Goal: Task Accomplishment & Management: Complete application form

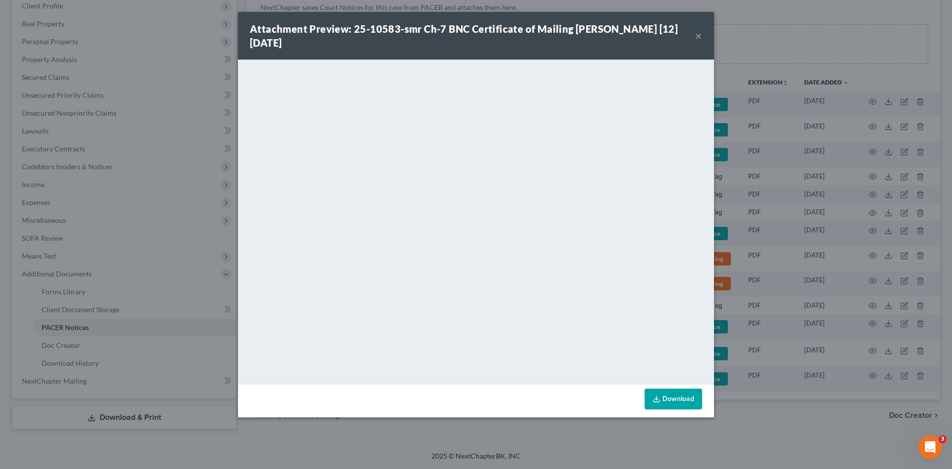
click at [697, 36] on button "×" at bounding box center [698, 36] width 7 height 12
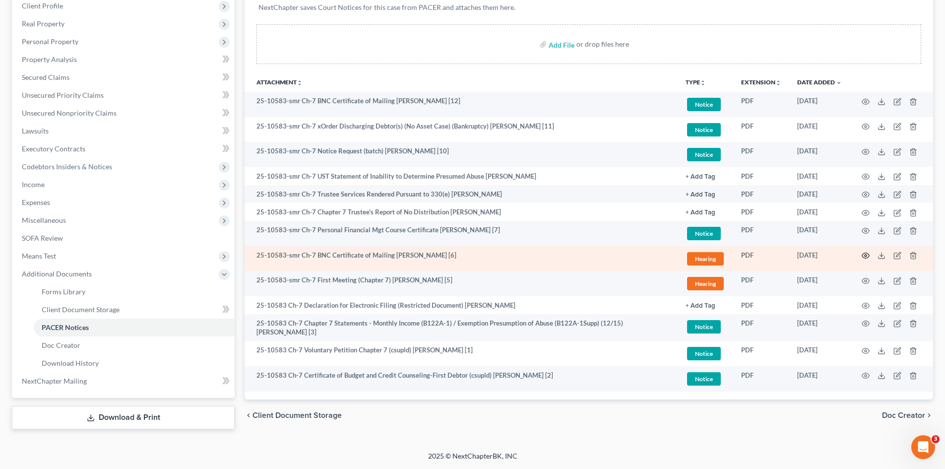
click at [862, 256] on icon "button" at bounding box center [865, 255] width 7 height 5
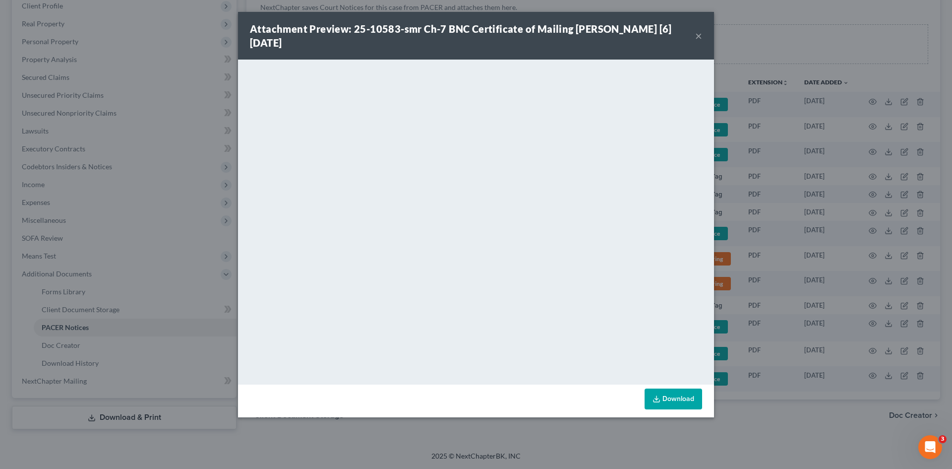
drag, startPoint x: 696, startPoint y: 36, endPoint x: 475, endPoint y: 0, distance: 224.2
click at [696, 36] on button "×" at bounding box center [698, 36] width 7 height 12
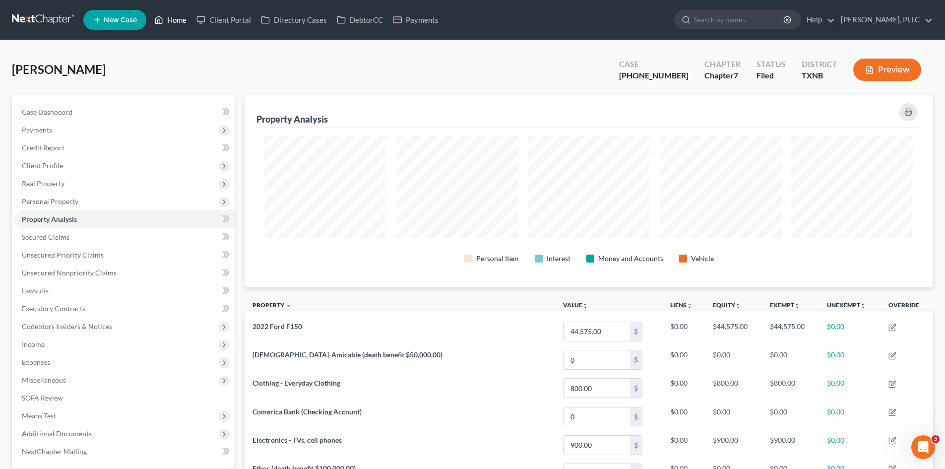
click at [188, 21] on link "Home" at bounding box center [170, 20] width 42 height 18
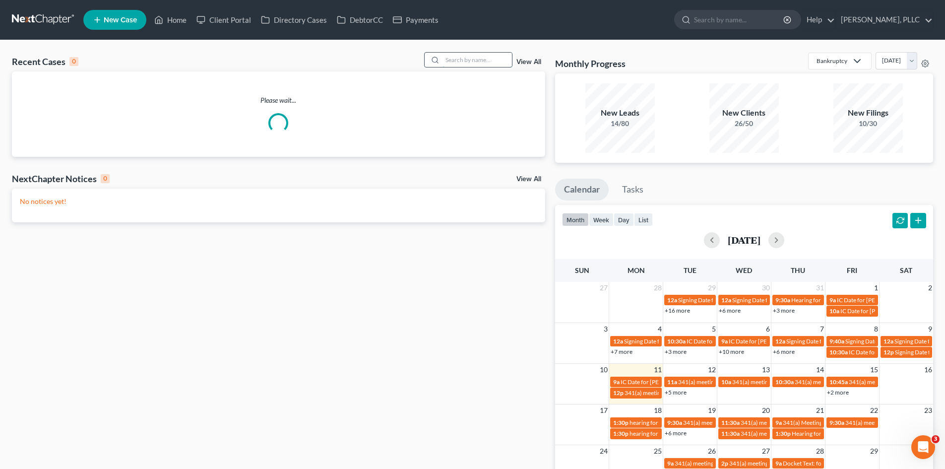
click at [476, 57] on input "search" at bounding box center [476, 60] width 69 height 14
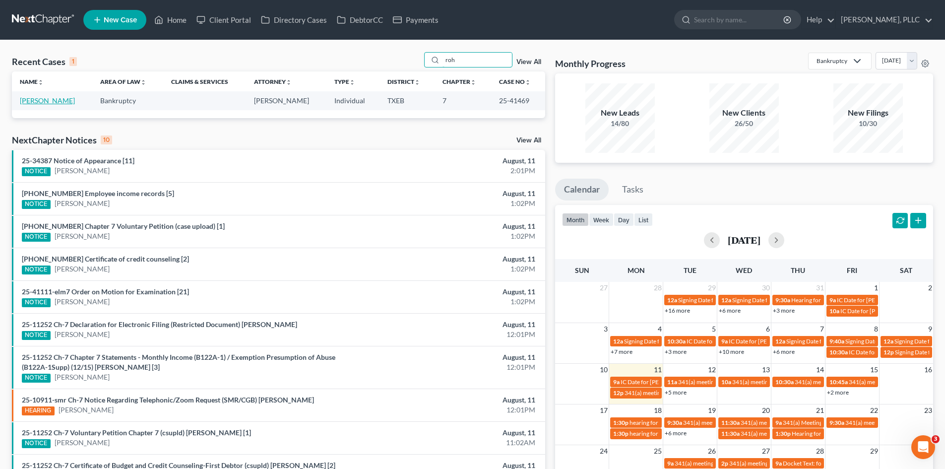
type input "roh"
click at [61, 101] on link "[PERSON_NAME]" at bounding box center [47, 100] width 55 height 8
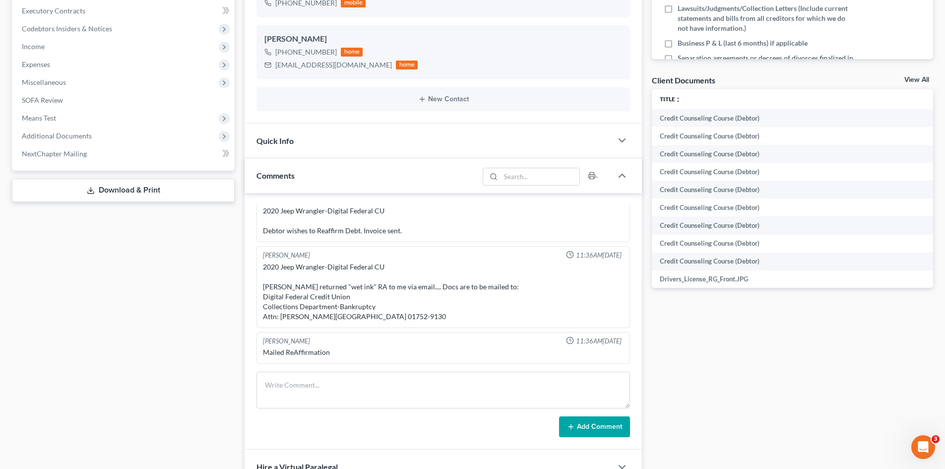
scroll to position [397, 0]
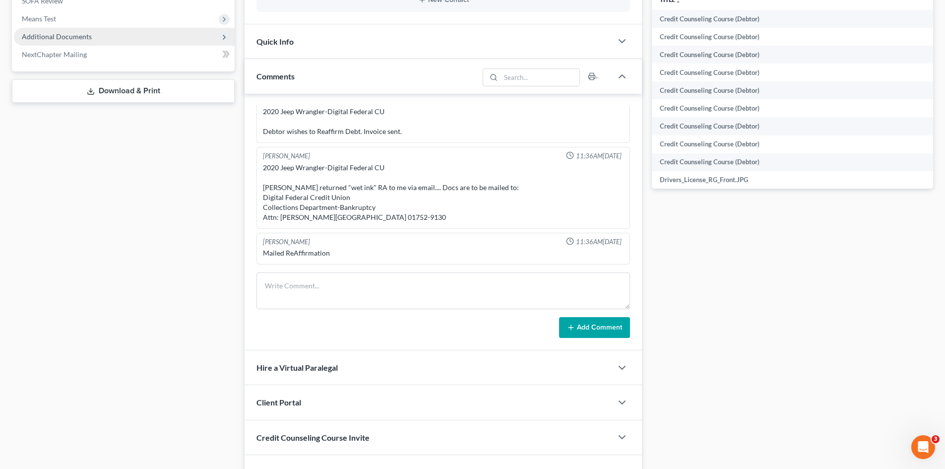
click at [138, 40] on span "Additional Documents" at bounding box center [124, 37] width 221 height 18
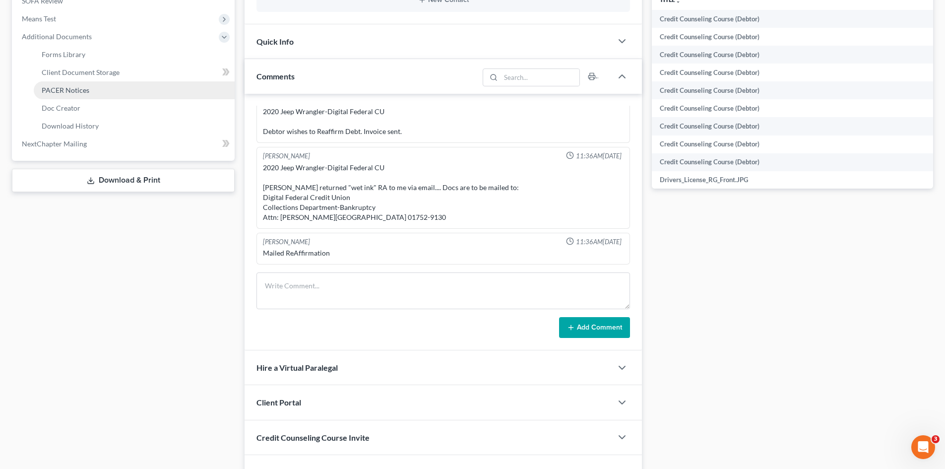
click at [146, 92] on link "PACER Notices" at bounding box center [134, 90] width 201 height 18
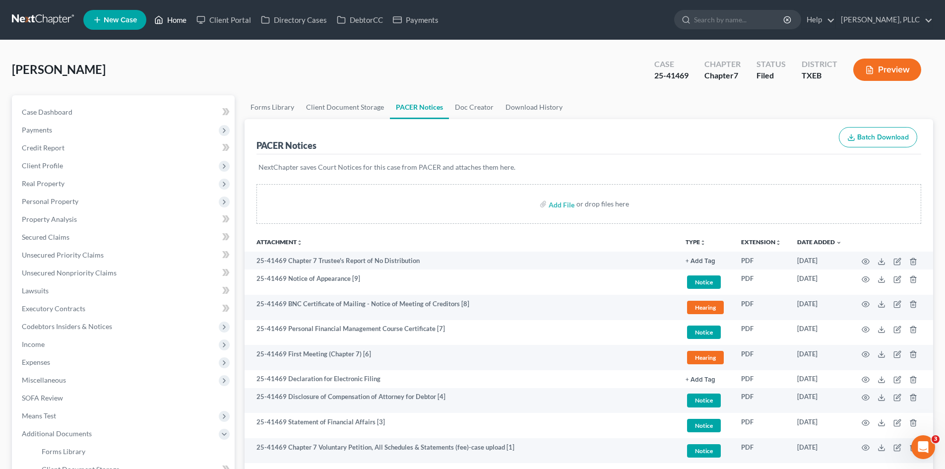
click at [171, 11] on link "Home" at bounding box center [170, 20] width 42 height 18
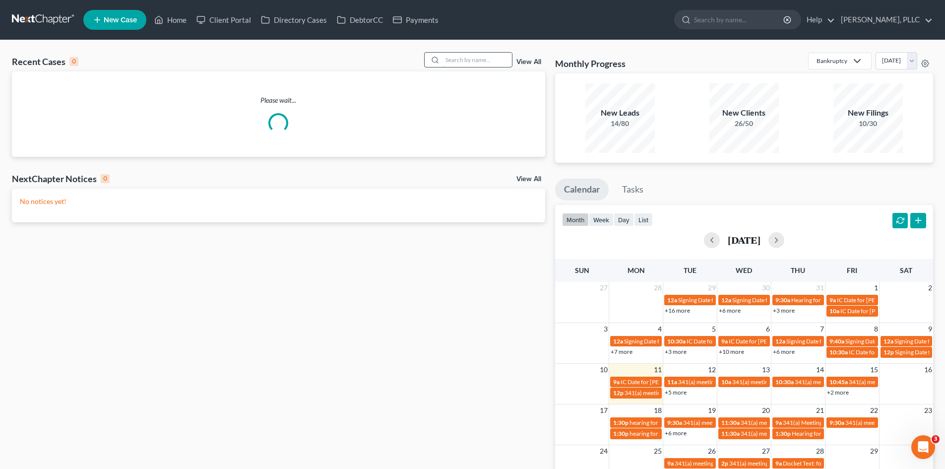
click at [485, 62] on input "search" at bounding box center [476, 60] width 69 height 14
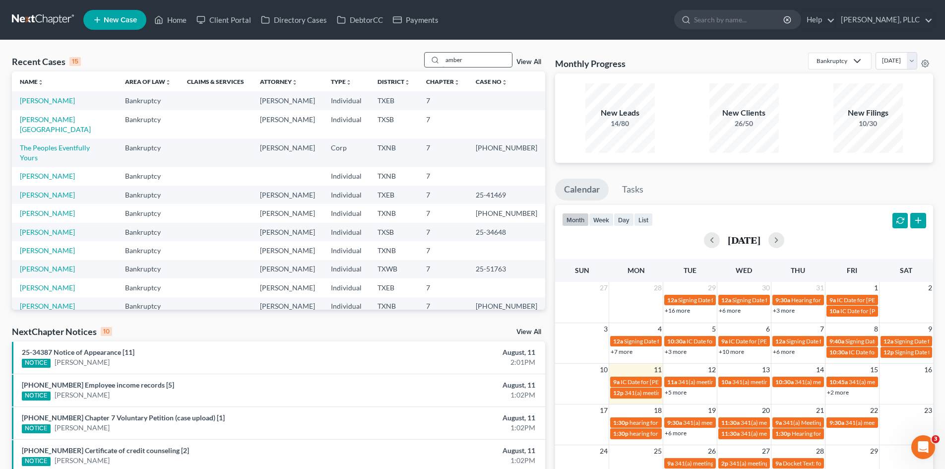
type input "amber"
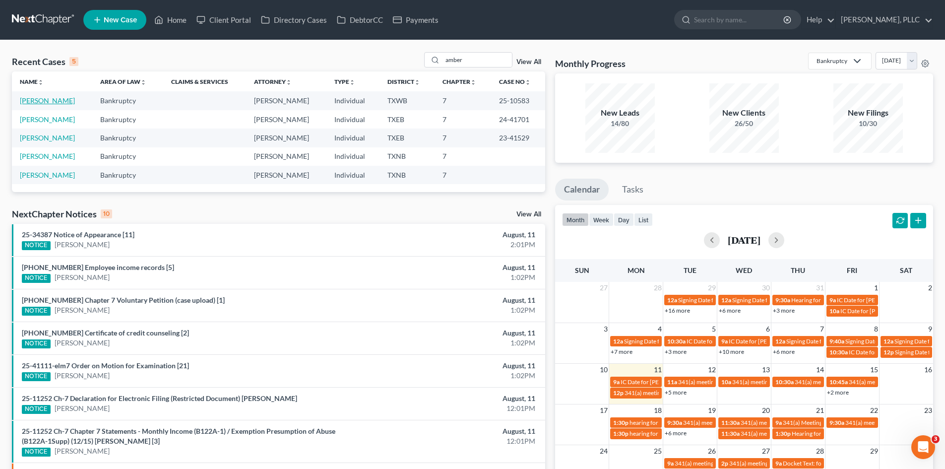
click at [73, 101] on link "[PERSON_NAME]" at bounding box center [47, 100] width 55 height 8
select select "6"
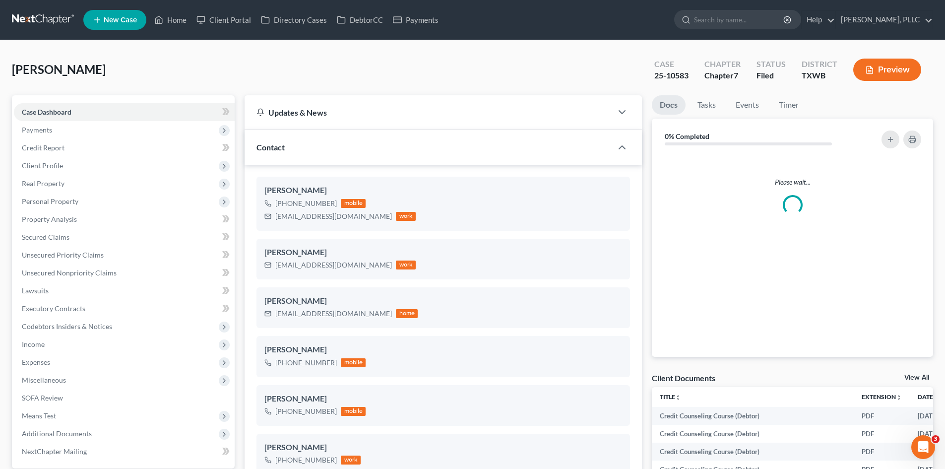
scroll to position [1994, 0]
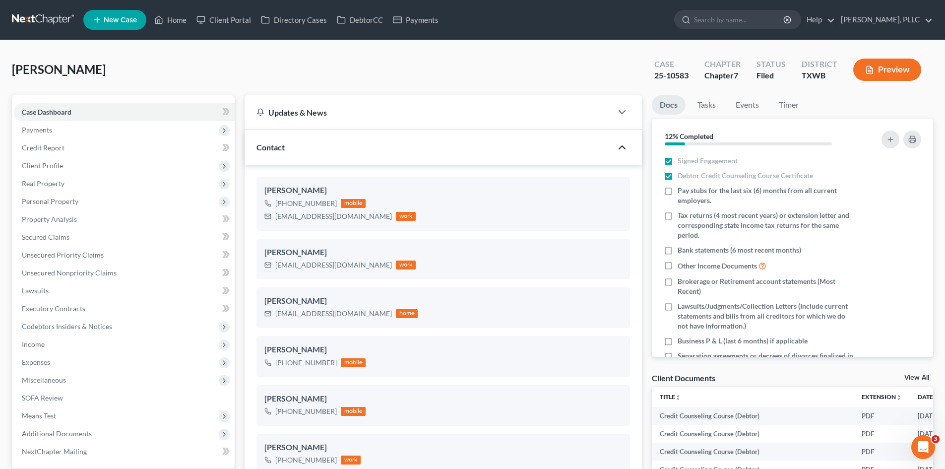
click at [617, 149] on icon "button" at bounding box center [622, 147] width 12 height 12
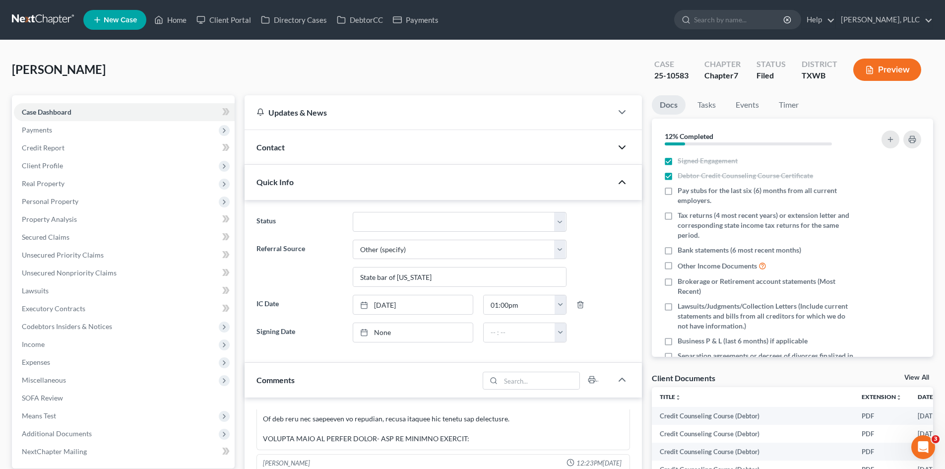
click at [625, 180] on icon "button" at bounding box center [622, 182] width 12 height 12
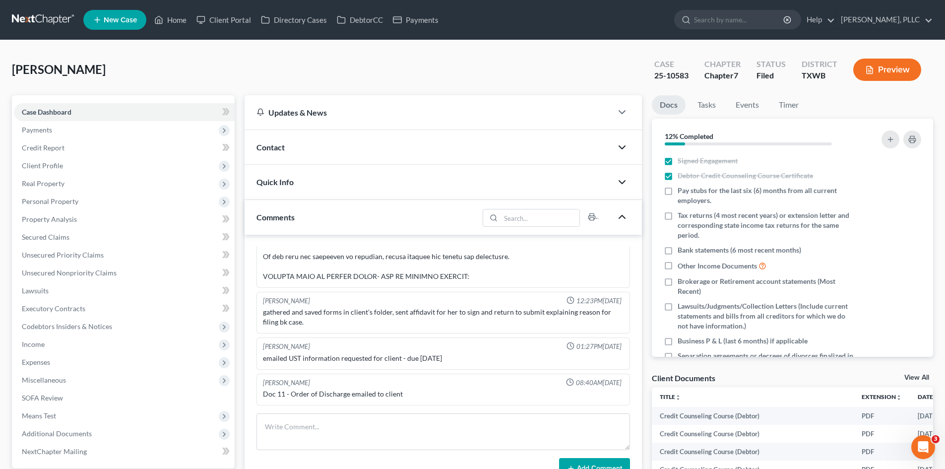
click at [621, 217] on polyline "button" at bounding box center [622, 216] width 6 height 3
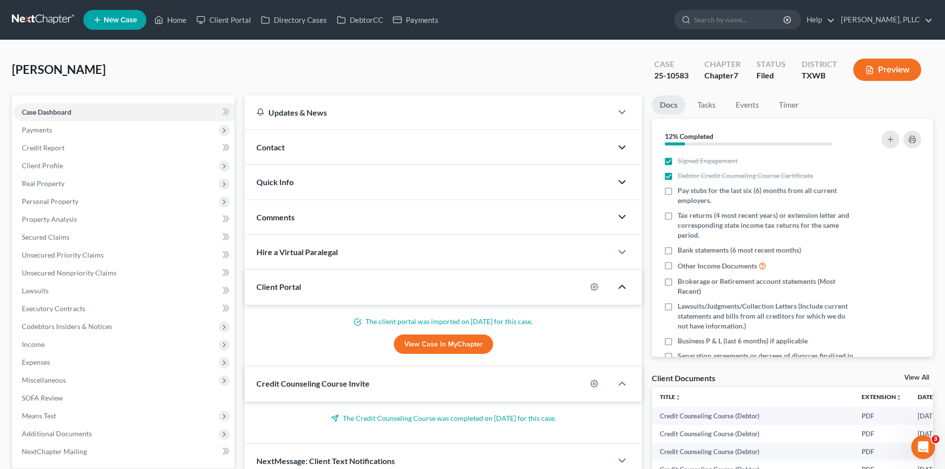
click at [623, 289] on icon "button" at bounding box center [622, 287] width 12 height 12
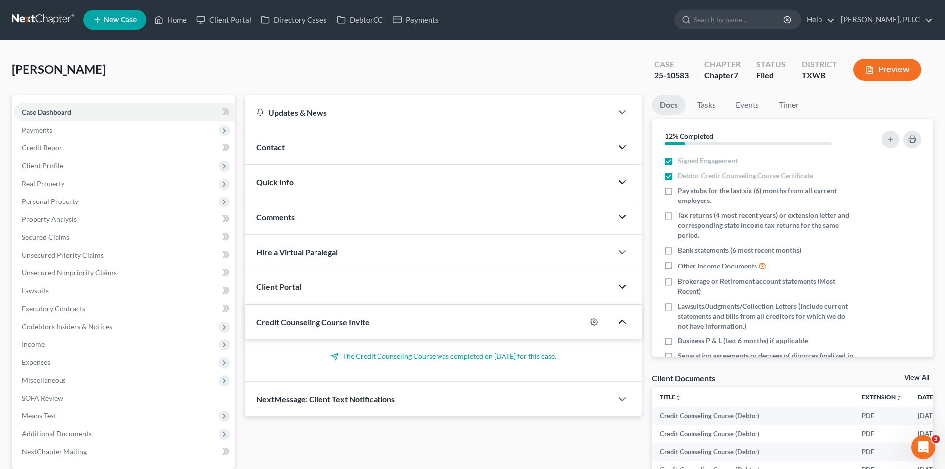
click at [622, 324] on icon "button" at bounding box center [622, 321] width 12 height 12
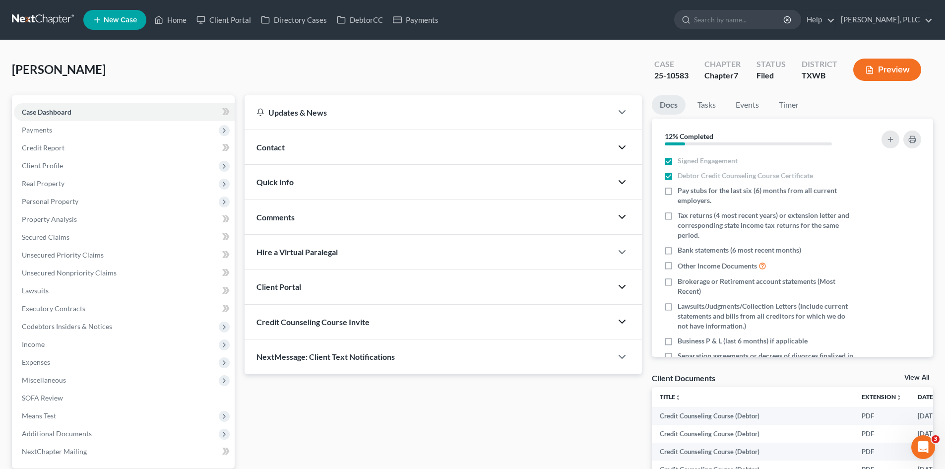
click at [598, 220] on div "Comments" at bounding box center [429, 217] width 368 height 34
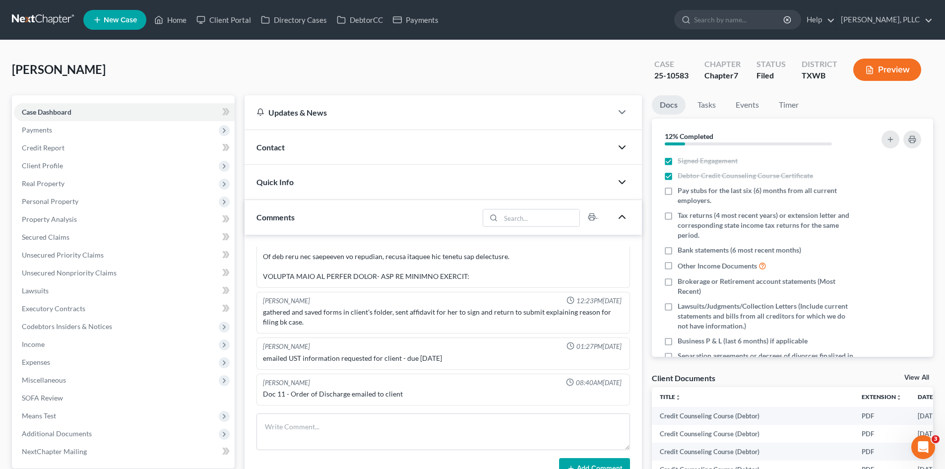
click at [625, 221] on icon "button" at bounding box center [622, 217] width 12 height 12
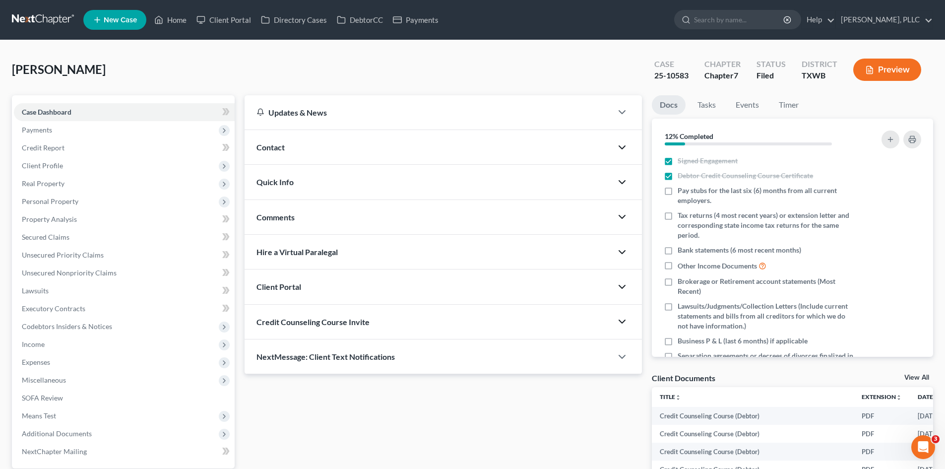
click at [622, 257] on icon "button" at bounding box center [622, 252] width 12 height 12
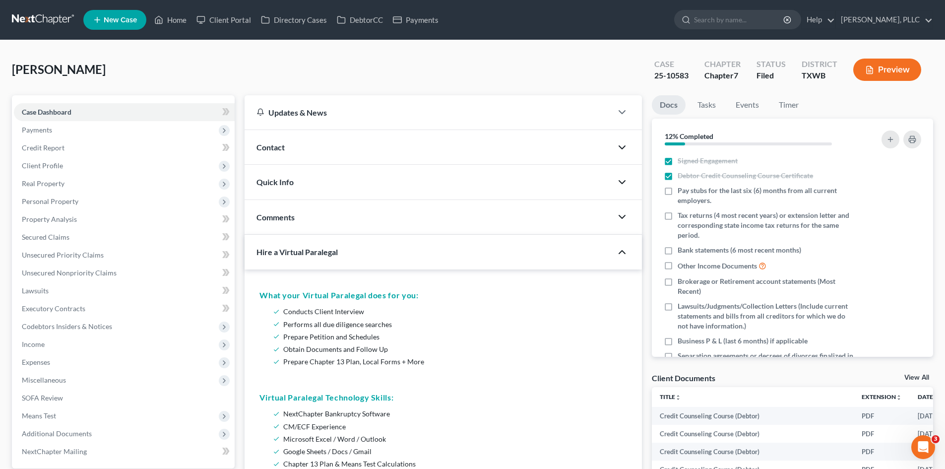
click at [619, 250] on icon "button" at bounding box center [622, 252] width 12 height 12
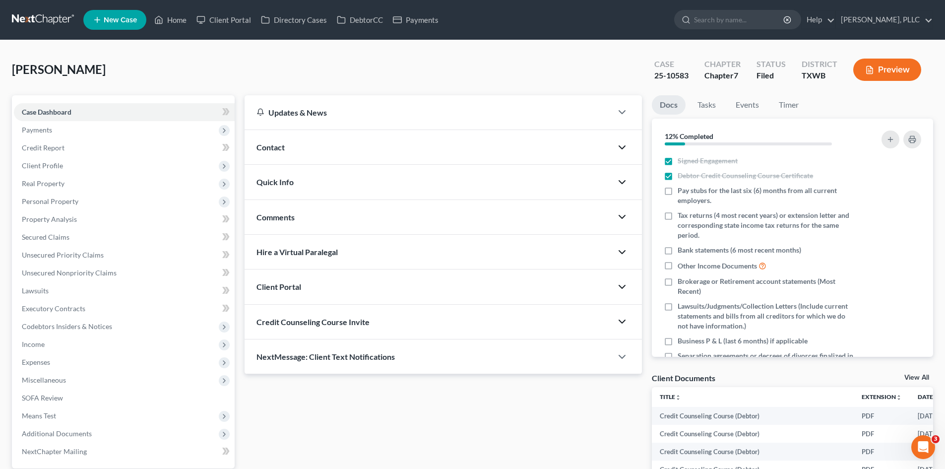
click at [622, 285] on icon "button" at bounding box center [622, 287] width 12 height 12
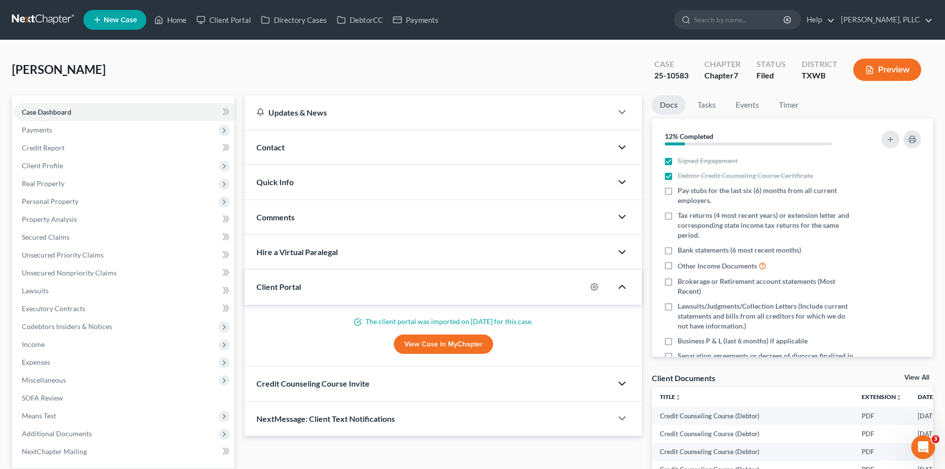
click at [623, 286] on polyline "button" at bounding box center [622, 286] width 6 height 3
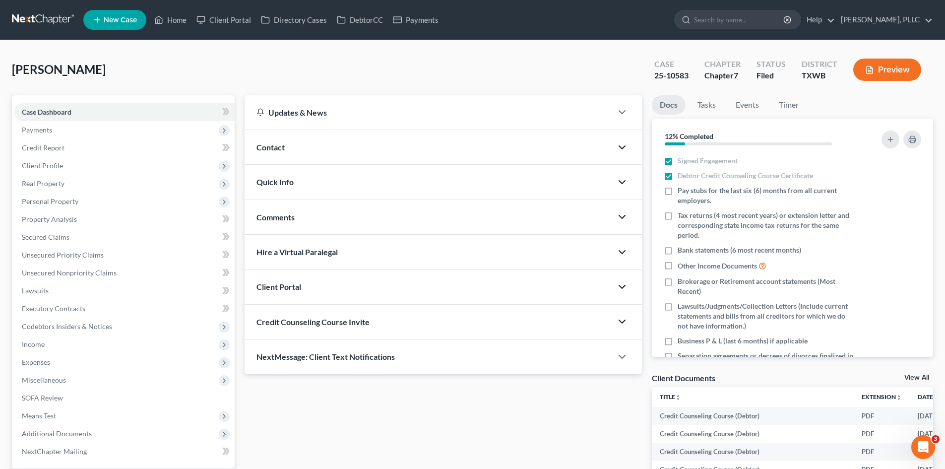
click at [625, 320] on polyline "button" at bounding box center [622, 321] width 6 height 3
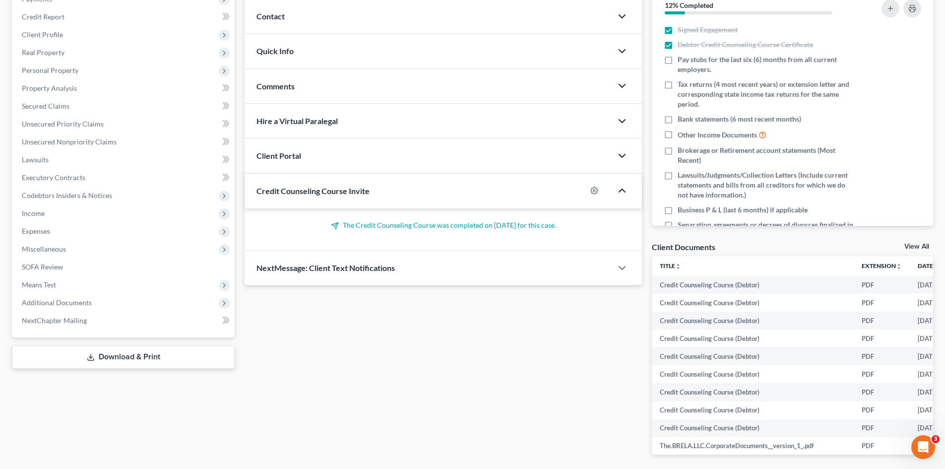
scroll to position [170, 0]
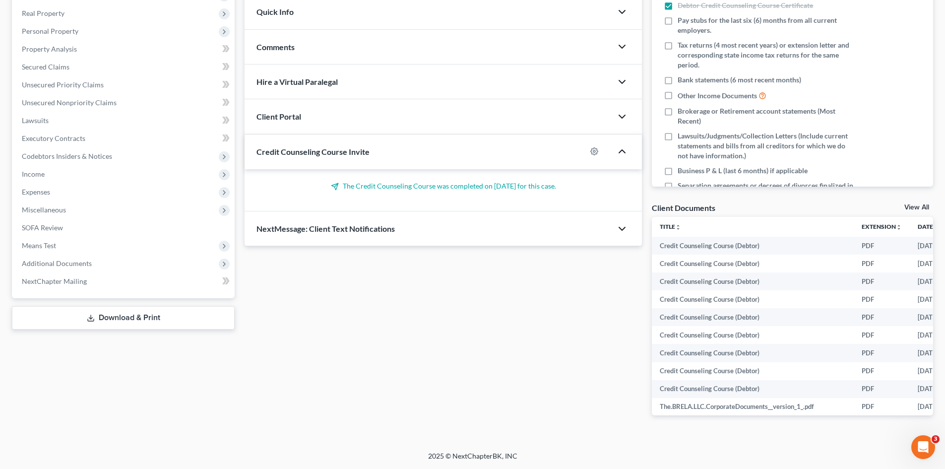
click at [626, 223] on icon "button" at bounding box center [622, 229] width 12 height 12
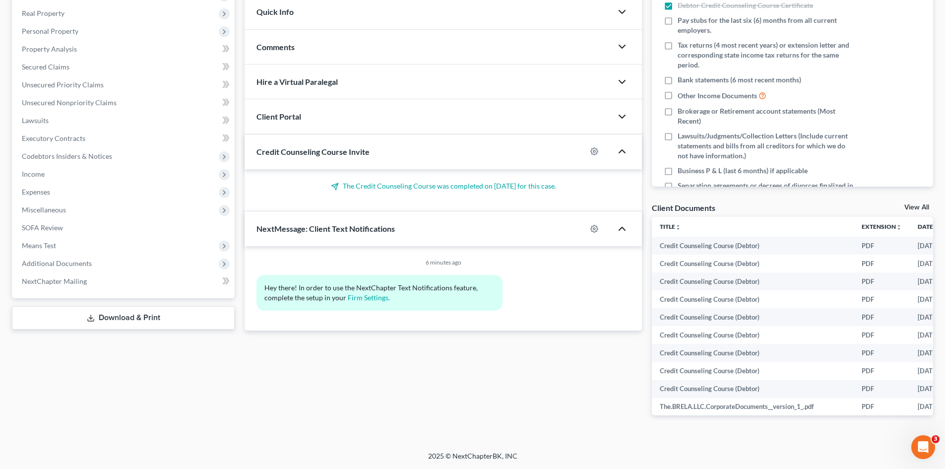
click at [626, 223] on icon "button" at bounding box center [622, 229] width 12 height 12
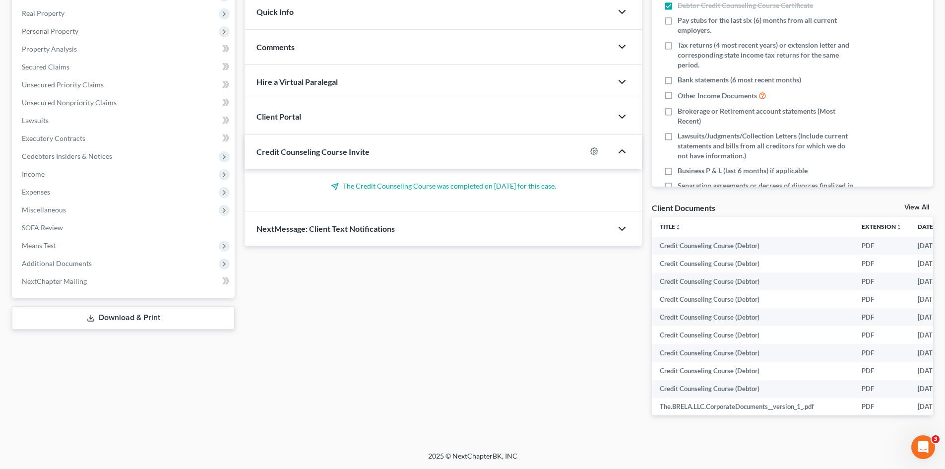
click at [626, 151] on icon "button" at bounding box center [622, 151] width 12 height 12
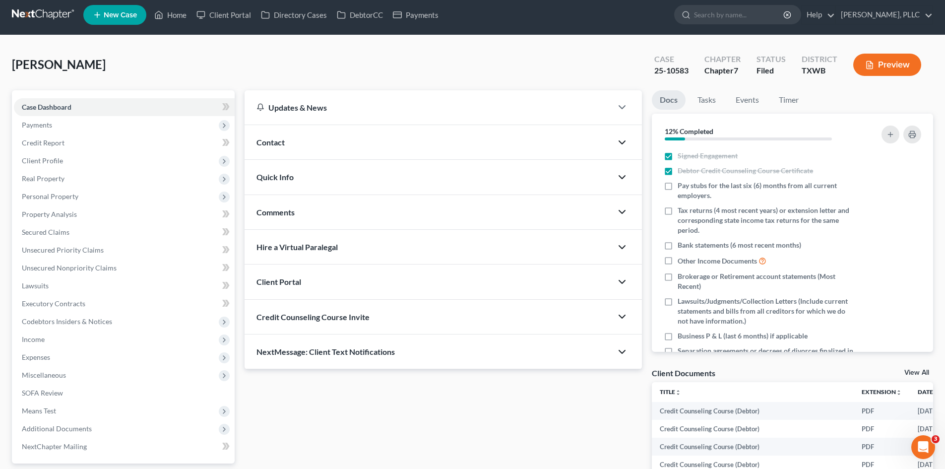
scroll to position [0, 0]
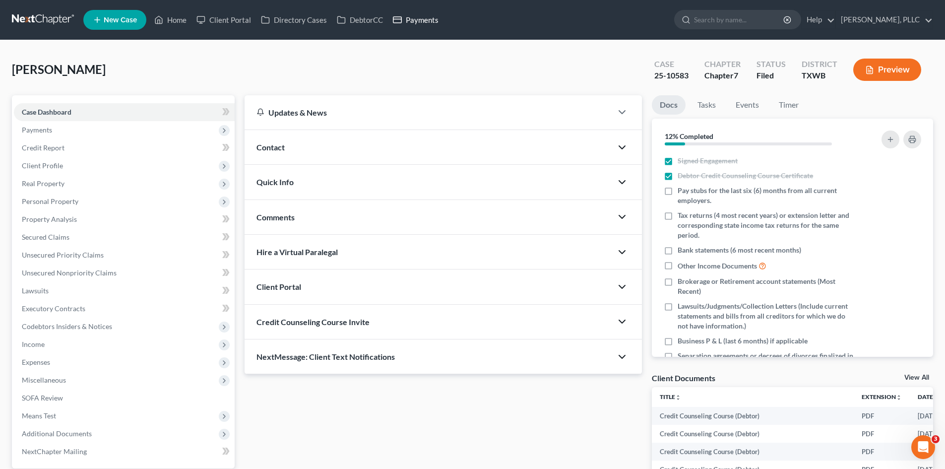
click at [425, 23] on link "Payments" at bounding box center [416, 20] width 56 height 18
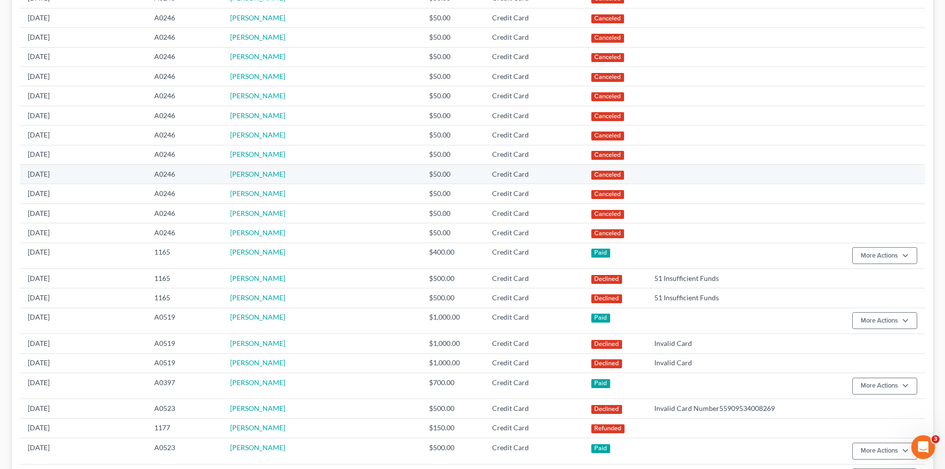
scroll to position [248, 0]
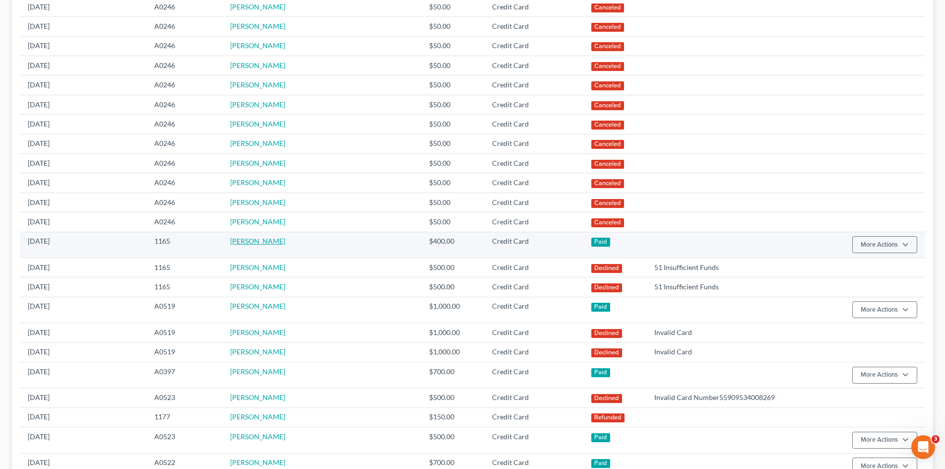
click at [278, 245] on link "[PERSON_NAME]" at bounding box center [257, 241] width 55 height 8
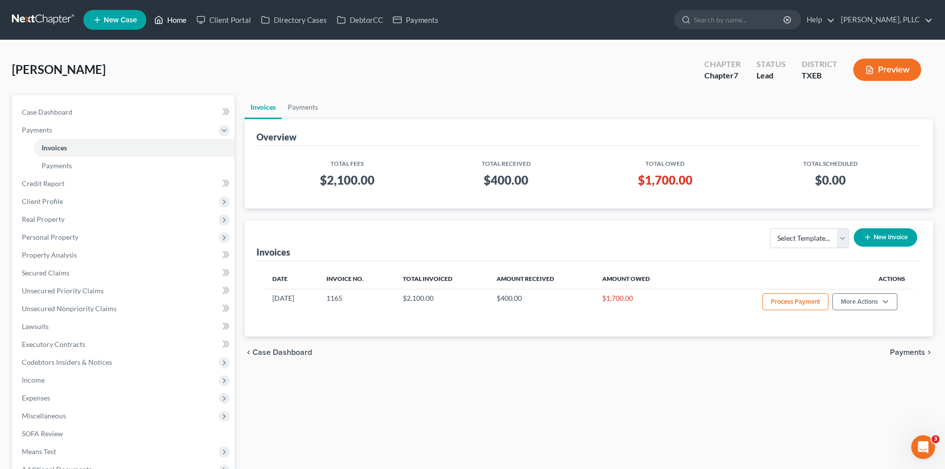
click at [177, 22] on link "Home" at bounding box center [170, 20] width 42 height 18
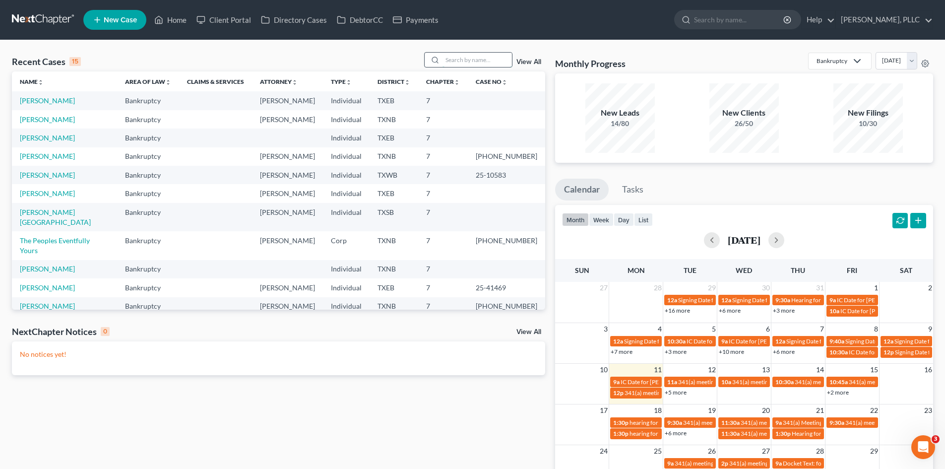
click at [461, 64] on input "search" at bounding box center [476, 60] width 69 height 14
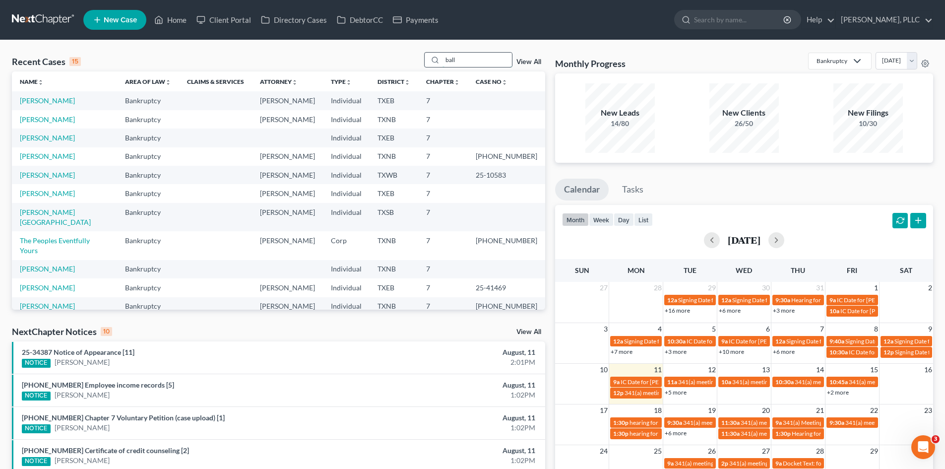
type input "ball"
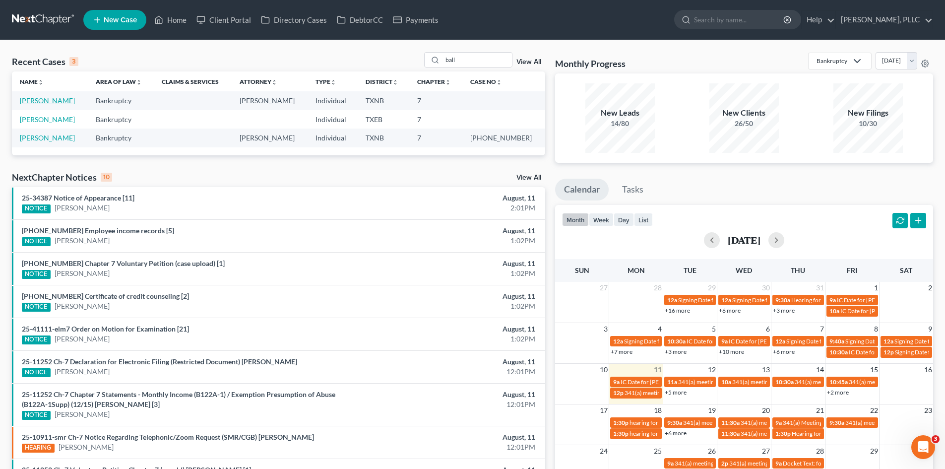
click at [43, 98] on link "[PERSON_NAME]" at bounding box center [47, 100] width 55 height 8
select select "4"
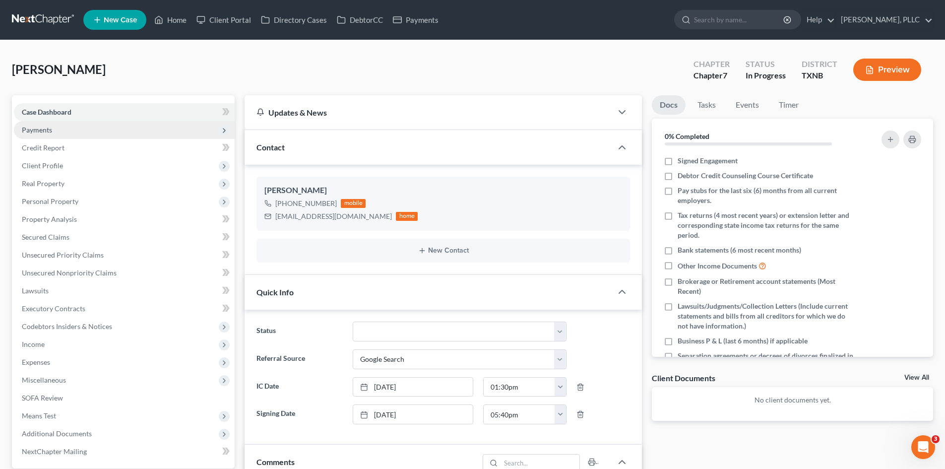
click at [66, 125] on span "Payments" at bounding box center [124, 130] width 221 height 18
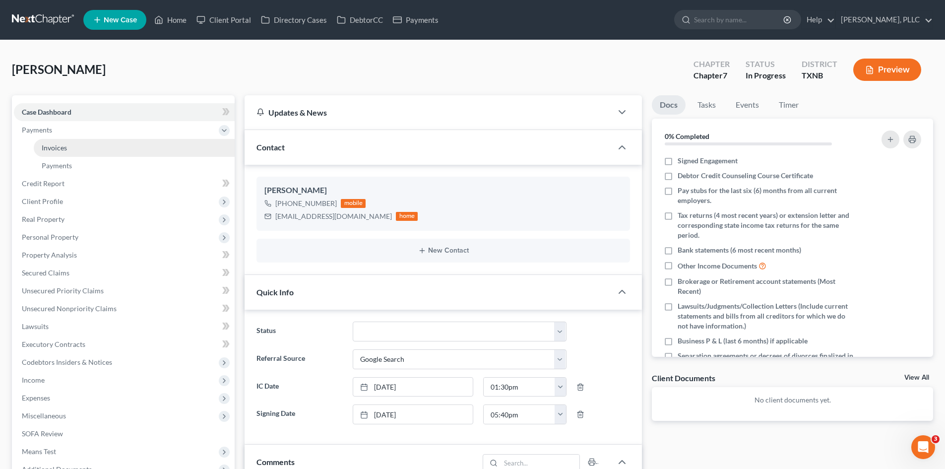
click at [78, 143] on link "Invoices" at bounding box center [134, 148] width 201 height 18
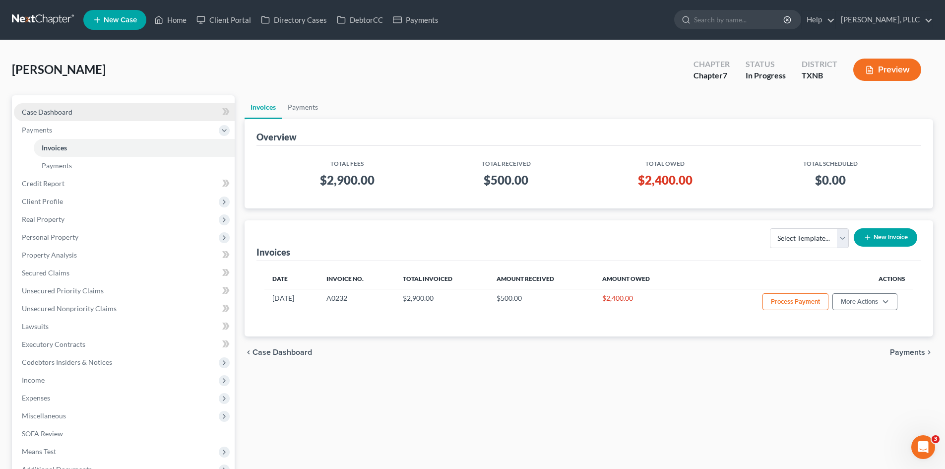
click at [103, 115] on link "Case Dashboard" at bounding box center [124, 112] width 221 height 18
select select "4"
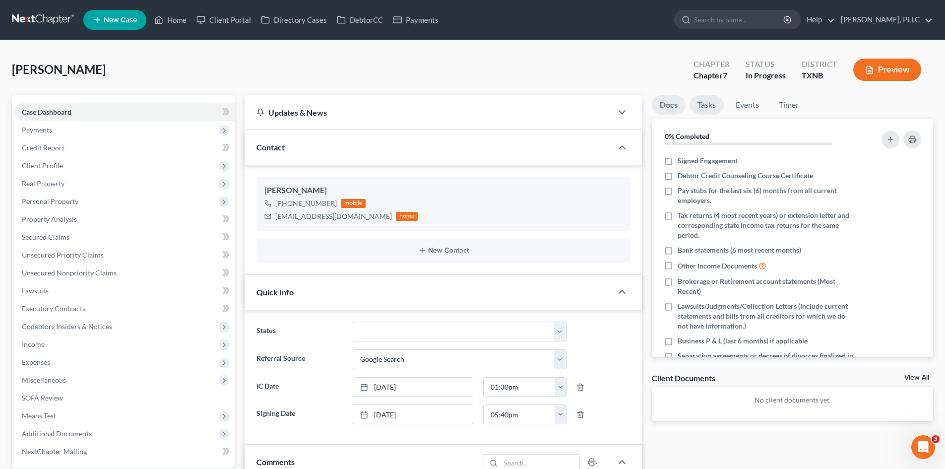
click at [714, 105] on link "Tasks" at bounding box center [706, 104] width 34 height 19
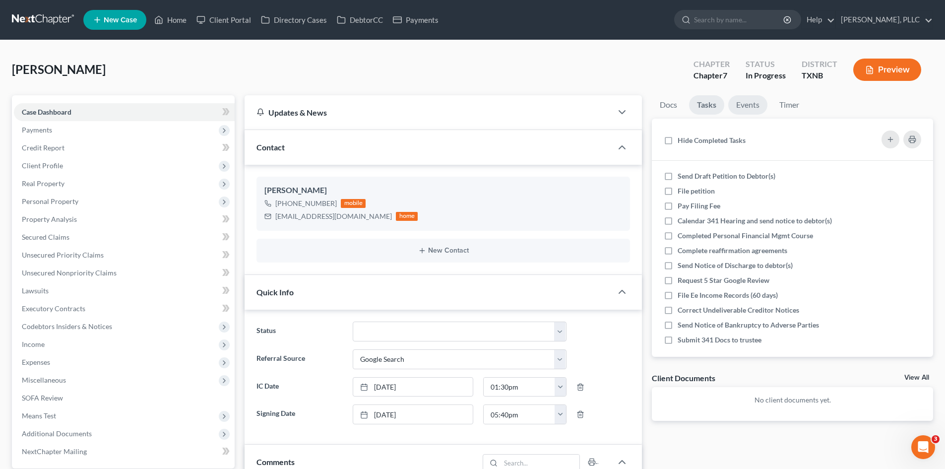
click at [748, 108] on link "Events" at bounding box center [747, 104] width 39 height 19
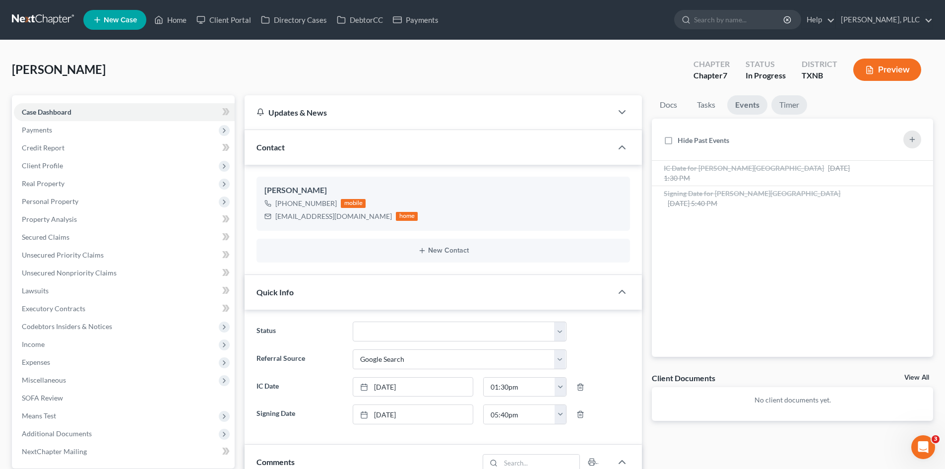
click at [791, 114] on link "Timer" at bounding box center [789, 104] width 36 height 19
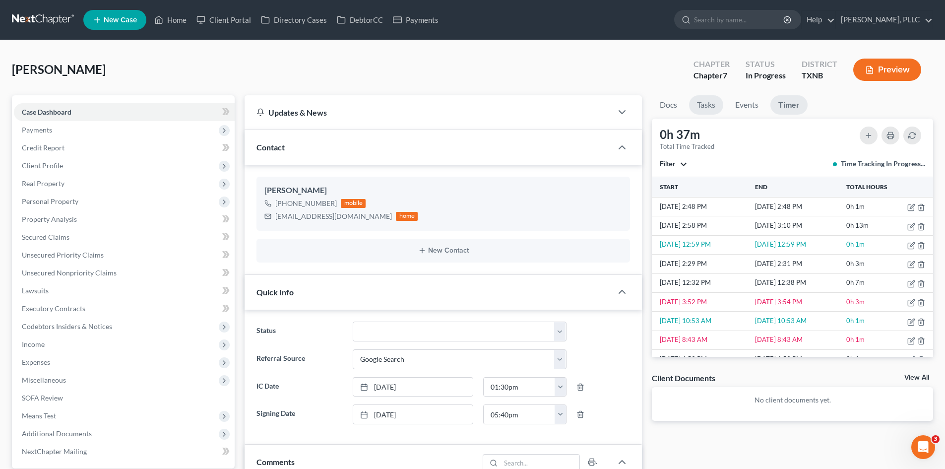
click at [696, 110] on link "Tasks" at bounding box center [706, 104] width 34 height 19
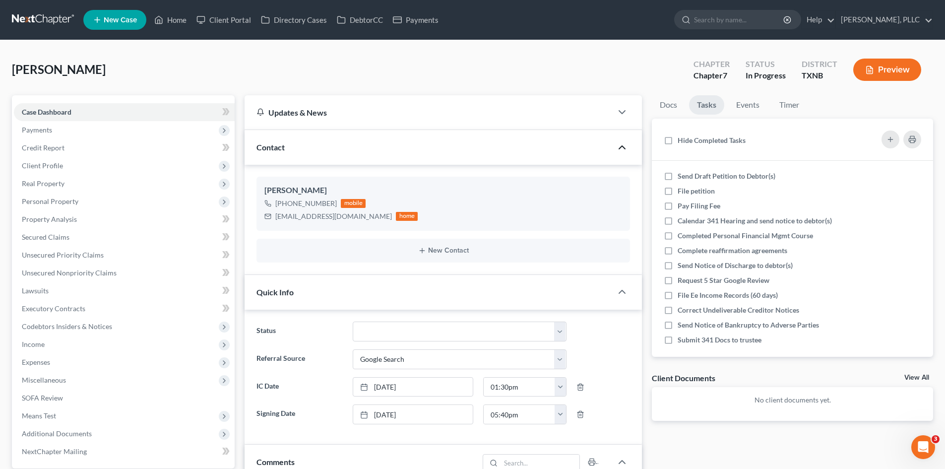
click at [628, 150] on icon "button" at bounding box center [622, 147] width 12 height 12
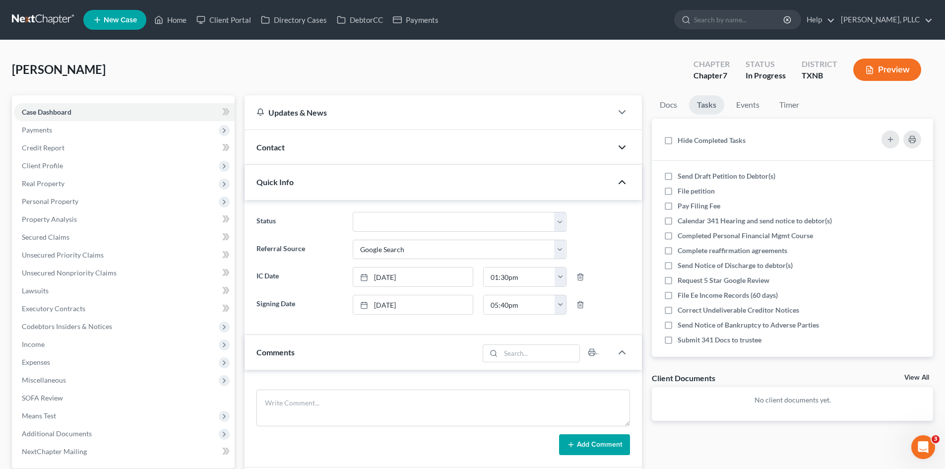
click at [623, 182] on polyline "button" at bounding box center [622, 182] width 6 height 3
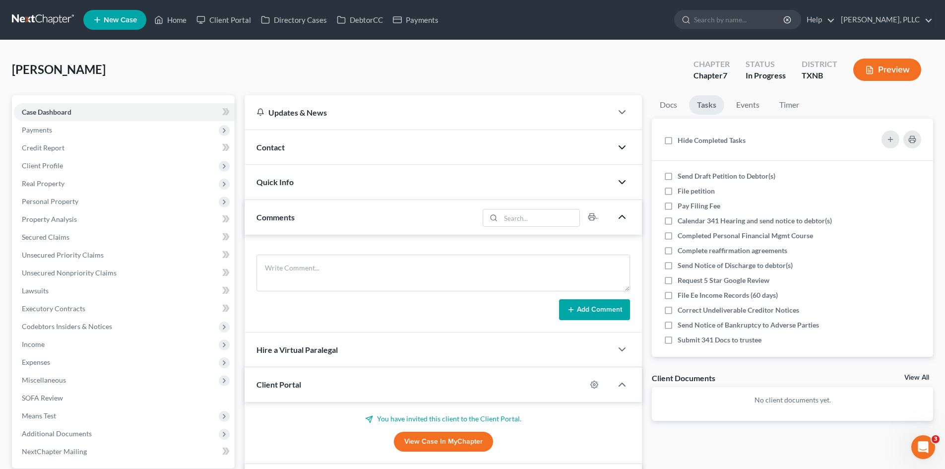
click at [621, 216] on icon "button" at bounding box center [622, 217] width 12 height 12
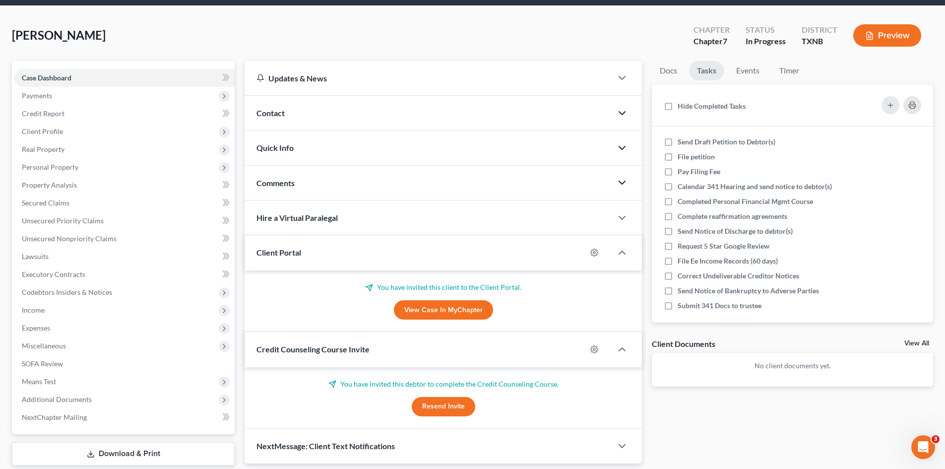
scroll to position [68, 0]
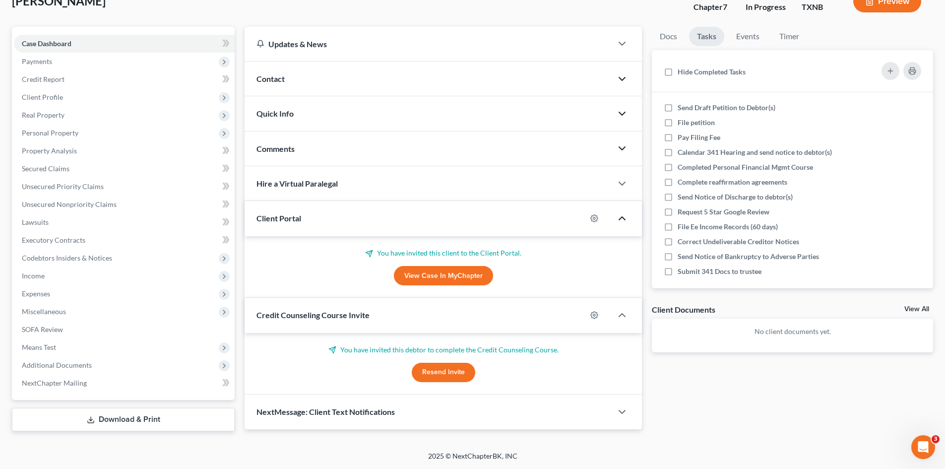
click at [627, 221] on icon "button" at bounding box center [622, 218] width 12 height 12
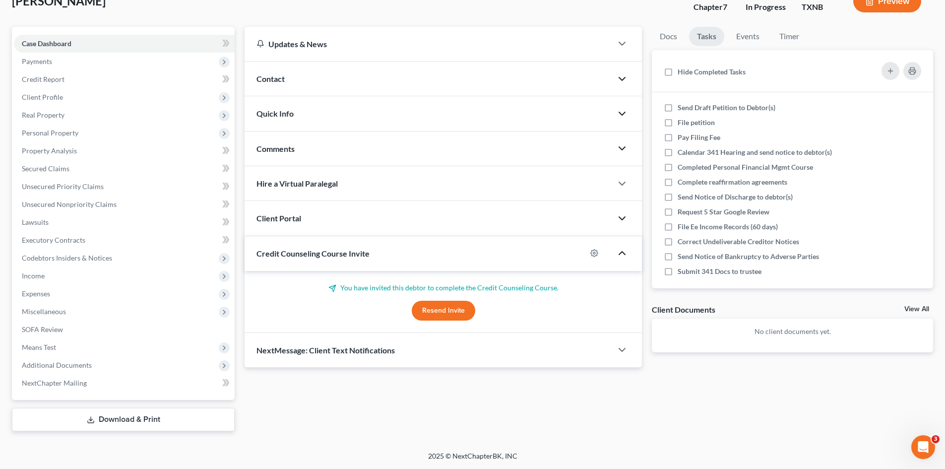
click at [622, 256] on icon "button" at bounding box center [622, 253] width 12 height 12
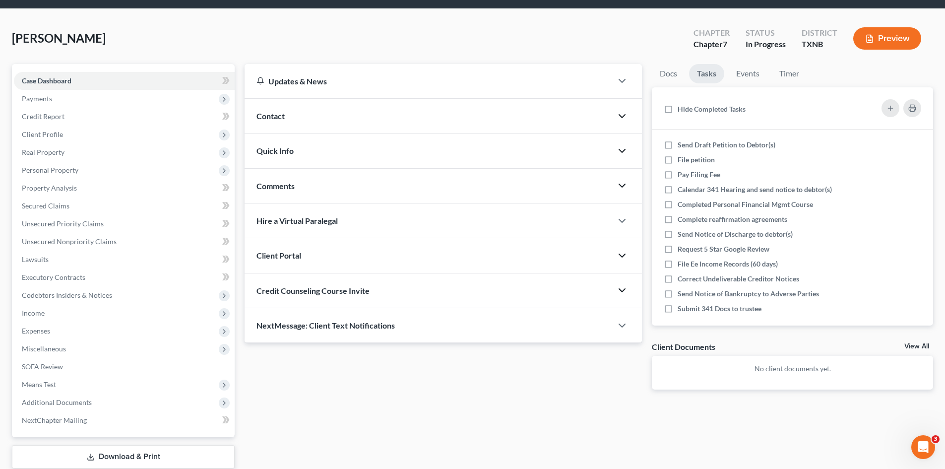
scroll to position [0, 0]
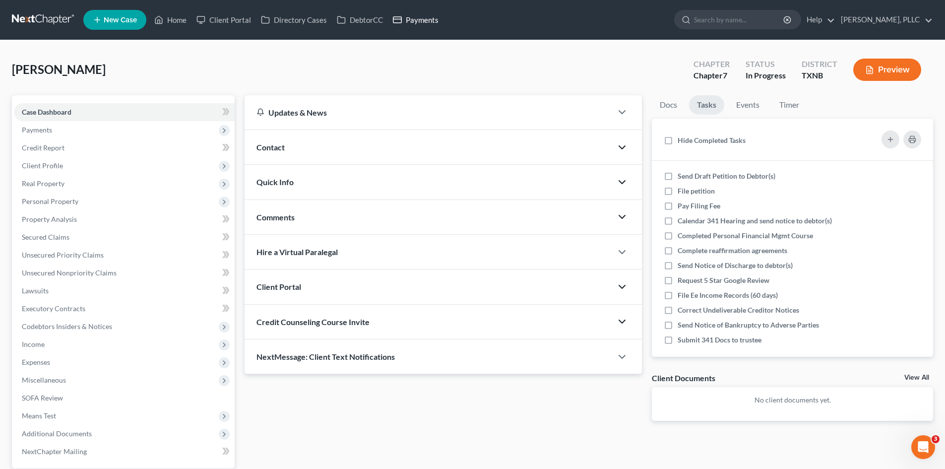
click at [428, 20] on link "Payments" at bounding box center [416, 20] width 56 height 18
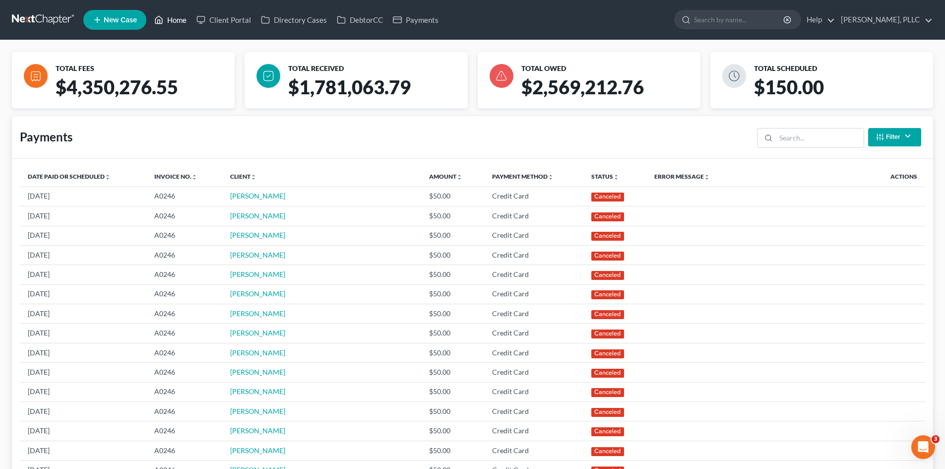
click at [184, 24] on link "Home" at bounding box center [170, 20] width 42 height 18
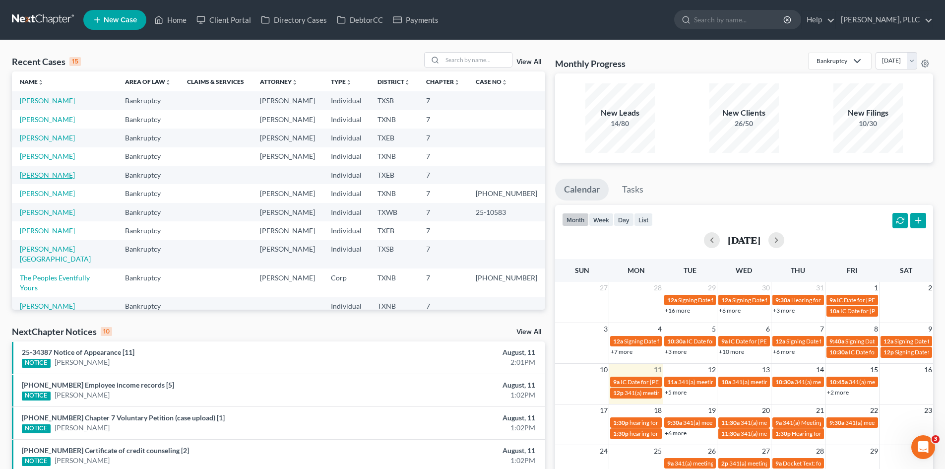
click at [75, 174] on link "[PERSON_NAME]" at bounding box center [47, 175] width 55 height 8
select select "4"
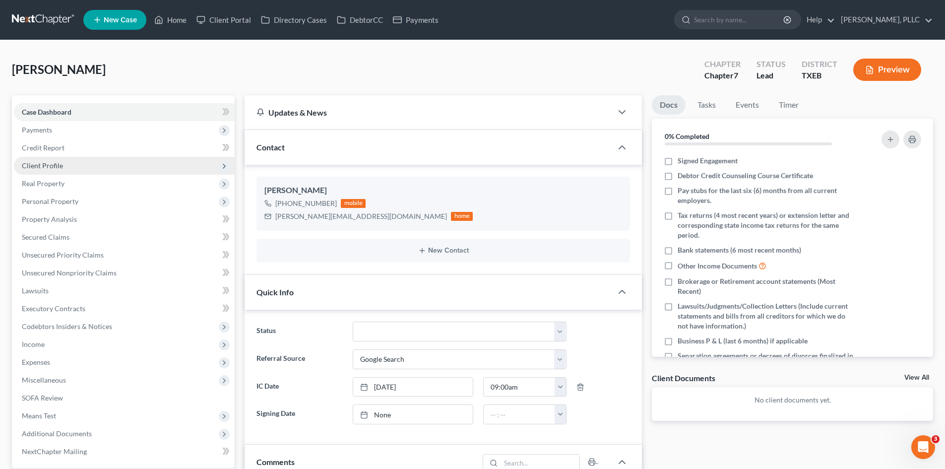
click at [129, 164] on span "Client Profile" at bounding box center [124, 166] width 221 height 18
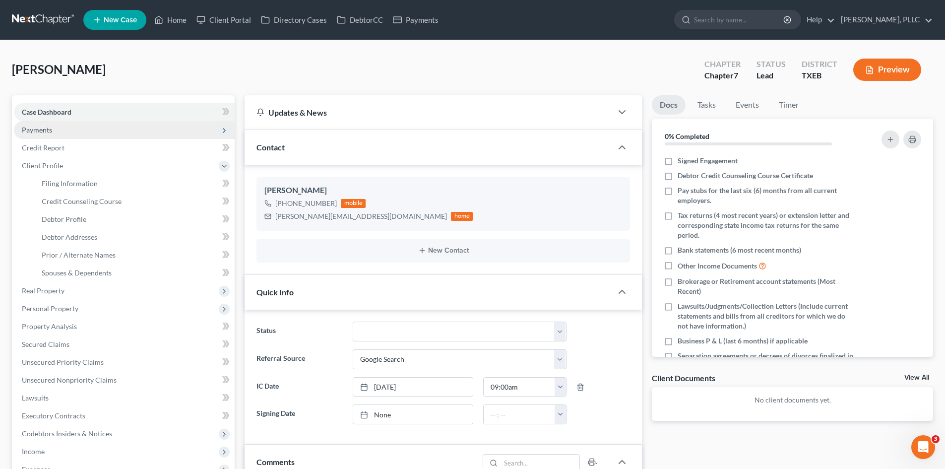
click at [69, 131] on span "Payments" at bounding box center [124, 130] width 221 height 18
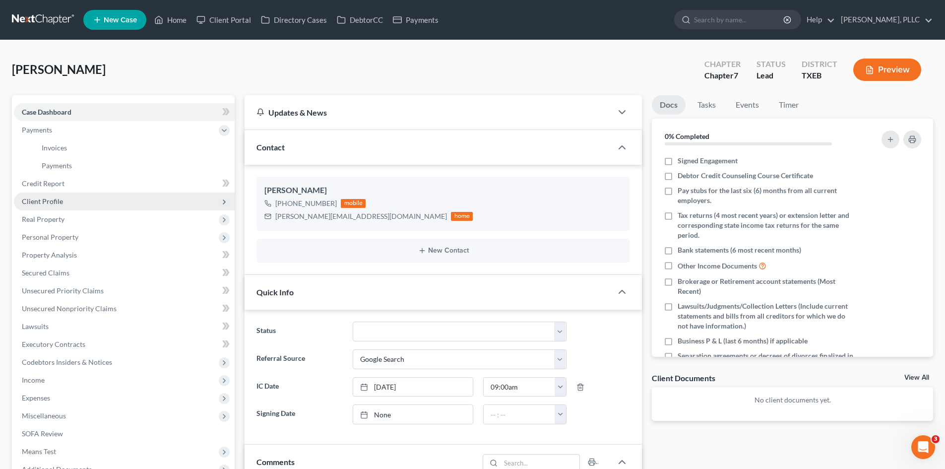
click at [76, 206] on span "Client Profile" at bounding box center [124, 201] width 221 height 18
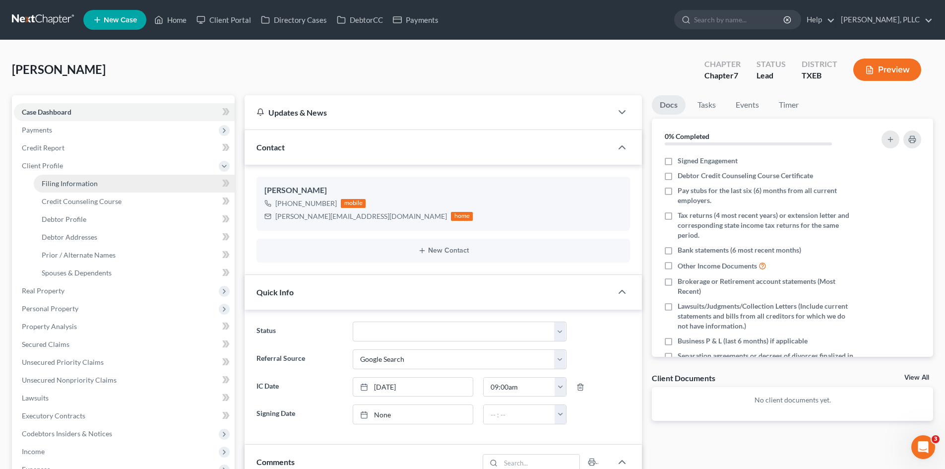
click at [76, 184] on span "Filing Information" at bounding box center [70, 183] width 56 height 8
select select "1"
select select "0"
select select "45"
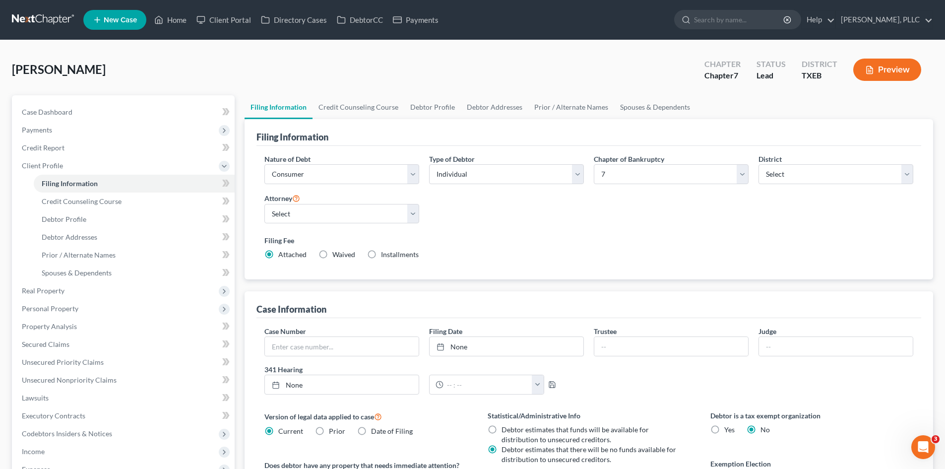
click at [340, 203] on div "Attorney Select [PERSON_NAME] - [GEOGRAPHIC_DATA] [PERSON_NAME] - [GEOGRAPHIC_D…" at bounding box center [341, 208] width 155 height 32
click at [350, 216] on select "Select [PERSON_NAME] - TXEB [PERSON_NAME] - [GEOGRAPHIC_DATA] [PERSON_NAME] - […" at bounding box center [341, 214] width 155 height 20
select select "0"
click at [264, 204] on select "Select [PERSON_NAME] - TXEB [PERSON_NAME] - [GEOGRAPHIC_DATA] [PERSON_NAME] - […" at bounding box center [341, 214] width 155 height 20
drag, startPoint x: 676, startPoint y: 208, endPoint x: 489, endPoint y: 109, distance: 212.1
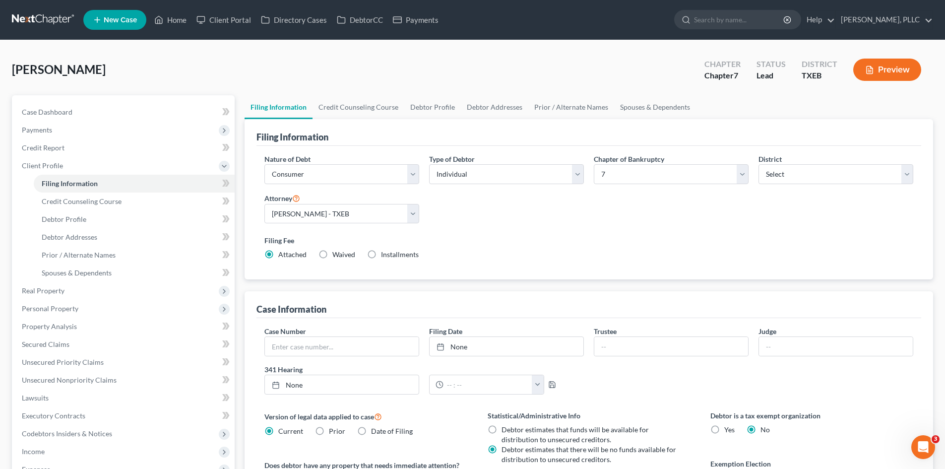
click at [676, 208] on div "Nature of Debt Select Business Consumer Other Nature of Business Select Clearin…" at bounding box center [588, 211] width 659 height 114
click at [167, 20] on link "Home" at bounding box center [170, 20] width 42 height 18
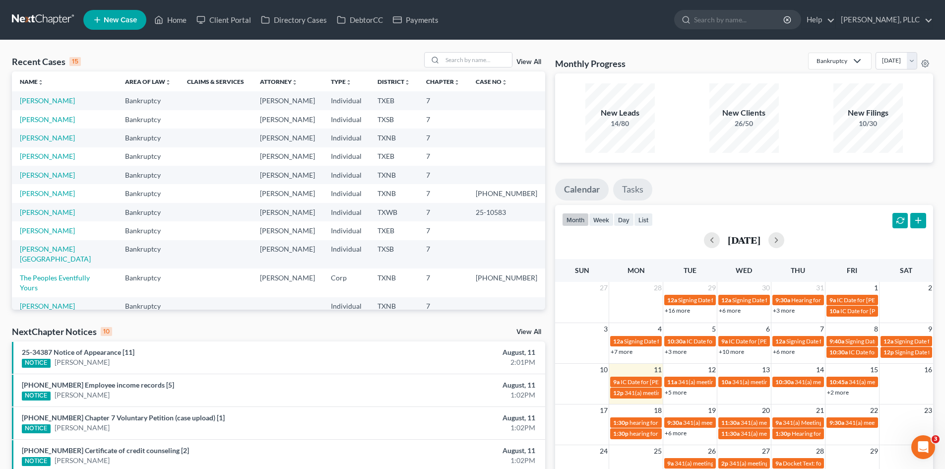
click at [633, 194] on link "Tasks" at bounding box center [632, 190] width 39 height 22
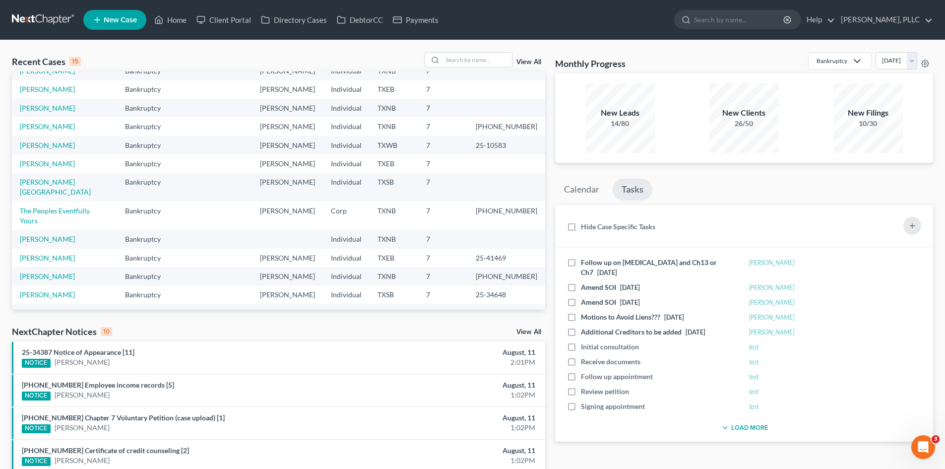
scroll to position [68, 0]
click at [59, 234] on link "[PERSON_NAME]" at bounding box center [47, 238] width 55 height 8
select select "4"
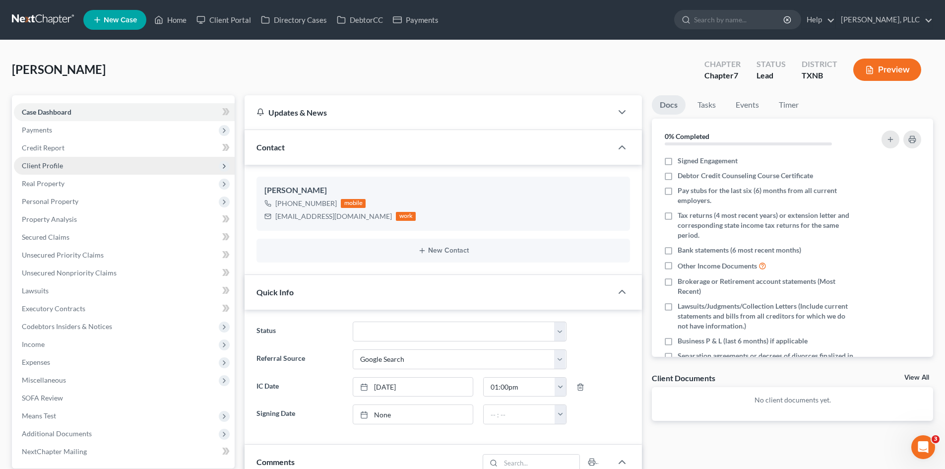
click at [96, 172] on span "Client Profile" at bounding box center [124, 166] width 221 height 18
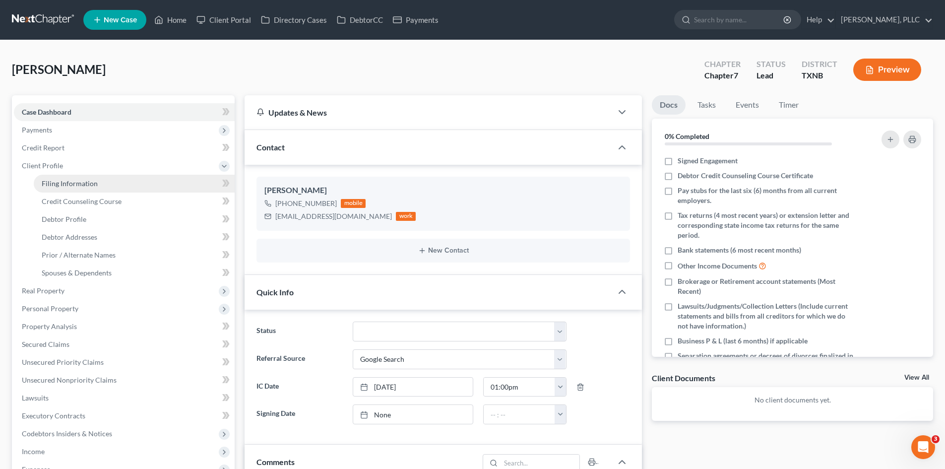
click at [107, 187] on link "Filing Information" at bounding box center [134, 184] width 201 height 18
select select "1"
select select "0"
select select "78"
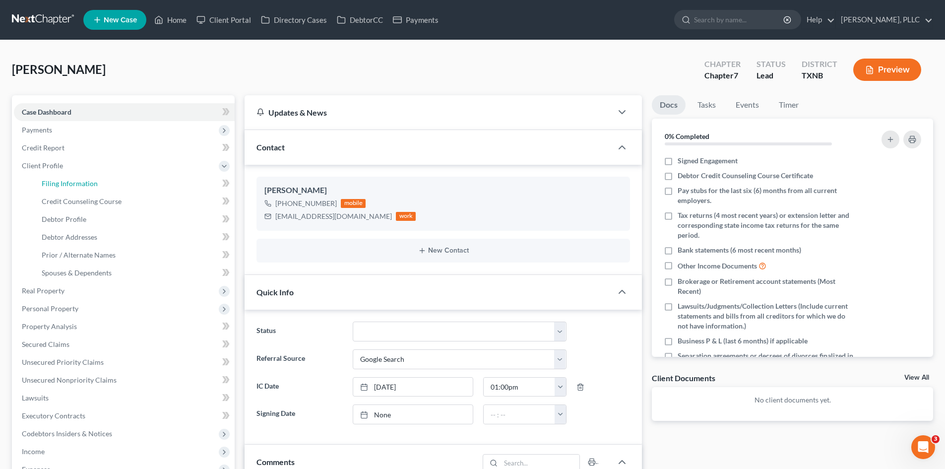
select select "45"
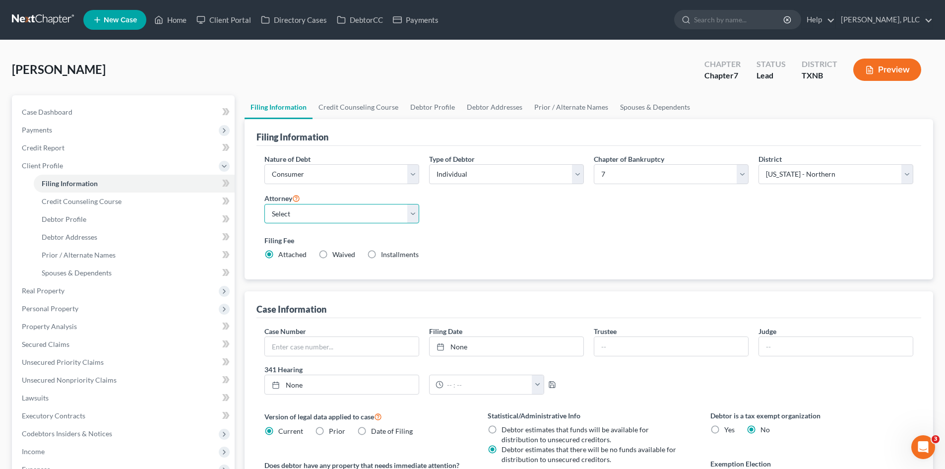
click at [287, 215] on select "Select [PERSON_NAME] - TXEB [PERSON_NAME] - [GEOGRAPHIC_DATA] [PERSON_NAME] - […" at bounding box center [341, 214] width 155 height 20
select select "1"
click at [264, 204] on select "Select [PERSON_NAME] - TXEB [PERSON_NAME] - [GEOGRAPHIC_DATA] [PERSON_NAME] - […" at bounding box center [341, 214] width 155 height 20
click at [358, 76] on div "[PERSON_NAME] Upgraded Chapter Chapter 7 Status [GEOGRAPHIC_DATA] [GEOGRAPHIC_D…" at bounding box center [472, 73] width 921 height 43
click at [422, 18] on link "Payments" at bounding box center [416, 20] width 56 height 18
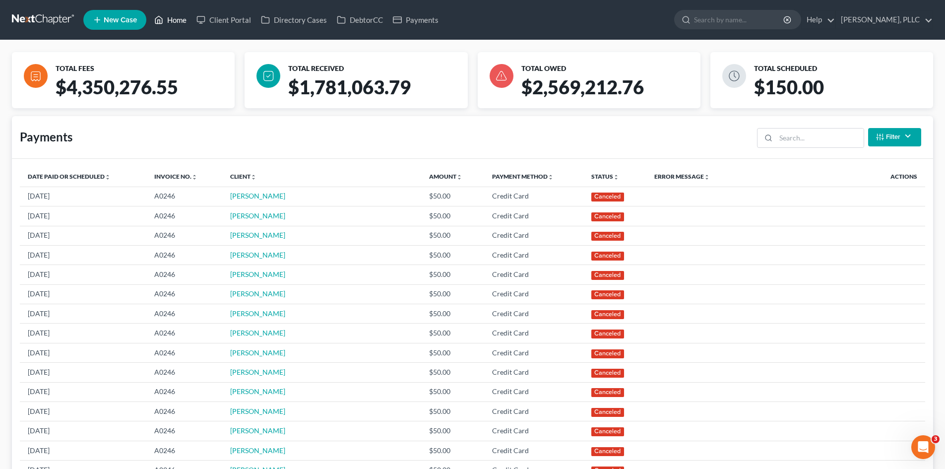
click at [176, 25] on link "Home" at bounding box center [170, 20] width 42 height 18
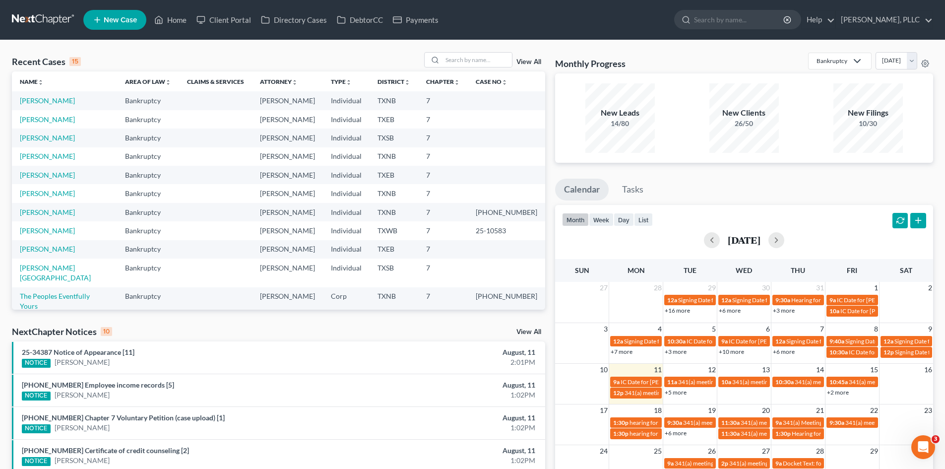
click at [475, 49] on div "Recent Cases 15 View All Name unfold_more expand_more expand_less Area of Law u…" at bounding box center [472, 373] width 945 height 666
click at [470, 64] on input "search" at bounding box center [476, 60] width 69 height 14
type input "amber"
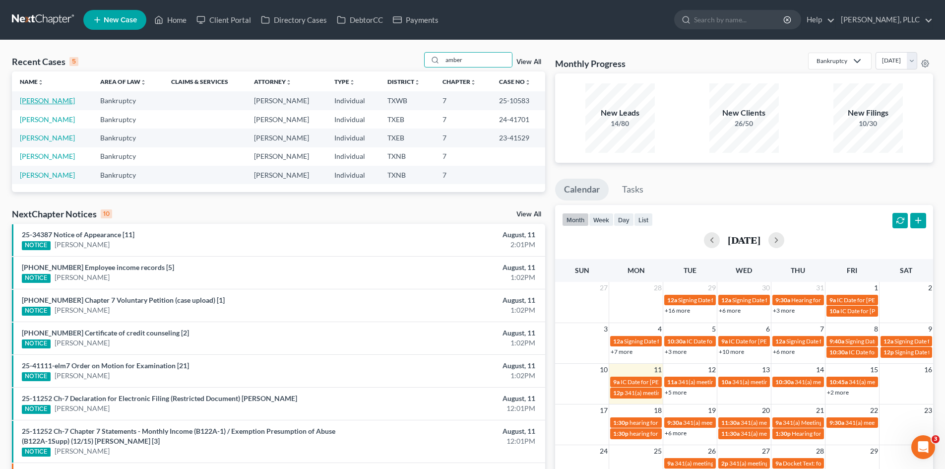
click at [47, 101] on link "[PERSON_NAME]" at bounding box center [47, 100] width 55 height 8
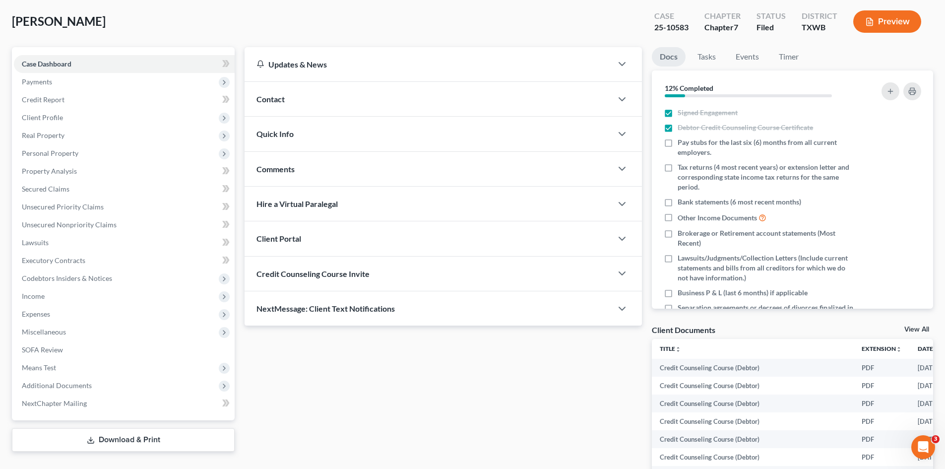
scroll to position [68, 0]
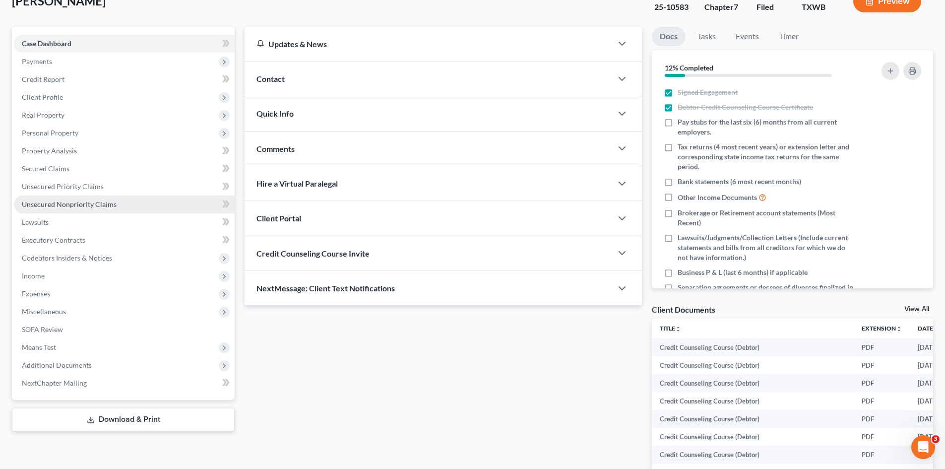
click at [62, 198] on link "Unsecured Nonpriority Claims" at bounding box center [124, 204] width 221 height 18
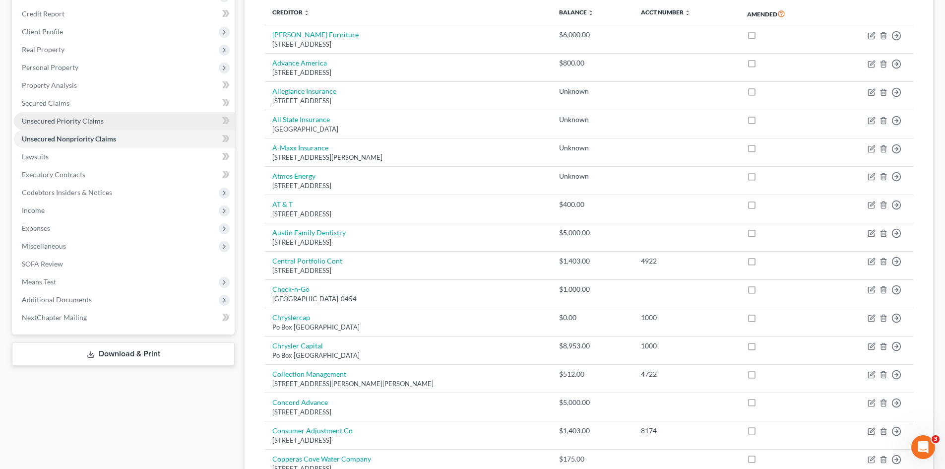
click at [82, 118] on span "Unsecured Priority Claims" at bounding box center [63, 121] width 82 height 8
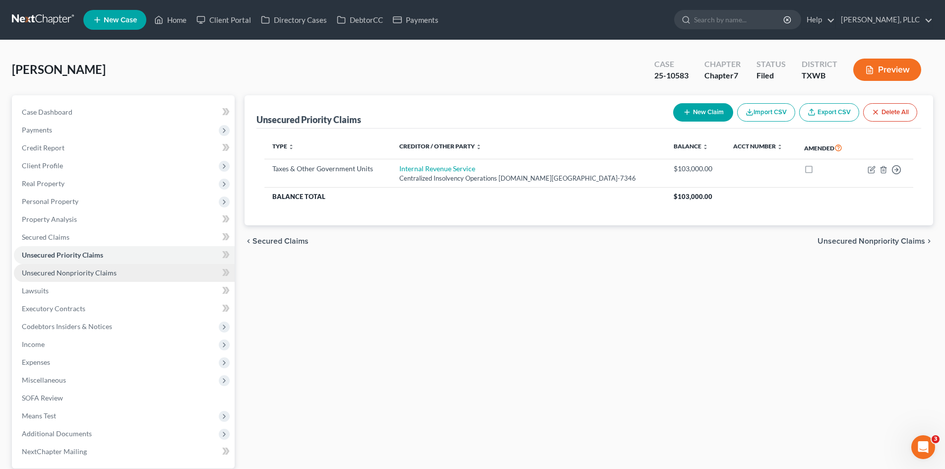
click at [76, 269] on span "Unsecured Nonpriority Claims" at bounding box center [69, 272] width 95 height 8
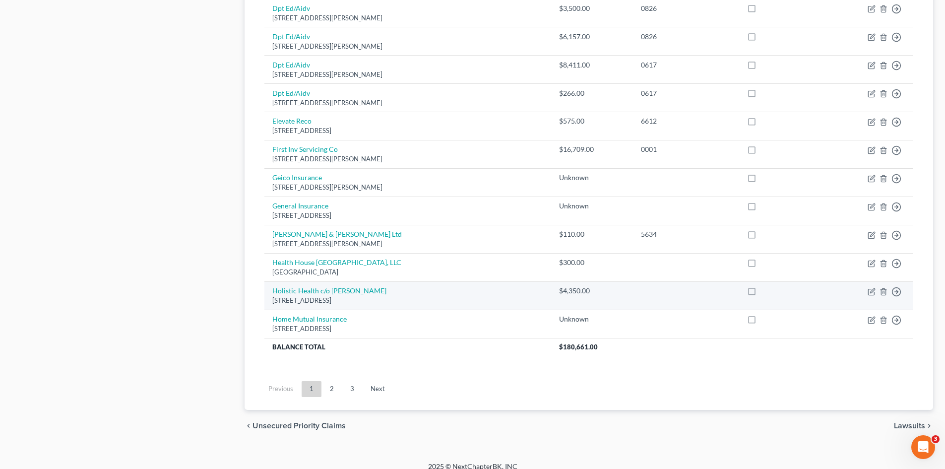
scroll to position [680, 0]
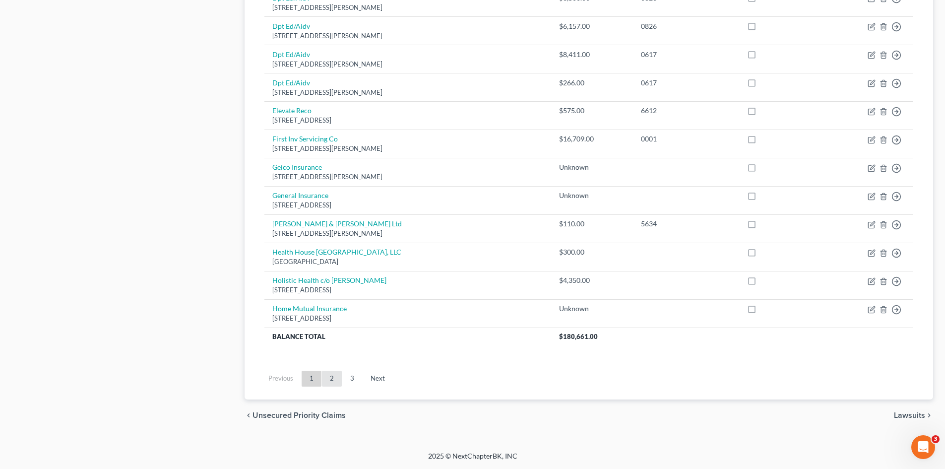
click at [323, 385] on link "2" at bounding box center [332, 379] width 20 height 16
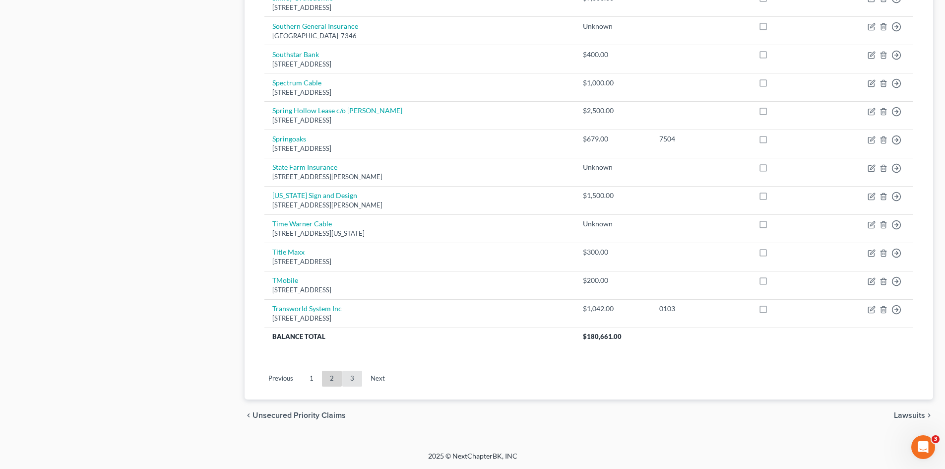
click at [345, 378] on link "3" at bounding box center [352, 379] width 20 height 16
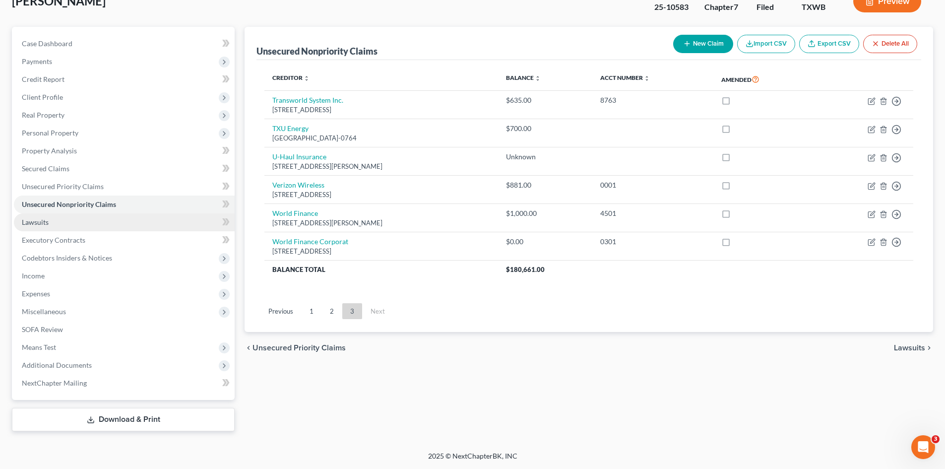
click at [116, 226] on link "Lawsuits" at bounding box center [124, 222] width 221 height 18
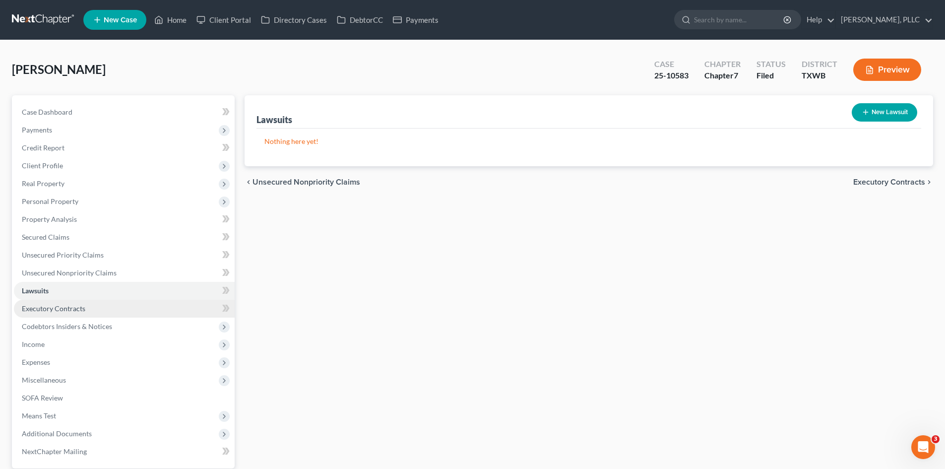
click at [121, 307] on link "Executory Contracts" at bounding box center [124, 309] width 221 height 18
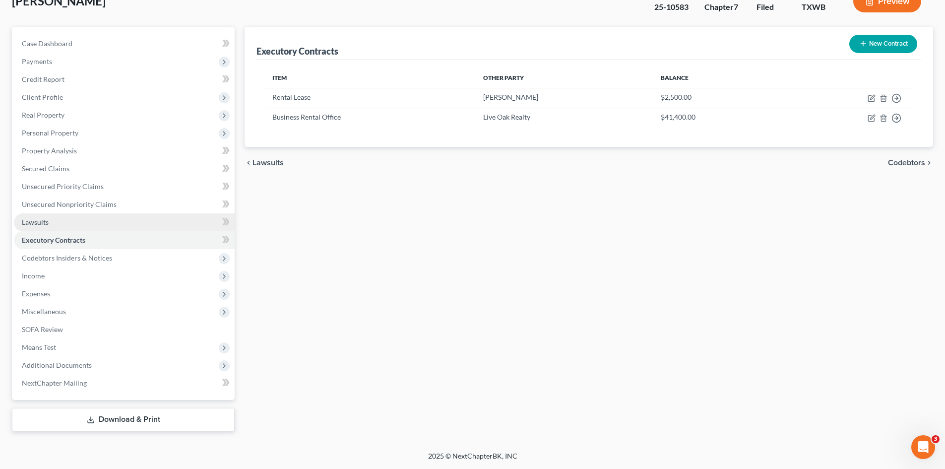
click at [55, 217] on link "Lawsuits" at bounding box center [124, 222] width 221 height 18
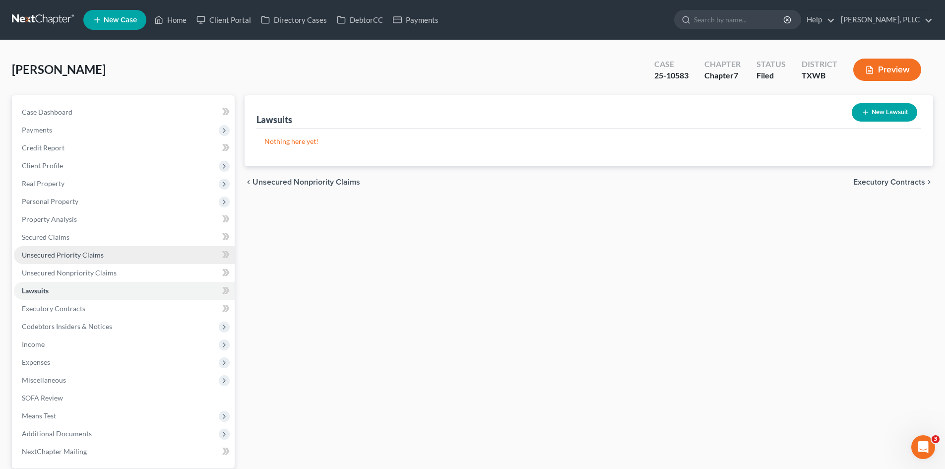
click at [99, 255] on span "Unsecured Priority Claims" at bounding box center [63, 254] width 82 height 8
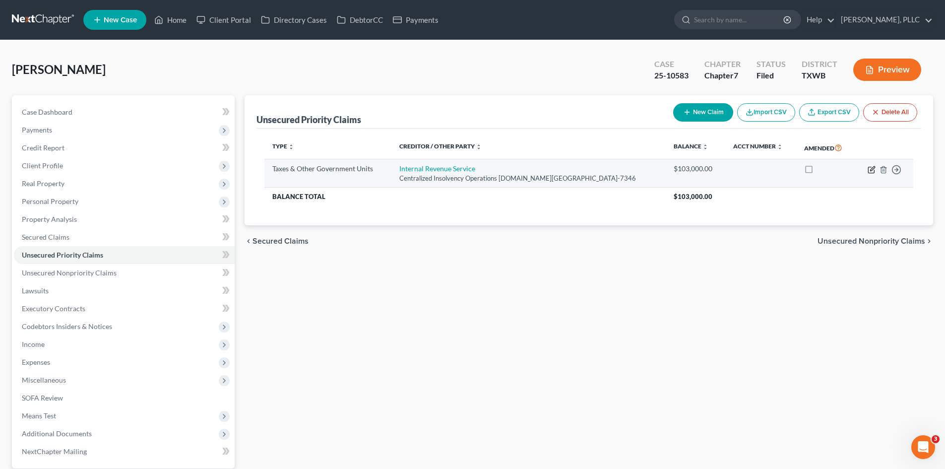
click at [873, 172] on icon "button" at bounding box center [872, 170] width 8 height 8
select select "0"
select select "39"
select select "3"
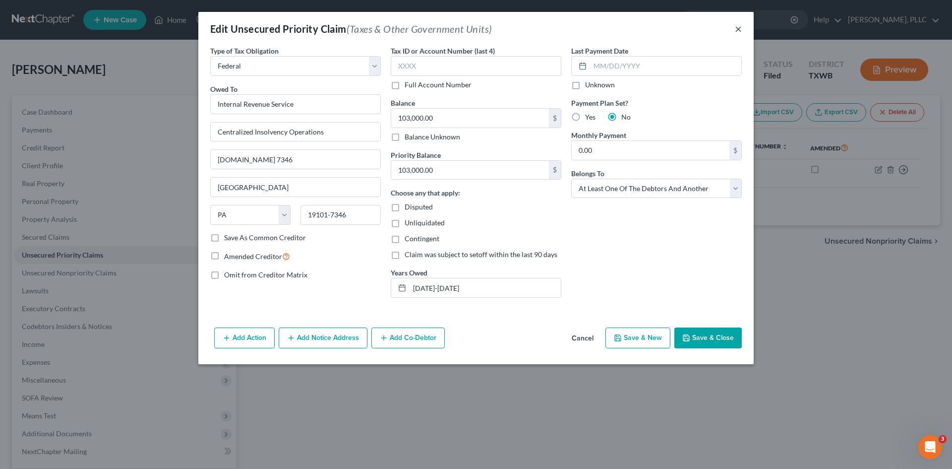
click at [738, 32] on button "×" at bounding box center [738, 29] width 7 height 12
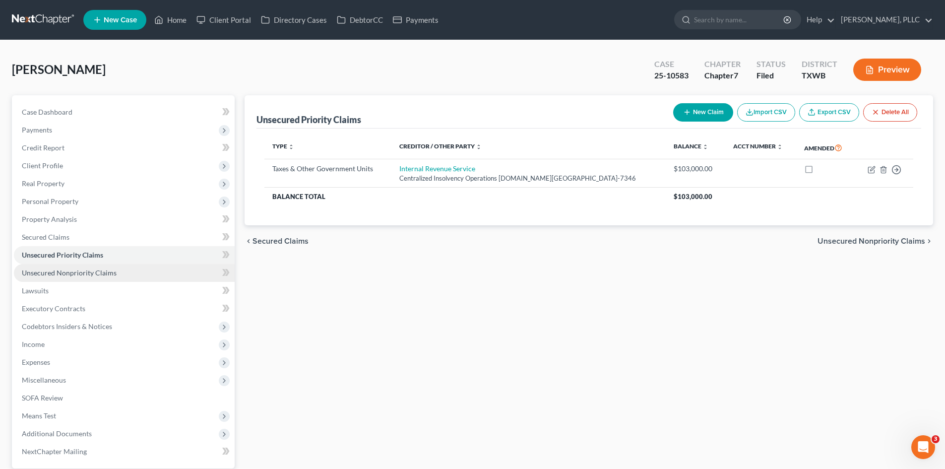
click at [77, 273] on span "Unsecured Nonpriority Claims" at bounding box center [69, 272] width 95 height 8
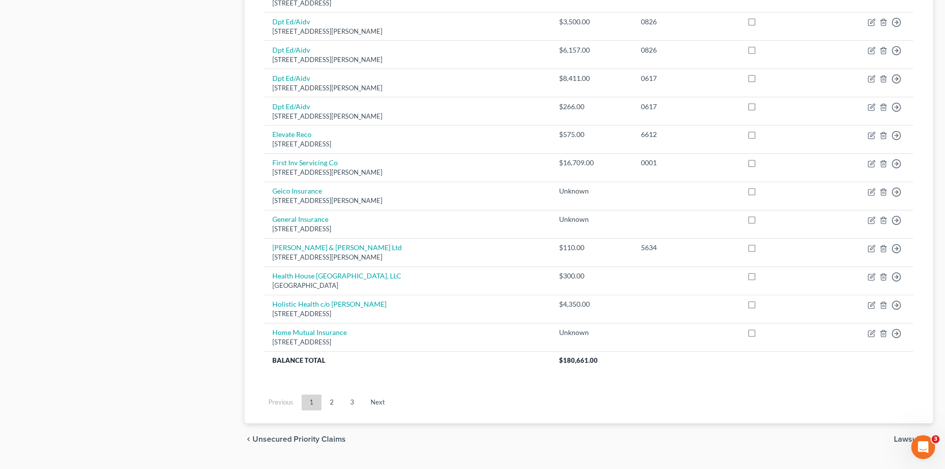
scroll to position [680, 0]
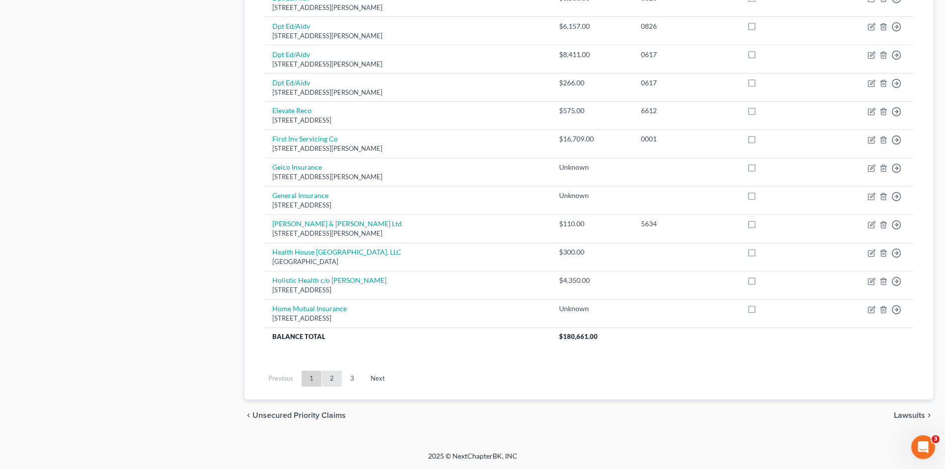
click at [330, 377] on link "2" at bounding box center [332, 379] width 20 height 16
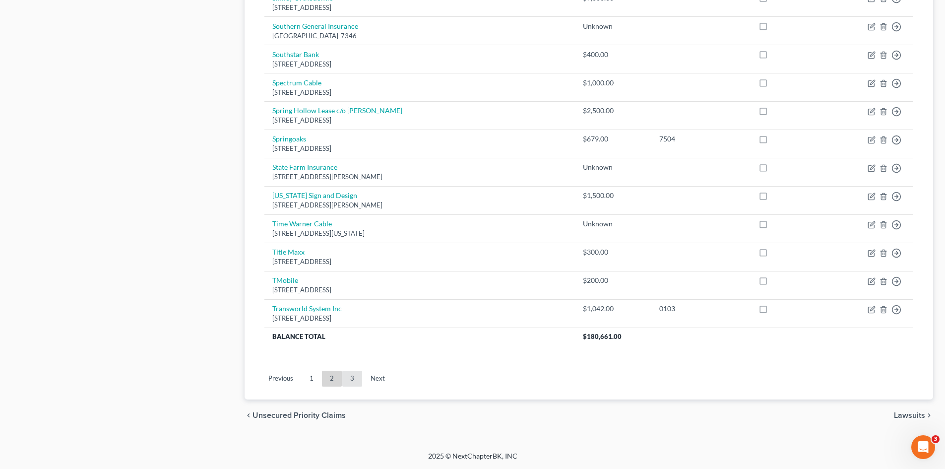
click at [347, 378] on link "3" at bounding box center [352, 379] width 20 height 16
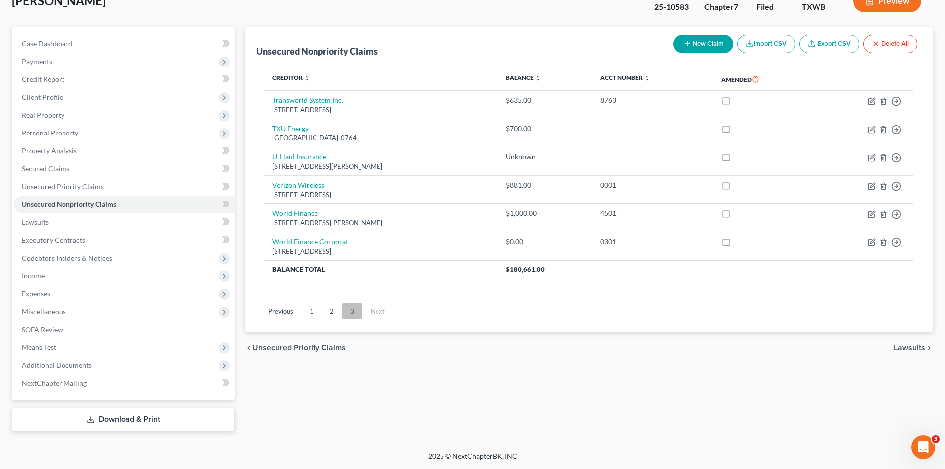
scroll to position [68, 0]
click at [312, 310] on link "1" at bounding box center [312, 311] width 20 height 16
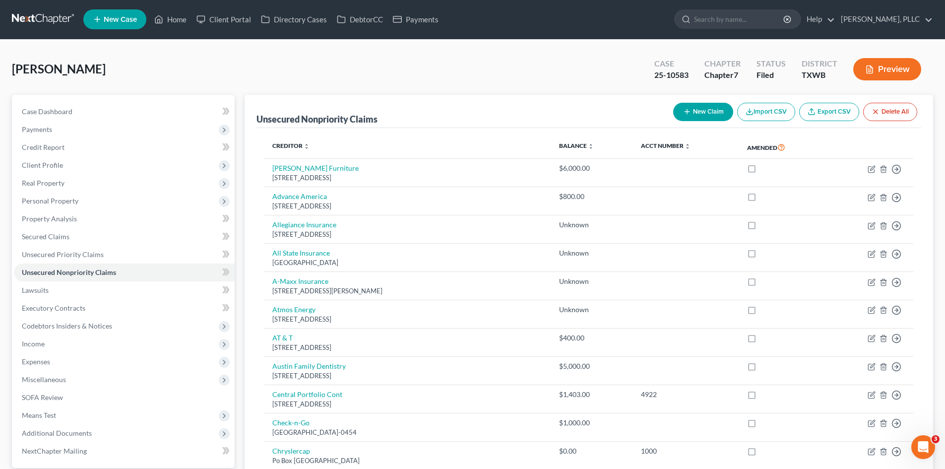
scroll to position [0, 0]
click at [93, 94] on div "[PERSON_NAME] Upgraded Case 25-10583 Chapter Chapter 7 Status [GEOGRAPHIC_DATA]…" at bounding box center [472, 73] width 921 height 43
click at [407, 16] on link "Payments" at bounding box center [416, 20] width 56 height 18
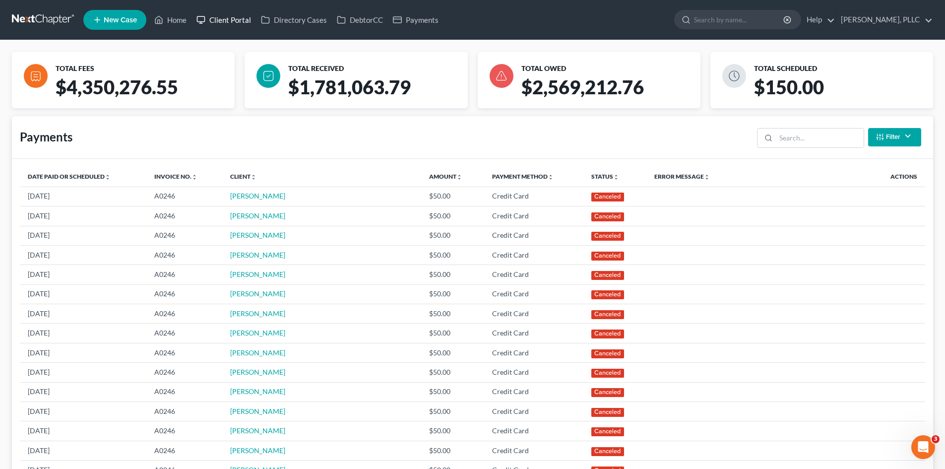
click at [229, 23] on link "Client Portal" at bounding box center [223, 20] width 64 height 18
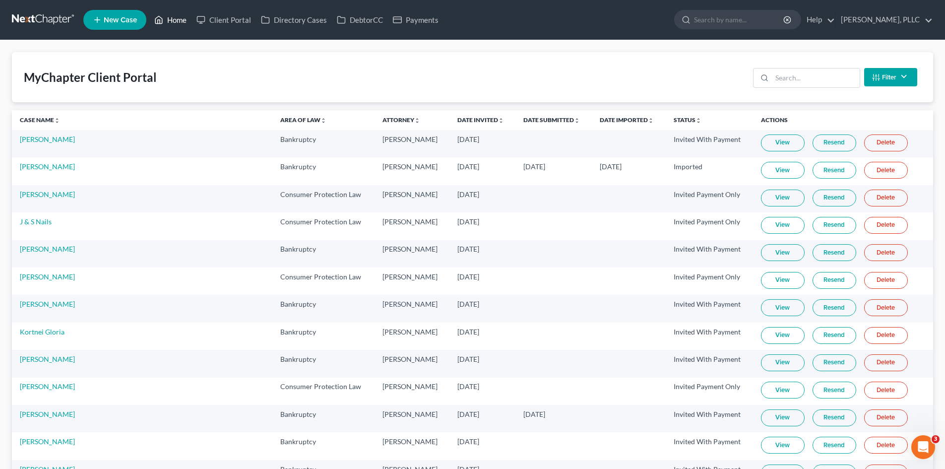
click at [179, 22] on link "Home" at bounding box center [170, 20] width 42 height 18
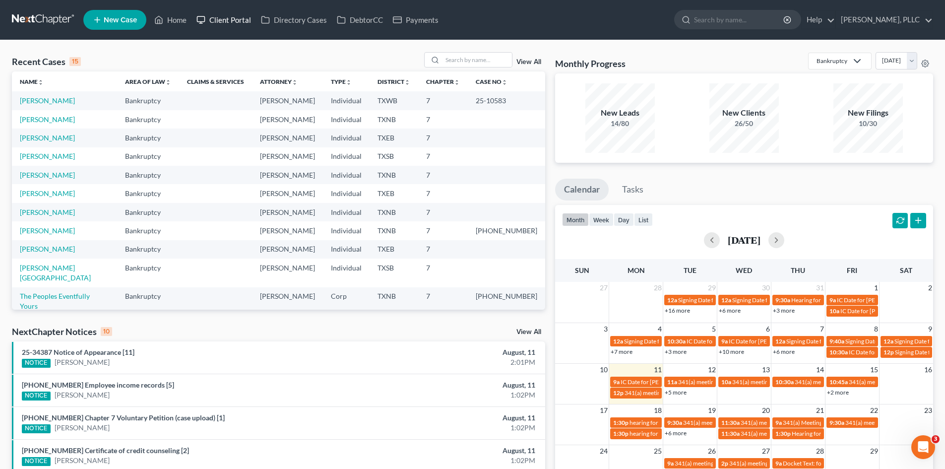
click at [214, 23] on link "Client Portal" at bounding box center [223, 20] width 64 height 18
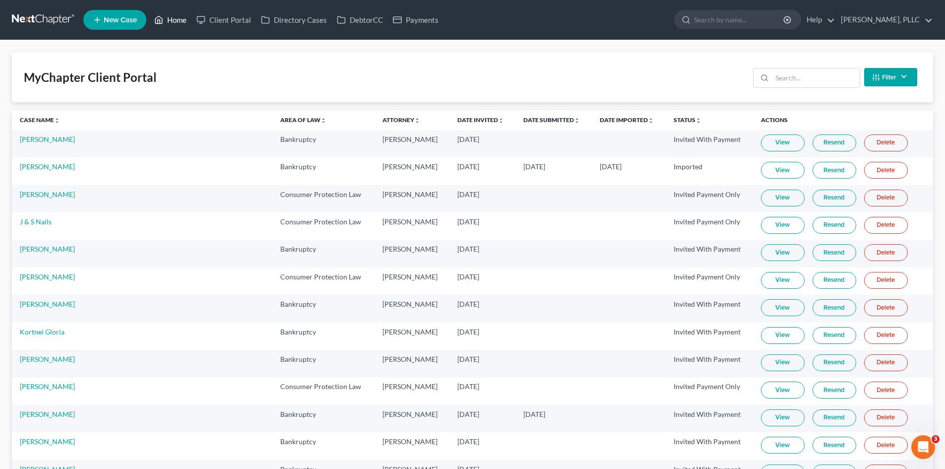
click at [174, 22] on link "Home" at bounding box center [170, 20] width 42 height 18
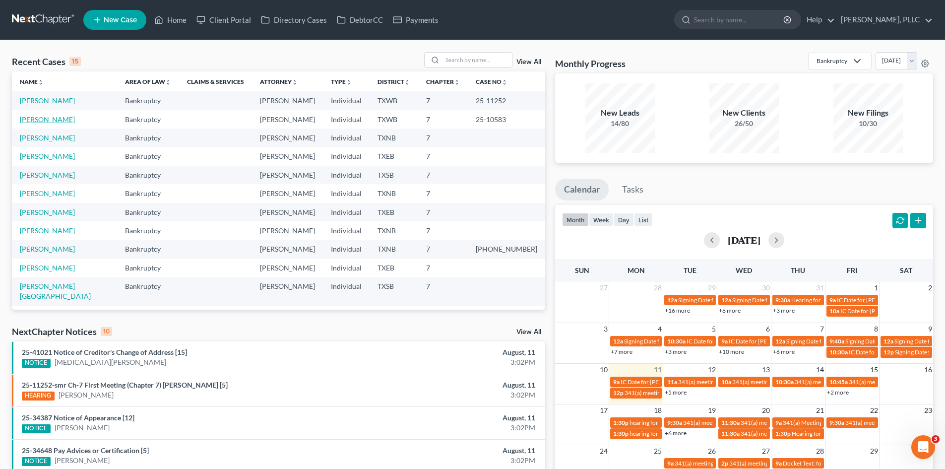
click at [54, 119] on link "[PERSON_NAME]" at bounding box center [47, 119] width 55 height 8
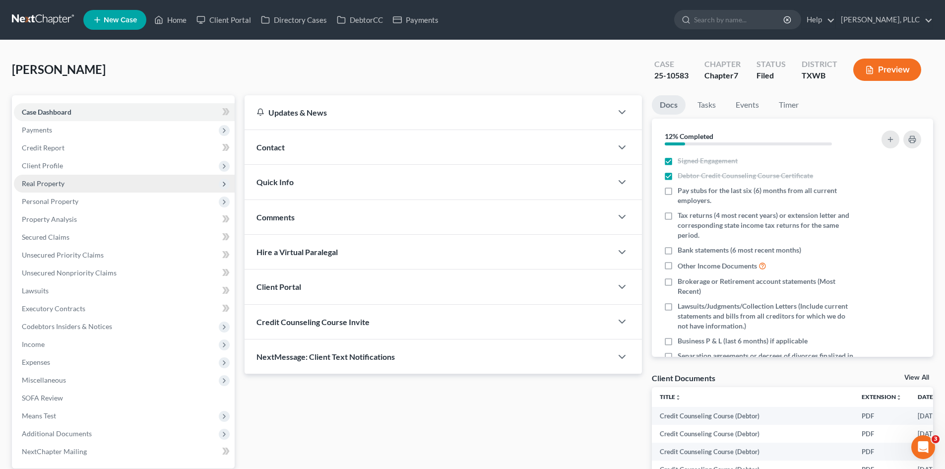
click at [90, 175] on span "Real Property" at bounding box center [124, 184] width 221 height 18
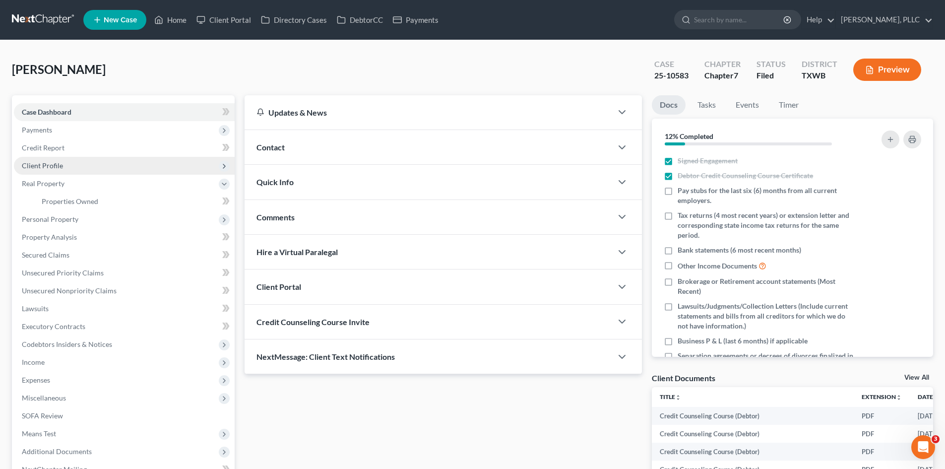
click at [68, 163] on span "Client Profile" at bounding box center [124, 166] width 221 height 18
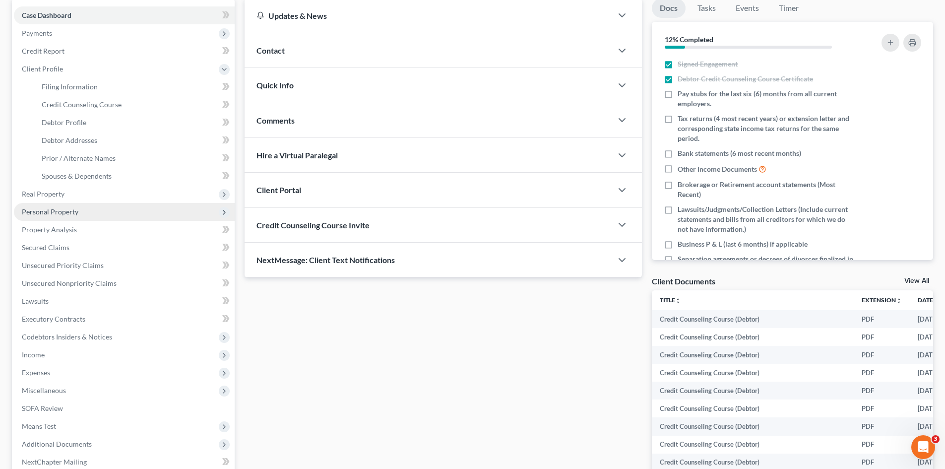
scroll to position [99, 0]
click at [82, 202] on span "Personal Property" at bounding box center [124, 209] width 221 height 18
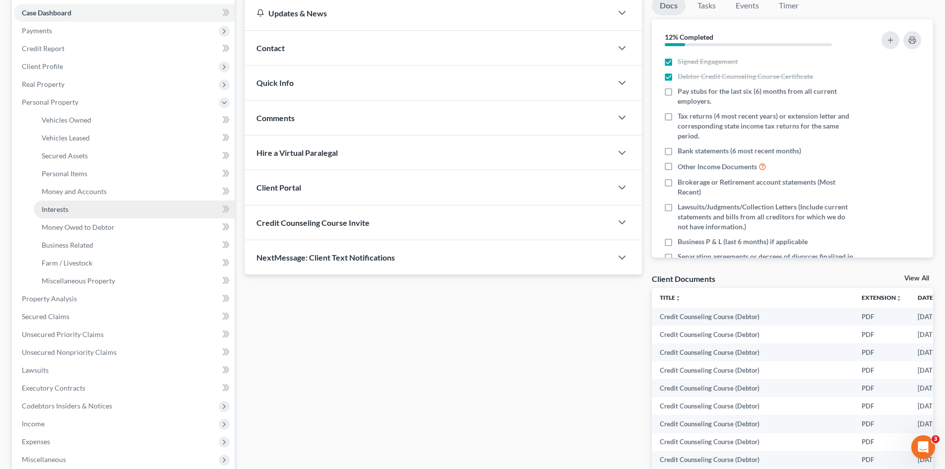
click at [72, 203] on link "Interests" at bounding box center [134, 209] width 201 height 18
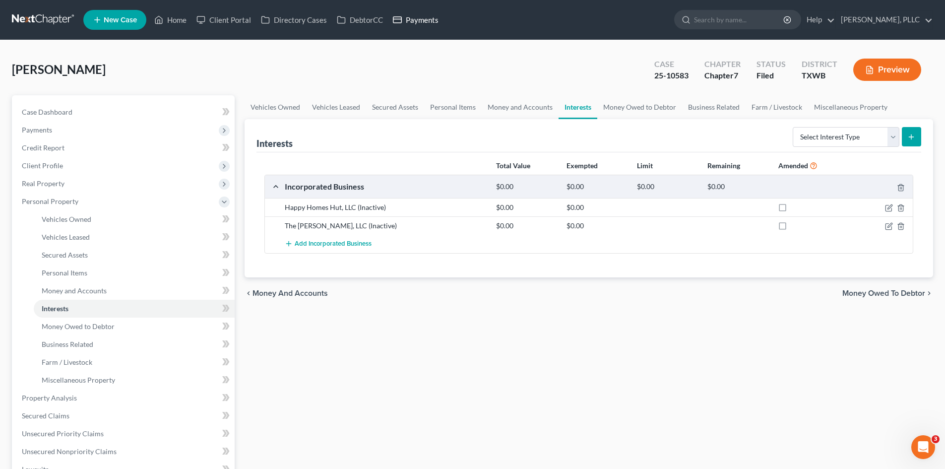
click at [437, 19] on link "Payments" at bounding box center [416, 20] width 56 height 18
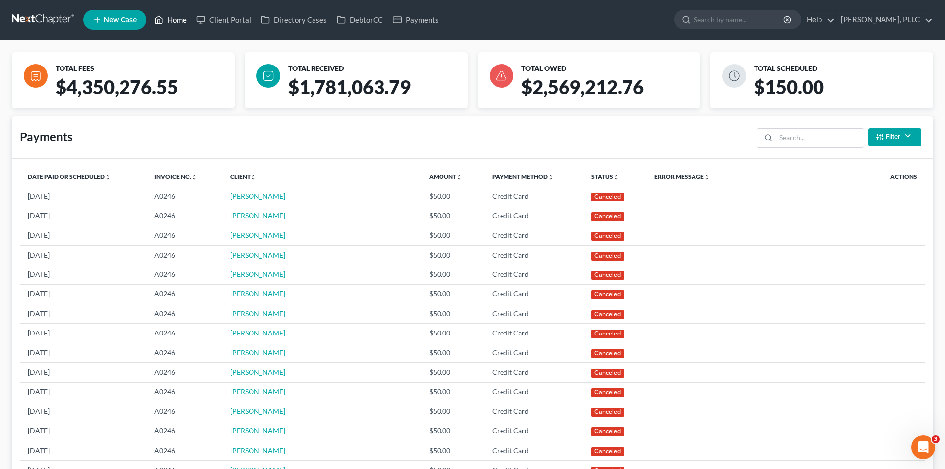
click at [185, 19] on link "Home" at bounding box center [170, 20] width 42 height 18
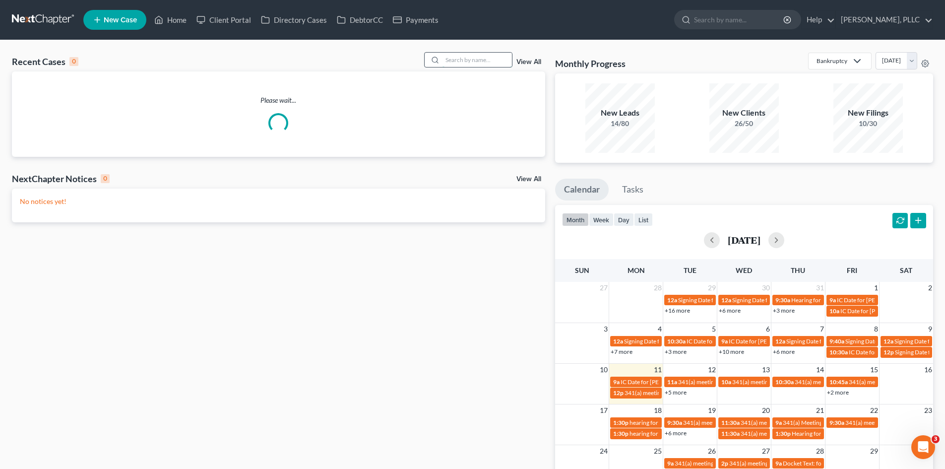
click at [464, 59] on input "search" at bounding box center [476, 60] width 69 height 14
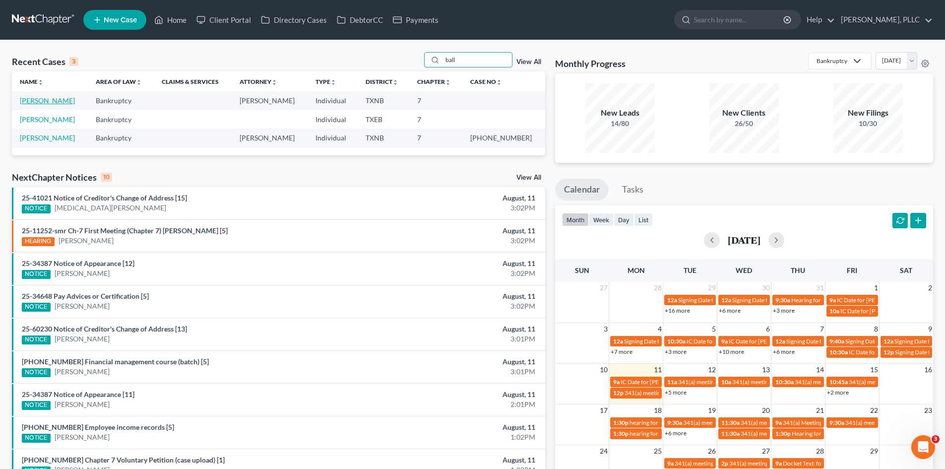
type input "ball"
click at [36, 102] on link "[PERSON_NAME]" at bounding box center [47, 100] width 55 height 8
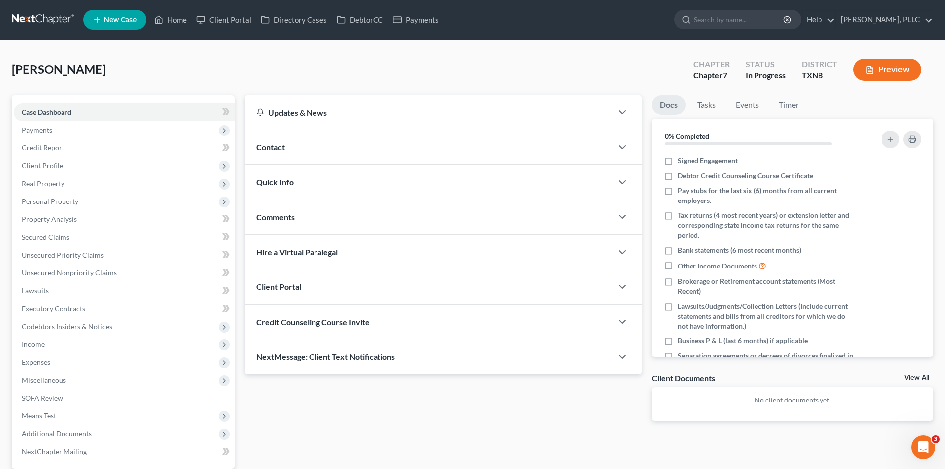
click at [375, 158] on div "Contact" at bounding box center [429, 147] width 368 height 34
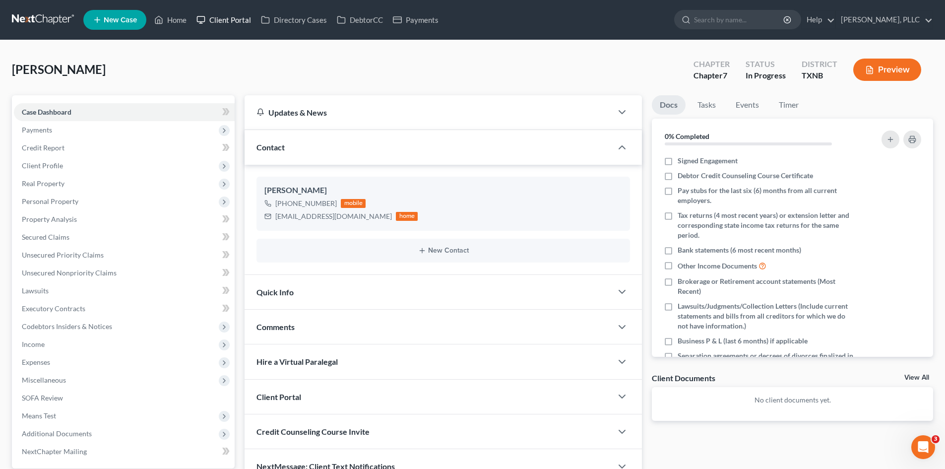
click at [232, 18] on link "Client Portal" at bounding box center [223, 20] width 64 height 18
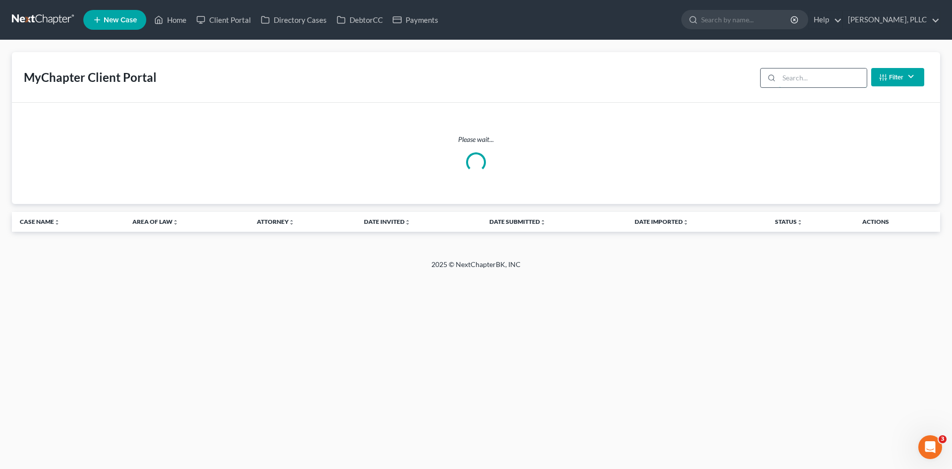
drag, startPoint x: 799, startPoint y: 79, endPoint x: 800, endPoint y: 74, distance: 5.1
click at [798, 79] on input "search" at bounding box center [823, 77] width 88 height 19
type input "ball"
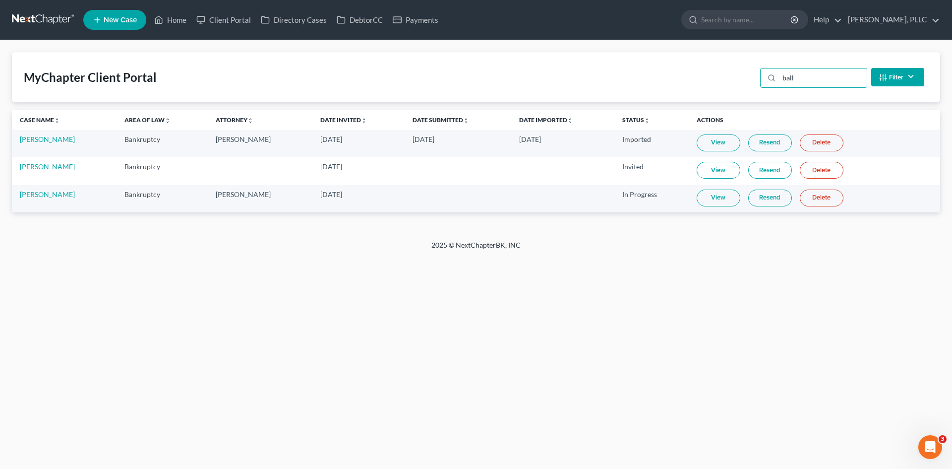
click at [706, 198] on link "View" at bounding box center [719, 197] width 44 height 17
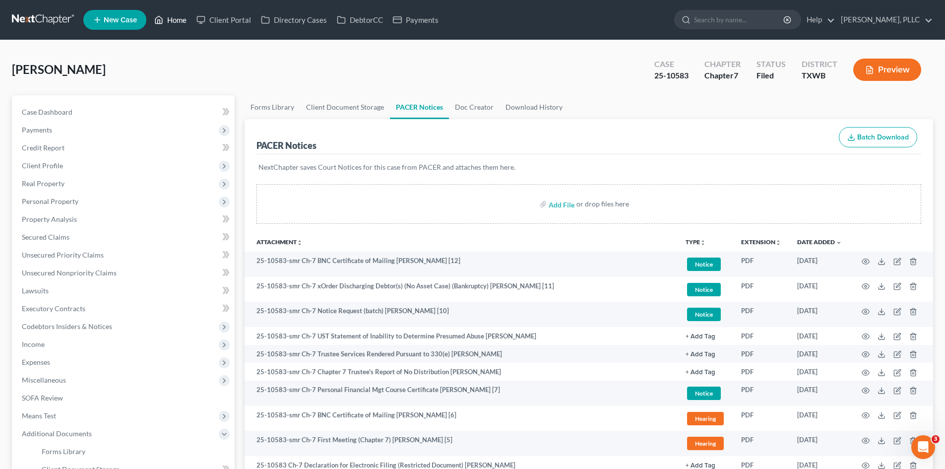
click at [183, 23] on link "Home" at bounding box center [170, 20] width 42 height 18
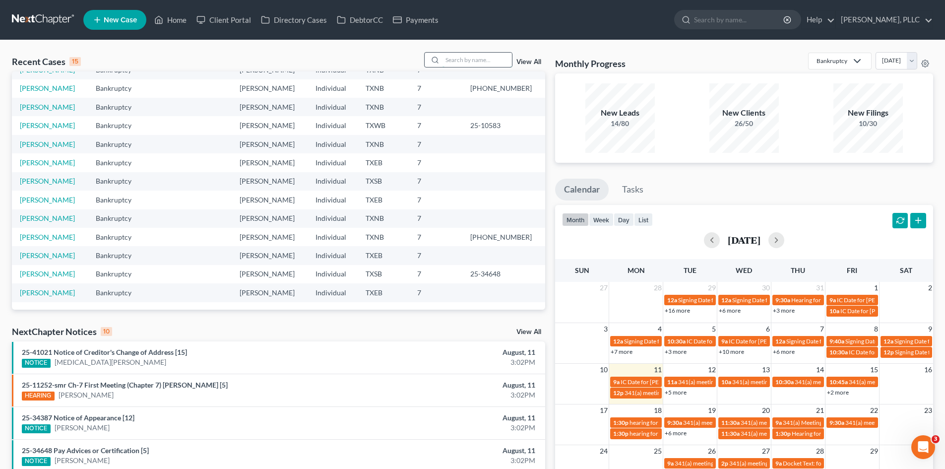
click at [475, 62] on input "search" at bounding box center [476, 60] width 69 height 14
type input "brown"
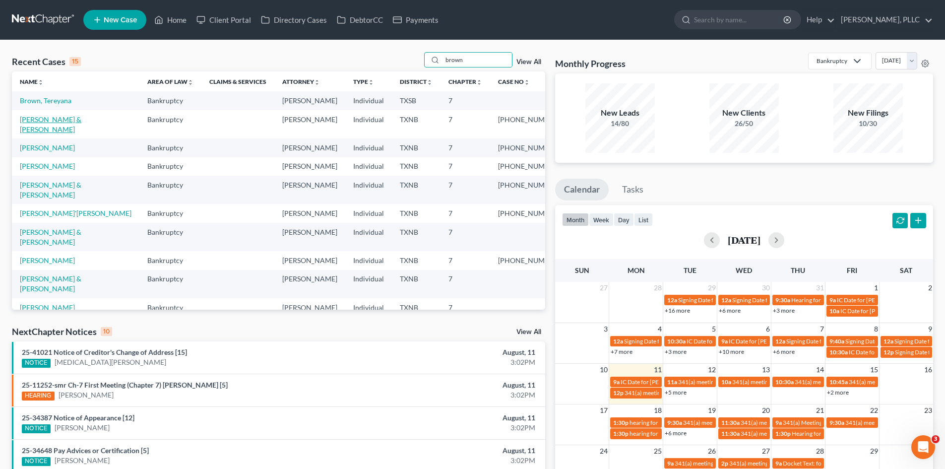
click at [50, 119] on link "Brown, Randolph & Mieke" at bounding box center [51, 124] width 62 height 18
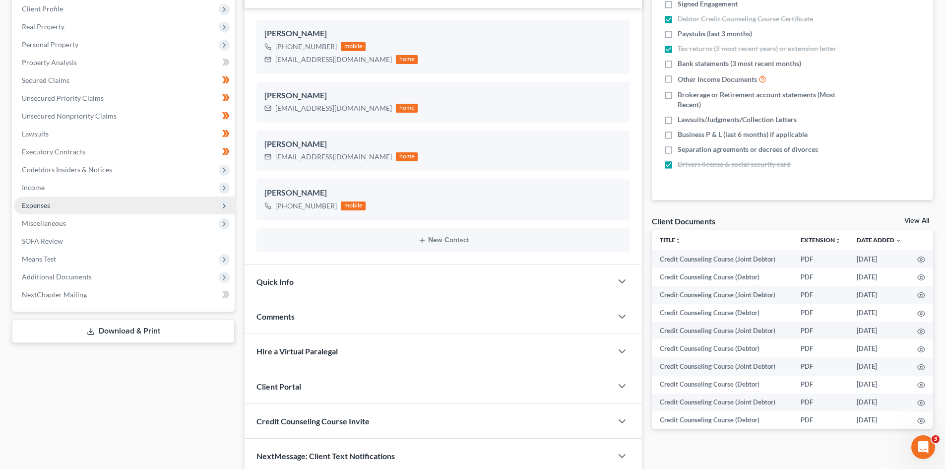
scroll to position [198, 0]
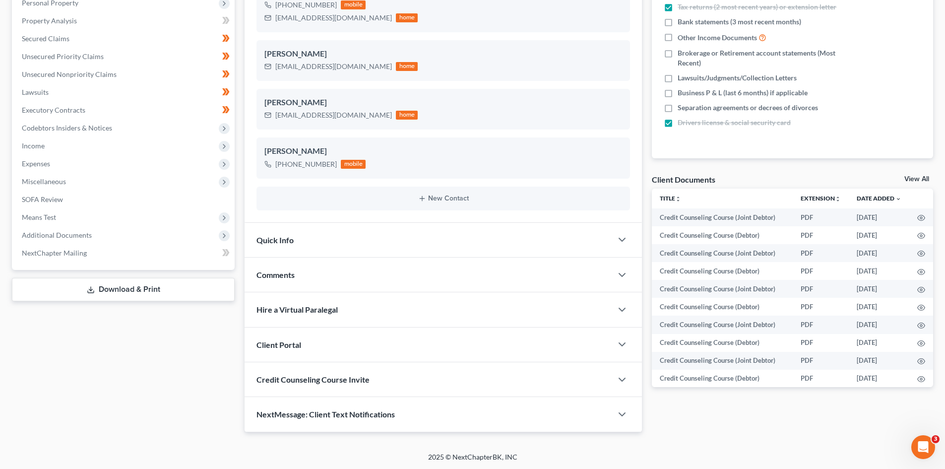
drag, startPoint x: 88, startPoint y: 234, endPoint x: 67, endPoint y: 300, distance: 69.3
click at [88, 234] on span "Additional Documents" at bounding box center [57, 235] width 70 height 8
click at [66, 291] on span "PACER Notices" at bounding box center [66, 288] width 48 height 8
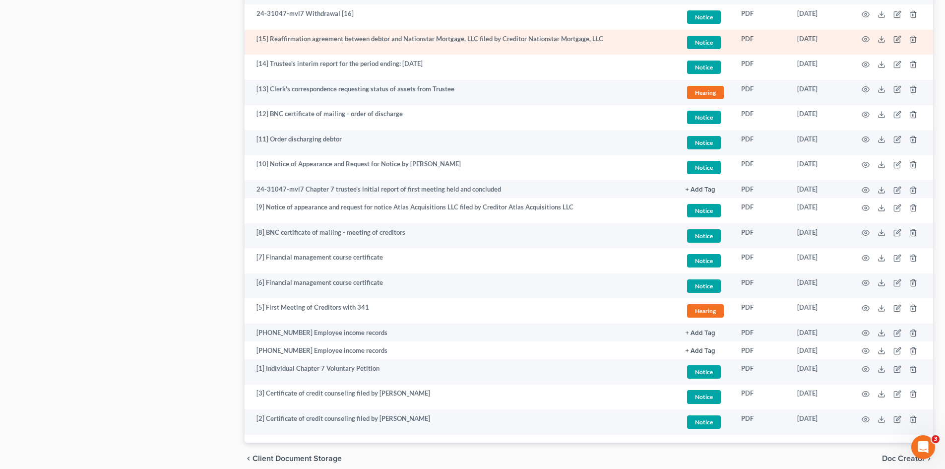
scroll to position [745, 0]
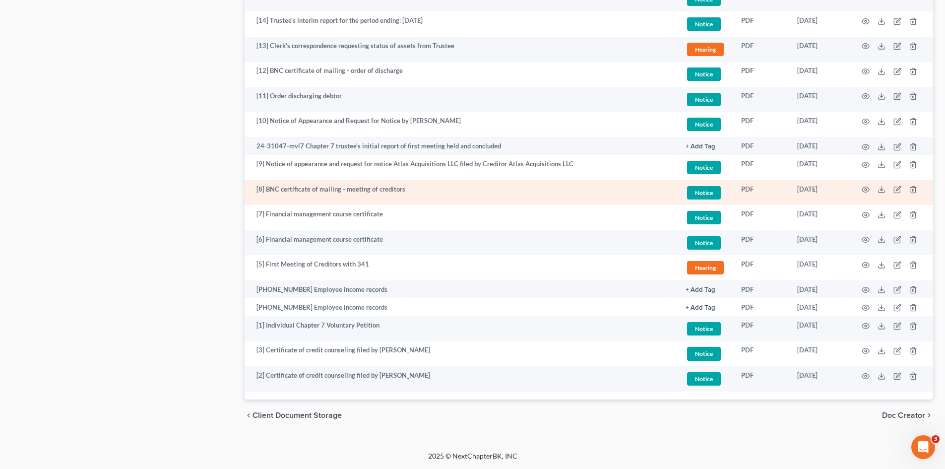
click at [867, 185] on td at bounding box center [891, 192] width 83 height 25
click at [866, 191] on icon "button" at bounding box center [866, 190] width 8 height 8
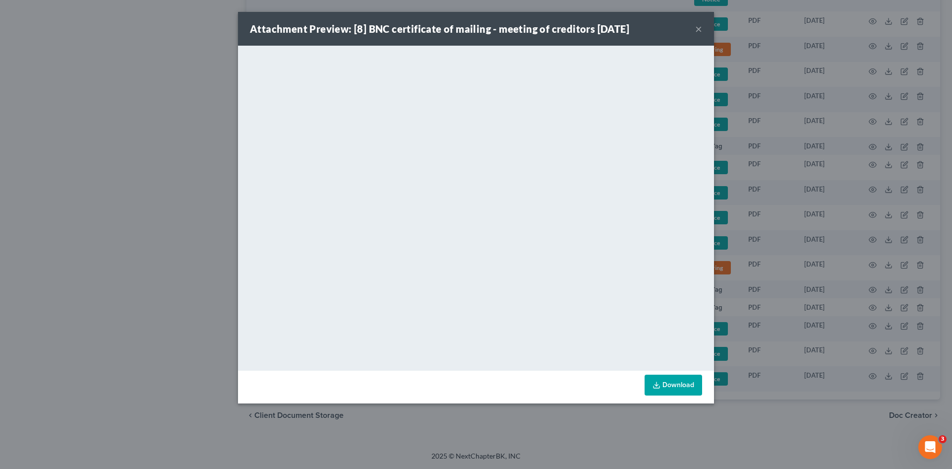
click at [698, 34] on button "×" at bounding box center [698, 29] width 7 height 12
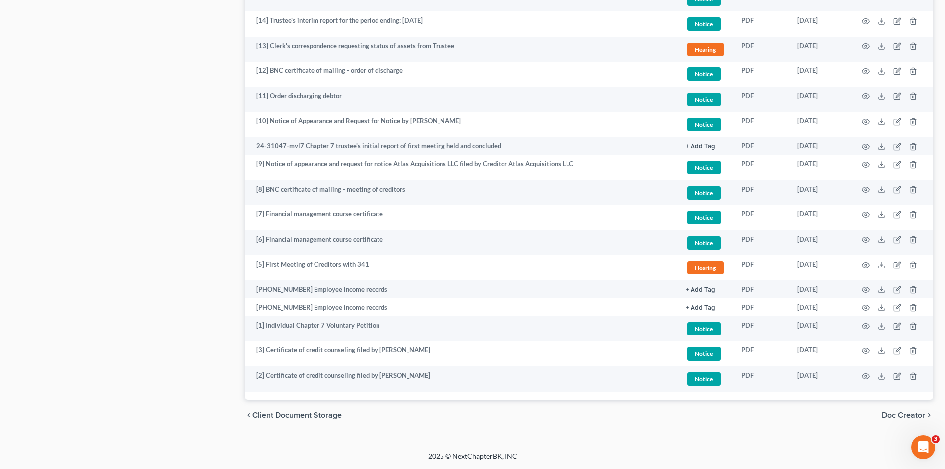
drag, startPoint x: 523, startPoint y: 28, endPoint x: 18, endPoint y: 63, distance: 506.6
click at [515, 27] on td "[14] Trustee's interim report for the period ending: 09/13/2024" at bounding box center [461, 23] width 433 height 25
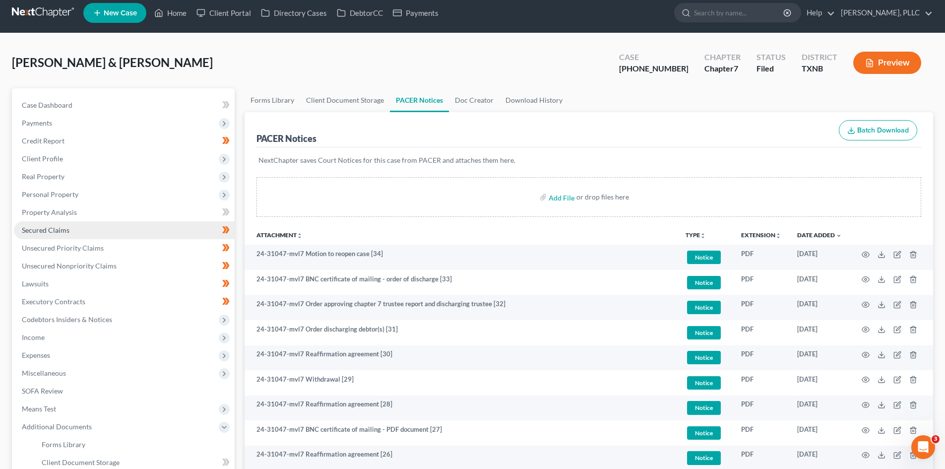
scroll to position [1, 0]
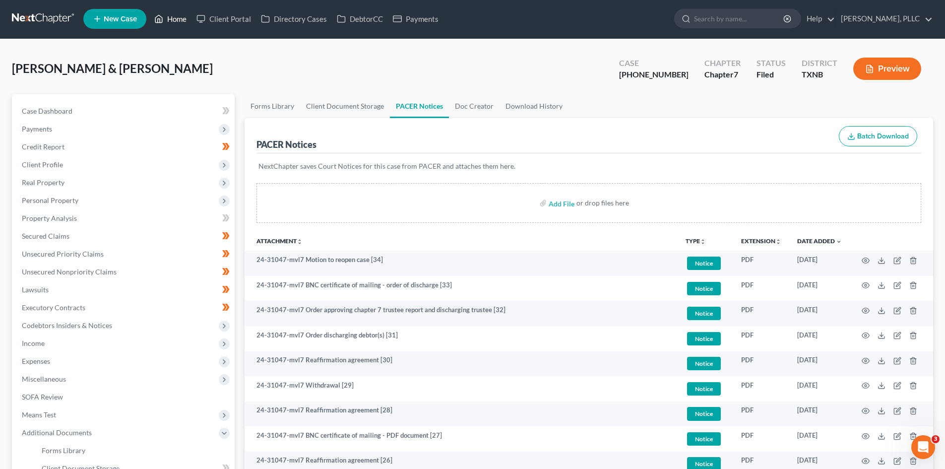
click at [183, 26] on link "Home" at bounding box center [170, 19] width 42 height 18
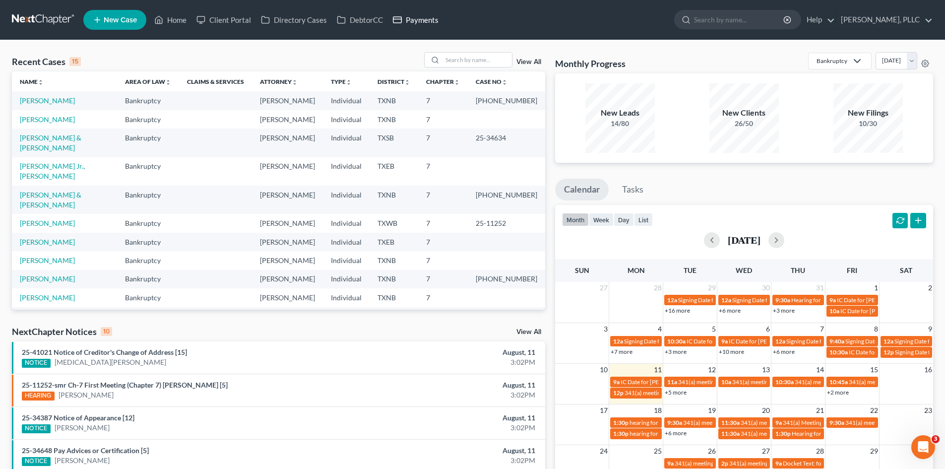
click at [428, 22] on link "Payments" at bounding box center [416, 20] width 56 height 18
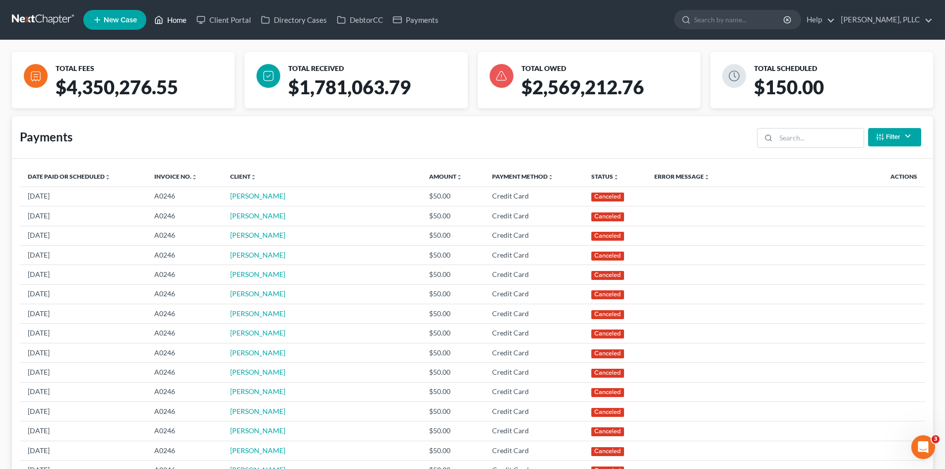
click at [167, 15] on link "Home" at bounding box center [170, 20] width 42 height 18
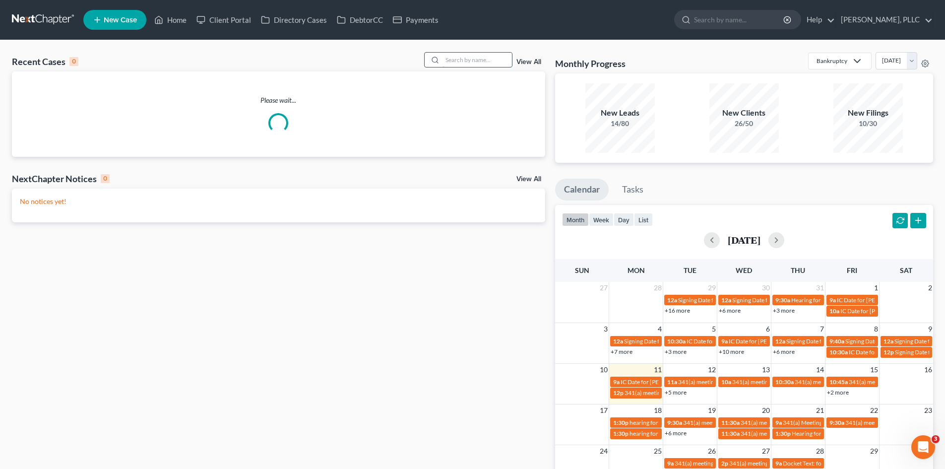
click at [453, 57] on input "search" at bounding box center [476, 60] width 69 height 14
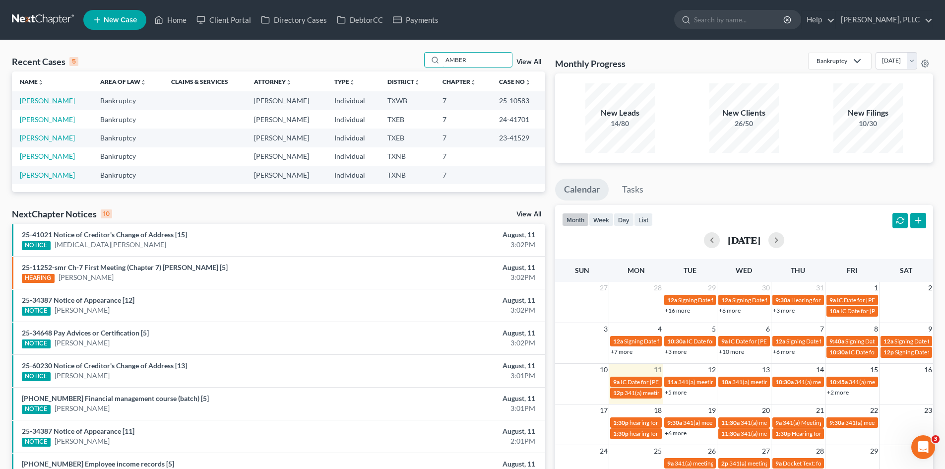
type input "AMBER"
click at [46, 98] on link "[PERSON_NAME]" at bounding box center [47, 100] width 55 height 8
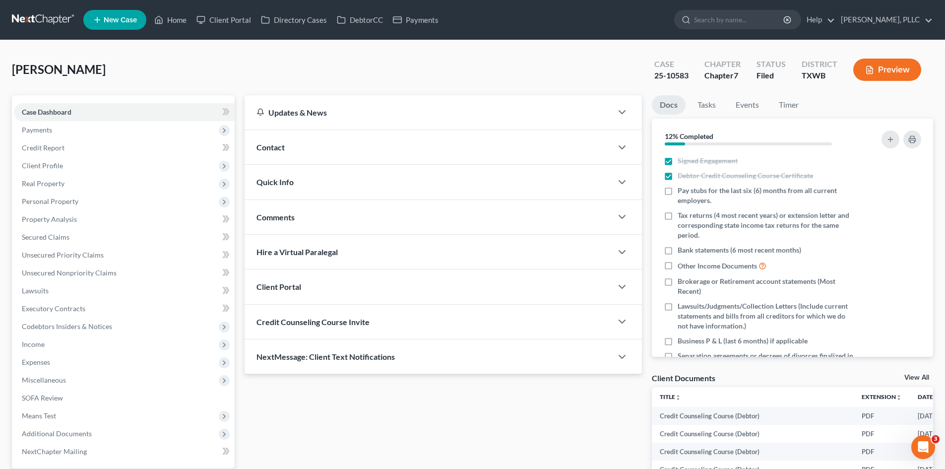
click at [316, 143] on div "Contact" at bounding box center [429, 147] width 368 height 34
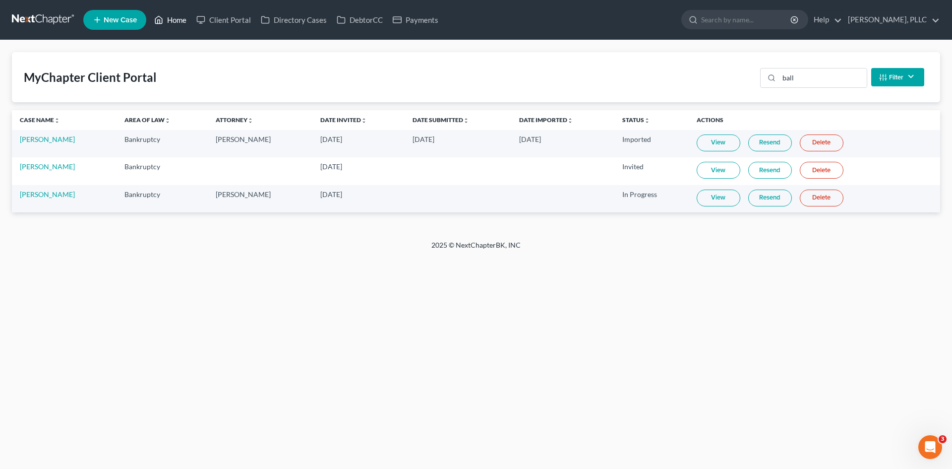
click at [183, 19] on link "Home" at bounding box center [170, 20] width 42 height 18
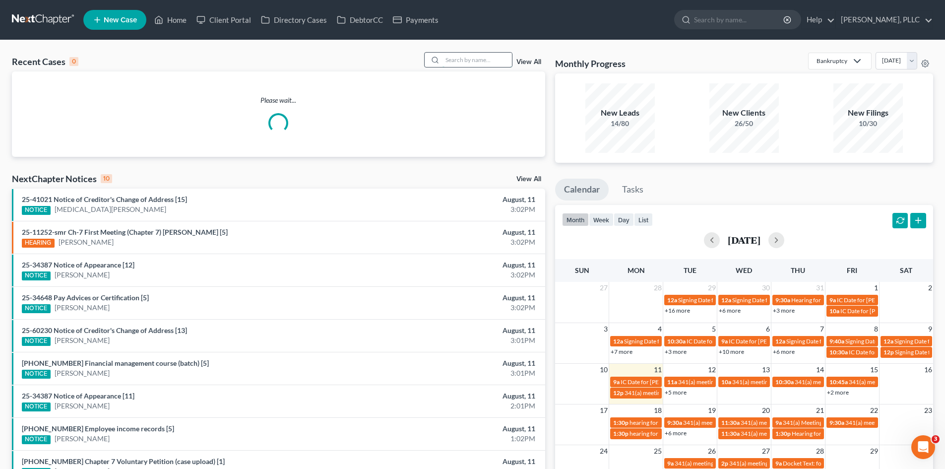
click at [467, 63] on input "search" at bounding box center [476, 60] width 69 height 14
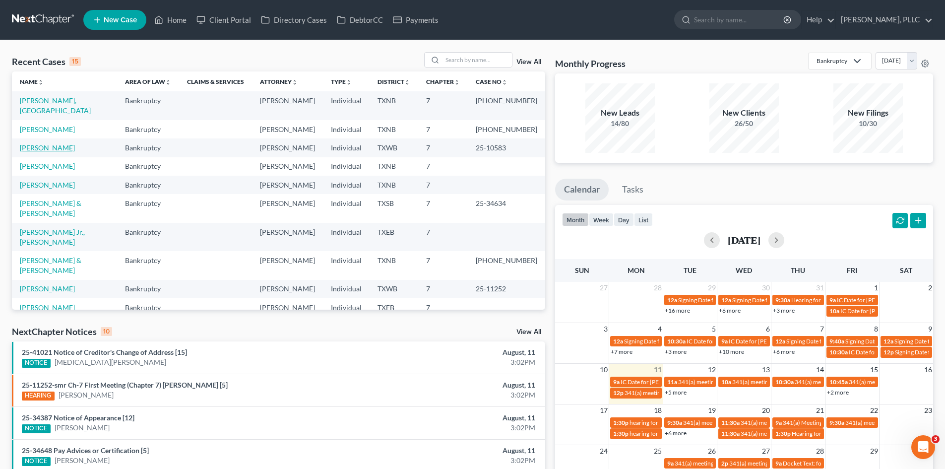
click at [36, 143] on link "[PERSON_NAME]" at bounding box center [47, 147] width 55 height 8
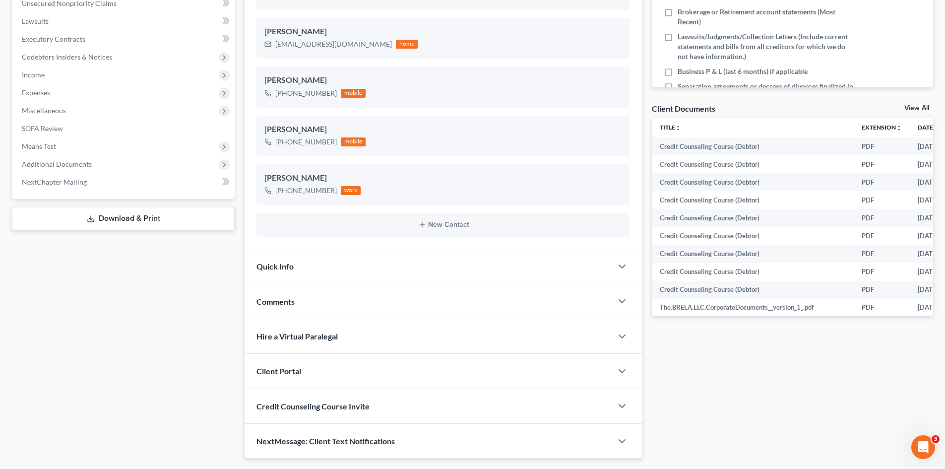
scroll to position [297, 0]
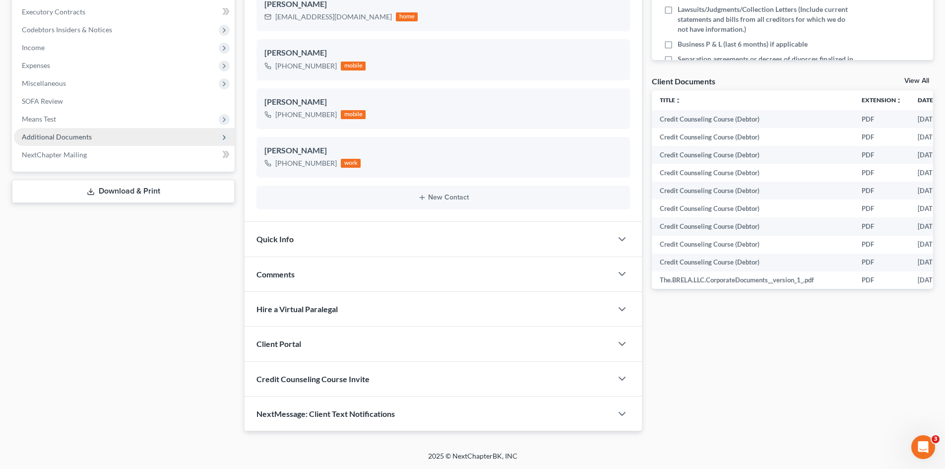
click at [44, 141] on span "Additional Documents" at bounding box center [124, 137] width 221 height 18
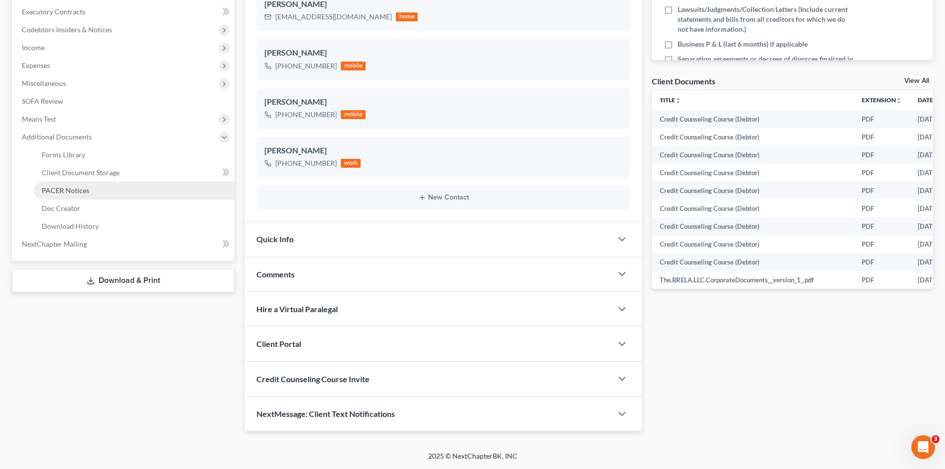
click at [89, 193] on link "PACER Notices" at bounding box center [134, 191] width 201 height 18
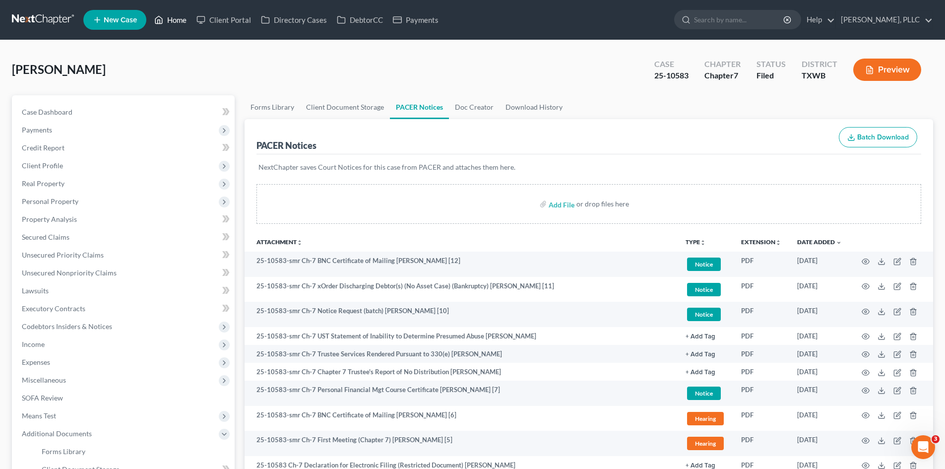
click at [175, 21] on link "Home" at bounding box center [170, 20] width 42 height 18
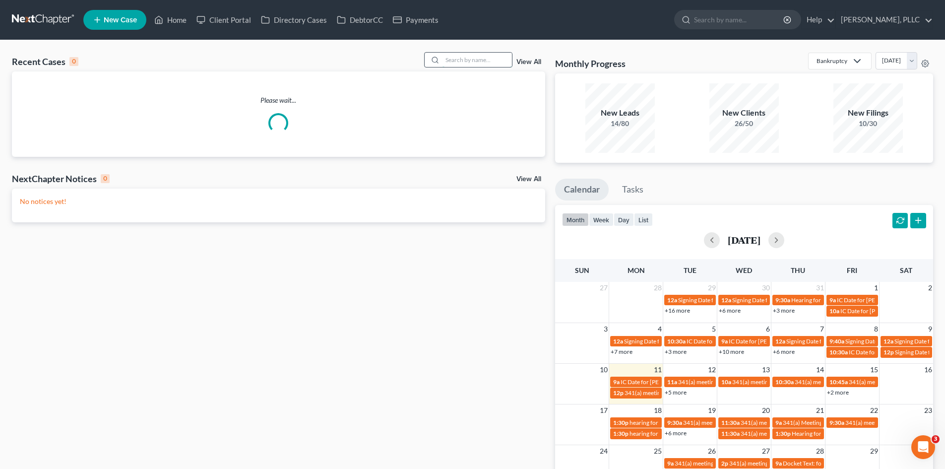
click at [458, 60] on input "search" at bounding box center [476, 60] width 69 height 14
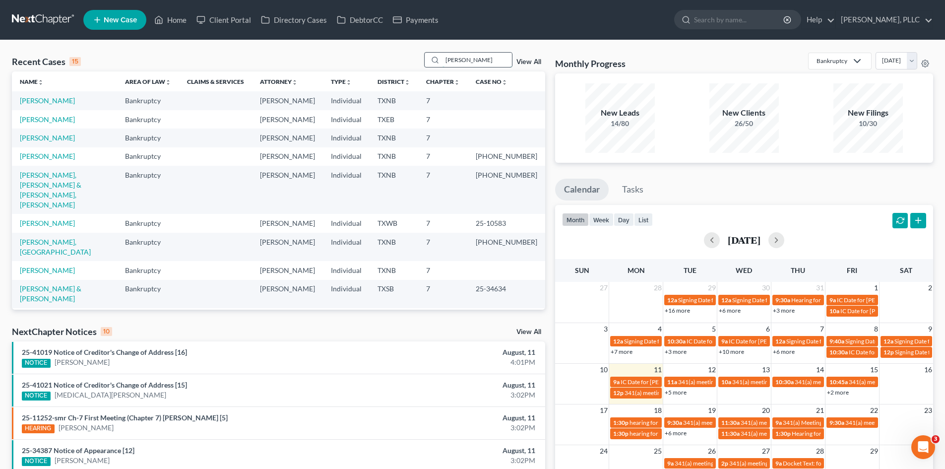
type input "almanza"
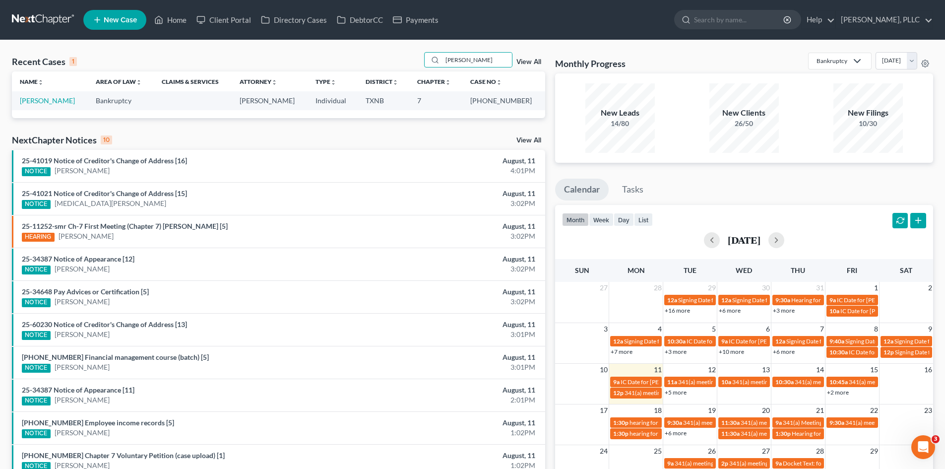
click at [46, 106] on td "Almanza, David" at bounding box center [50, 100] width 76 height 18
click at [49, 100] on link "Almanza, David" at bounding box center [47, 100] width 55 height 8
select select "4"
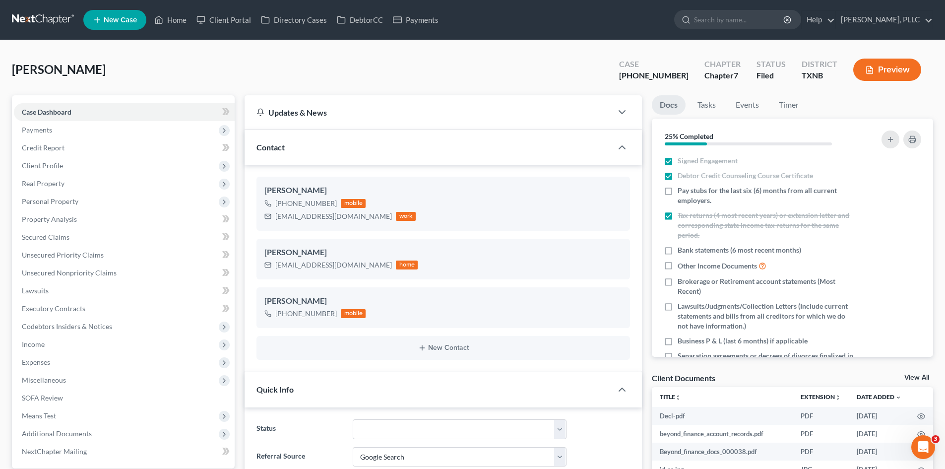
scroll to position [661, 0]
click at [418, 24] on link "Payments" at bounding box center [416, 20] width 56 height 18
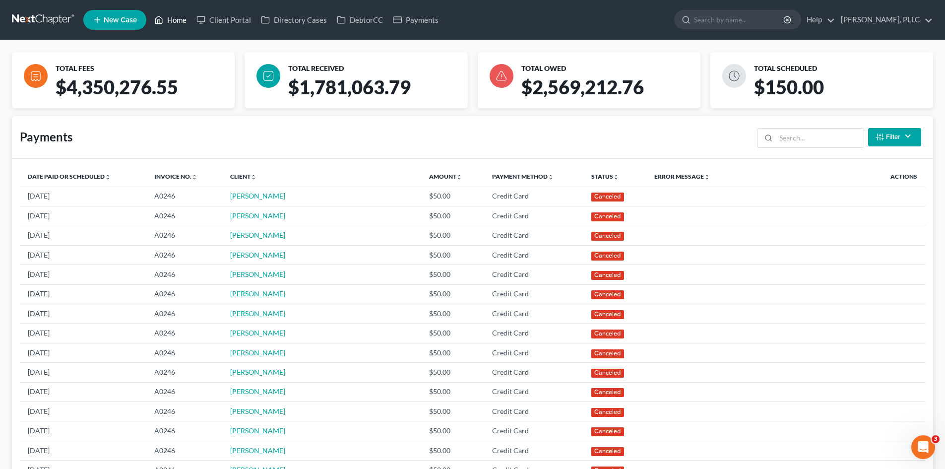
click at [177, 25] on link "Home" at bounding box center [170, 20] width 42 height 18
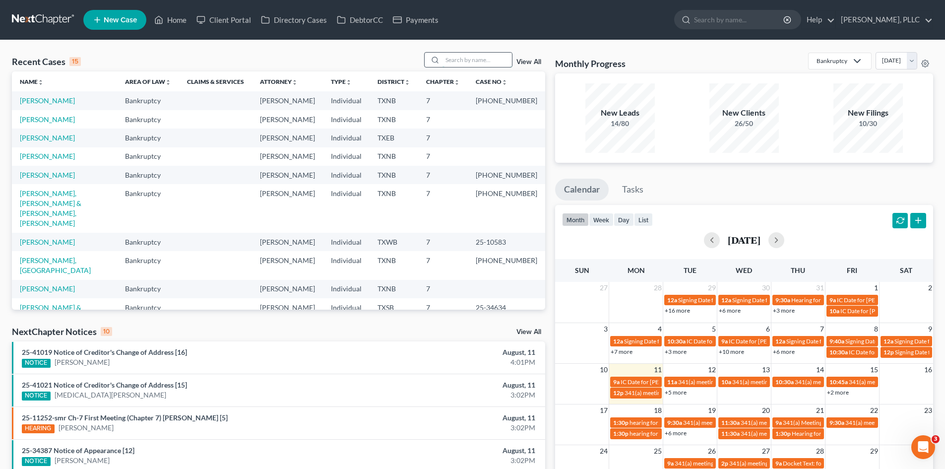
click at [458, 58] on input "search" at bounding box center [476, 60] width 69 height 14
click at [37, 91] on th "Name unfold_more expand_more expand_less" at bounding box center [64, 81] width 105 height 20
click at [48, 97] on link "Almanza, David" at bounding box center [47, 100] width 55 height 8
select select "4"
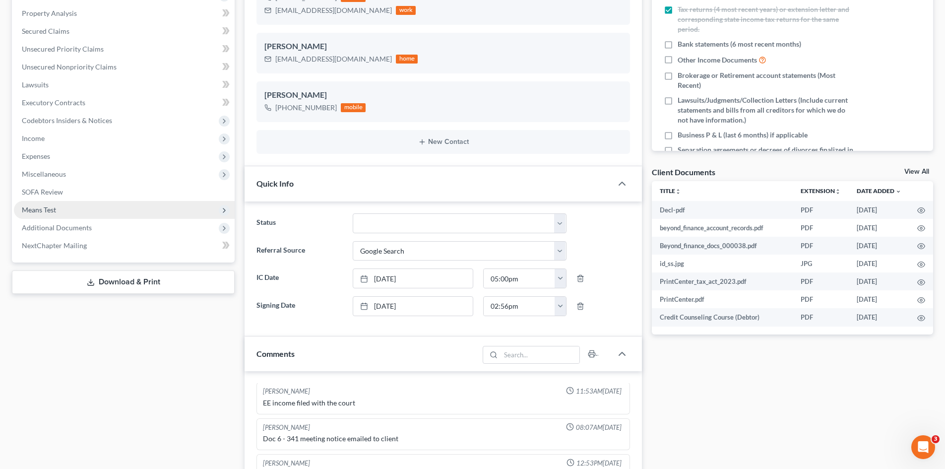
scroll to position [198, 0]
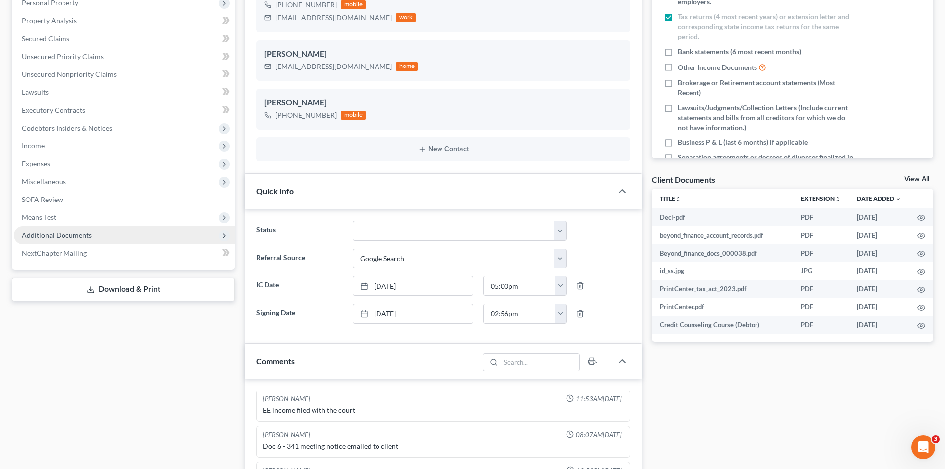
click at [78, 233] on span "Additional Documents" at bounding box center [57, 235] width 70 height 8
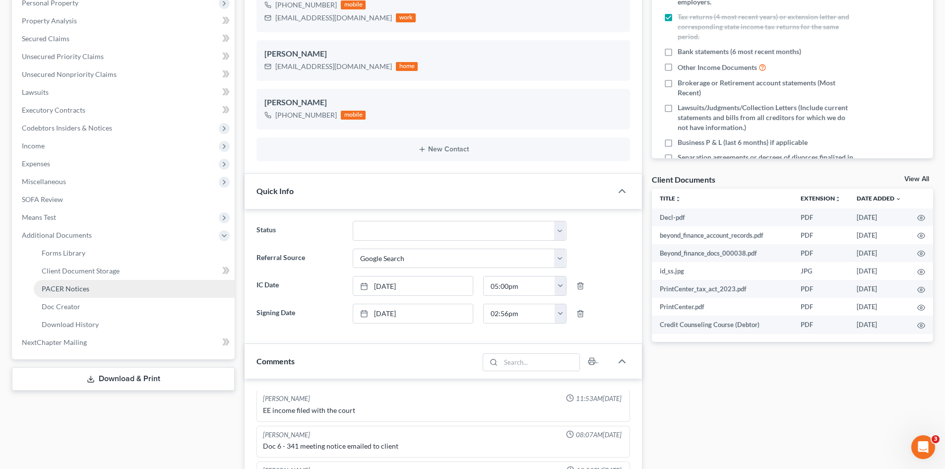
click at [73, 292] on span "PACER Notices" at bounding box center [66, 288] width 48 height 8
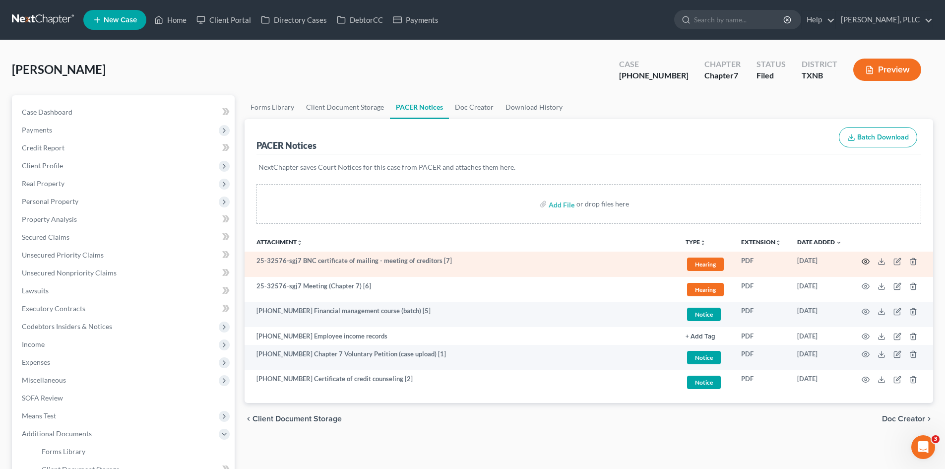
click at [865, 258] on icon "button" at bounding box center [865, 260] width 7 height 5
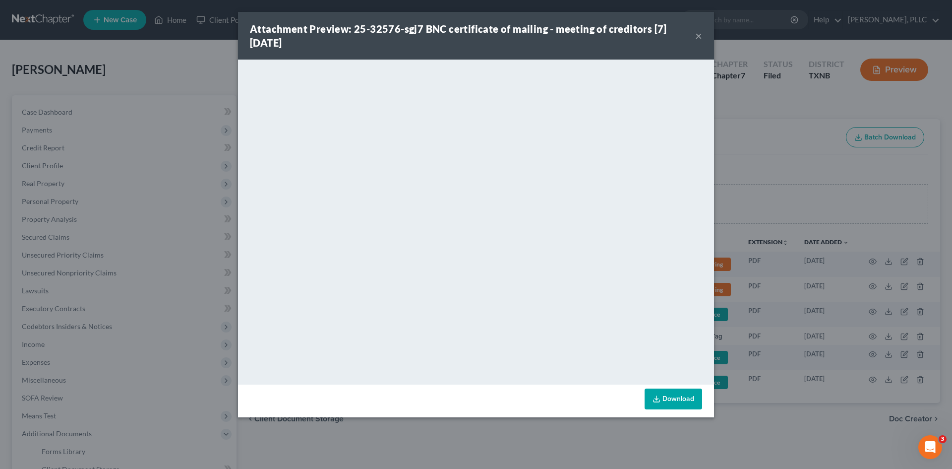
click at [698, 34] on button "×" at bounding box center [698, 36] width 7 height 12
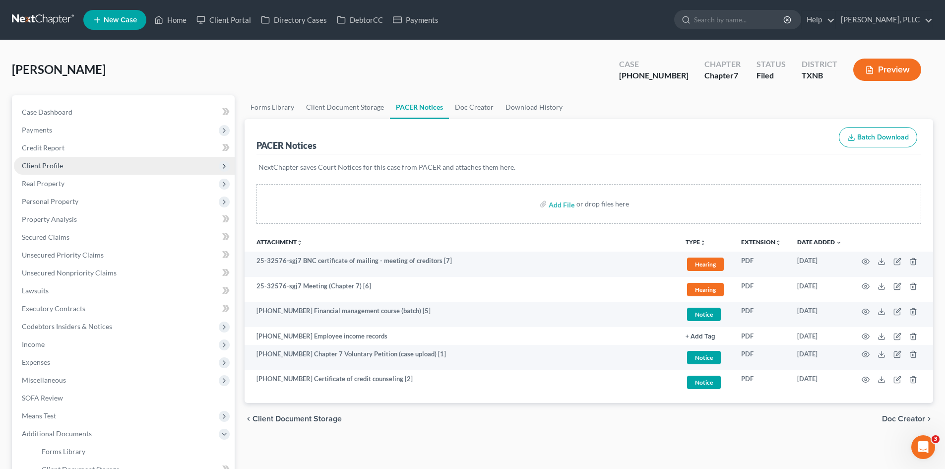
drag, startPoint x: 60, startPoint y: 155, endPoint x: 43, endPoint y: 157, distance: 16.6
click at [43, 157] on span "Client Profile" at bounding box center [124, 166] width 221 height 18
click at [46, 164] on span "Client Profile" at bounding box center [42, 165] width 41 height 8
click at [58, 166] on span "Client Profile" at bounding box center [42, 165] width 41 height 8
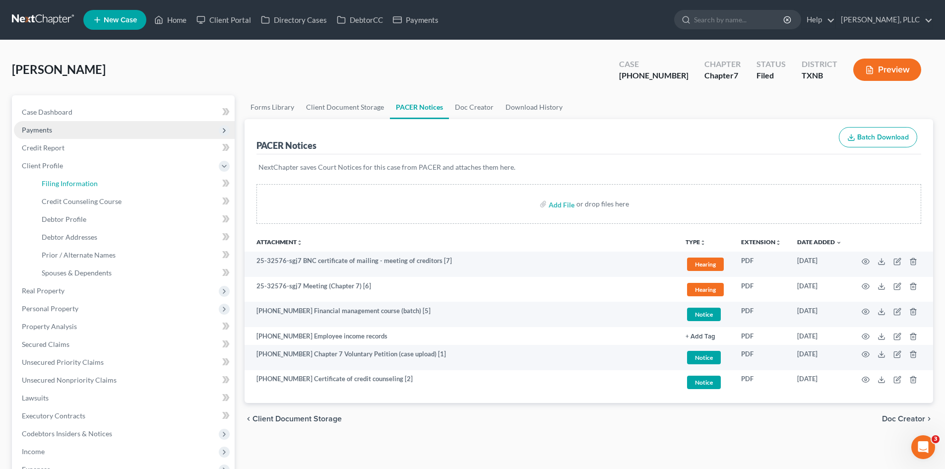
drag, startPoint x: 71, startPoint y: 178, endPoint x: 198, endPoint y: 123, distance: 138.6
click at [71, 178] on link "Filing Information" at bounding box center [134, 184] width 201 height 18
select select "1"
select select "0"
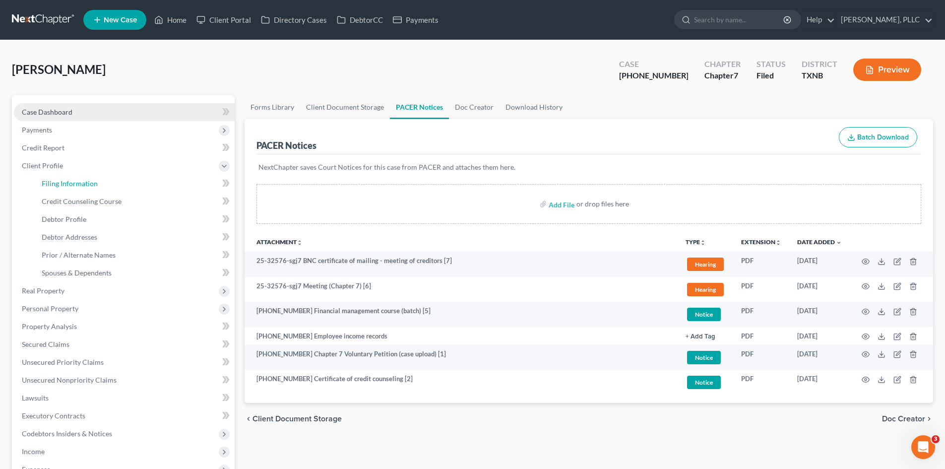
select select "78"
select select "1"
select select "45"
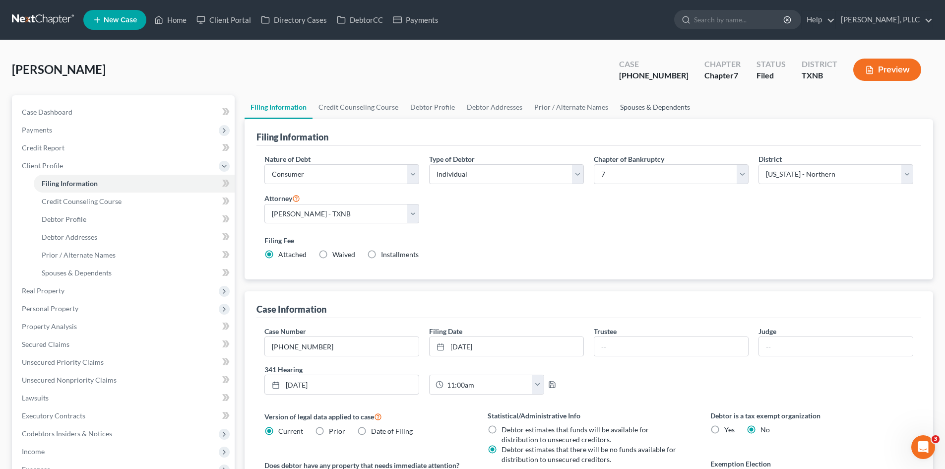
click at [649, 105] on link "Spouses & Dependents" at bounding box center [655, 107] width 82 height 24
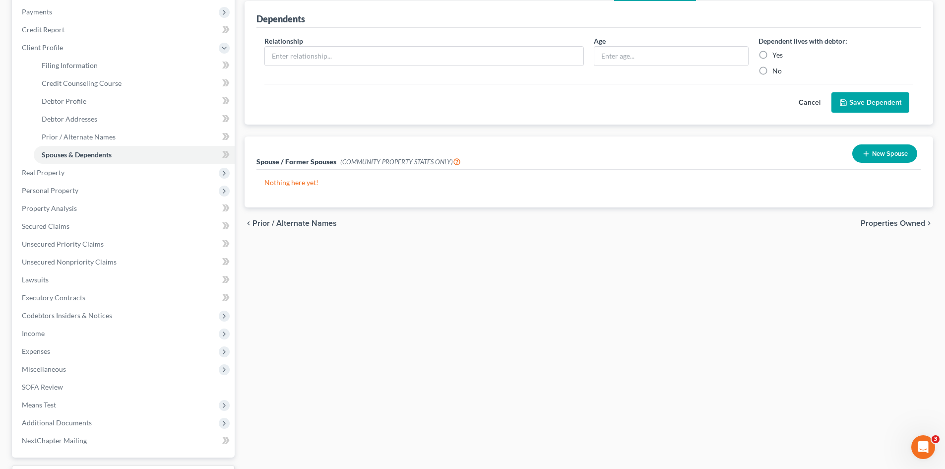
scroll to position [149, 0]
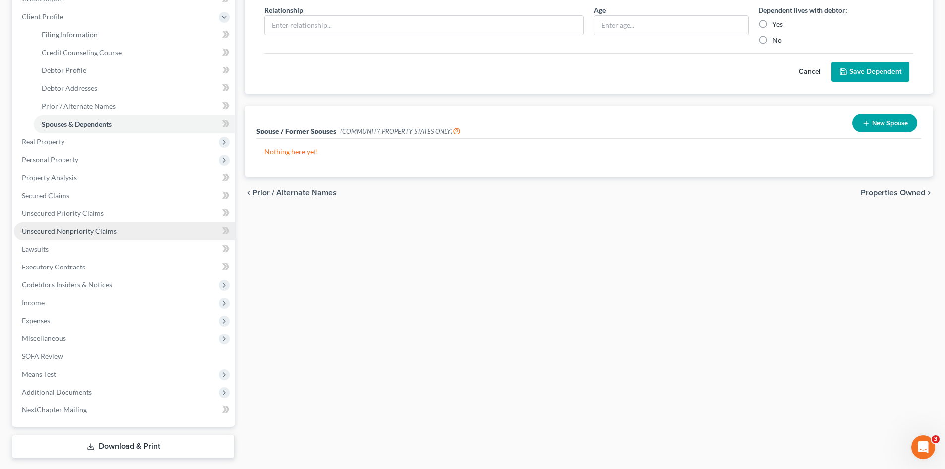
click at [91, 223] on link "Unsecured Nonpriority Claims" at bounding box center [124, 231] width 221 height 18
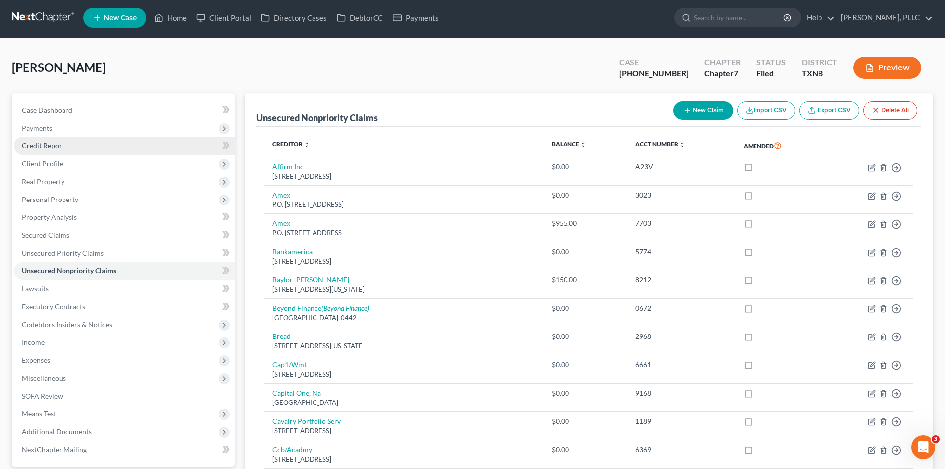
scroll to position [1, 0]
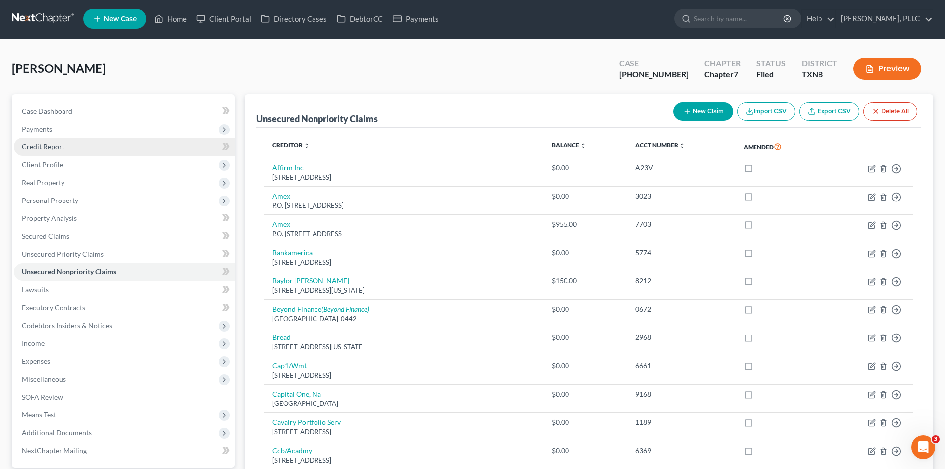
click at [75, 147] on link "Credit Report" at bounding box center [124, 147] width 221 height 18
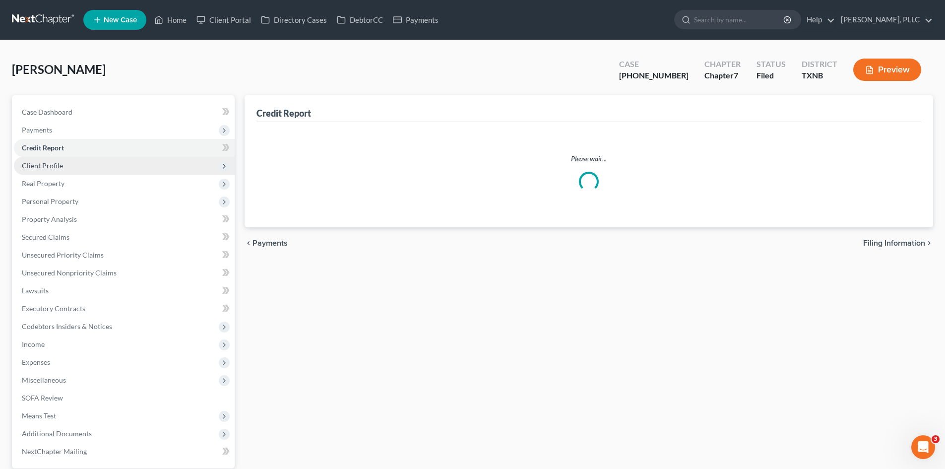
click at [68, 167] on span "Client Profile" at bounding box center [124, 166] width 221 height 18
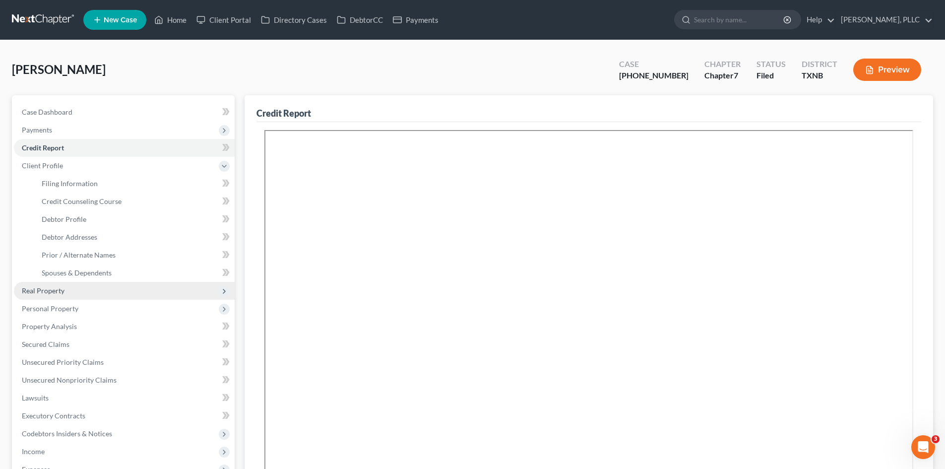
click at [87, 298] on span "Real Property" at bounding box center [124, 291] width 221 height 18
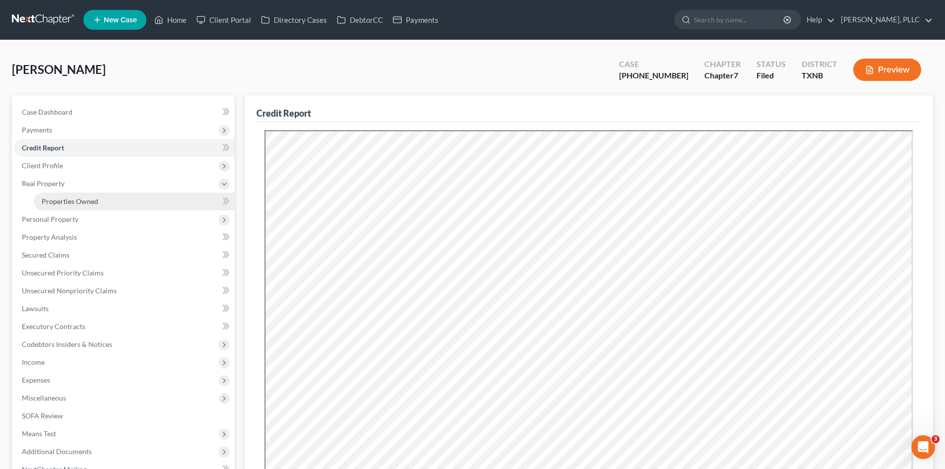
click at [73, 203] on span "Properties Owned" at bounding box center [70, 201] width 57 height 8
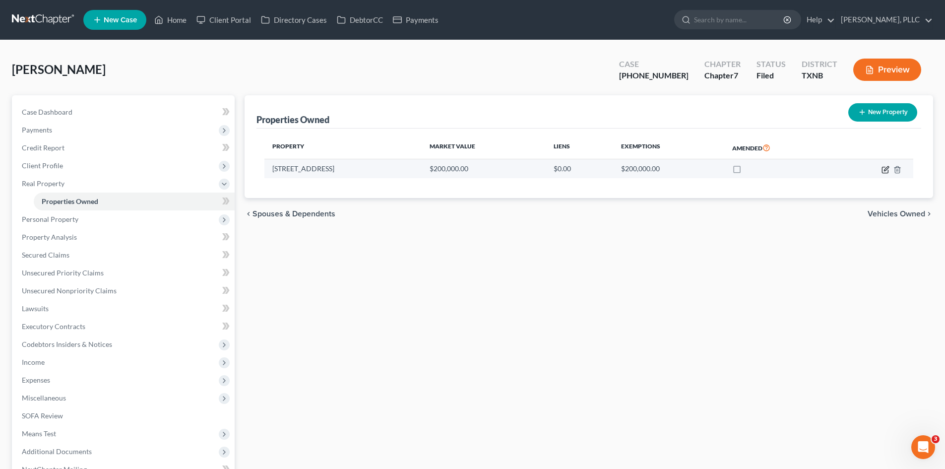
click at [884, 173] on icon "button" at bounding box center [885, 170] width 8 height 8
select select "45"
select select "0"
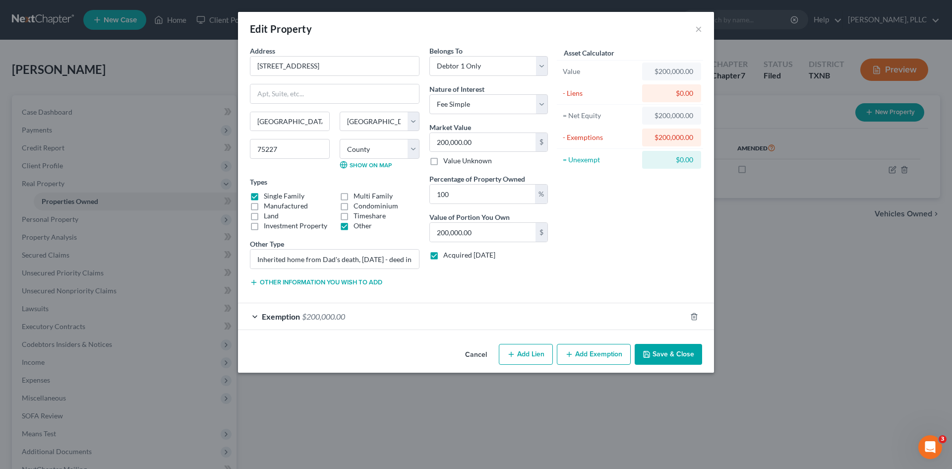
click at [269, 320] on span "Exemption" at bounding box center [281, 316] width 38 height 9
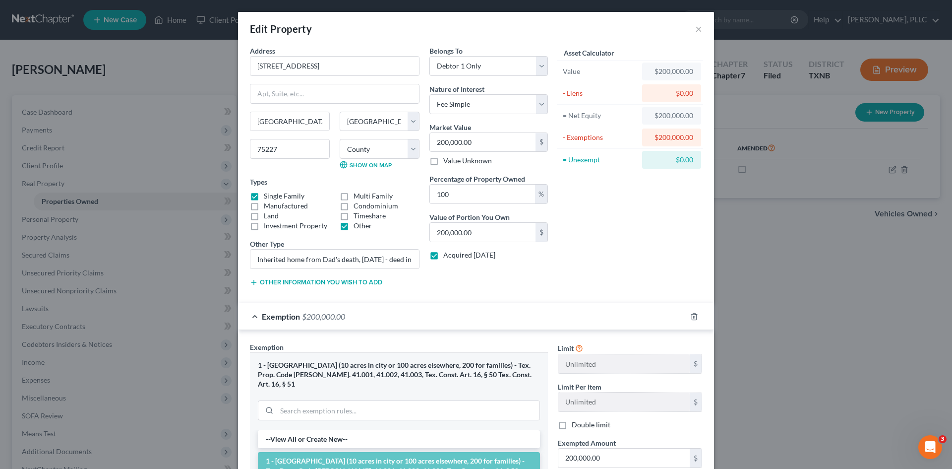
click at [270, 320] on span "Exemption" at bounding box center [281, 316] width 38 height 9
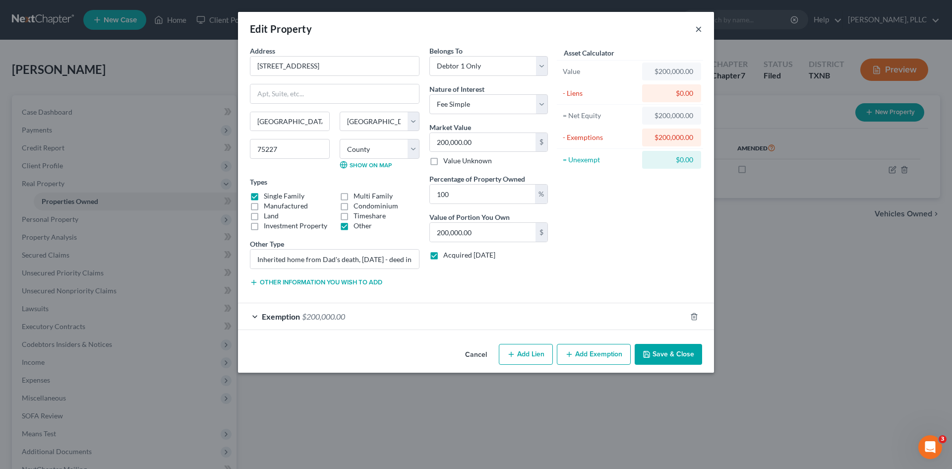
click at [698, 28] on button "×" at bounding box center [698, 29] width 7 height 12
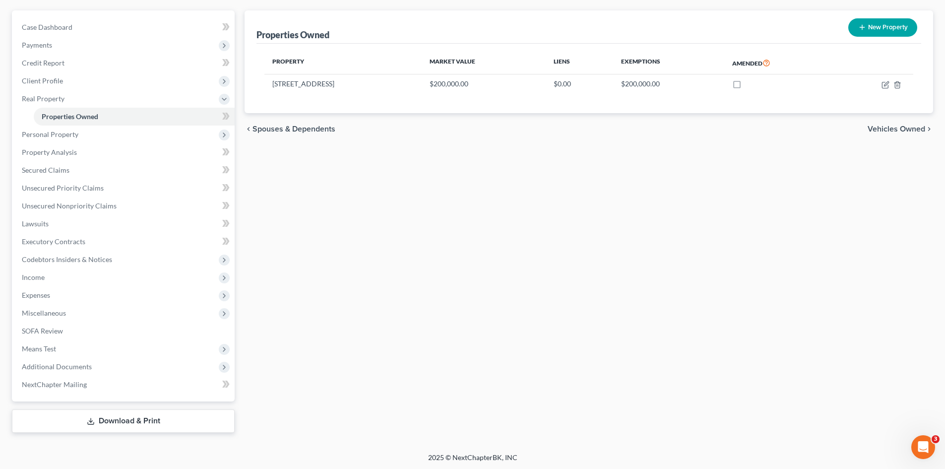
scroll to position [86, 0]
click at [68, 360] on span "Additional Documents" at bounding box center [124, 365] width 221 height 18
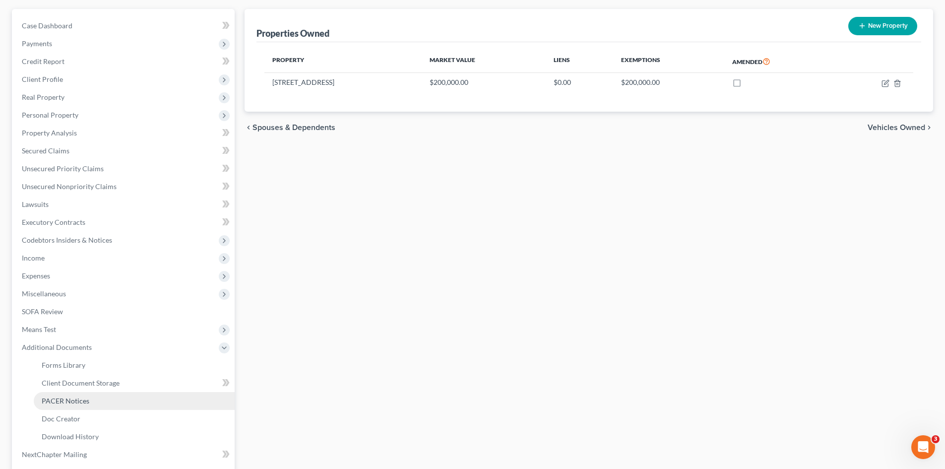
click at [65, 400] on span "PACER Notices" at bounding box center [66, 400] width 48 height 8
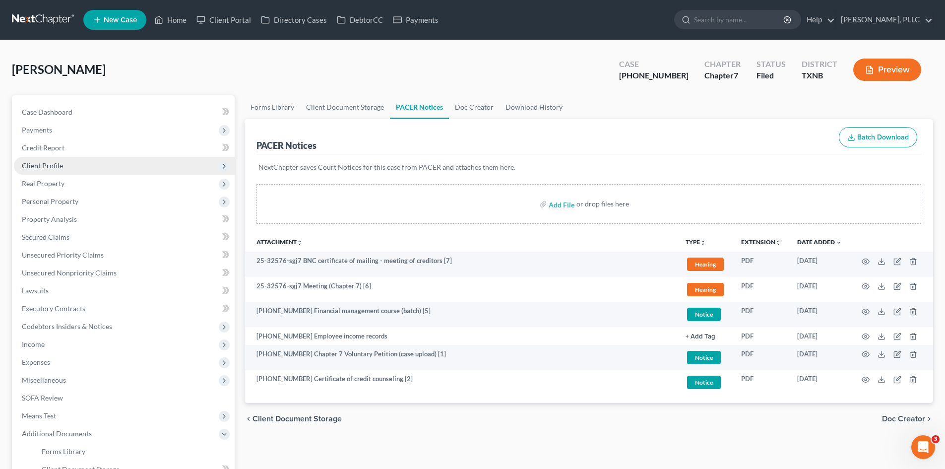
drag, startPoint x: 45, startPoint y: 175, endPoint x: 41, endPoint y: 167, distance: 8.4
click at [44, 173] on ul "Case Dashboard Payments Invoices Payments Payments Credit Report Client Profile" at bounding box center [124, 326] width 221 height 446
click at [41, 167] on span "Client Profile" at bounding box center [42, 165] width 41 height 8
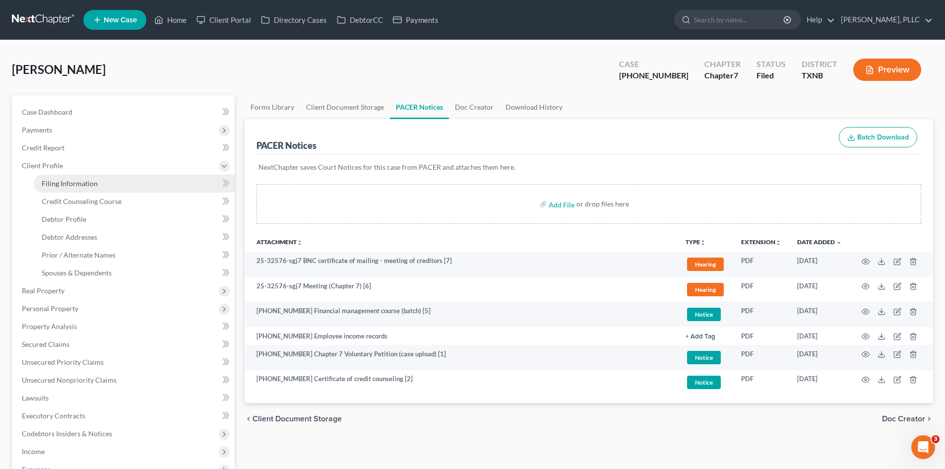
click at [54, 181] on span "Filing Information" at bounding box center [70, 183] width 56 height 8
select select "1"
select select "0"
select select "78"
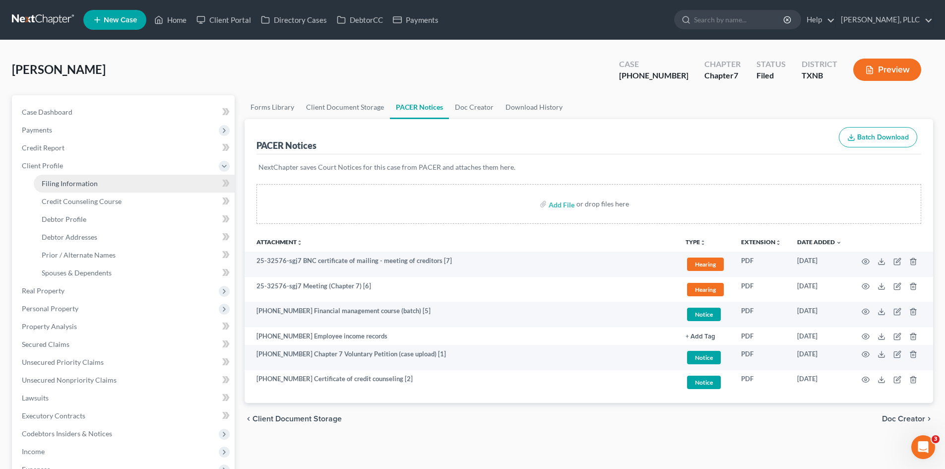
select select "1"
select select "45"
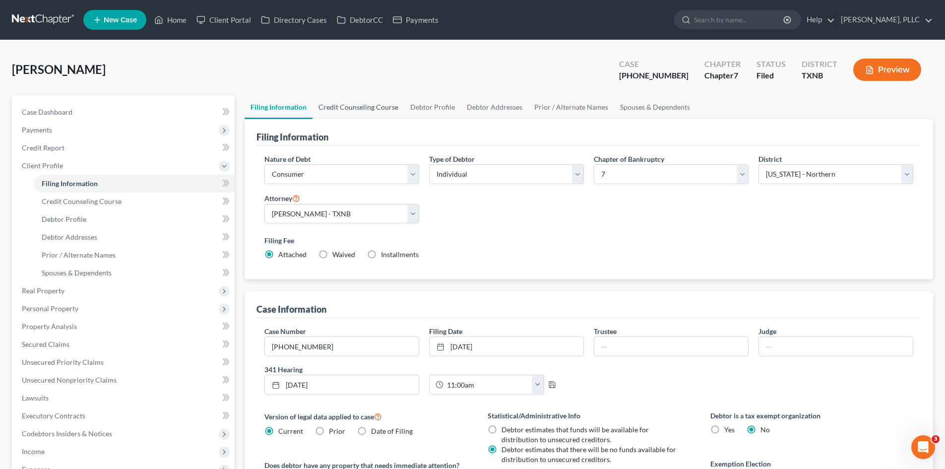
click at [376, 110] on link "Credit Counseling Course" at bounding box center [359, 107] width 92 height 24
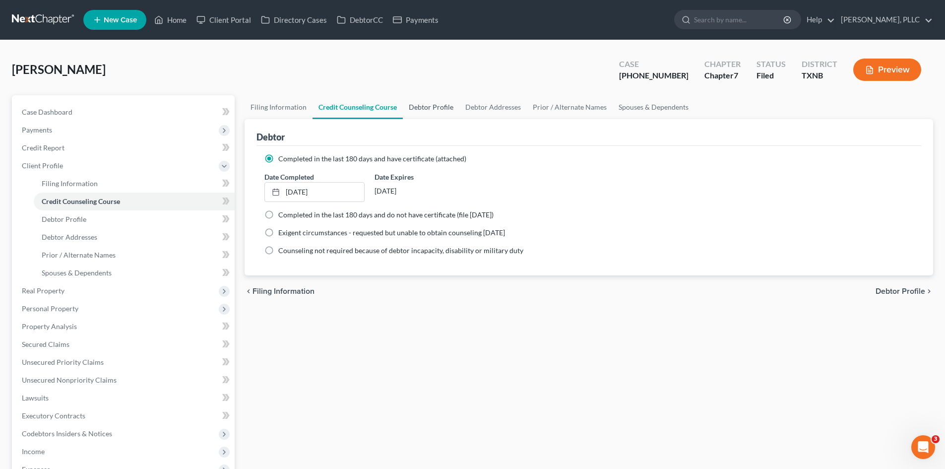
click at [425, 105] on link "Debtor Profile" at bounding box center [431, 107] width 57 height 24
select select "0"
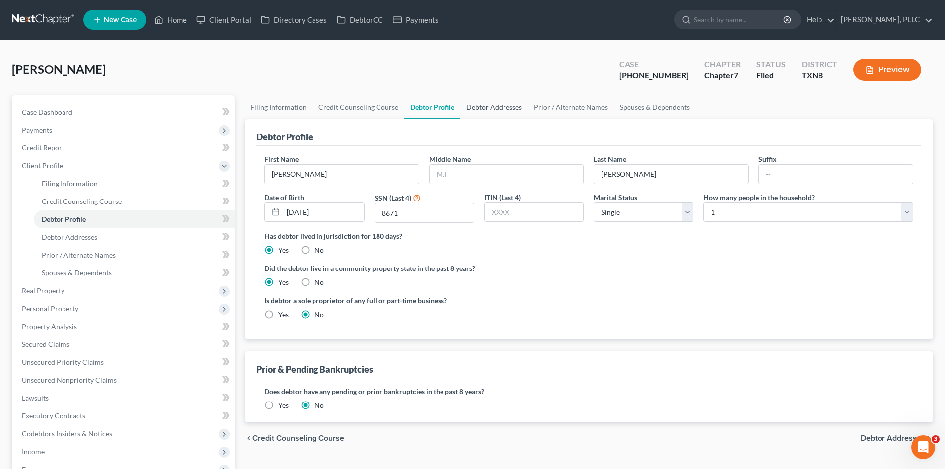
click at [507, 105] on link "Debtor Addresses" at bounding box center [493, 107] width 67 height 24
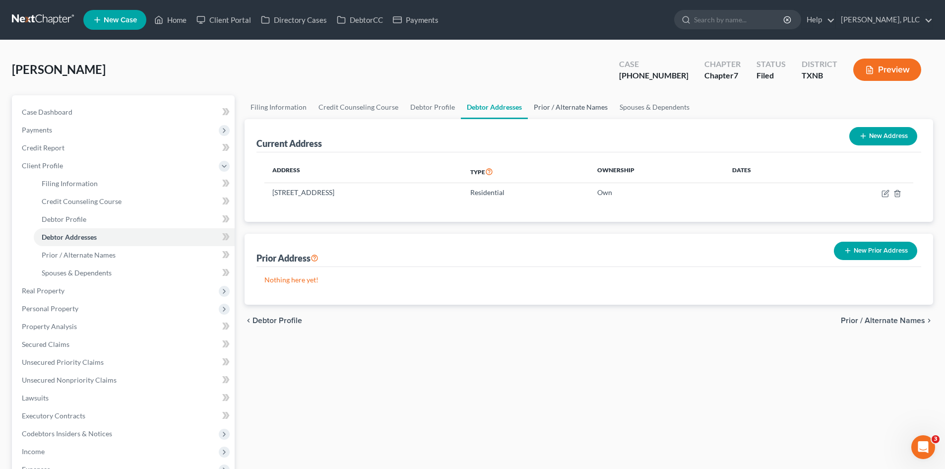
click at [561, 110] on link "Prior / Alternate Names" at bounding box center [571, 107] width 86 height 24
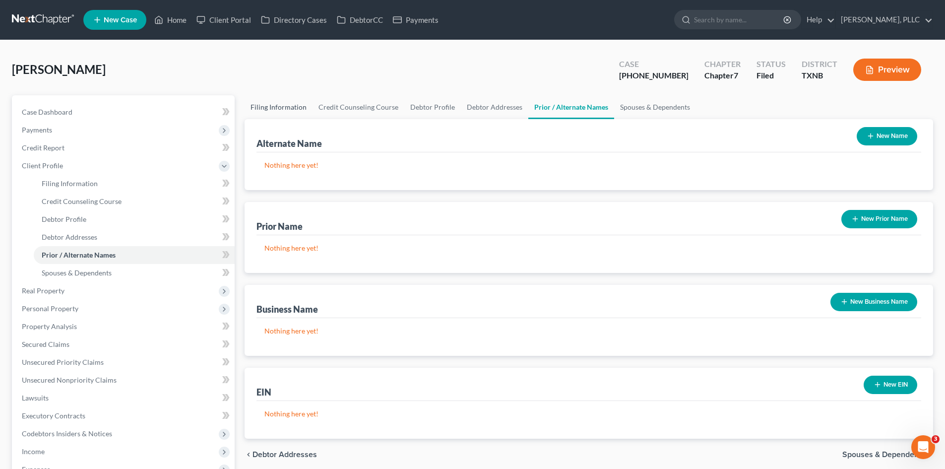
click at [295, 106] on link "Filing Information" at bounding box center [279, 107] width 68 height 24
select select "1"
select select "0"
select select "78"
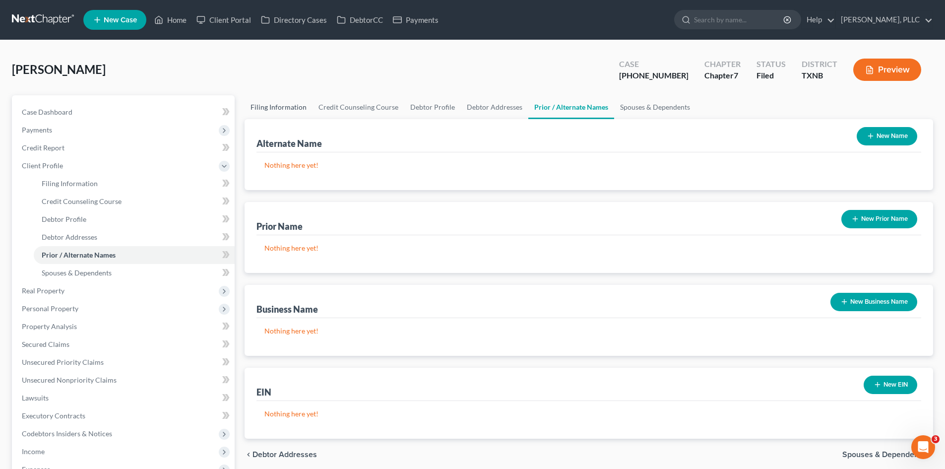
select select "1"
select select "45"
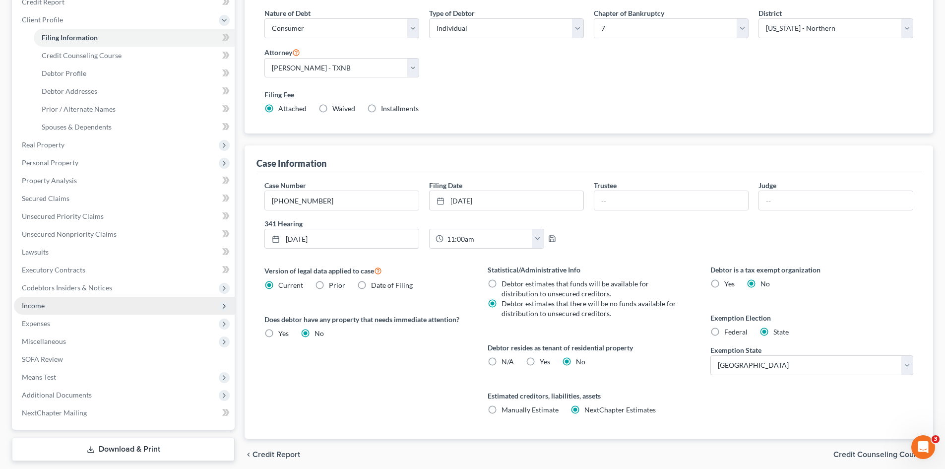
scroll to position [185, 0]
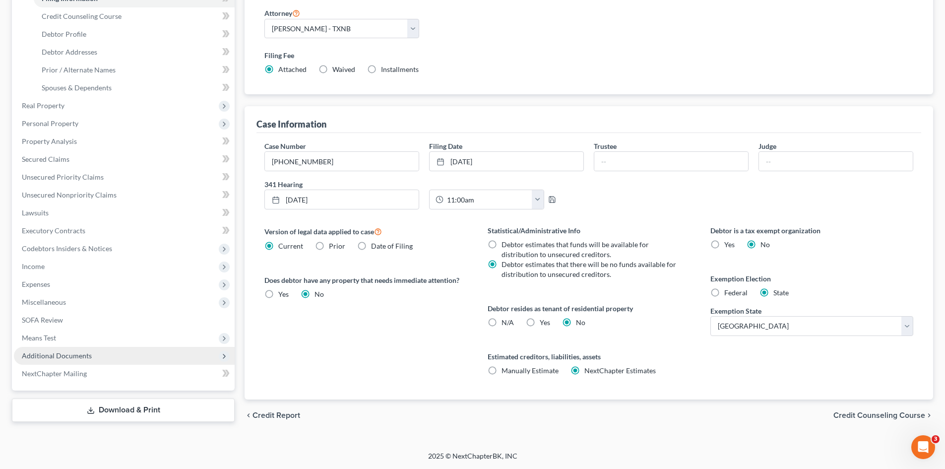
click at [79, 352] on span "Additional Documents" at bounding box center [57, 355] width 70 height 8
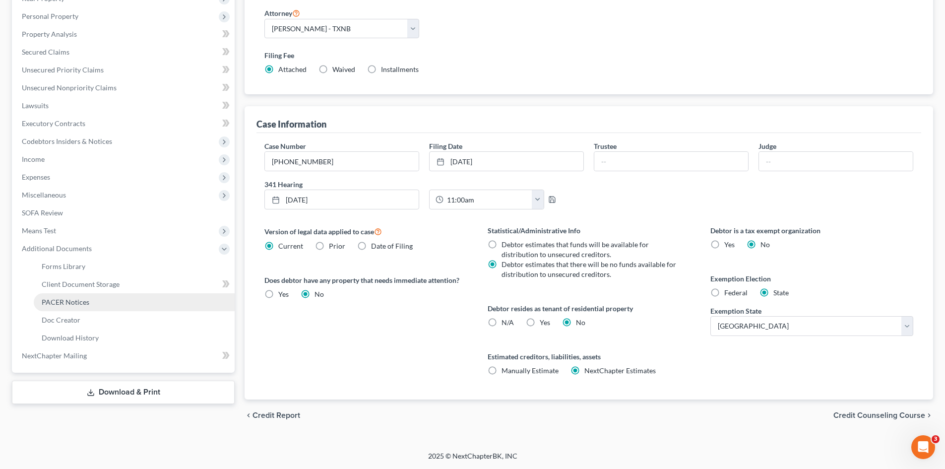
click at [72, 305] on span "PACER Notices" at bounding box center [66, 302] width 48 height 8
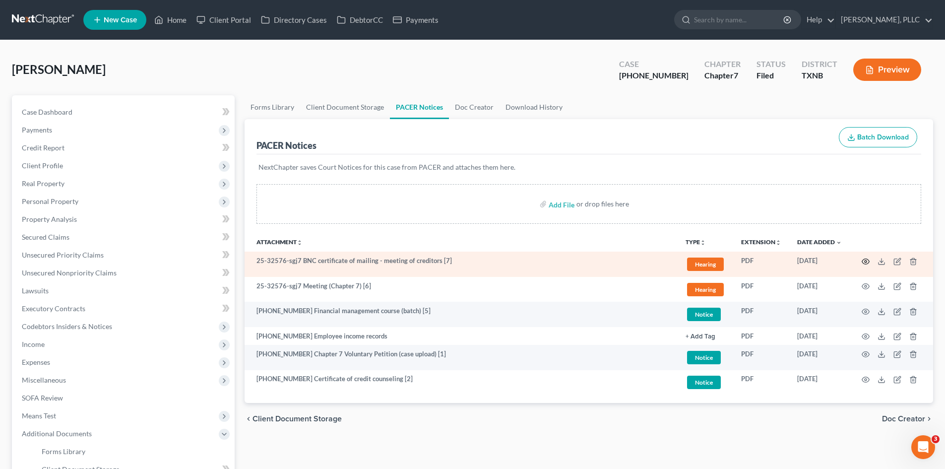
click at [865, 263] on icon "button" at bounding box center [866, 261] width 8 height 8
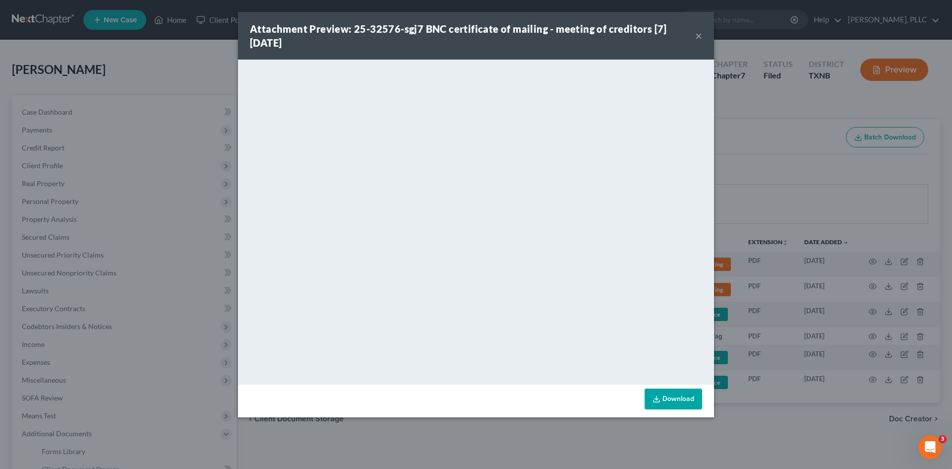
click at [696, 39] on button "×" at bounding box center [698, 36] width 7 height 12
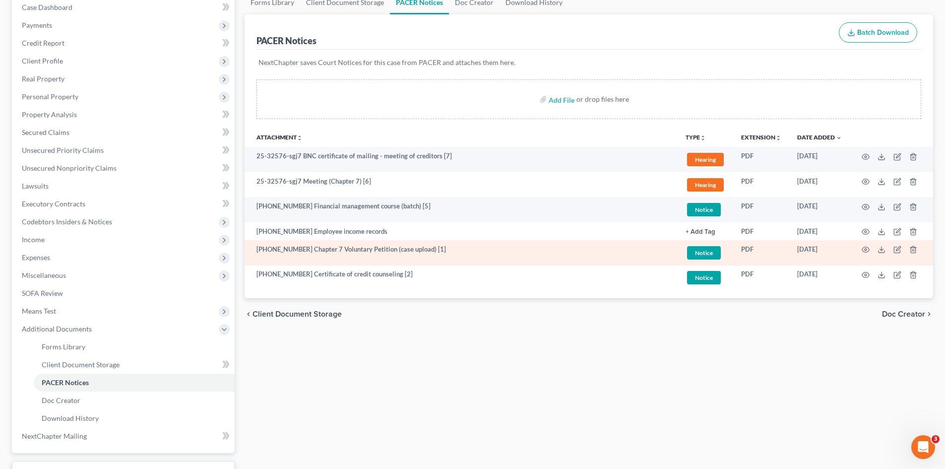
scroll to position [149, 0]
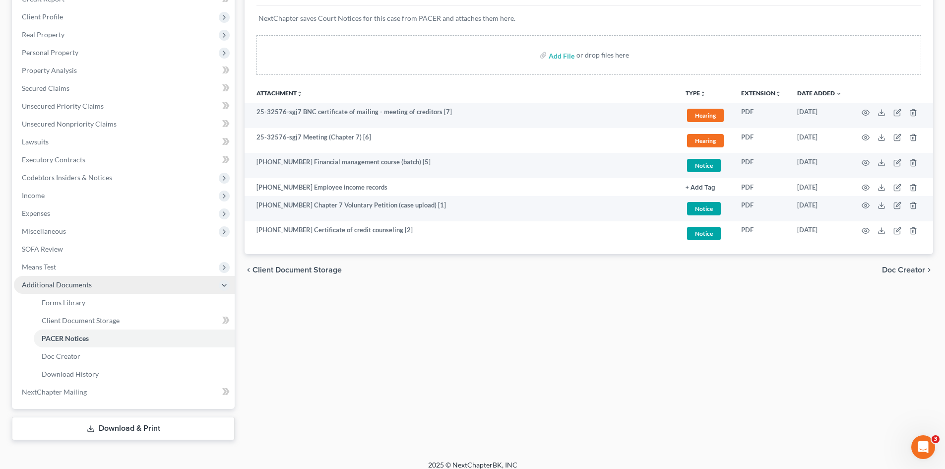
click at [54, 292] on span "Additional Documents" at bounding box center [124, 285] width 221 height 18
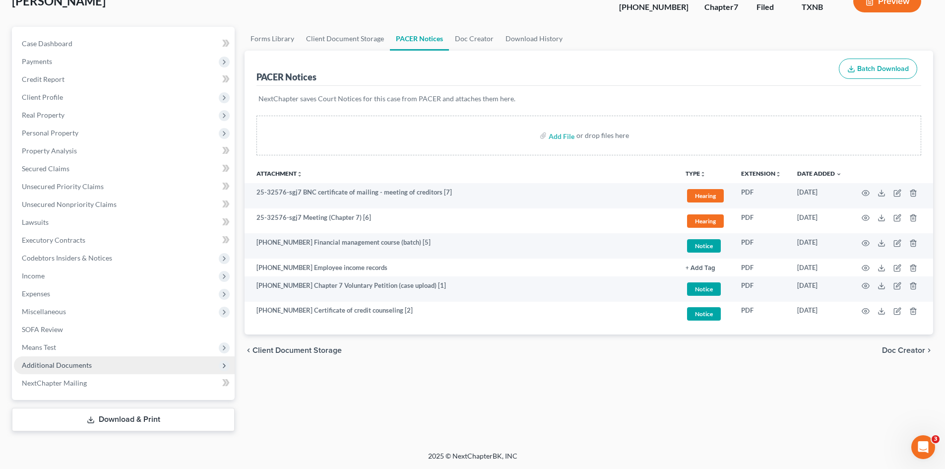
scroll to position [68, 0]
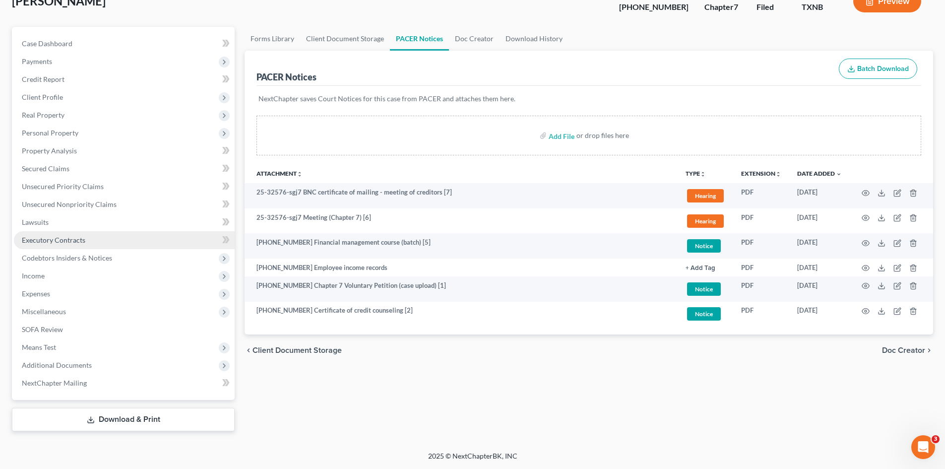
click at [59, 238] on span "Executory Contracts" at bounding box center [53, 240] width 63 height 8
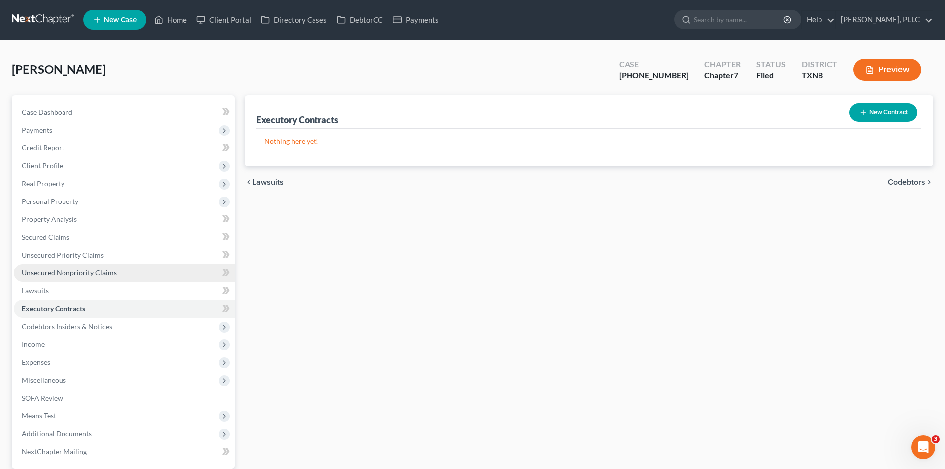
click at [63, 279] on link "Unsecured Nonpriority Claims" at bounding box center [124, 273] width 221 height 18
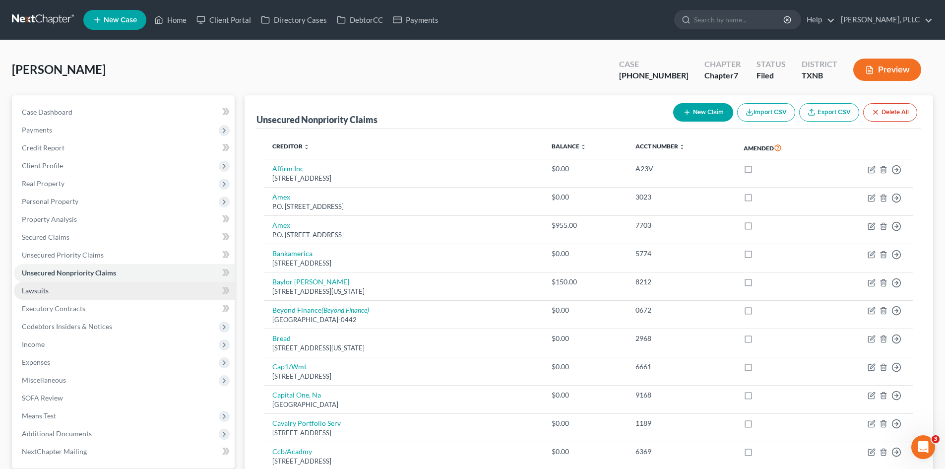
click at [63, 290] on link "Lawsuits" at bounding box center [124, 291] width 221 height 18
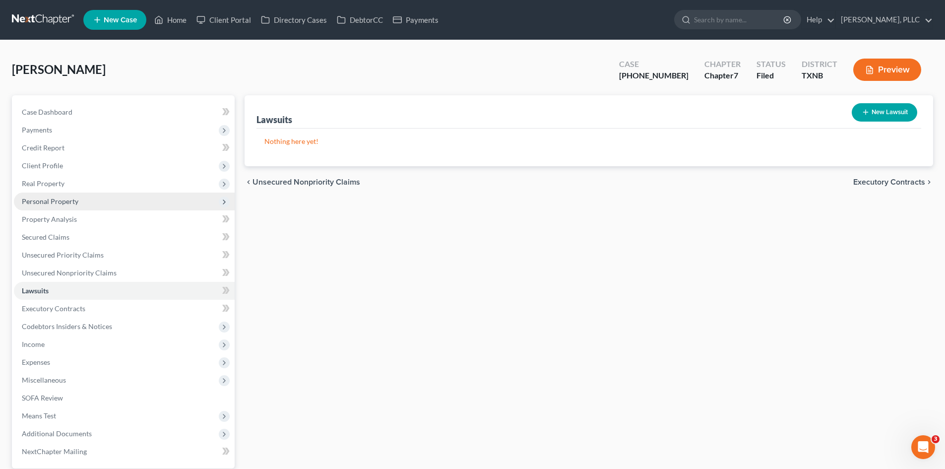
click at [50, 205] on span "Personal Property" at bounding box center [50, 201] width 57 height 8
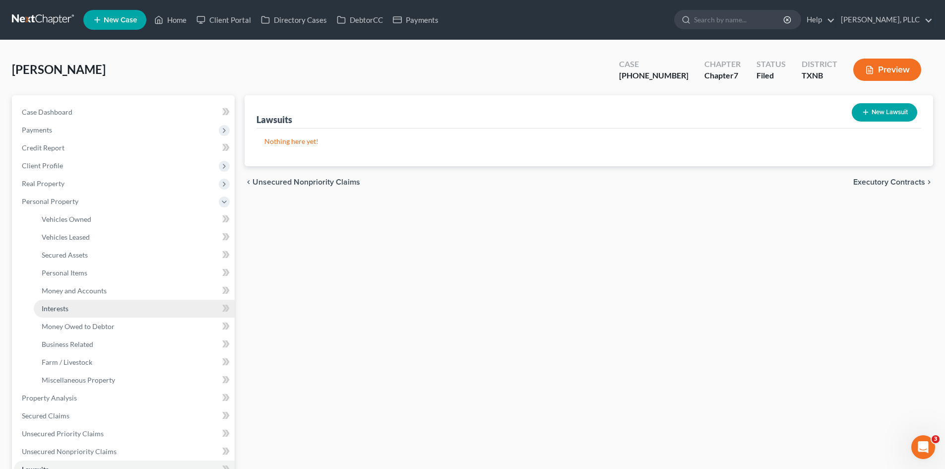
click at [82, 307] on link "Interests" at bounding box center [134, 309] width 201 height 18
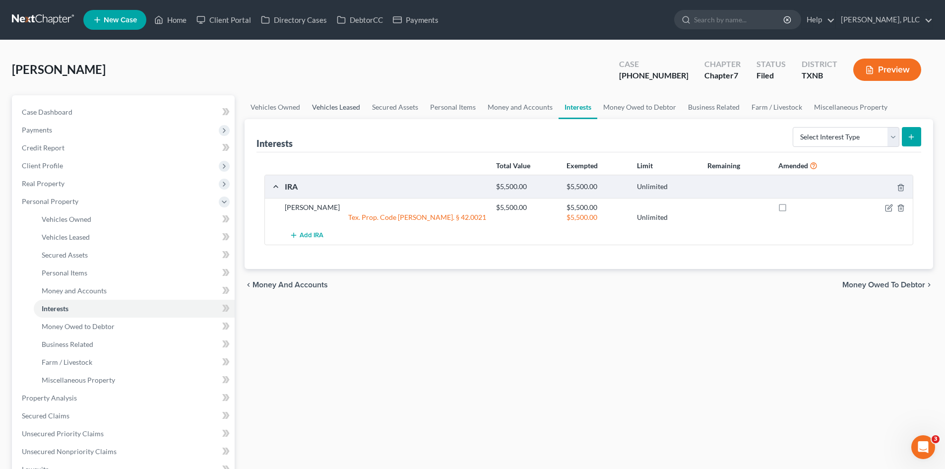
click at [328, 112] on link "Vehicles Leased" at bounding box center [336, 107] width 60 height 24
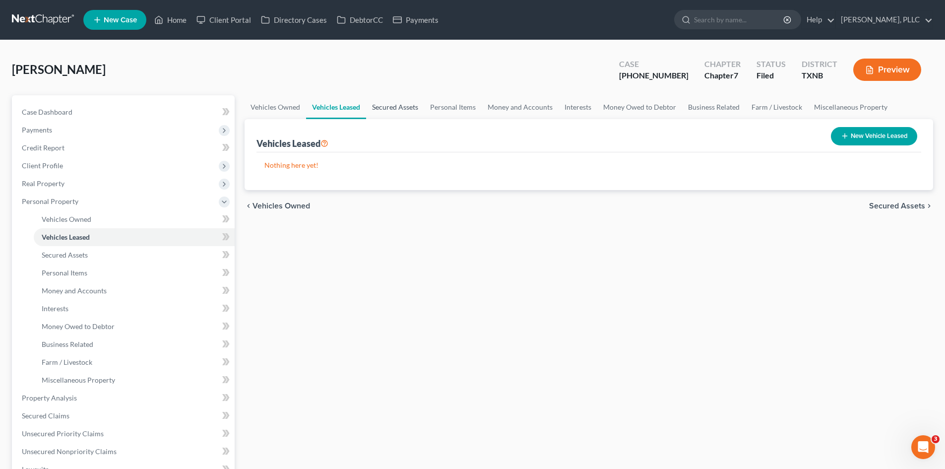
click at [393, 96] on link "Secured Assets" at bounding box center [395, 107] width 58 height 24
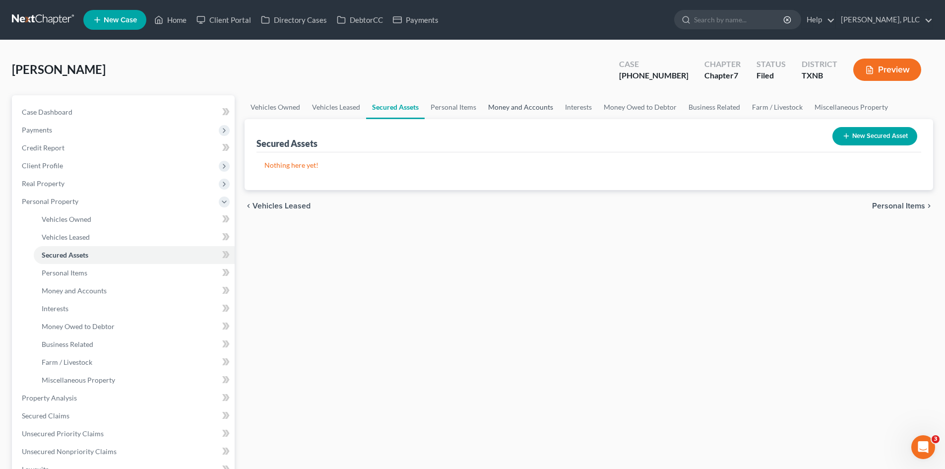
click at [530, 107] on link "Money and Accounts" at bounding box center [520, 107] width 77 height 24
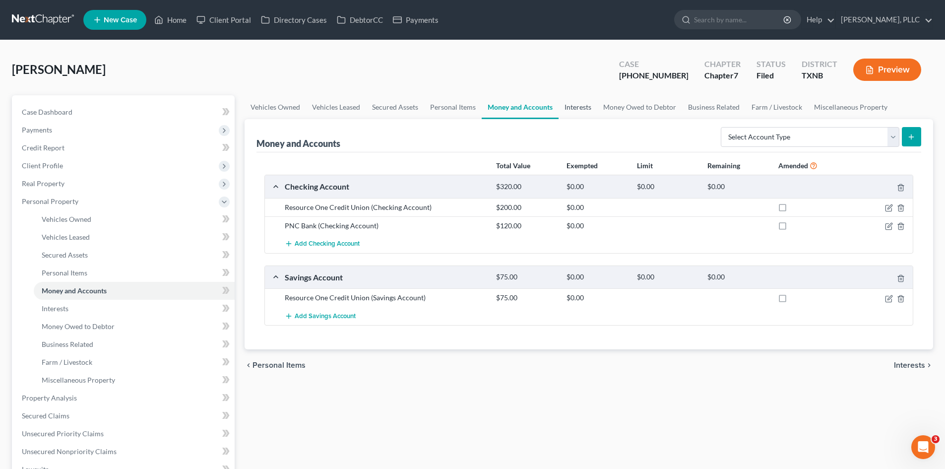
click at [590, 105] on link "Interests" at bounding box center [578, 107] width 39 height 24
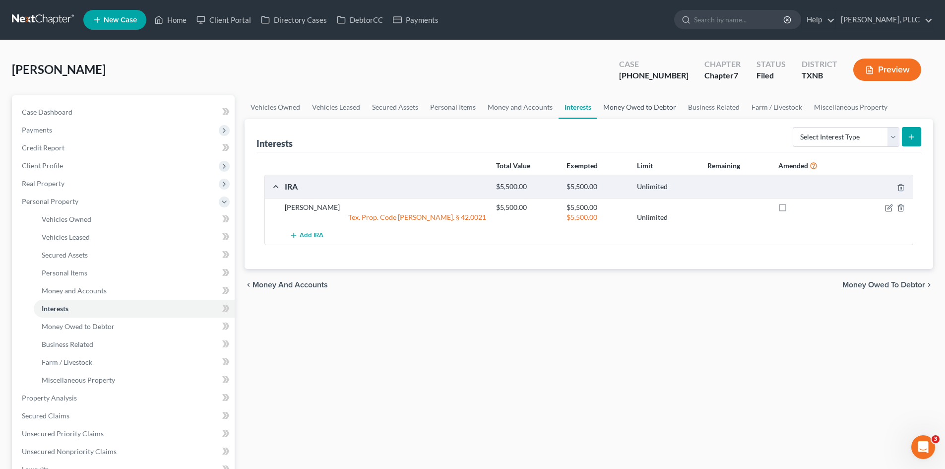
click at [646, 108] on link "Money Owed to Debtor" at bounding box center [639, 107] width 85 height 24
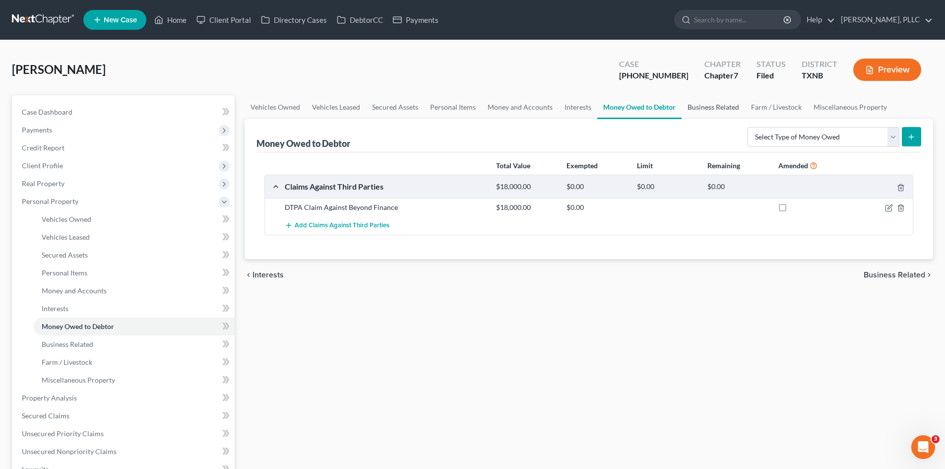
click at [702, 111] on link "Business Related" at bounding box center [713, 107] width 63 height 24
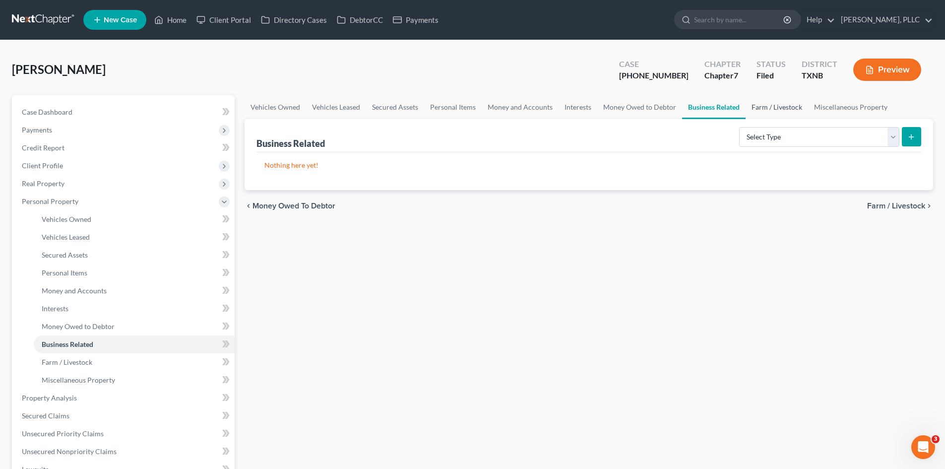
click at [768, 110] on link "Farm / Livestock" at bounding box center [777, 107] width 63 height 24
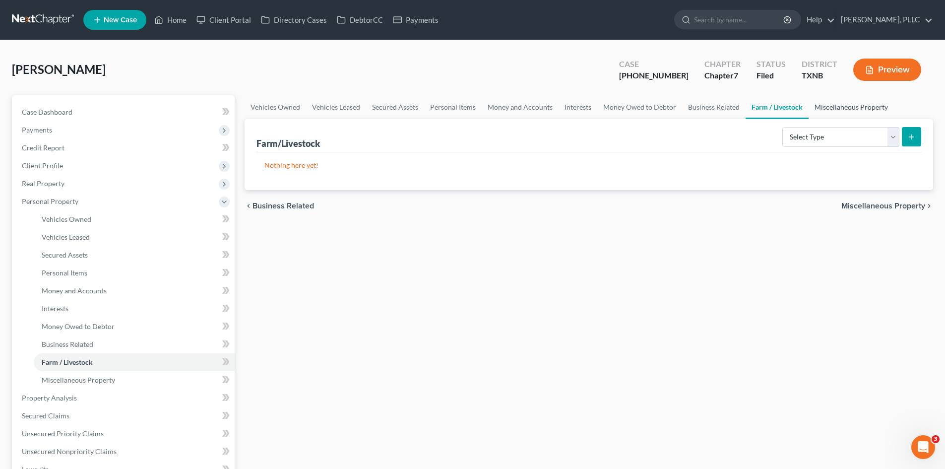
click at [845, 106] on link "Miscellaneous Property" at bounding box center [851, 107] width 85 height 24
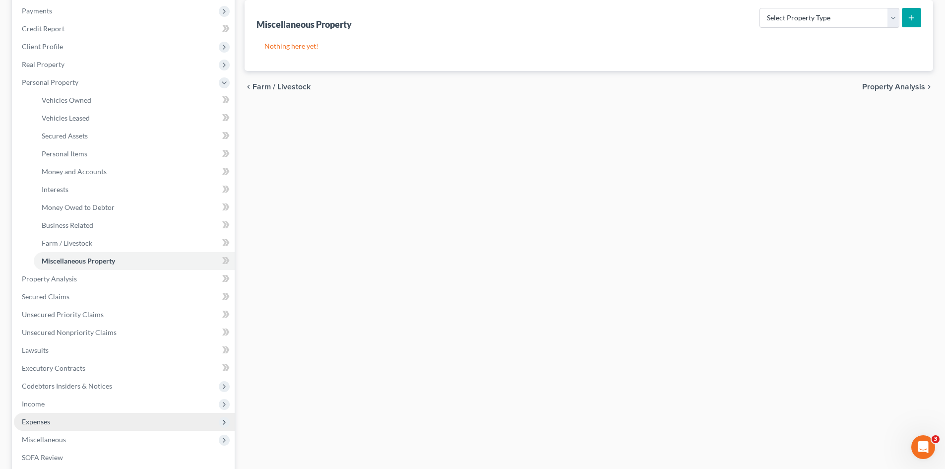
scroll to position [98, 0]
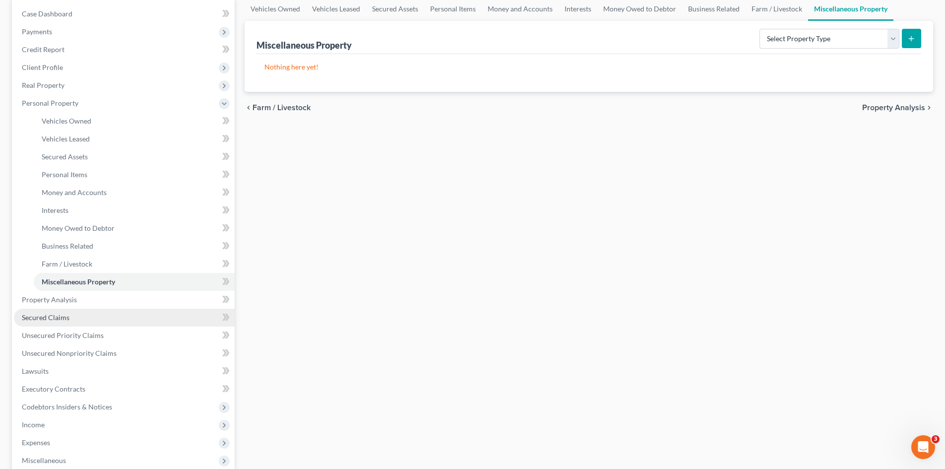
click at [65, 309] on link "Secured Claims" at bounding box center [124, 318] width 221 height 18
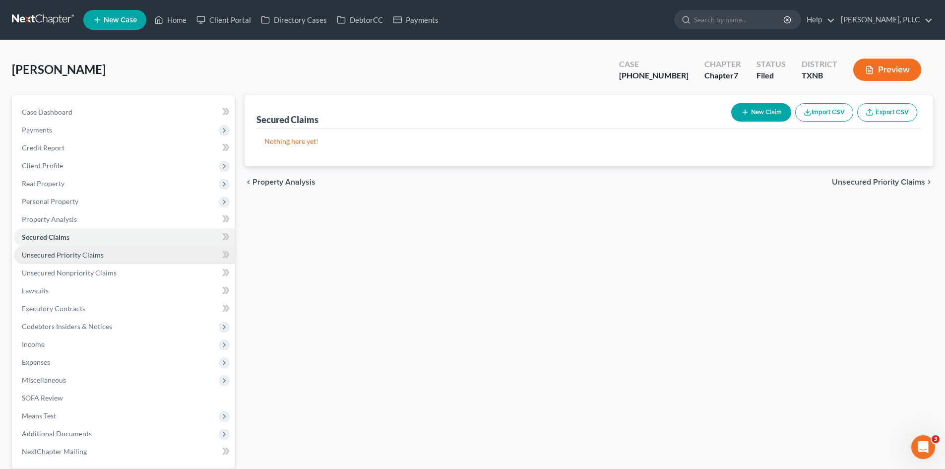
click at [44, 251] on span "Unsecured Priority Claims" at bounding box center [63, 254] width 82 height 8
click at [57, 263] on link "Unsecured Priority Claims" at bounding box center [124, 255] width 221 height 18
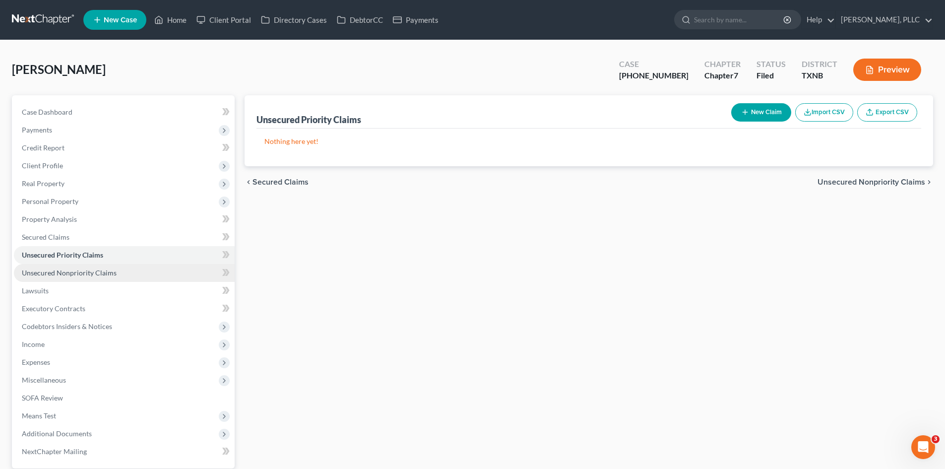
click at [63, 272] on span "Unsecured Nonpriority Claims" at bounding box center [69, 272] width 95 height 8
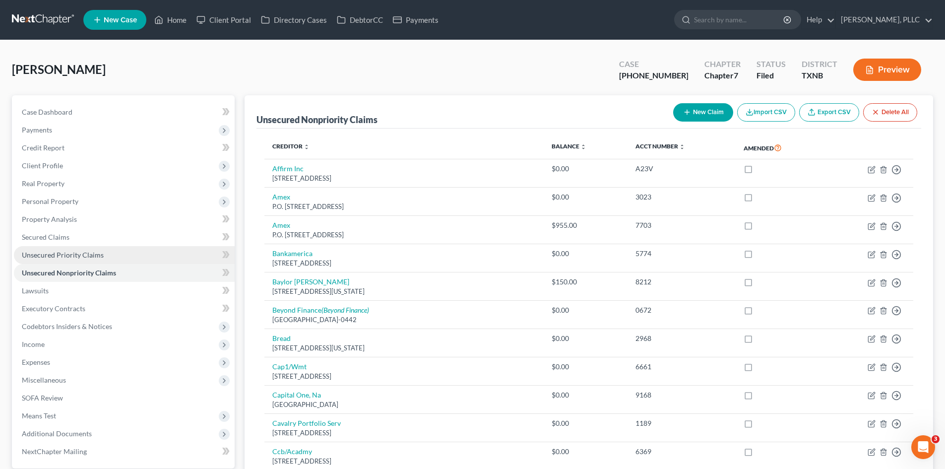
click at [55, 257] on span "Unsecured Priority Claims" at bounding box center [63, 254] width 82 height 8
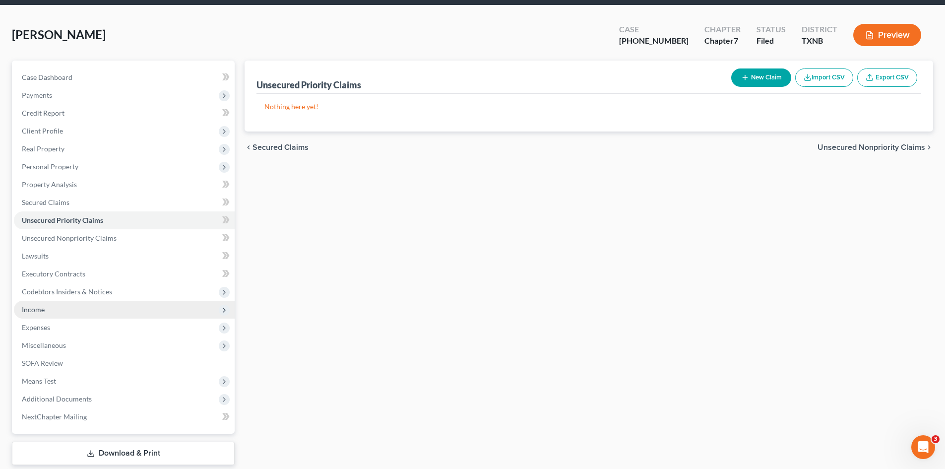
scroll to position [68, 0]
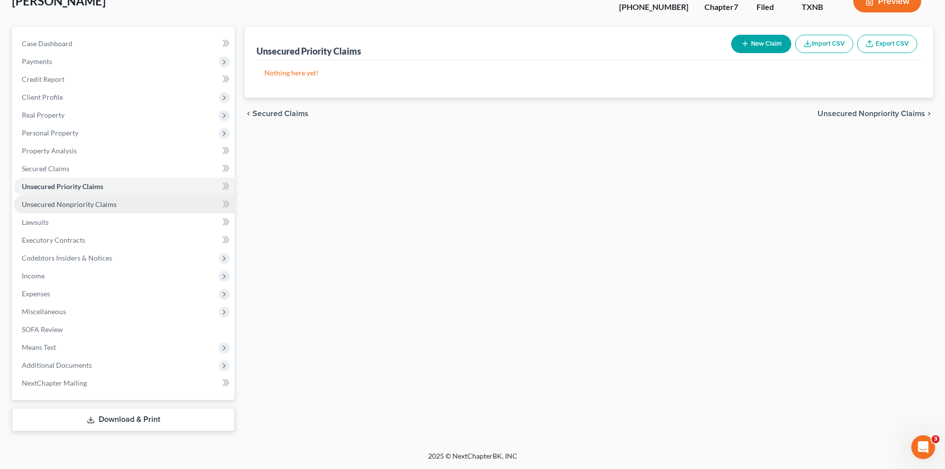
click at [98, 204] on span "Unsecured Nonpriority Claims" at bounding box center [69, 204] width 95 height 8
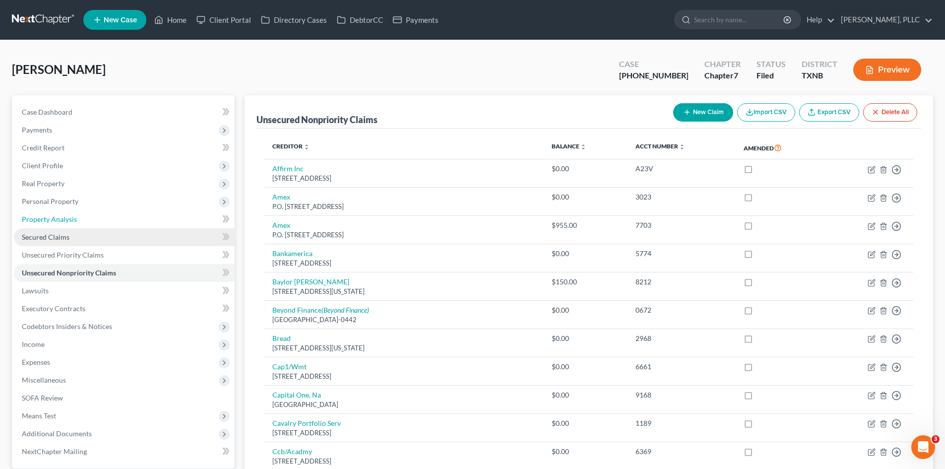
click at [63, 226] on link "Property Analysis" at bounding box center [124, 219] width 221 height 18
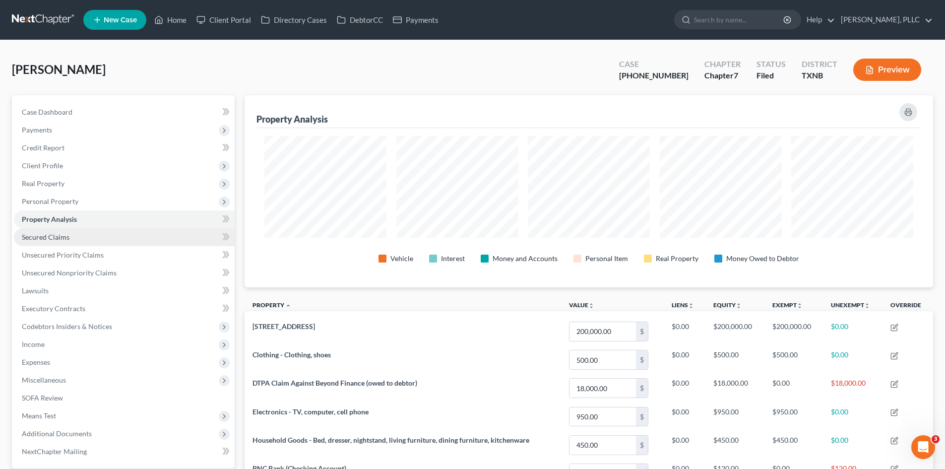
click at [70, 243] on link "Secured Claims" at bounding box center [124, 237] width 221 height 18
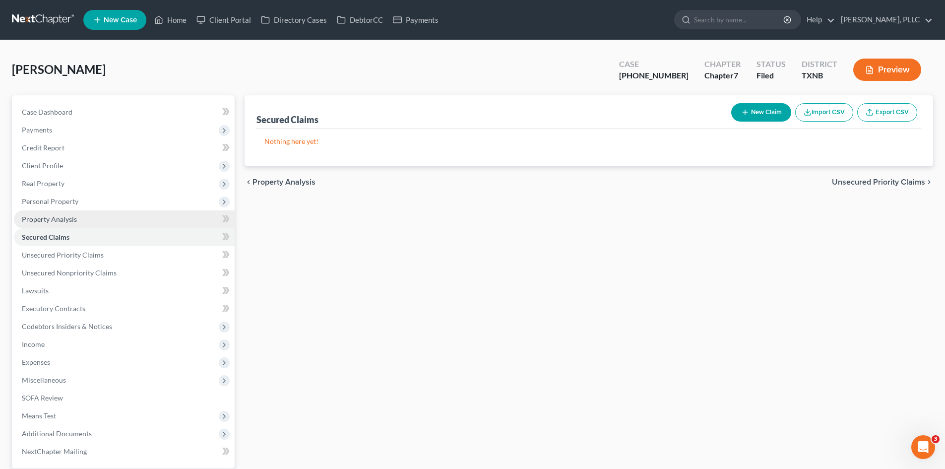
click at [61, 215] on span "Property Analysis" at bounding box center [49, 219] width 55 height 8
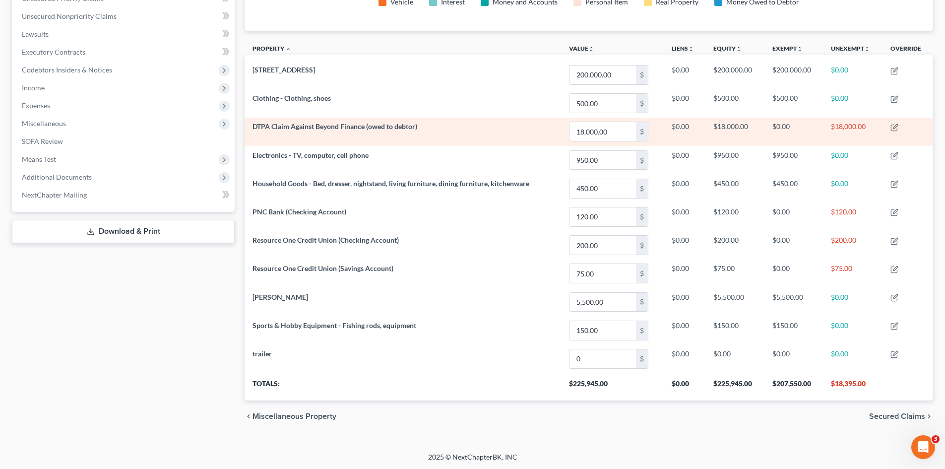
scroll to position [257, 0]
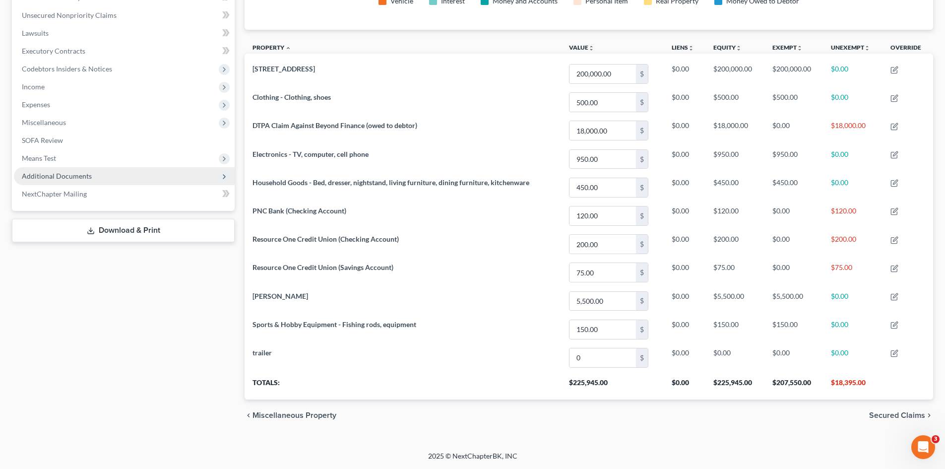
click at [110, 172] on span "Additional Documents" at bounding box center [124, 176] width 221 height 18
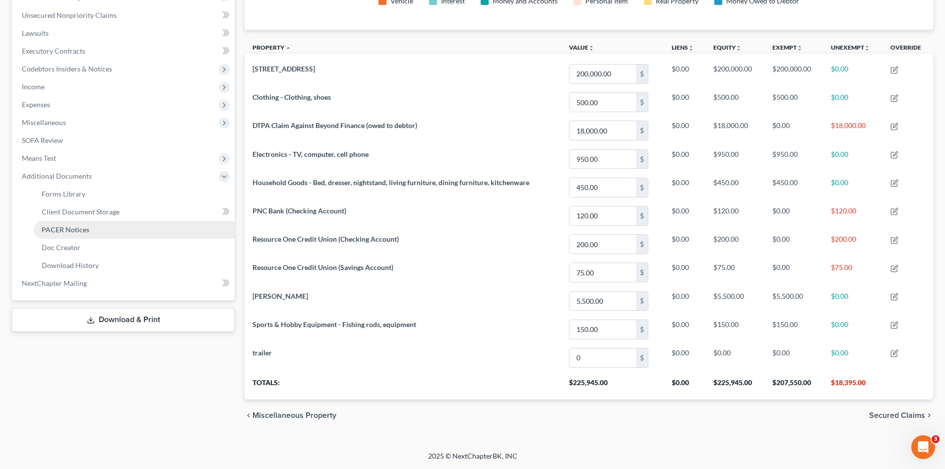
click at [104, 221] on link "PACER Notices" at bounding box center [134, 230] width 201 height 18
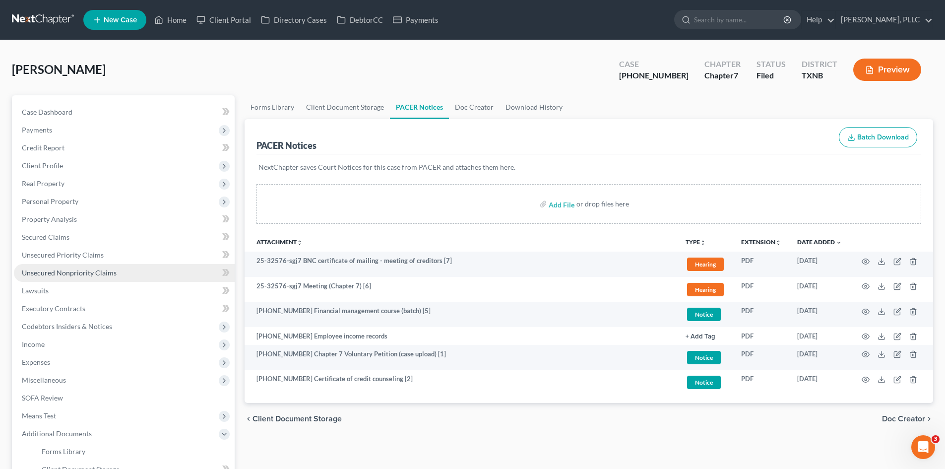
click at [34, 273] on span "Unsecured Nonpriority Claims" at bounding box center [69, 272] width 95 height 8
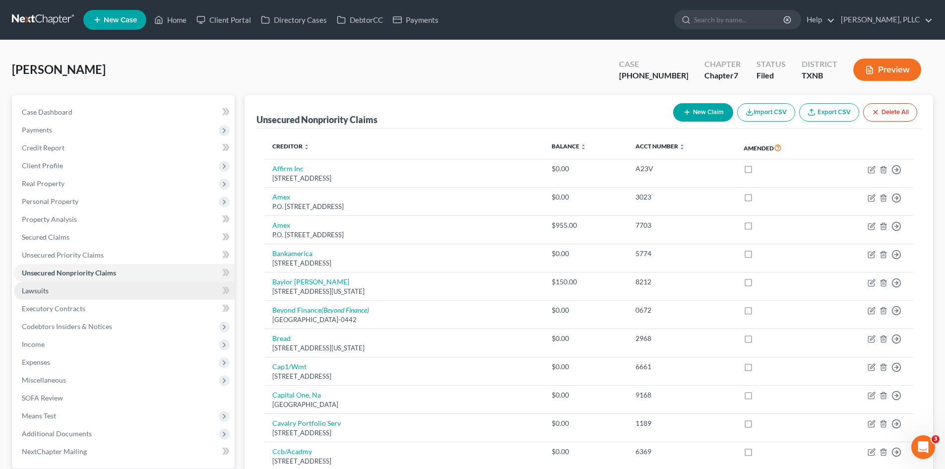
click at [56, 290] on link "Lawsuits" at bounding box center [124, 291] width 221 height 18
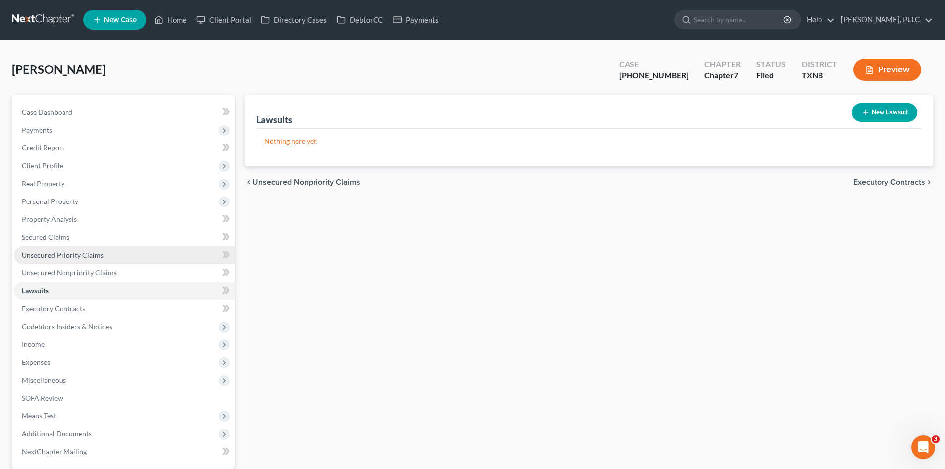
click at [76, 248] on link "Unsecured Priority Claims" at bounding box center [124, 255] width 221 height 18
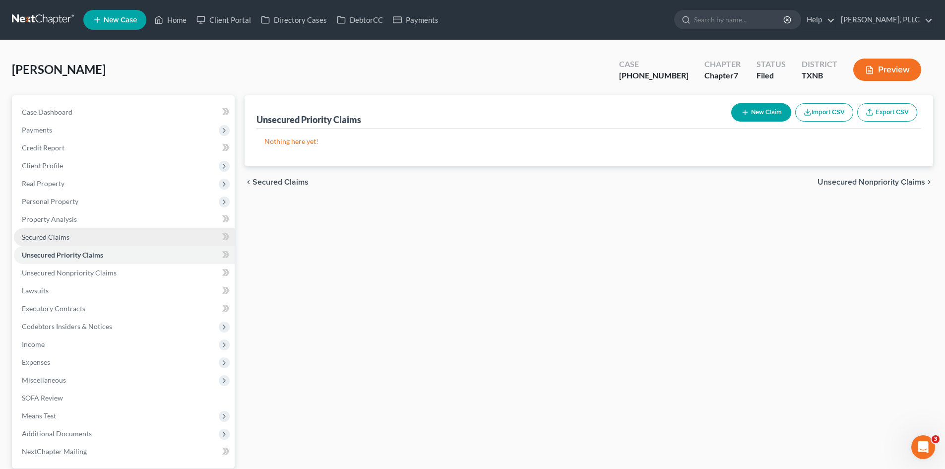
click at [65, 234] on span "Secured Claims" at bounding box center [46, 237] width 48 height 8
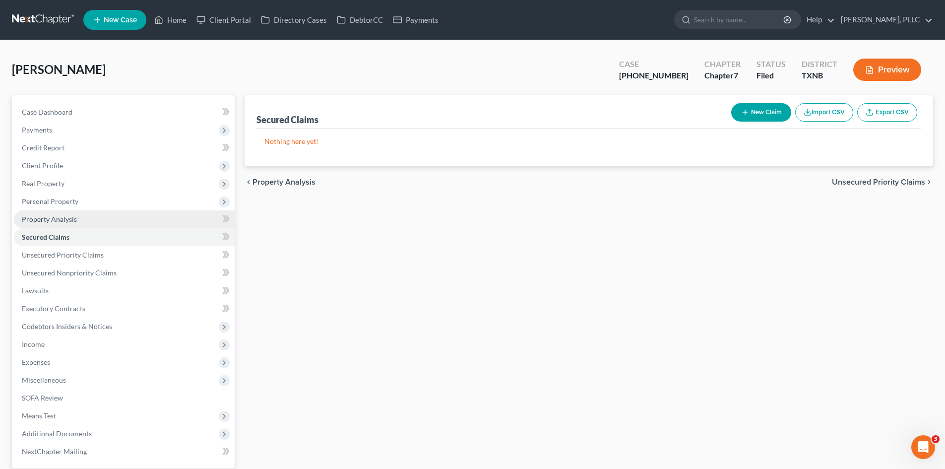
click at [65, 218] on span "Property Analysis" at bounding box center [49, 219] width 55 height 8
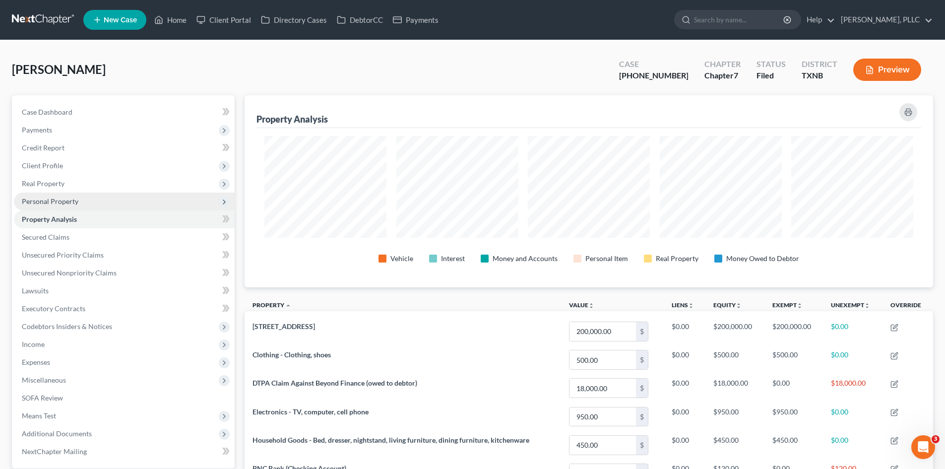
scroll to position [192, 688]
click at [133, 201] on span "Personal Property" at bounding box center [124, 201] width 221 height 18
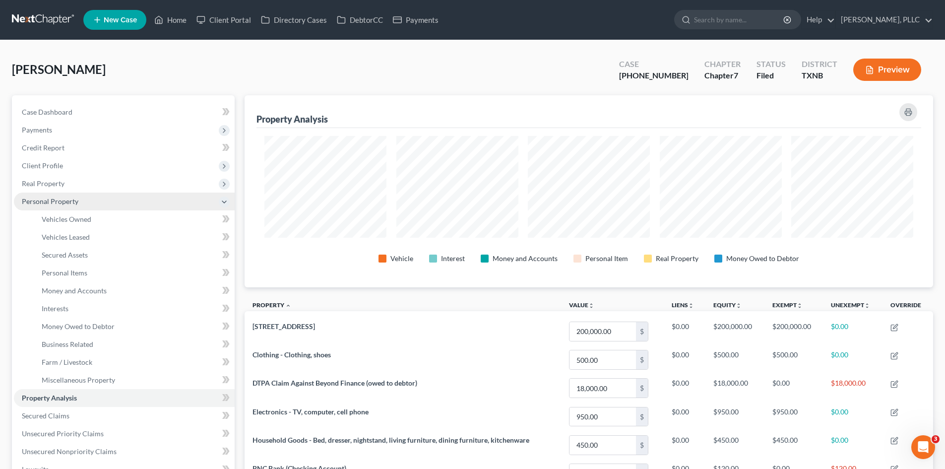
click at [132, 202] on span "Personal Property" at bounding box center [124, 201] width 221 height 18
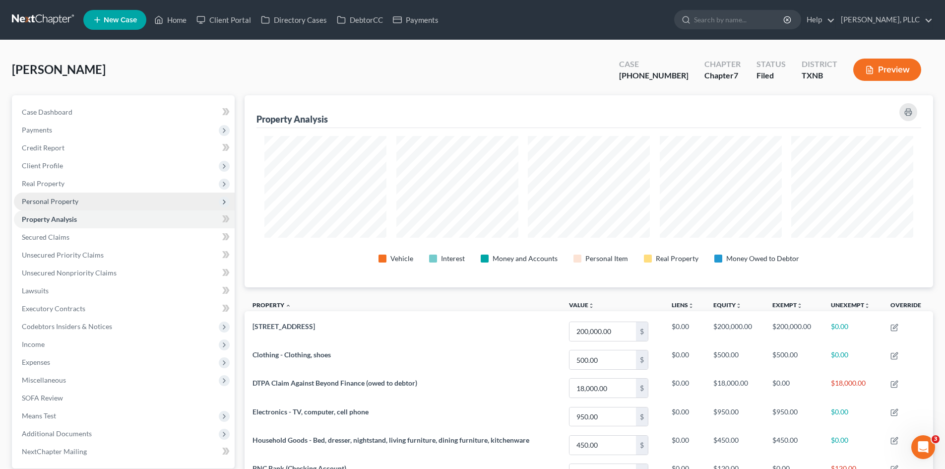
click at [134, 194] on span "Personal Property" at bounding box center [124, 201] width 221 height 18
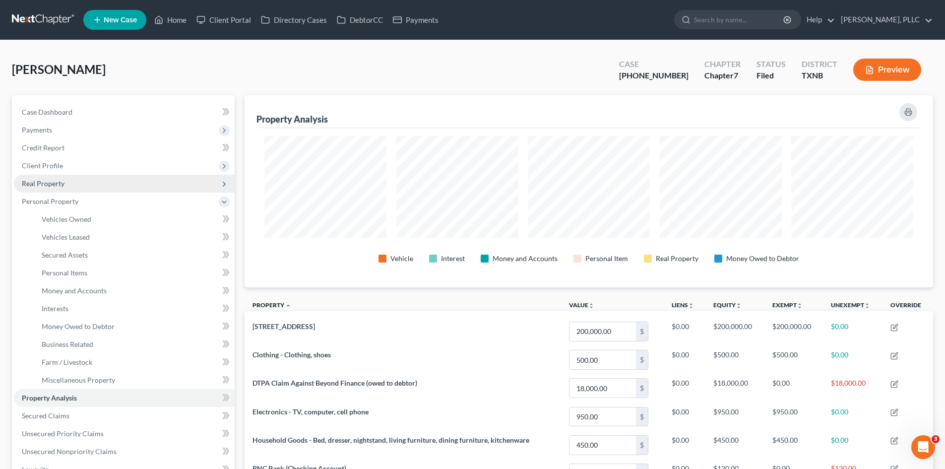
click at [134, 184] on span "Real Property" at bounding box center [124, 184] width 221 height 18
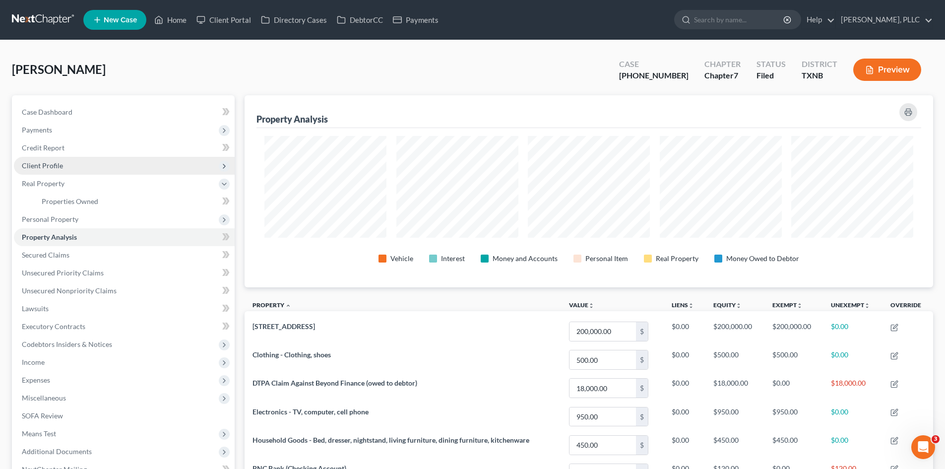
click at [130, 173] on span "Client Profile" at bounding box center [124, 166] width 221 height 18
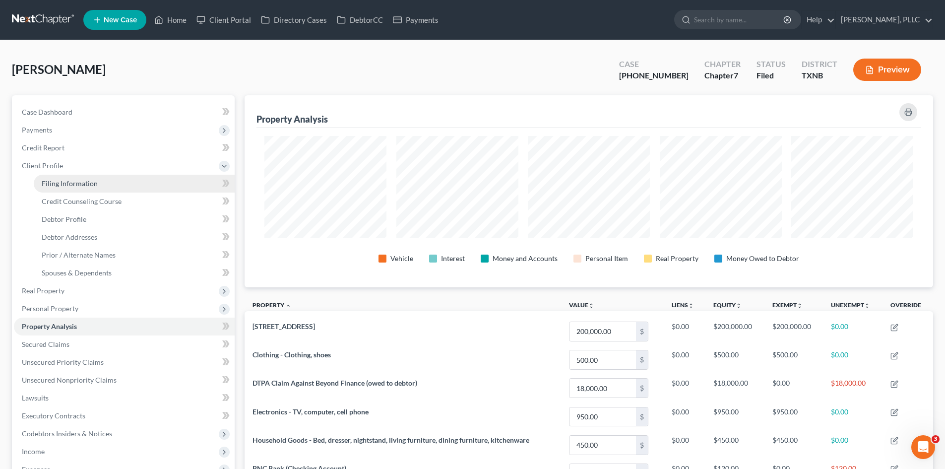
click at [133, 182] on link "Filing Information" at bounding box center [134, 184] width 201 height 18
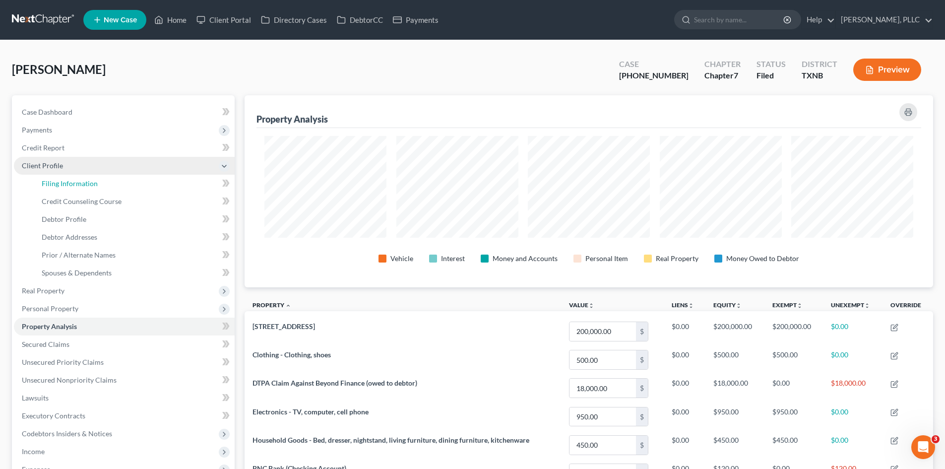
select select "1"
select select "0"
select select "78"
select select "1"
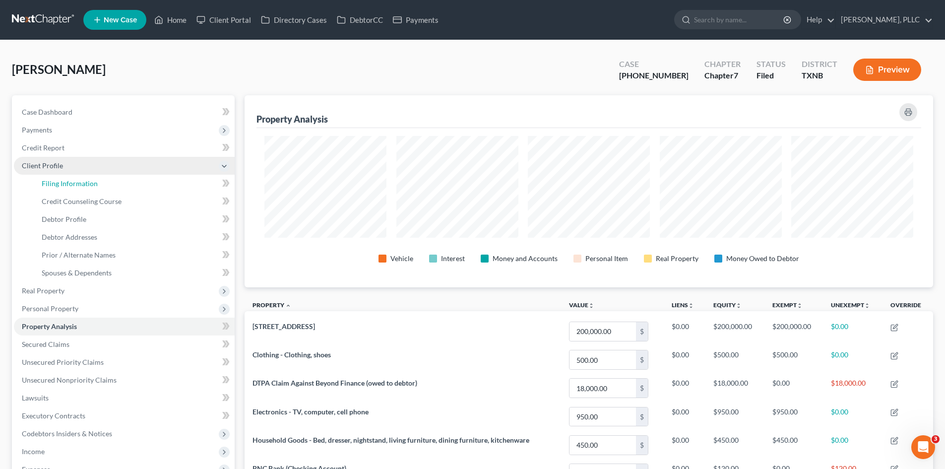
select select "45"
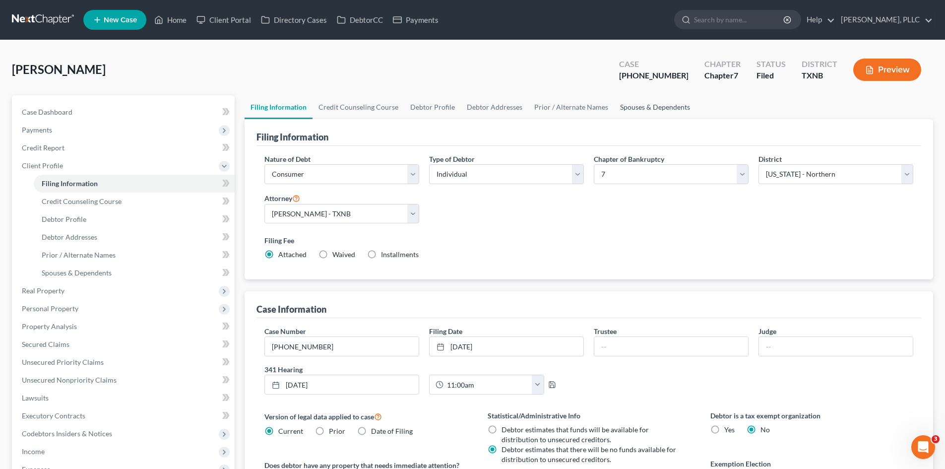
click at [626, 106] on link "Spouses & Dependents" at bounding box center [655, 107] width 82 height 24
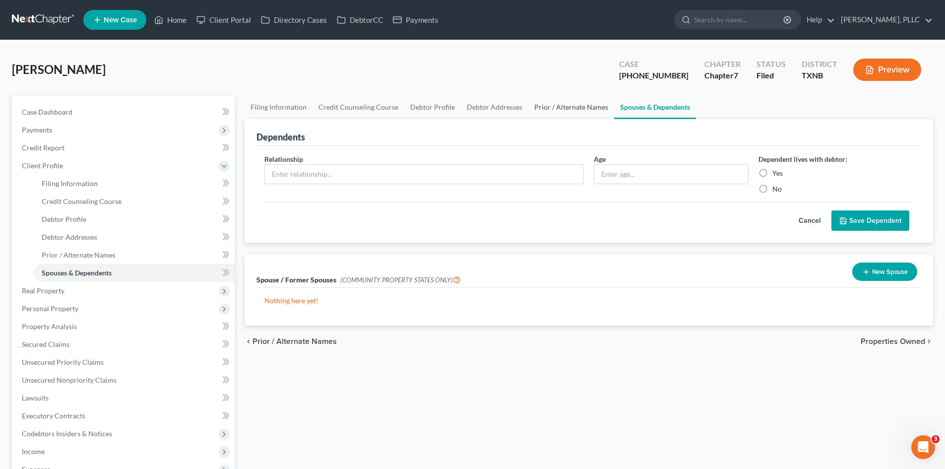
click at [544, 106] on link "Prior / Alternate Names" at bounding box center [571, 107] width 86 height 24
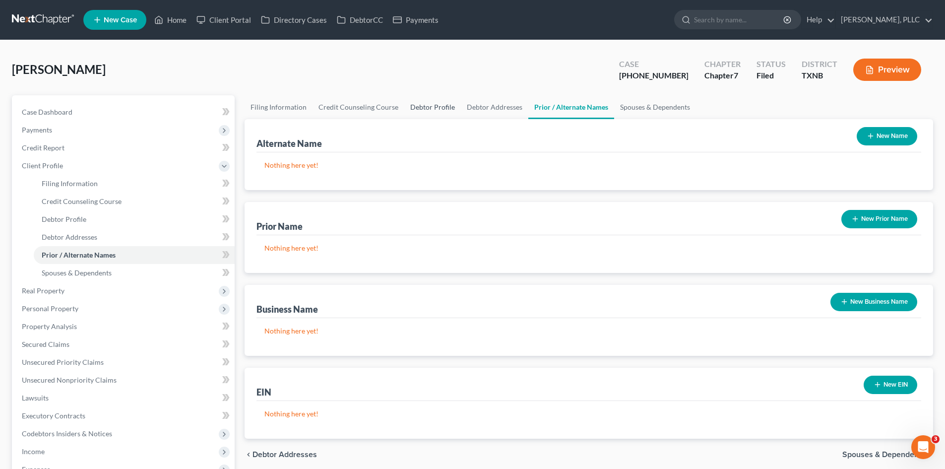
click at [449, 106] on link "Debtor Profile" at bounding box center [432, 107] width 57 height 24
select select "0"
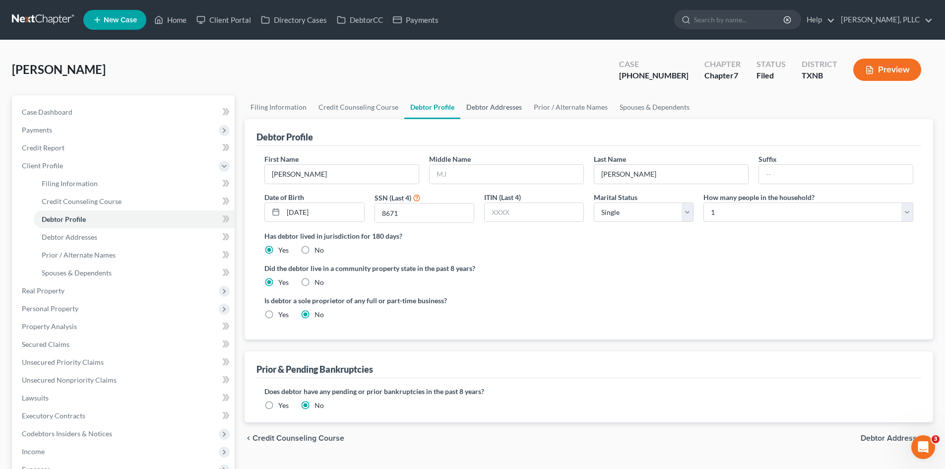
click at [479, 107] on link "Debtor Addresses" at bounding box center [493, 107] width 67 height 24
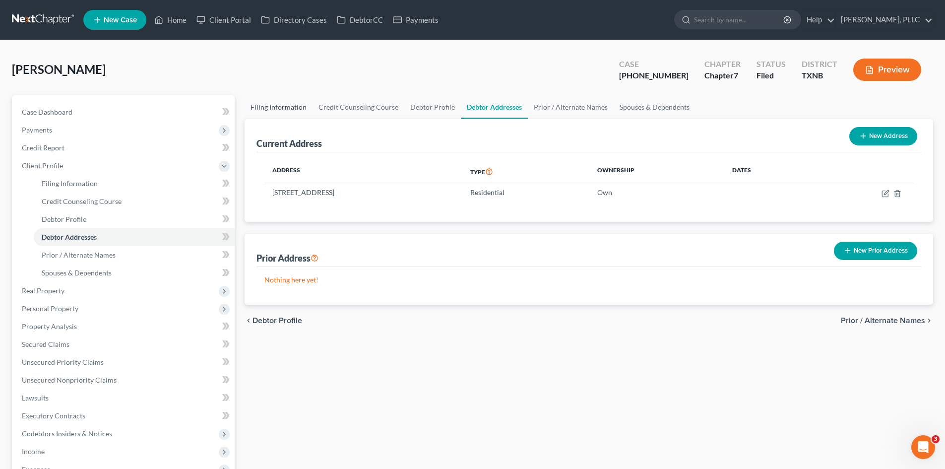
drag, startPoint x: 281, startPoint y: 109, endPoint x: 349, endPoint y: 89, distance: 71.3
click at [282, 109] on link "Filing Information" at bounding box center [279, 107] width 68 height 24
select select "1"
select select "0"
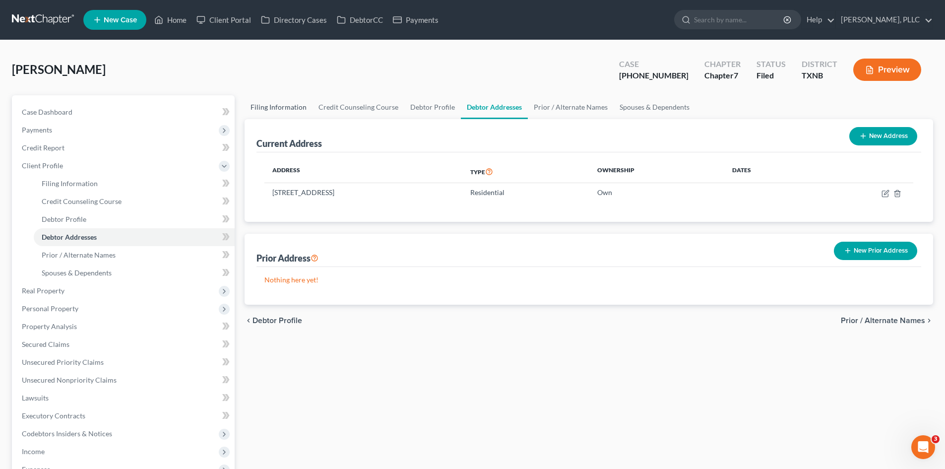
select select "78"
select select "1"
select select "45"
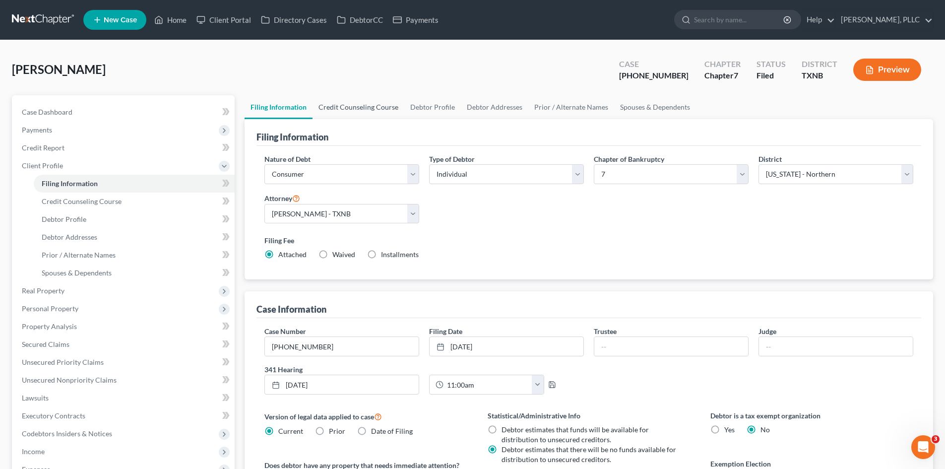
click at [376, 103] on link "Credit Counseling Course" at bounding box center [359, 107] width 92 height 24
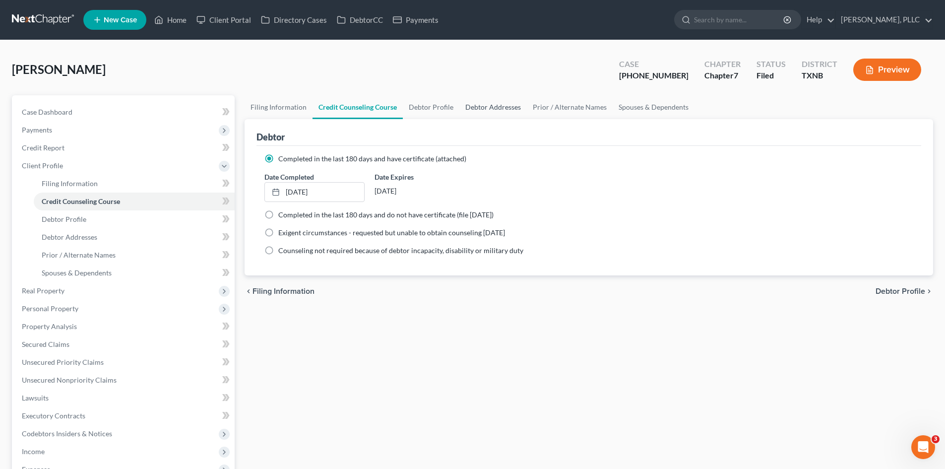
click at [499, 98] on link "Debtor Addresses" at bounding box center [492, 107] width 67 height 24
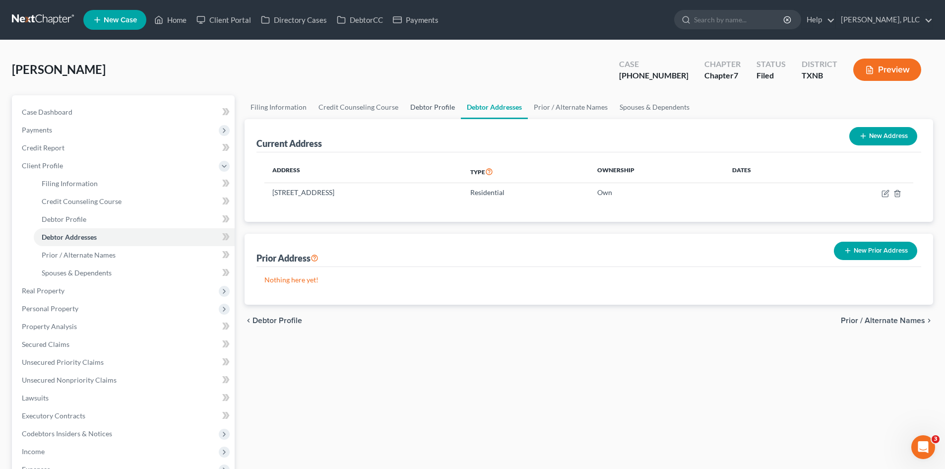
click at [406, 106] on link "Debtor Profile" at bounding box center [432, 107] width 57 height 24
select select "0"
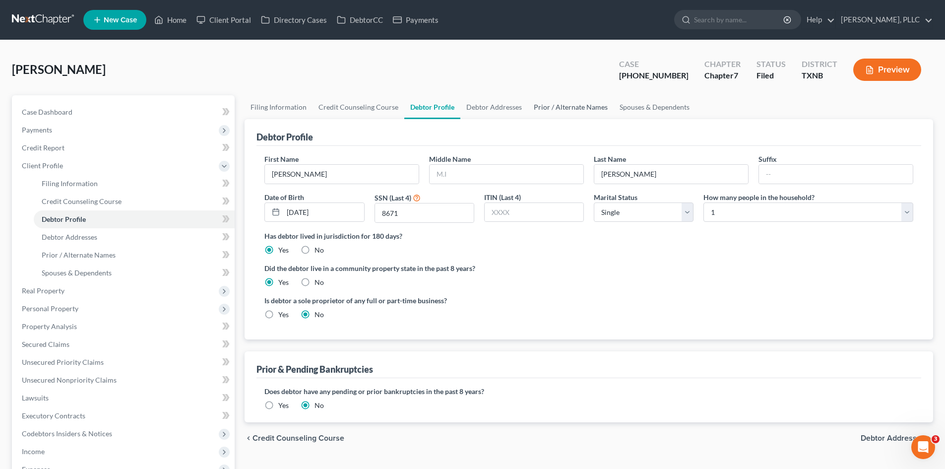
click at [586, 110] on link "Prior / Alternate Names" at bounding box center [571, 107] width 86 height 24
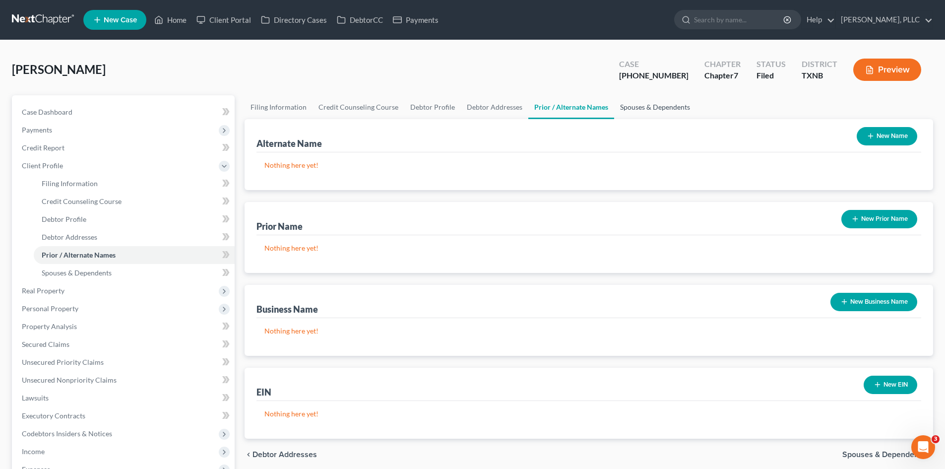
drag, startPoint x: 663, startPoint y: 103, endPoint x: 602, endPoint y: 104, distance: 61.0
click at [662, 103] on link "Spouses & Dependents" at bounding box center [655, 107] width 82 height 24
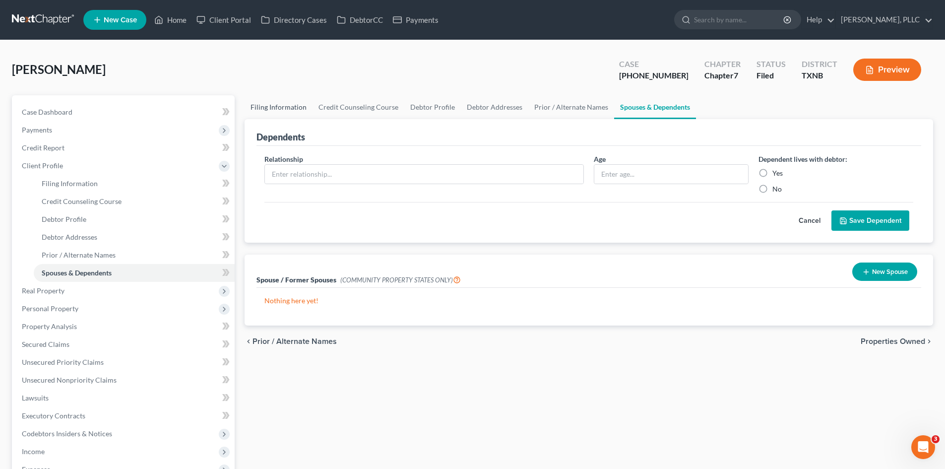
click at [295, 112] on link "Filing Information" at bounding box center [279, 107] width 68 height 24
select select "1"
select select "0"
select select "78"
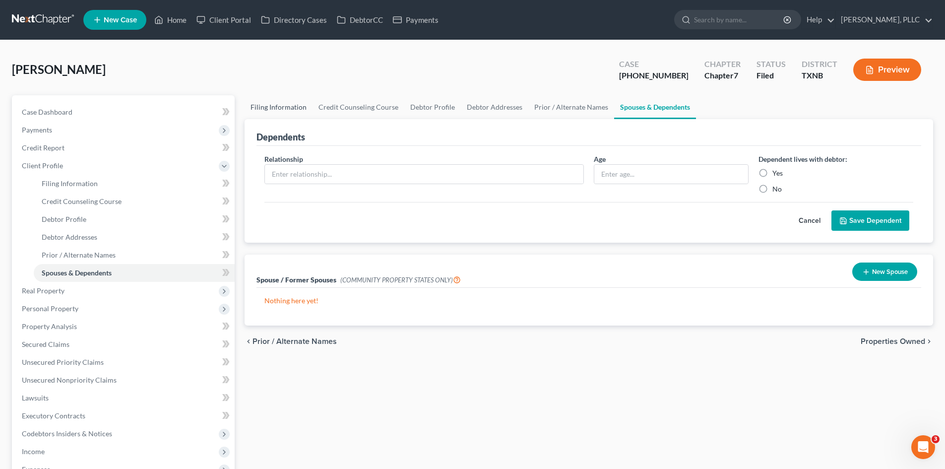
select select "1"
select select "45"
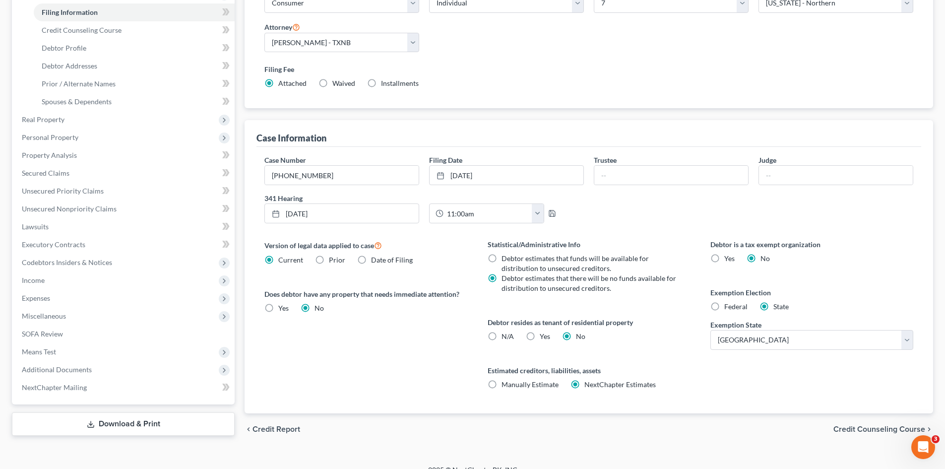
scroll to position [185, 0]
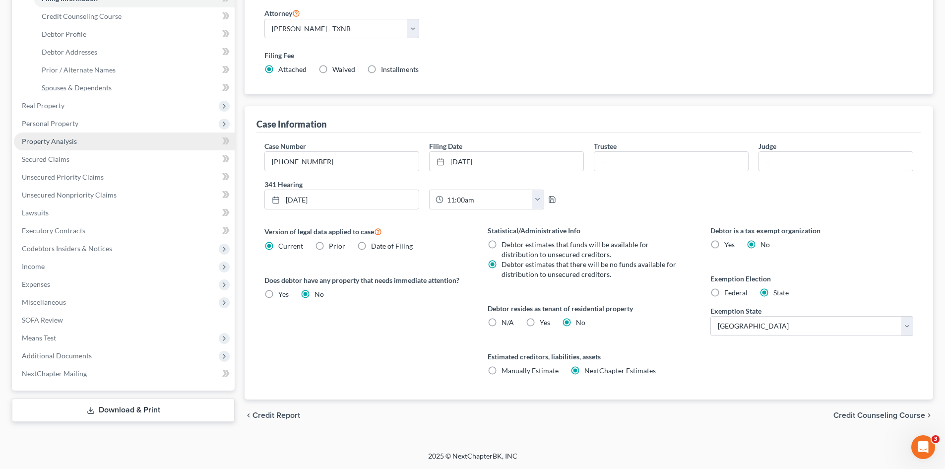
click at [89, 147] on link "Property Analysis" at bounding box center [124, 141] width 221 height 18
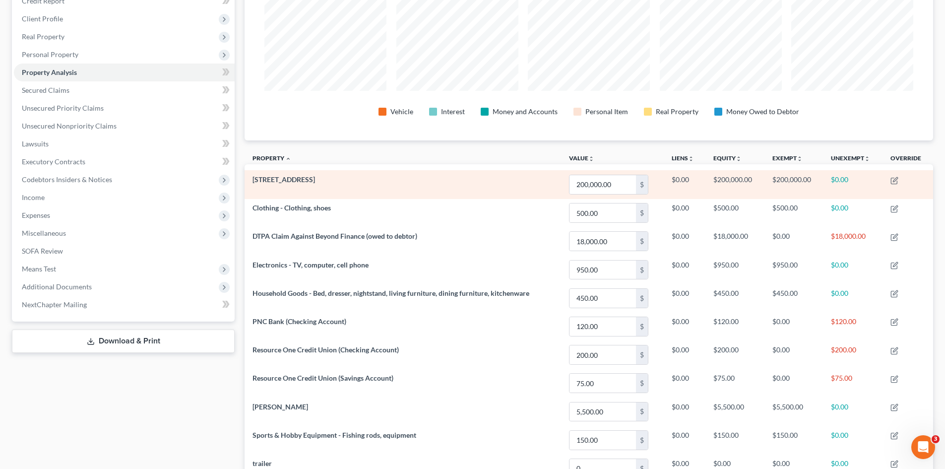
scroll to position [149, 0]
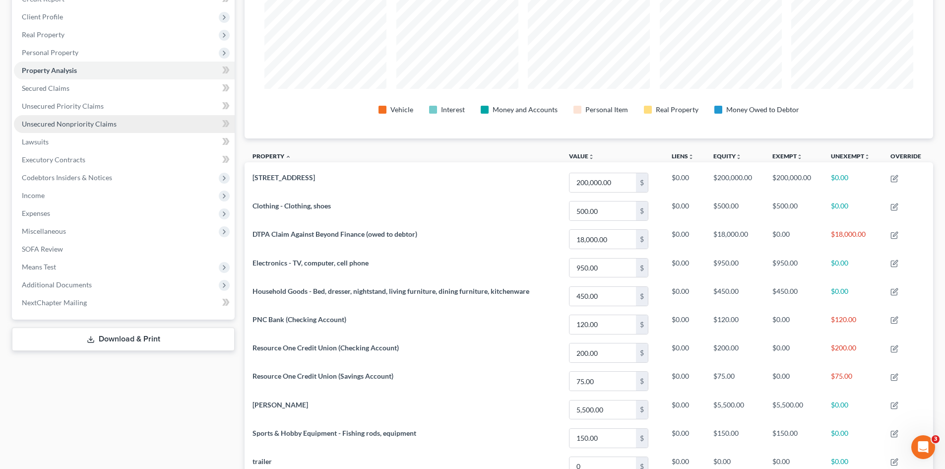
click at [74, 126] on span "Unsecured Nonpriority Claims" at bounding box center [69, 124] width 95 height 8
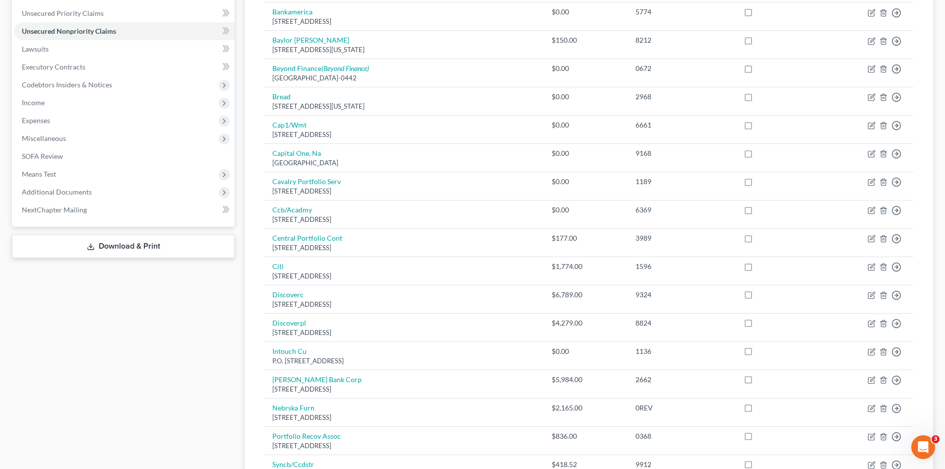
scroll to position [100, 0]
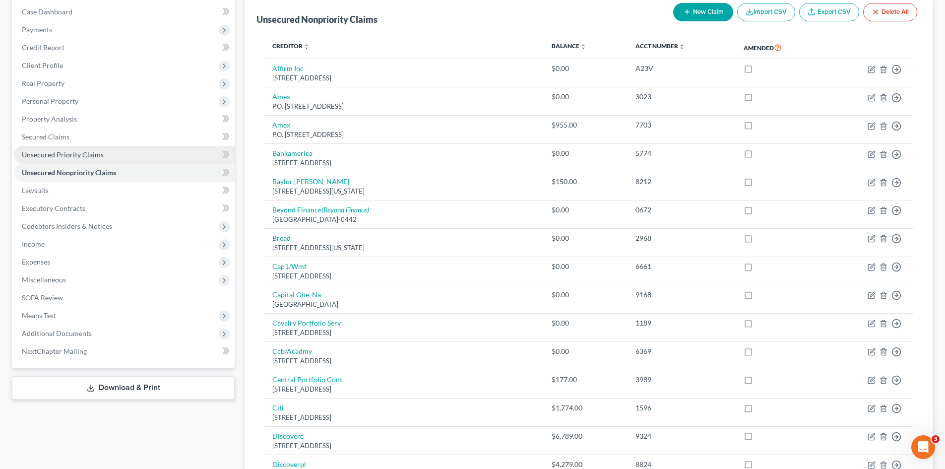
click at [63, 150] on span "Unsecured Priority Claims" at bounding box center [63, 154] width 82 height 8
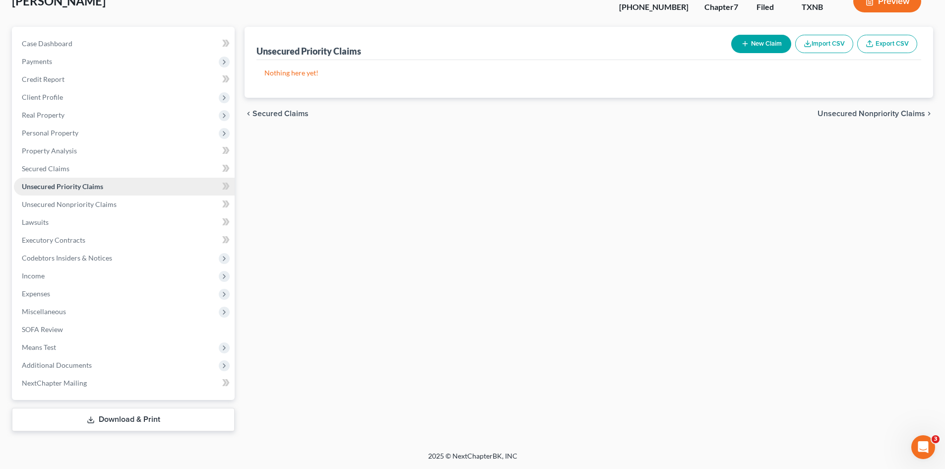
scroll to position [33, 0]
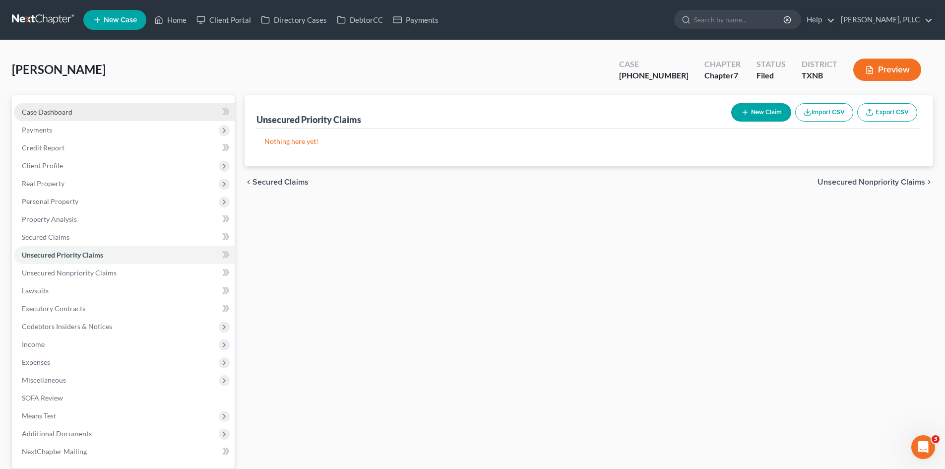
click at [115, 119] on link "Case Dashboard" at bounding box center [124, 112] width 221 height 18
select select "4"
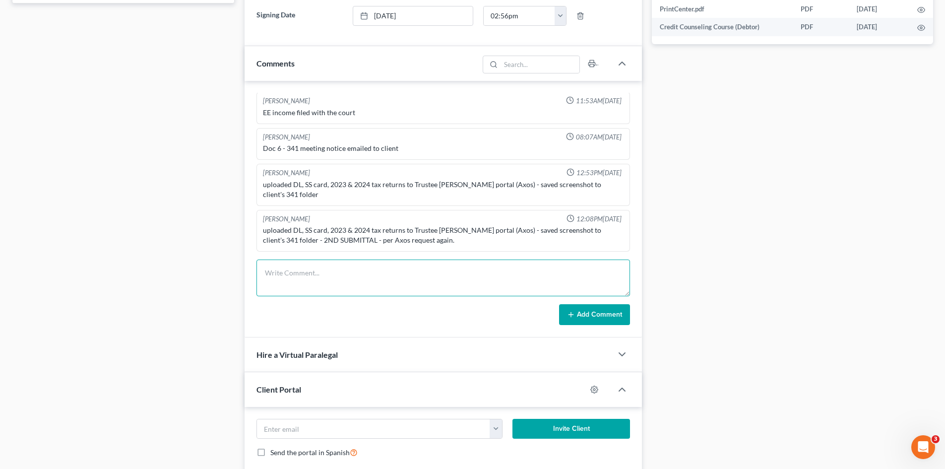
click at [323, 271] on textarea at bounding box center [443, 277] width 374 height 37
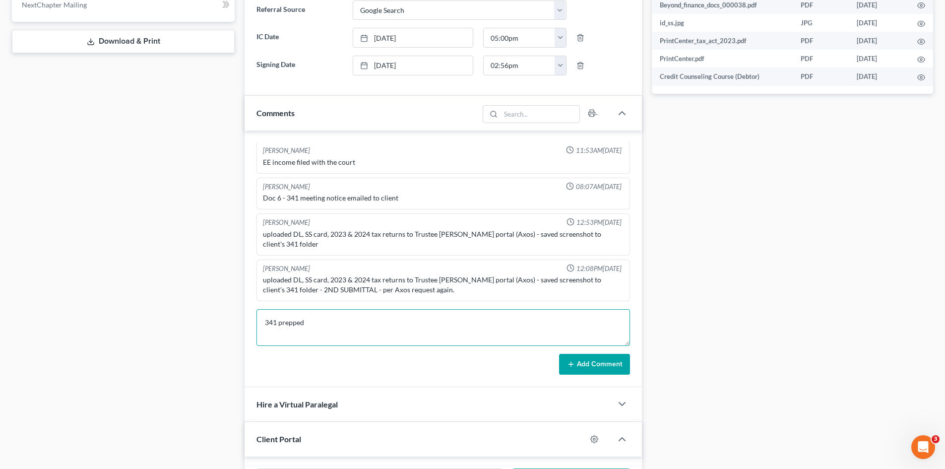
type textarea "341 prepped"
click at [582, 365] on button "Add Comment" at bounding box center [594, 364] width 71 height 21
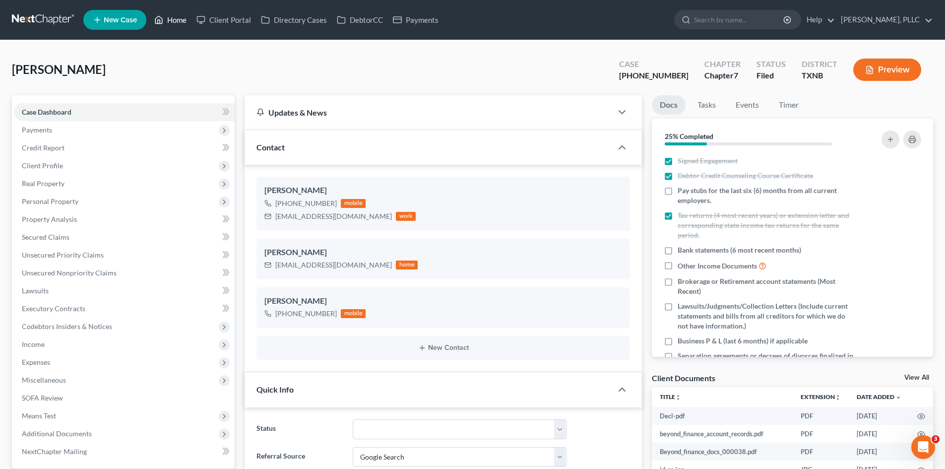
click at [172, 24] on link "Home" at bounding box center [170, 20] width 42 height 18
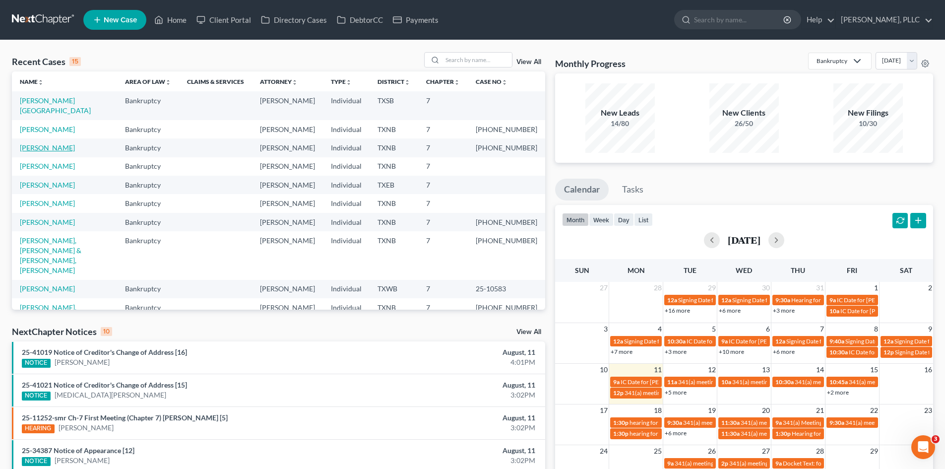
click at [51, 150] on link "Almanza, David" at bounding box center [47, 147] width 55 height 8
select select "4"
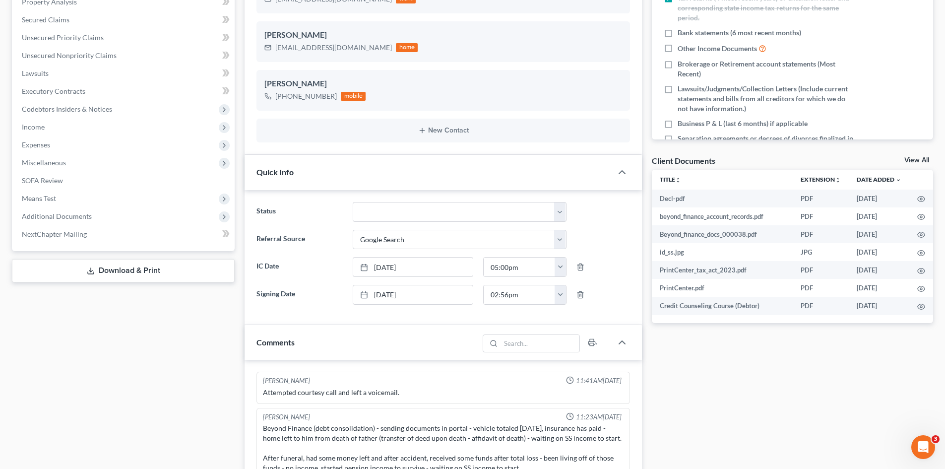
scroll to position [698, 0]
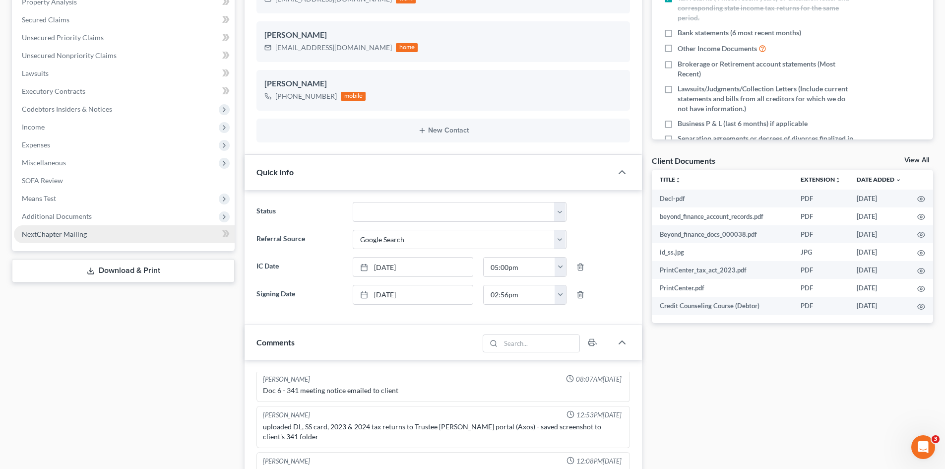
drag, startPoint x: 99, startPoint y: 219, endPoint x: 88, endPoint y: 233, distance: 18.1
click at [99, 219] on span "Additional Documents" at bounding box center [124, 216] width 221 height 18
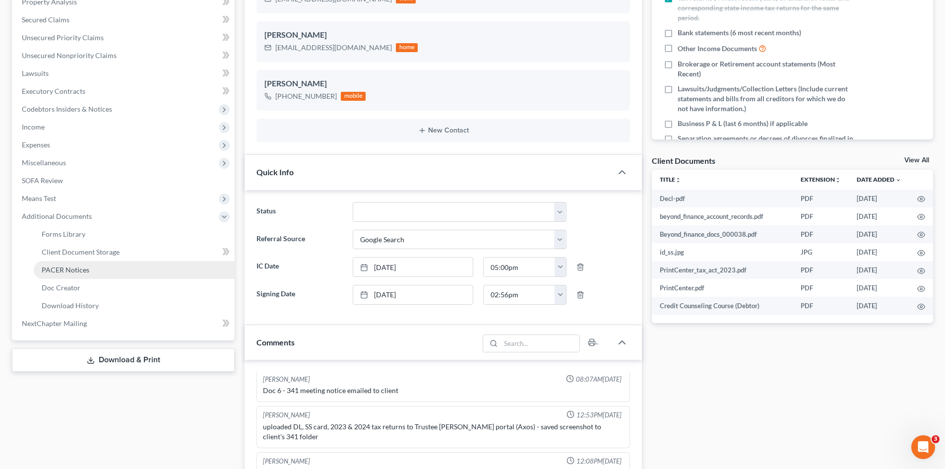
click at [105, 269] on link "PACER Notices" at bounding box center [134, 270] width 201 height 18
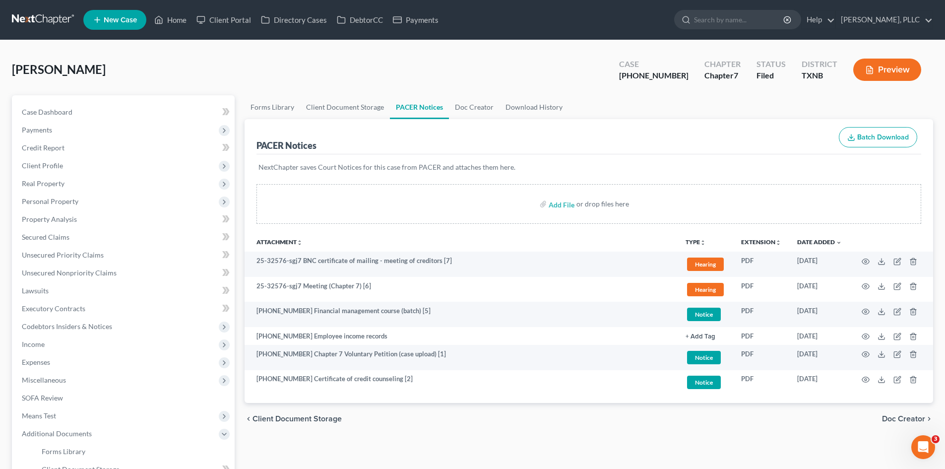
drag, startPoint x: 944, startPoint y: 271, endPoint x: 951, endPoint y: 276, distance: 7.8
click at [945, 276] on html "Home New Case Client Portal Directory Cases DebtorCC Payments Guy Harvey Holman…" at bounding box center [472, 313] width 945 height 626
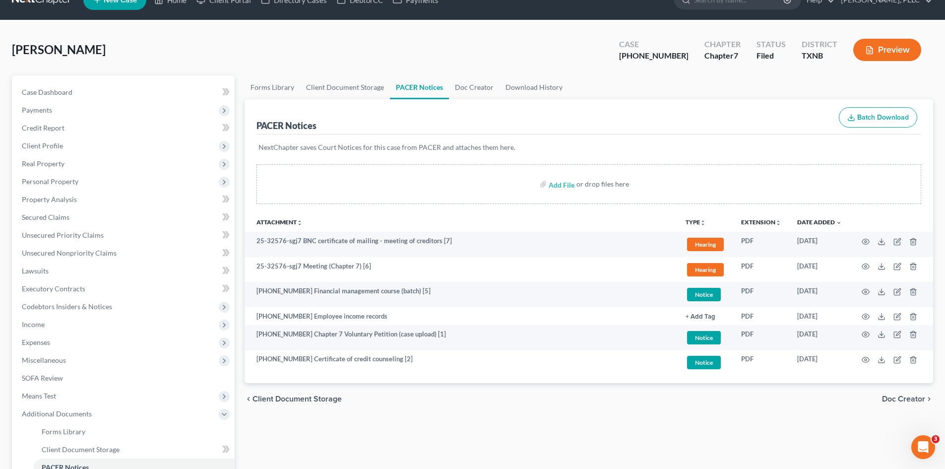
scroll to position [23, 0]
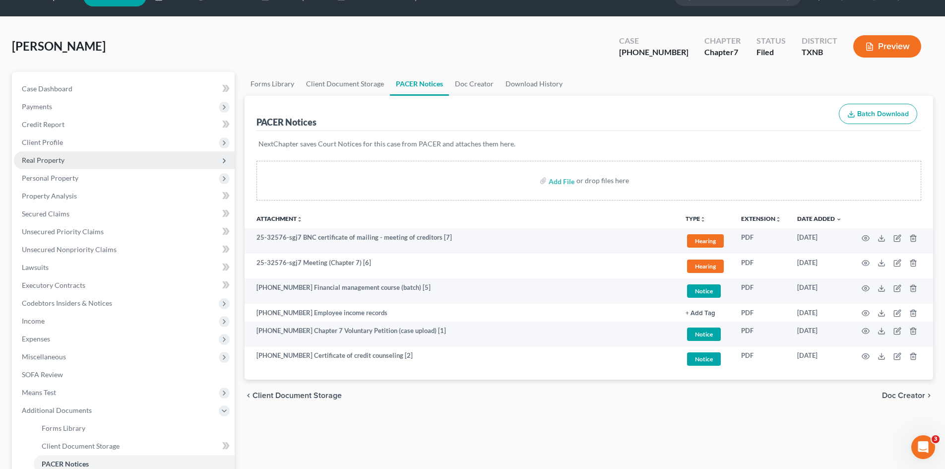
click at [69, 160] on span "Real Property" at bounding box center [124, 160] width 221 height 18
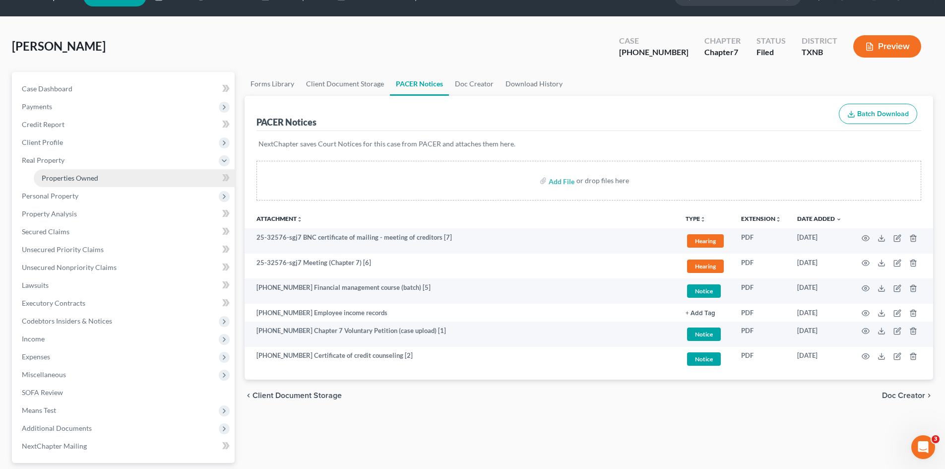
click at [96, 172] on link "Properties Owned" at bounding box center [134, 178] width 201 height 18
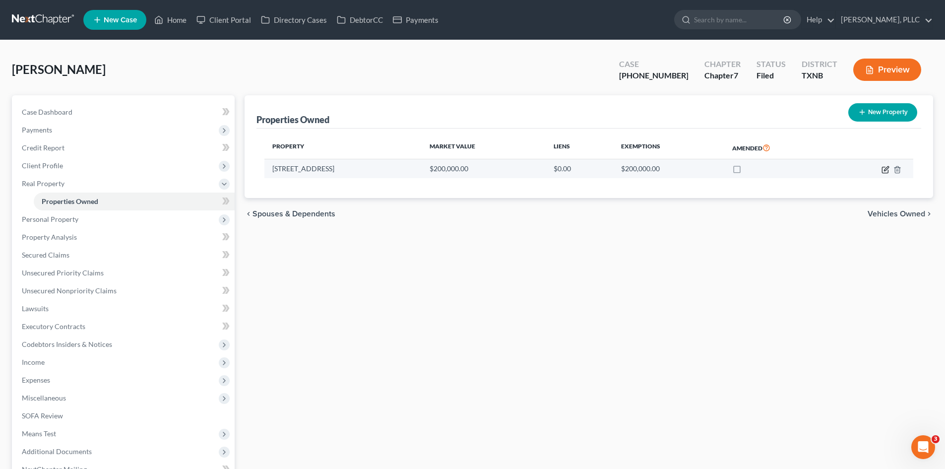
click at [884, 170] on icon "button" at bounding box center [886, 168] width 4 height 4
select select "45"
select select "56"
select select "0"
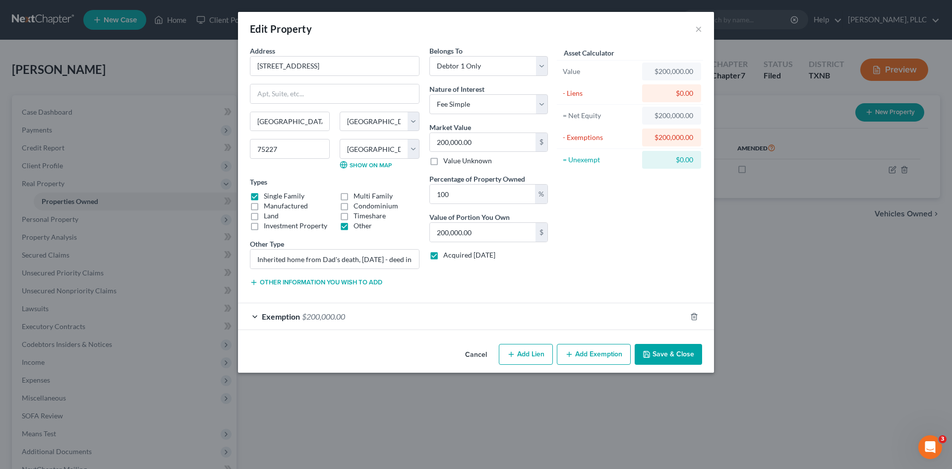
click at [441, 312] on div "Exemption $200,000.00" at bounding box center [462, 316] width 448 height 26
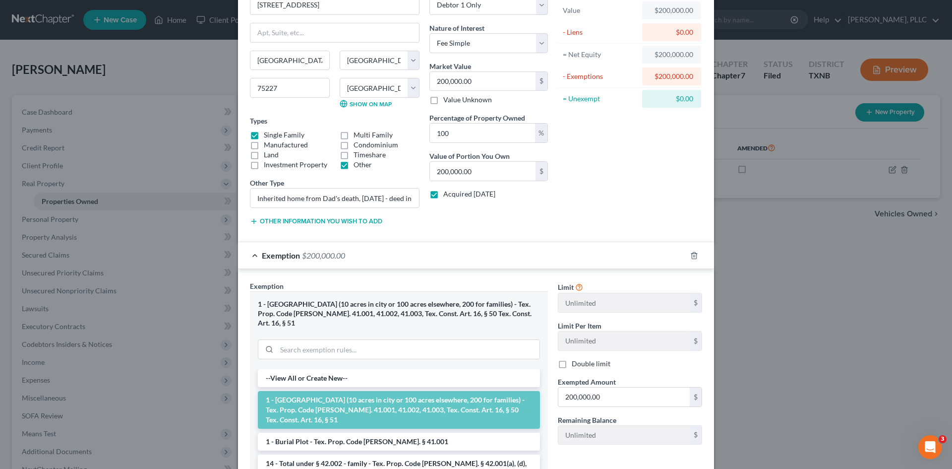
scroll to position [33, 0]
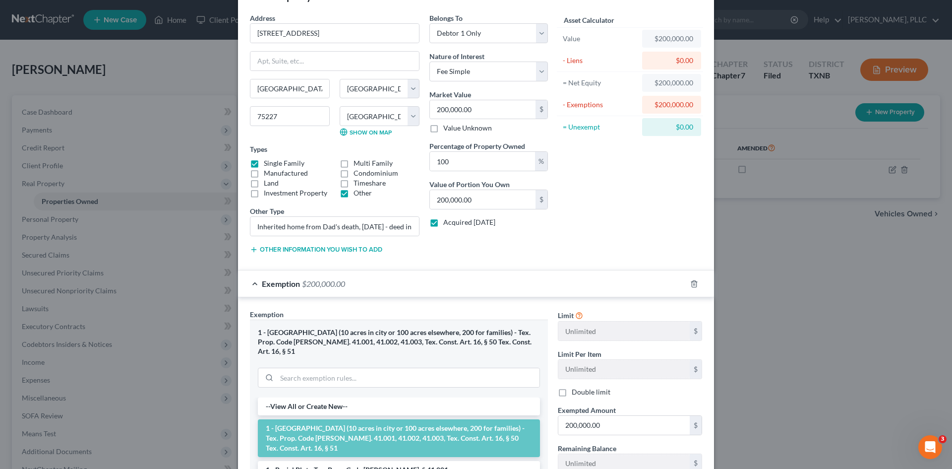
click at [629, 222] on div "Asset Calculator Value $200,000.00 - Liens $0.00 = Net Equity $200,000.00 - Exe…" at bounding box center [630, 137] width 154 height 249
click at [443, 224] on label "Acquired within 1,215 days" at bounding box center [469, 222] width 52 height 10
click at [447, 224] on input "Acquired within 1,215 days" at bounding box center [450, 220] width 6 height 6
click at [443, 225] on label "Acquired within 1,215 days" at bounding box center [469, 222] width 52 height 10
click at [447, 224] on input "Acquired within 1,215 days" at bounding box center [450, 220] width 6 height 6
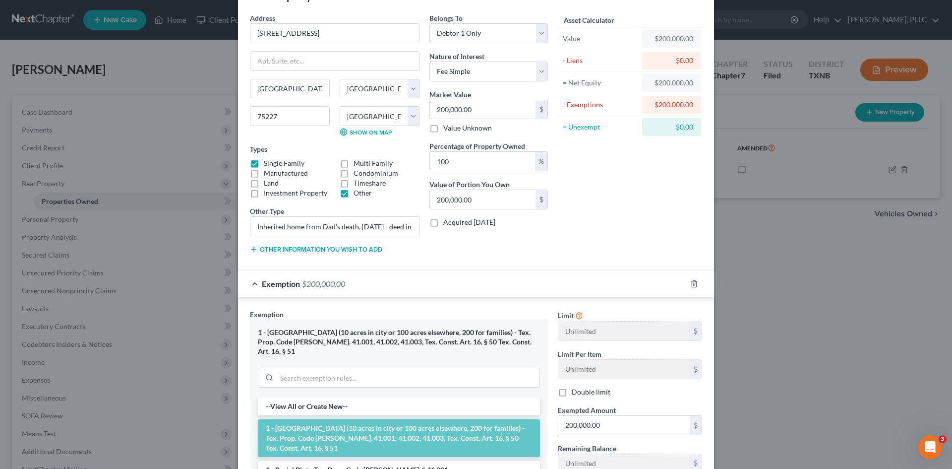
checkbox input "true"
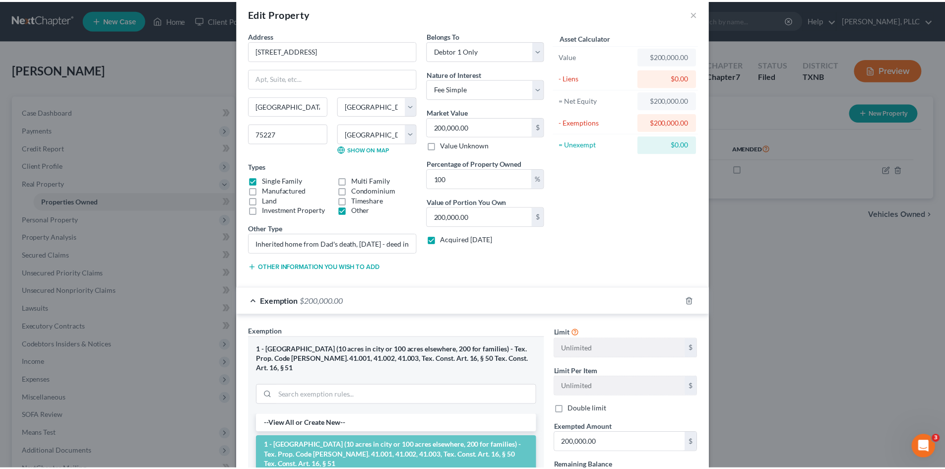
scroll to position [0, 0]
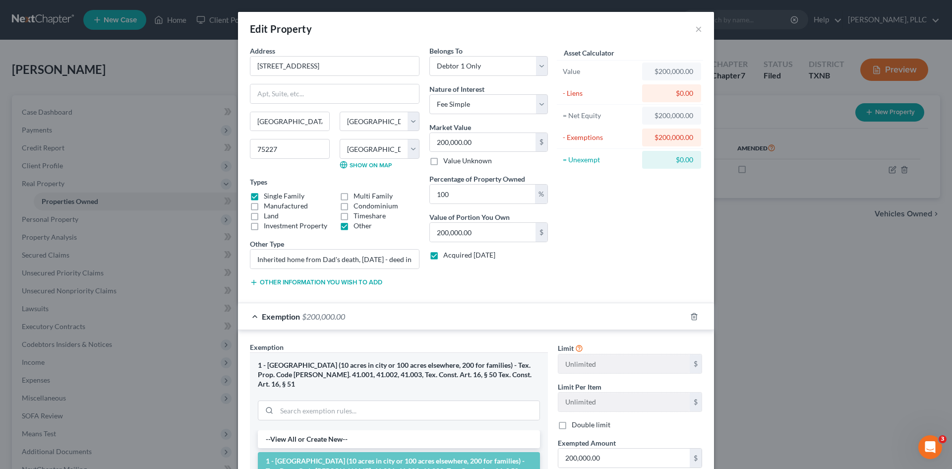
click at [803, 303] on div "Edit Property × Address * 6333 Symphony Lane Dallas State AL AK AR AZ CA CO CT …" at bounding box center [476, 234] width 952 height 469
click at [695, 26] on button "×" at bounding box center [698, 29] width 7 height 12
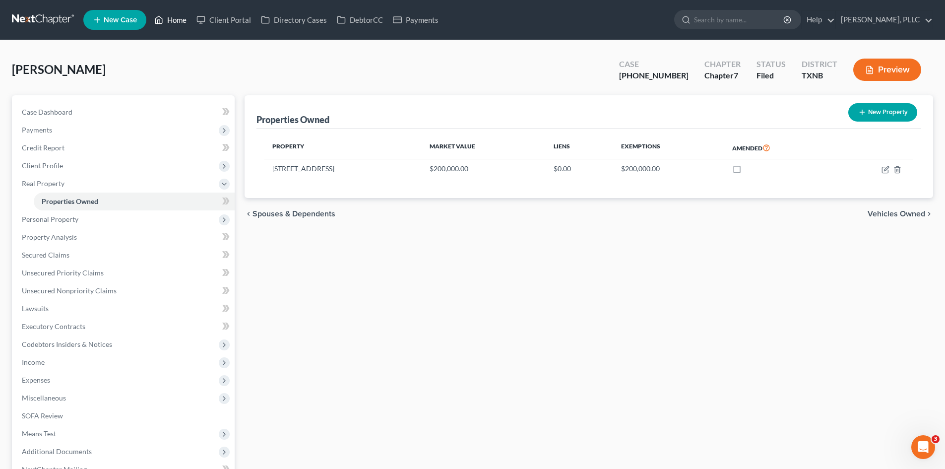
click at [175, 20] on link "Home" at bounding box center [170, 20] width 42 height 18
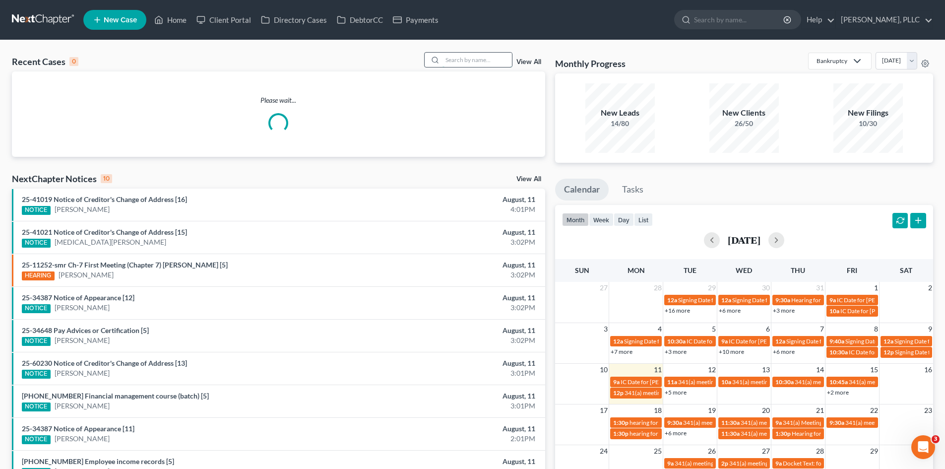
click at [465, 60] on input "search" at bounding box center [476, 60] width 69 height 14
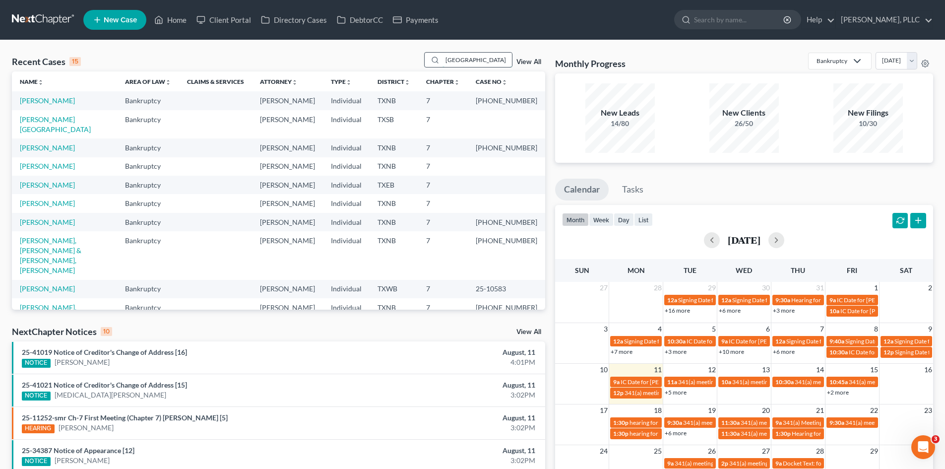
type input "salem"
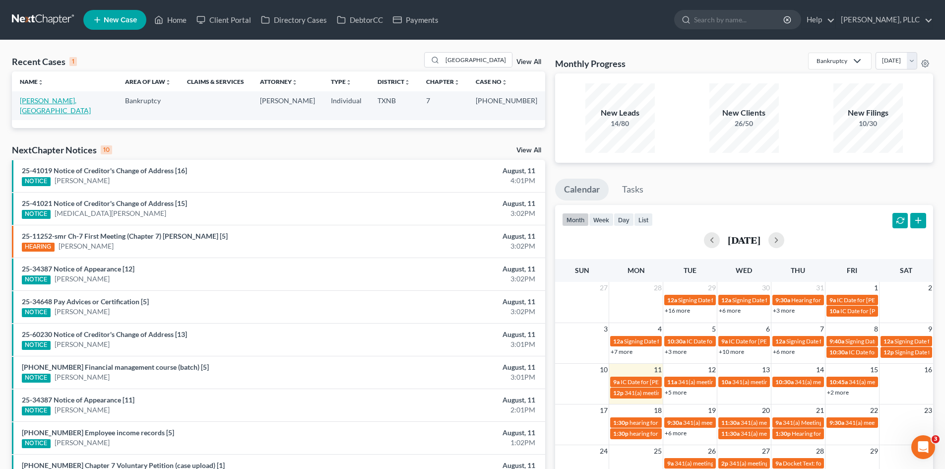
click at [31, 102] on link "Thyne, Salem" at bounding box center [55, 105] width 71 height 18
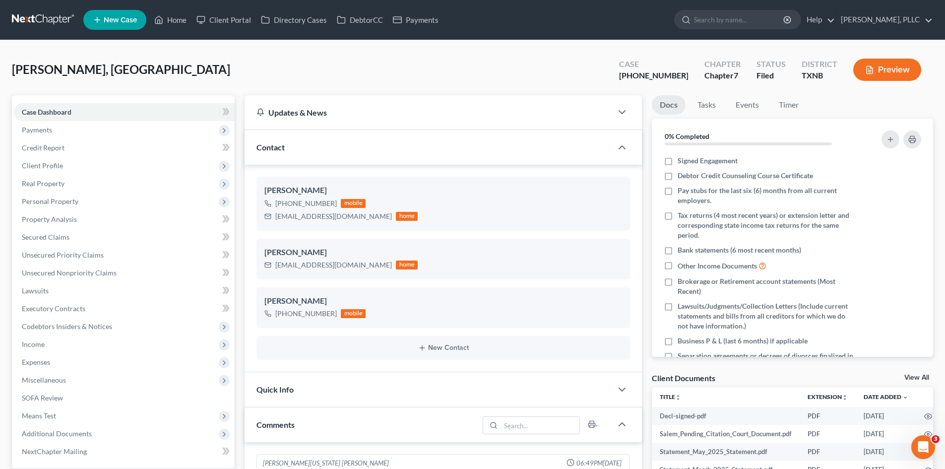
scroll to position [1079, 0]
click at [621, 148] on polyline "button" at bounding box center [622, 147] width 6 height 3
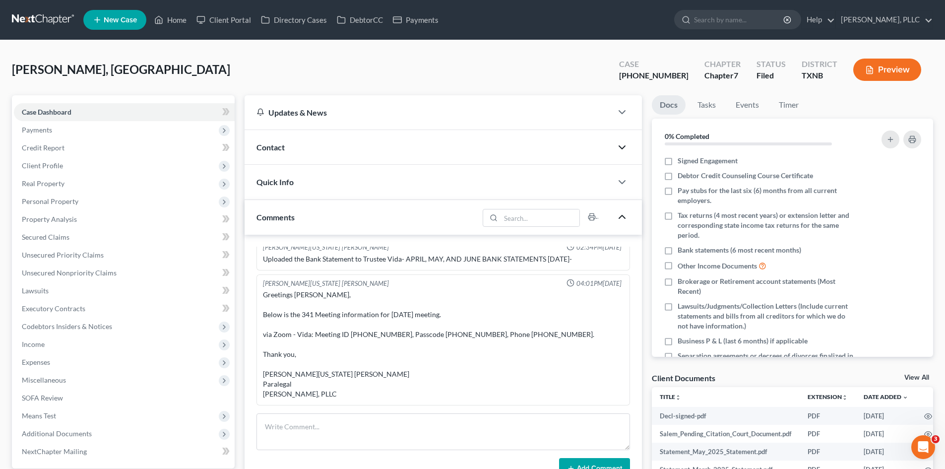
click at [623, 217] on icon "button" at bounding box center [622, 217] width 12 height 12
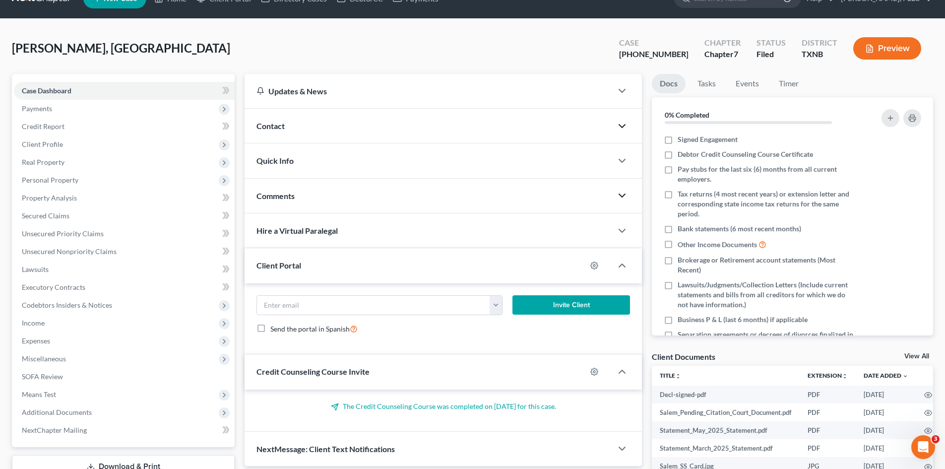
scroll to position [0, 0]
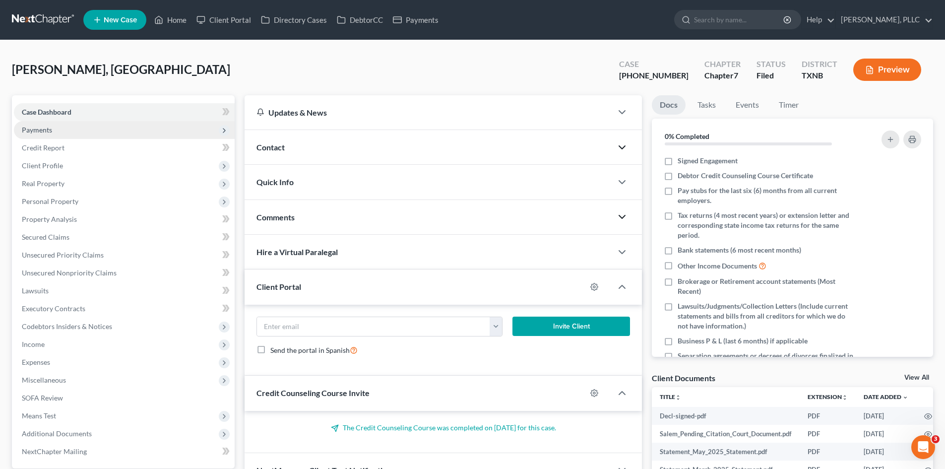
click at [45, 133] on span "Payments" at bounding box center [37, 129] width 30 height 8
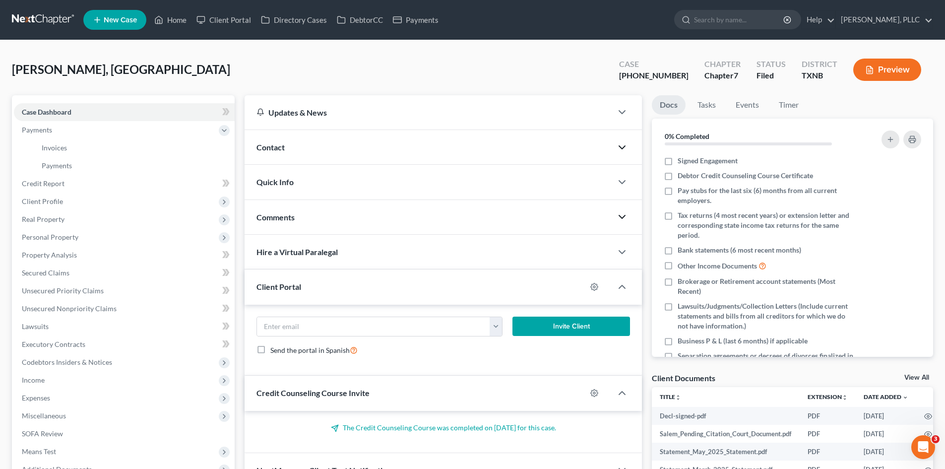
click at [307, 137] on div "Contact" at bounding box center [429, 147] width 368 height 34
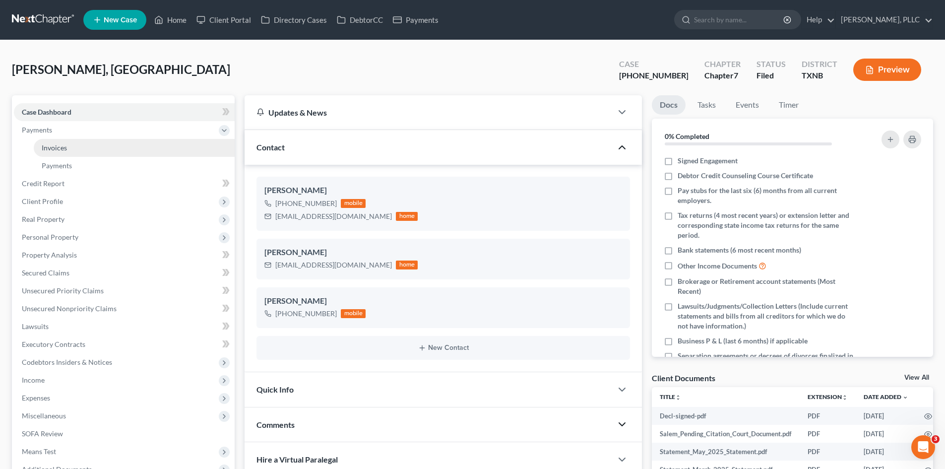
click at [60, 144] on span "Invoices" at bounding box center [54, 147] width 25 height 8
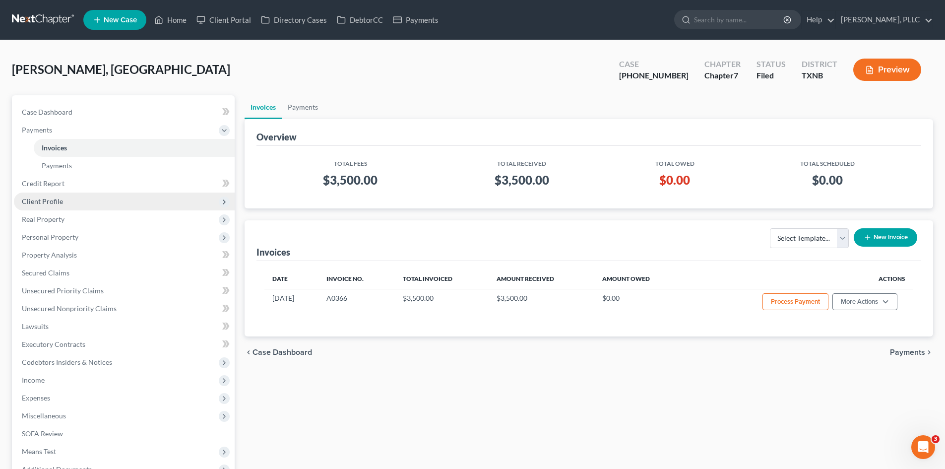
click at [60, 205] on span "Client Profile" at bounding box center [42, 201] width 41 height 8
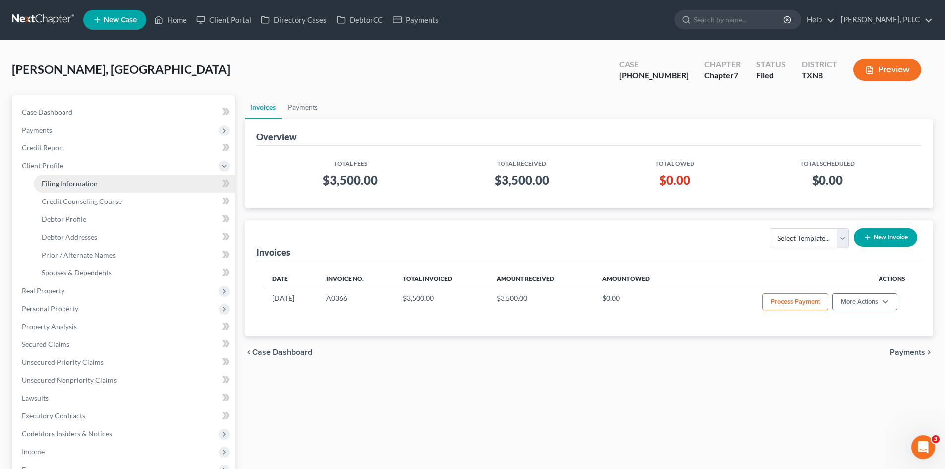
click at [66, 180] on span "Filing Information" at bounding box center [70, 183] width 56 height 8
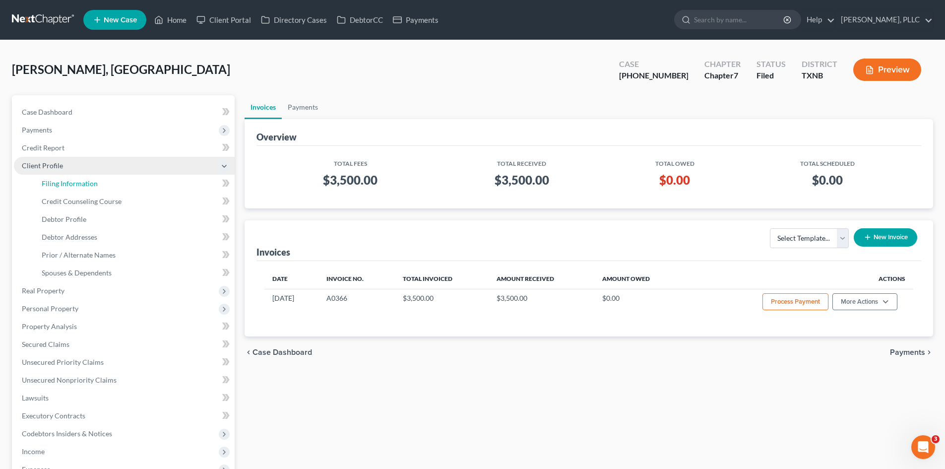
select select "1"
select select "0"
select select "78"
select select "1"
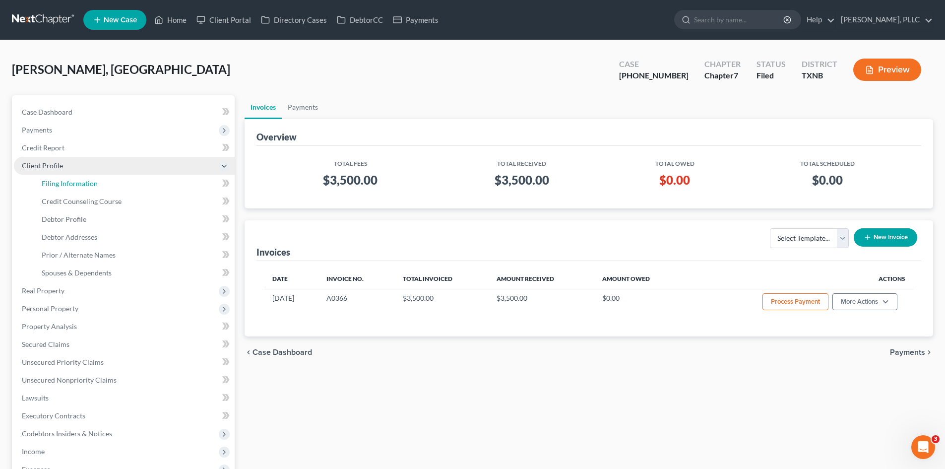
select select "45"
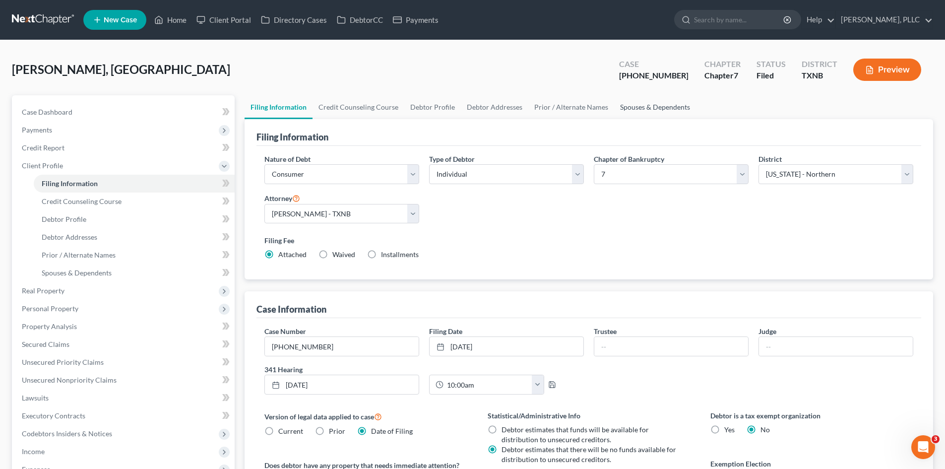
drag, startPoint x: 649, startPoint y: 100, endPoint x: 635, endPoint y: 93, distance: 15.5
click at [648, 100] on link "Spouses & Dependents" at bounding box center [655, 107] width 82 height 24
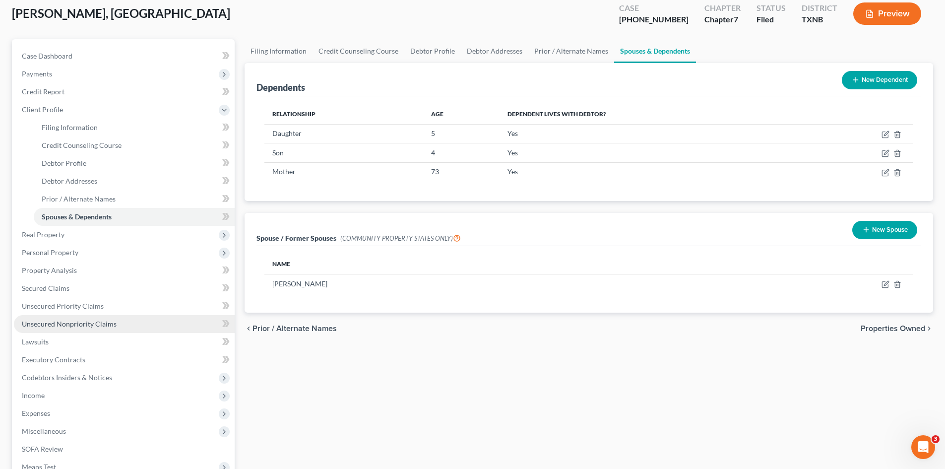
scroll to position [99, 0]
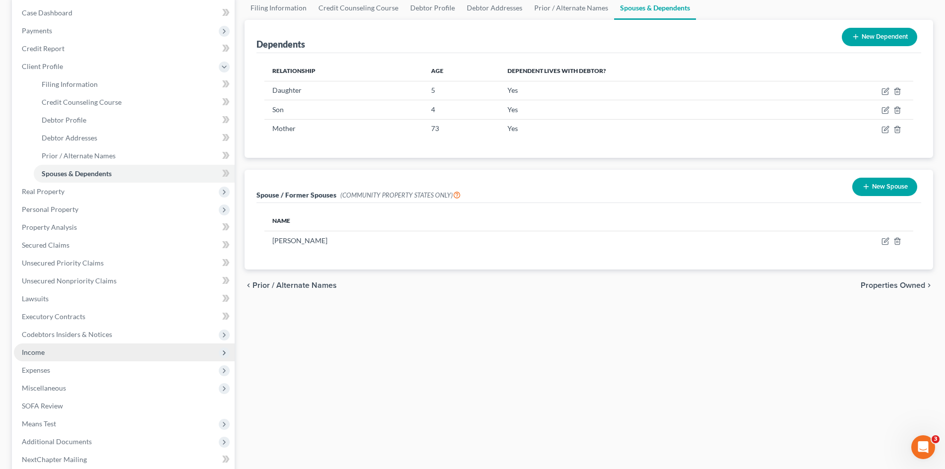
click at [42, 350] on span "Income" at bounding box center [33, 352] width 23 height 8
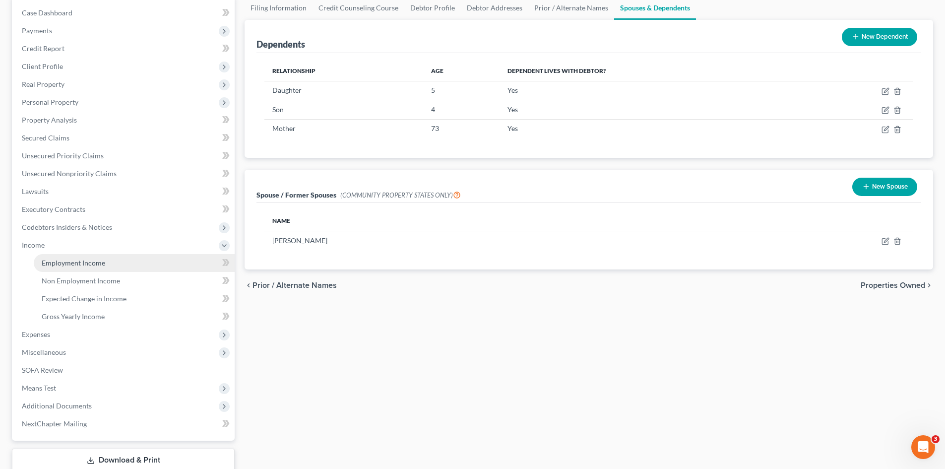
click at [58, 258] on span "Employment Income" at bounding box center [73, 262] width 63 height 8
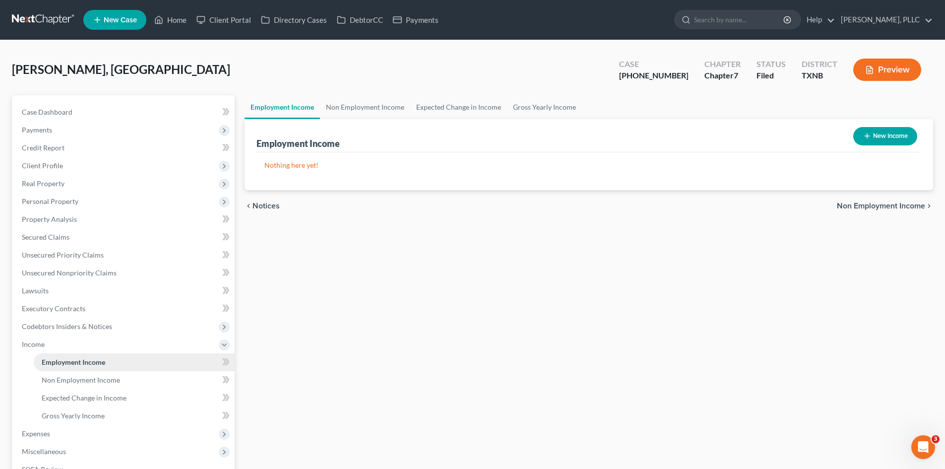
click at [72, 361] on span "Employment Income" at bounding box center [73, 362] width 63 height 8
click at [83, 378] on span "Non Employment Income" at bounding box center [81, 379] width 78 height 8
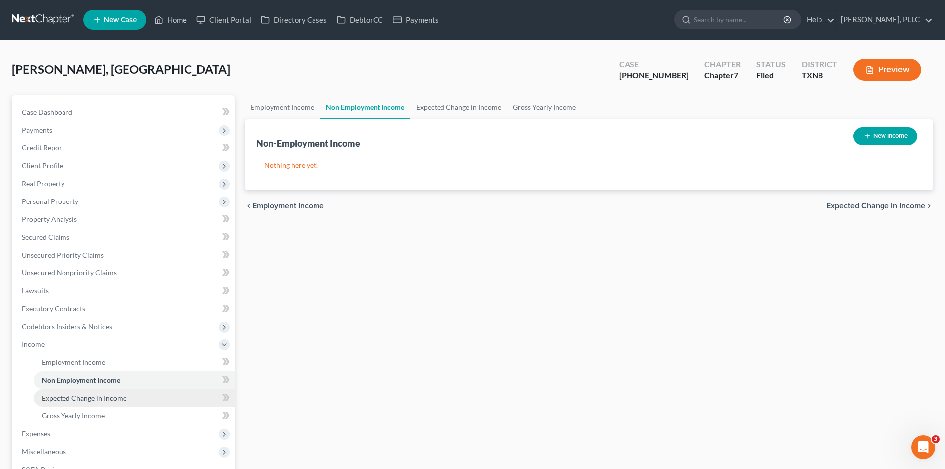
click at [83, 391] on link "Expected Change in Income" at bounding box center [134, 398] width 201 height 18
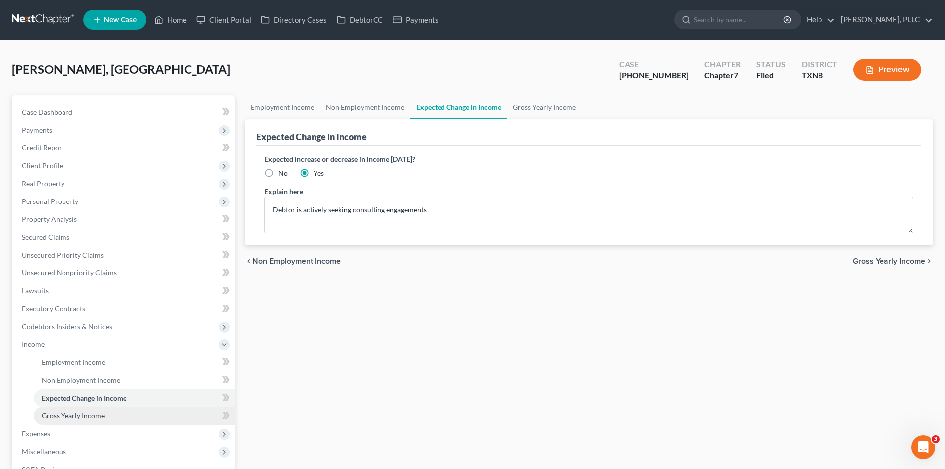
click at [88, 412] on span "Gross Yearly Income" at bounding box center [73, 415] width 63 height 8
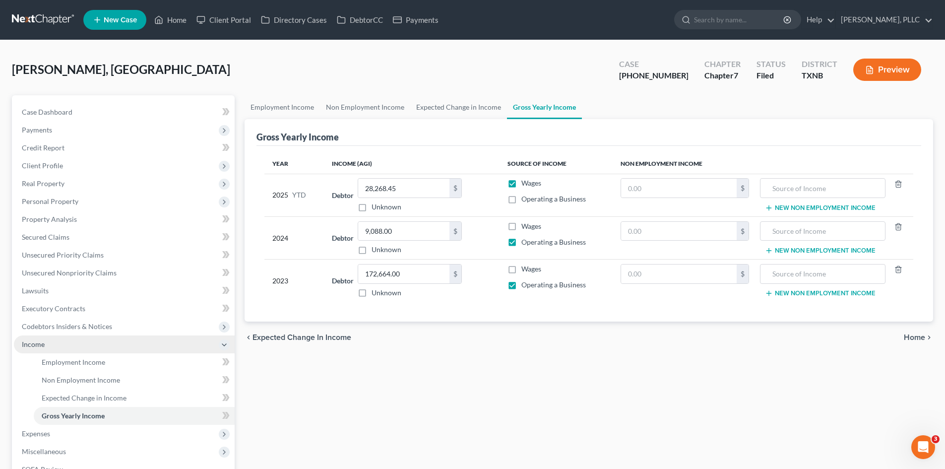
click at [41, 349] on span "Income" at bounding box center [124, 344] width 221 height 18
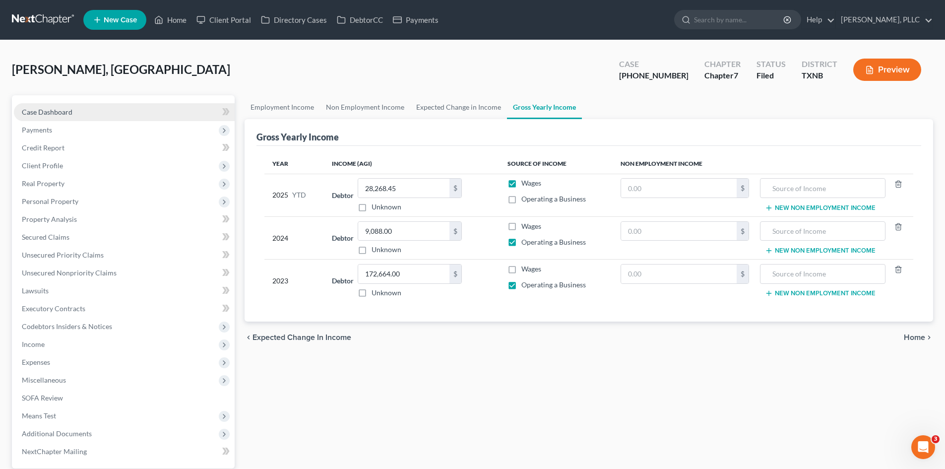
click at [51, 111] on span "Case Dashboard" at bounding box center [47, 112] width 51 height 8
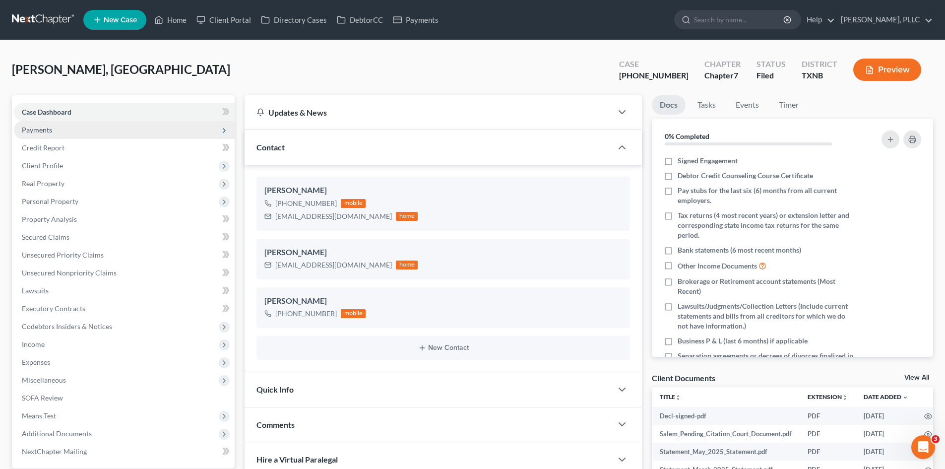
click at [54, 124] on span "Payments" at bounding box center [124, 130] width 221 height 18
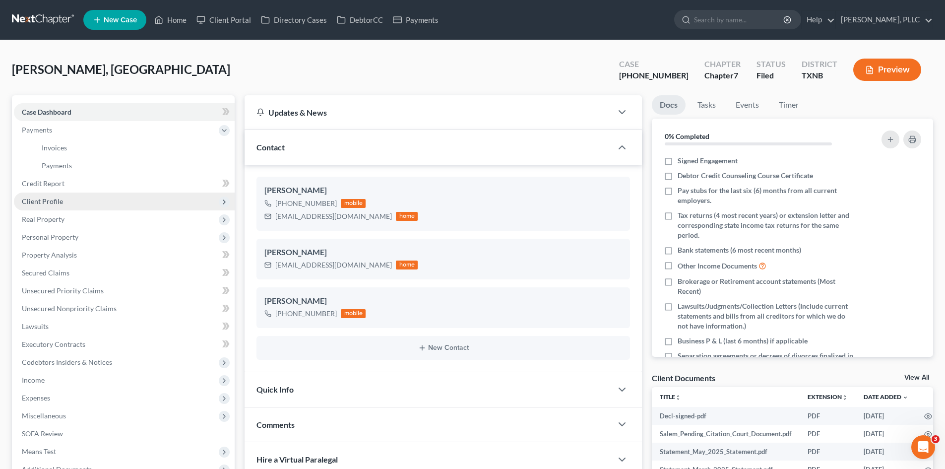
click at [61, 192] on span "Client Profile" at bounding box center [124, 201] width 221 height 18
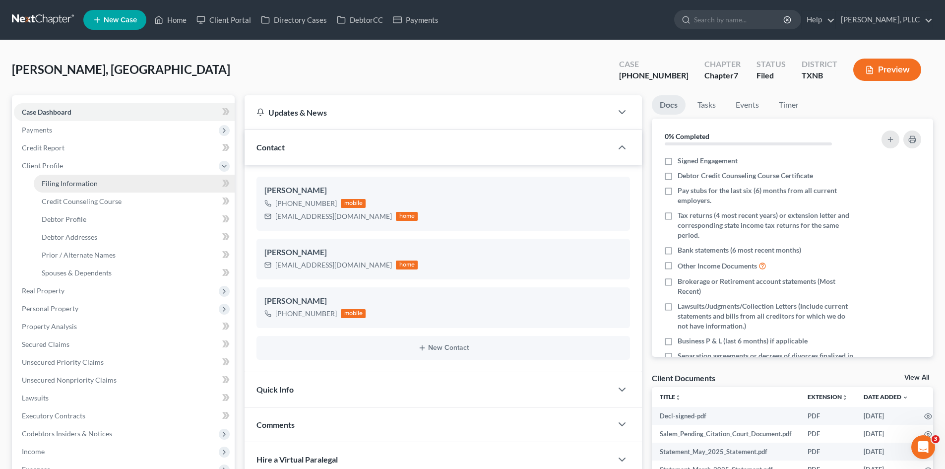
click at [59, 185] on span "Filing Information" at bounding box center [70, 183] width 56 height 8
select select "1"
select select "0"
select select "78"
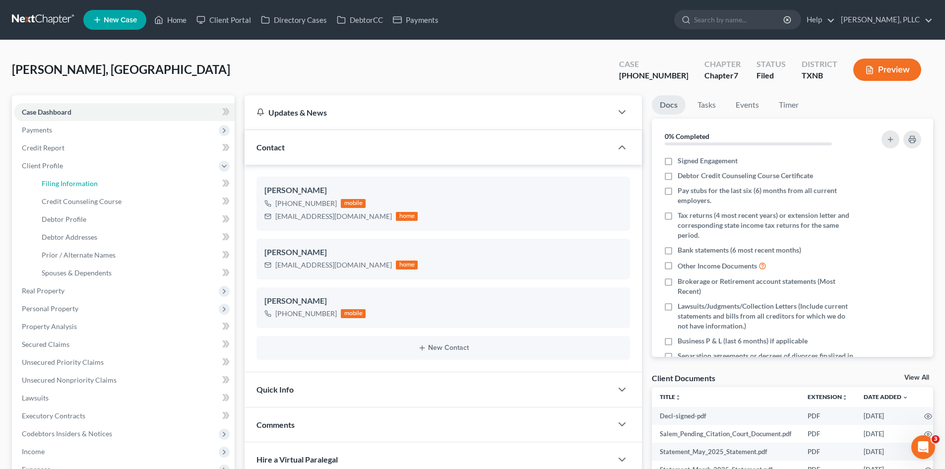
select select "1"
select select "45"
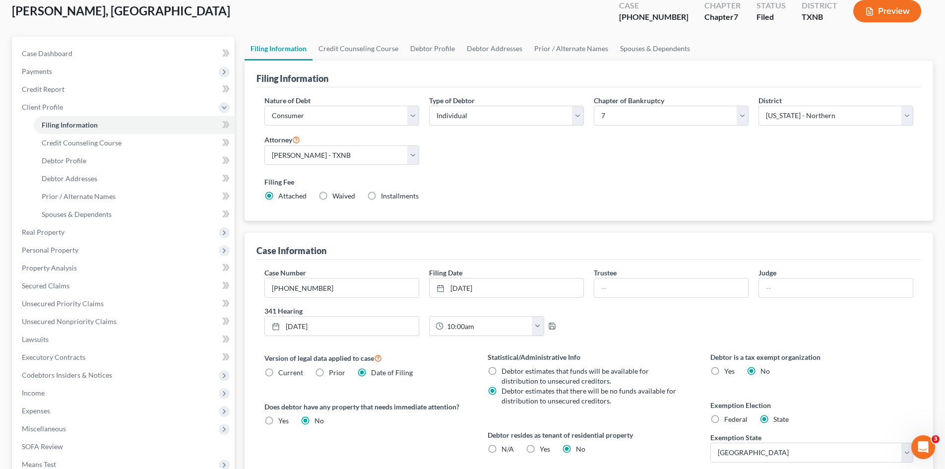
scroll to position [149, 0]
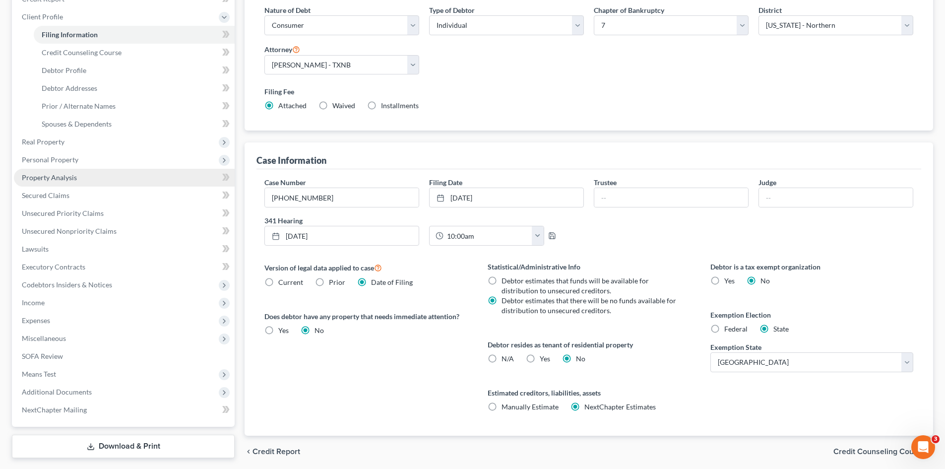
click at [72, 174] on span "Property Analysis" at bounding box center [49, 177] width 55 height 8
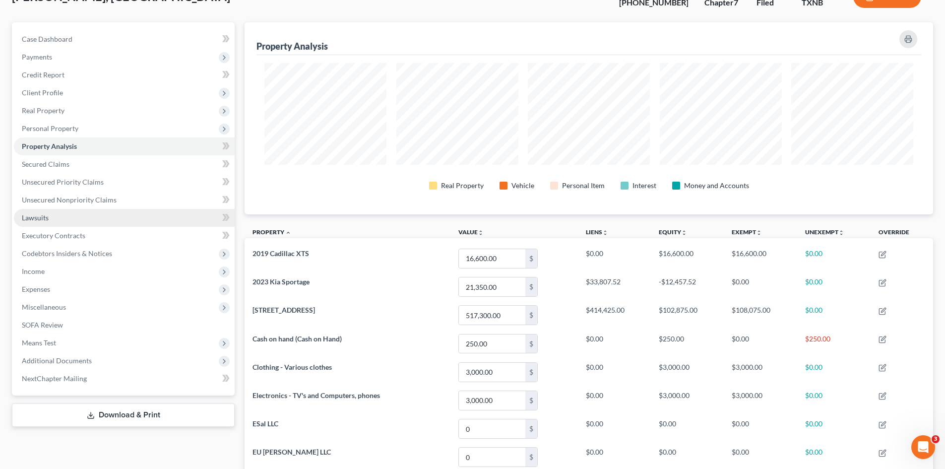
scroll to position [149, 0]
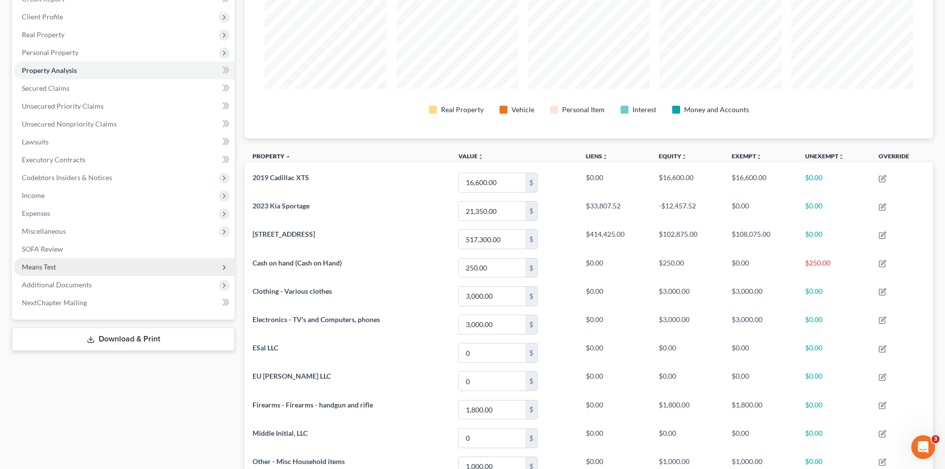
click at [59, 267] on span "Means Test" at bounding box center [124, 267] width 221 height 18
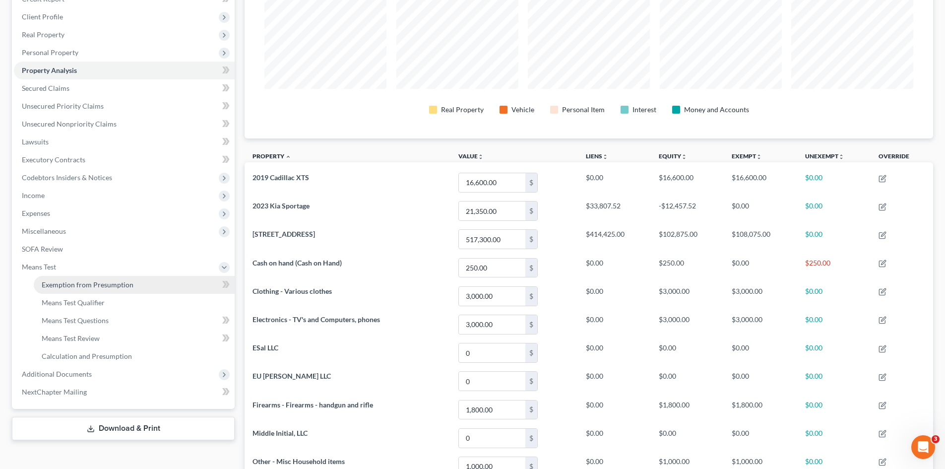
click at [79, 289] on link "Exemption from Presumption" at bounding box center [134, 285] width 201 height 18
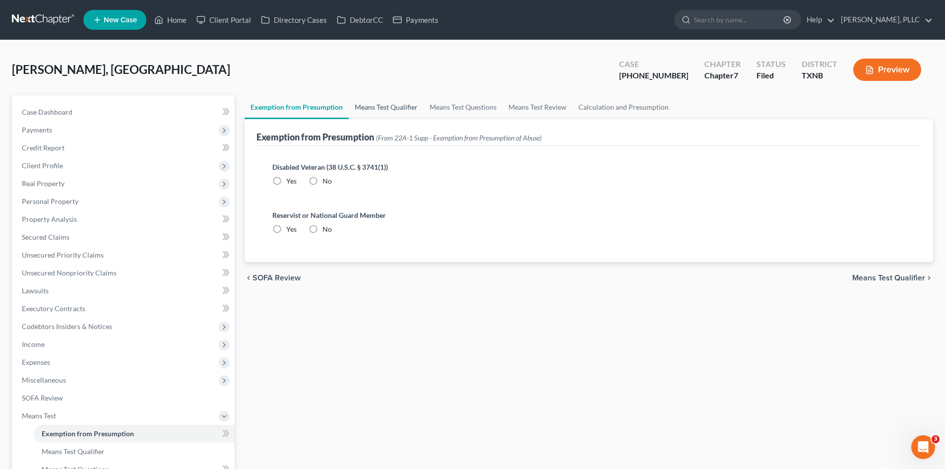
click at [361, 116] on link "Means Test Qualifier" at bounding box center [386, 107] width 75 height 24
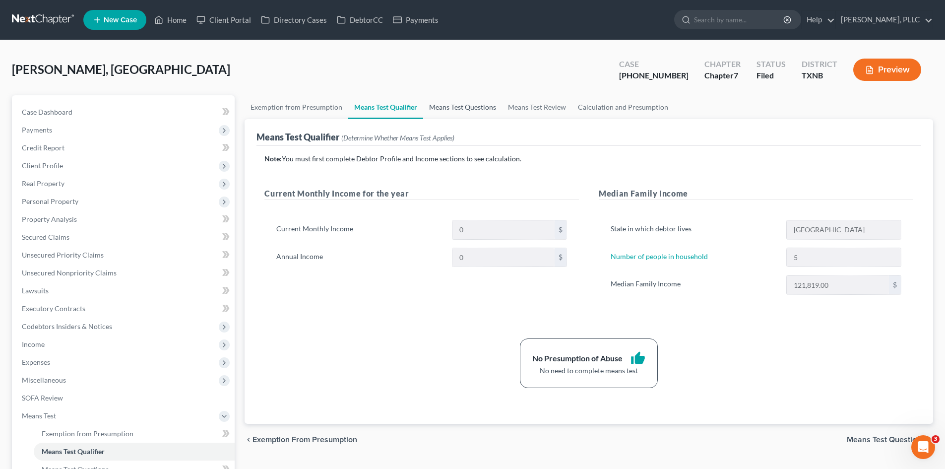
click at [431, 113] on link "Means Test Questions" at bounding box center [462, 107] width 79 height 24
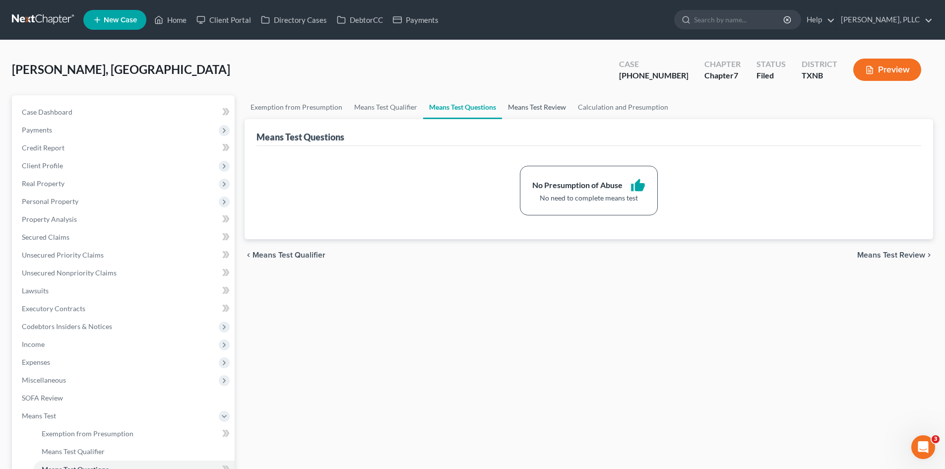
click at [545, 104] on link "Means Test Review" at bounding box center [537, 107] width 70 height 24
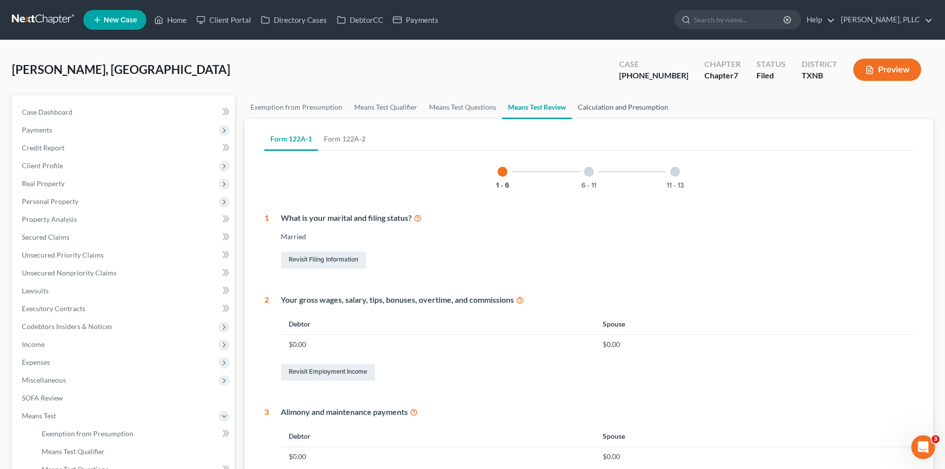
click at [619, 105] on link "Calculation and Presumption" at bounding box center [623, 107] width 102 height 24
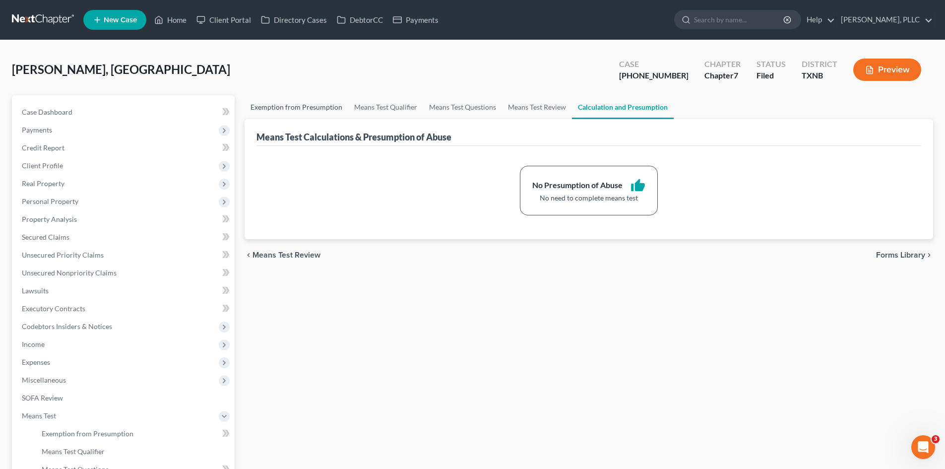
click at [281, 108] on link "Exemption from Presumption" at bounding box center [297, 107] width 104 height 24
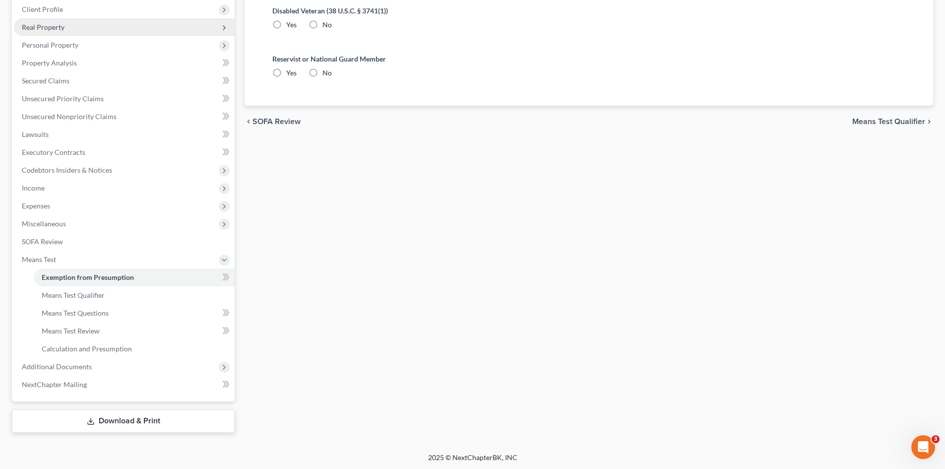
scroll to position [158, 0]
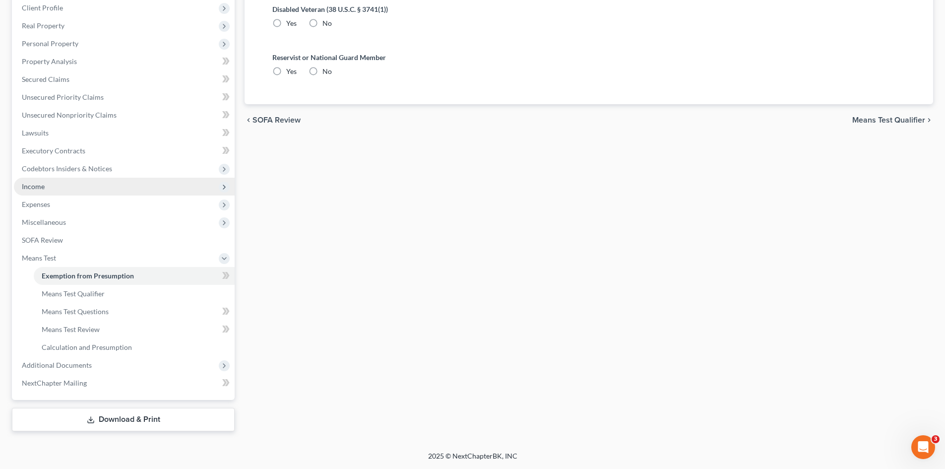
click at [61, 194] on span "Income" at bounding box center [124, 187] width 221 height 18
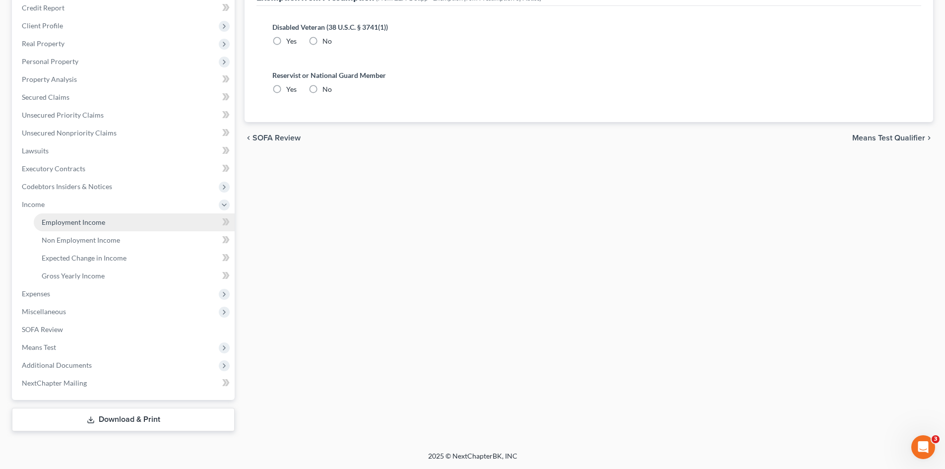
click at [81, 218] on span "Employment Income" at bounding box center [73, 222] width 63 height 8
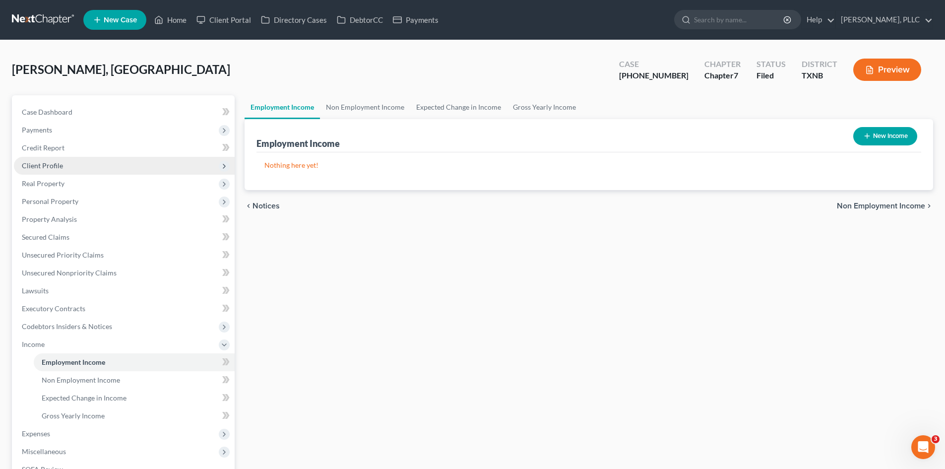
click at [56, 158] on span "Client Profile" at bounding box center [124, 166] width 221 height 18
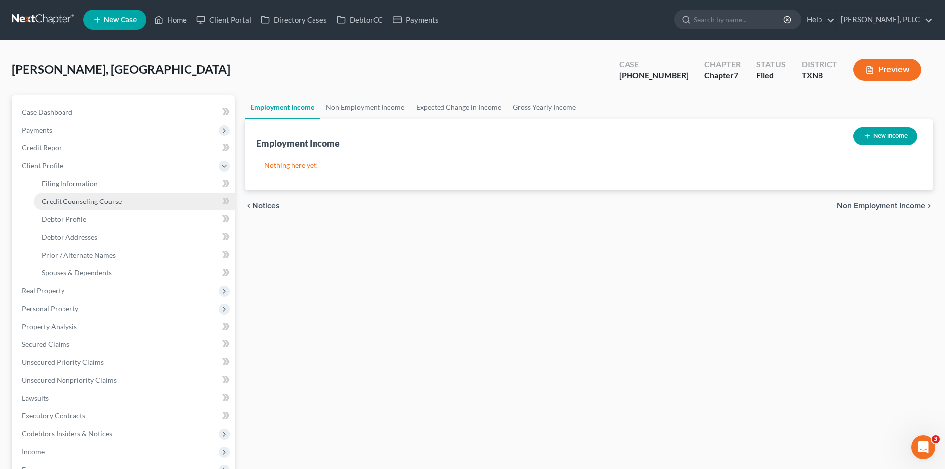
click at [77, 206] on link "Credit Counseling Course" at bounding box center [134, 201] width 201 height 18
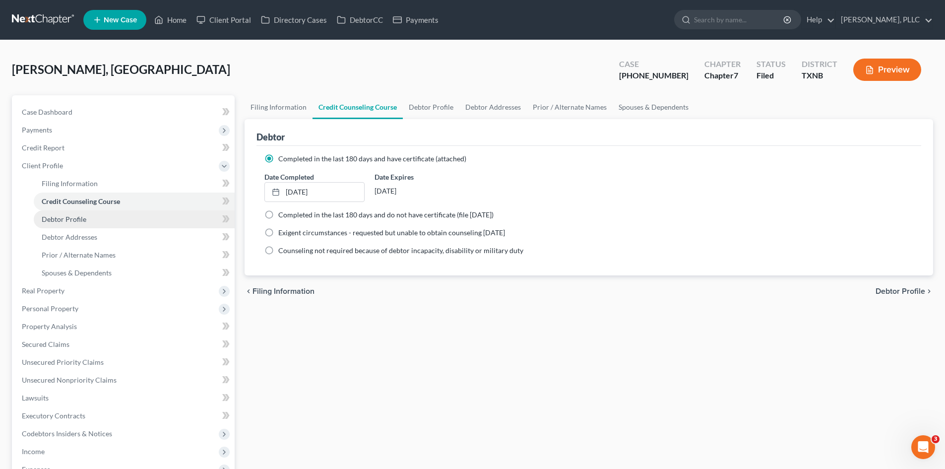
click at [69, 220] on span "Debtor Profile" at bounding box center [64, 219] width 45 height 8
select select "1"
select select "4"
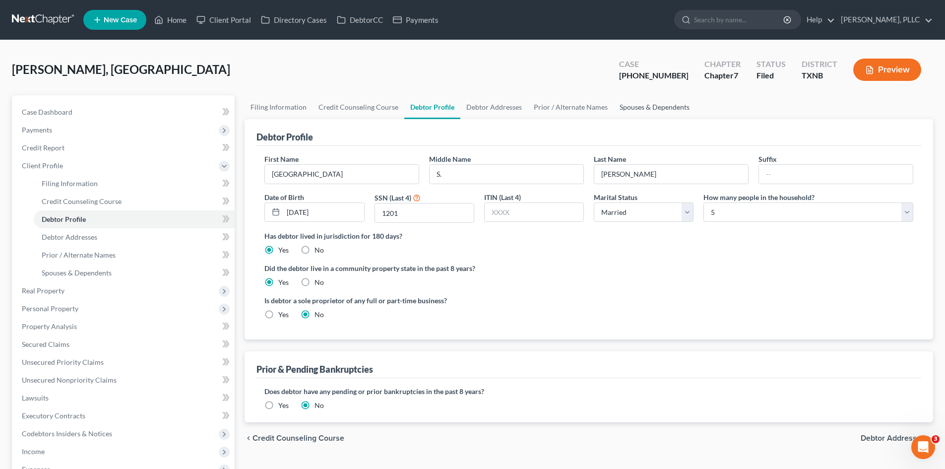
click at [651, 104] on link "Spouses & Dependents" at bounding box center [655, 107] width 82 height 24
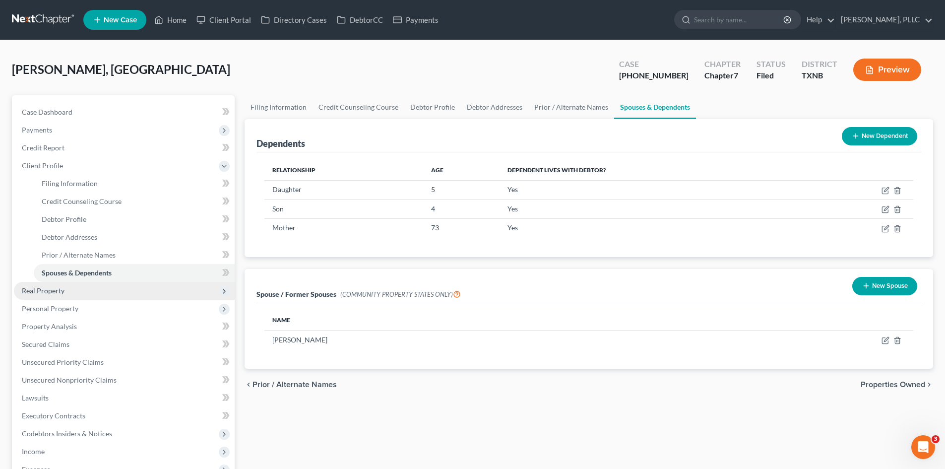
click at [73, 295] on span "Real Property" at bounding box center [124, 291] width 221 height 18
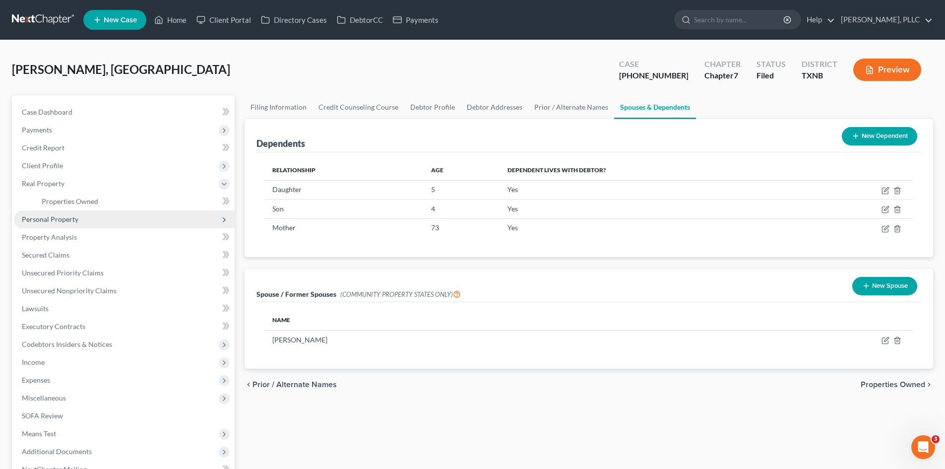
click at [61, 220] on span "Personal Property" at bounding box center [50, 219] width 57 height 8
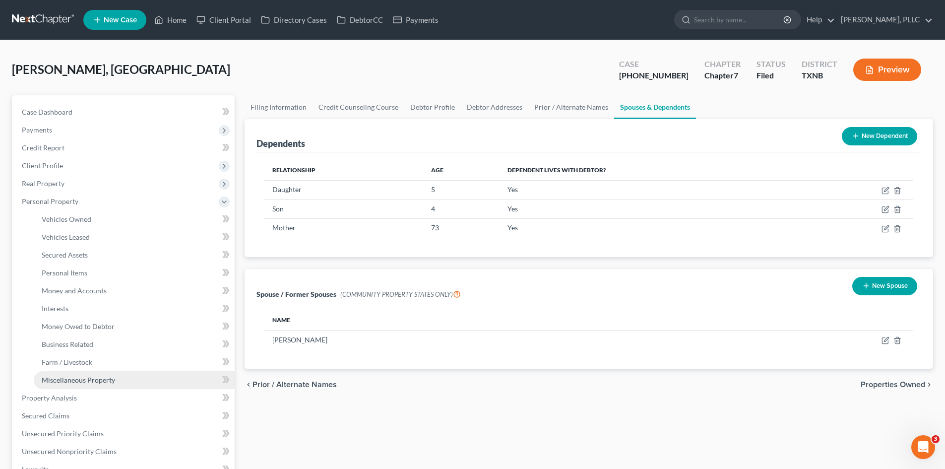
click at [63, 382] on span "Miscellaneous Property" at bounding box center [78, 379] width 73 height 8
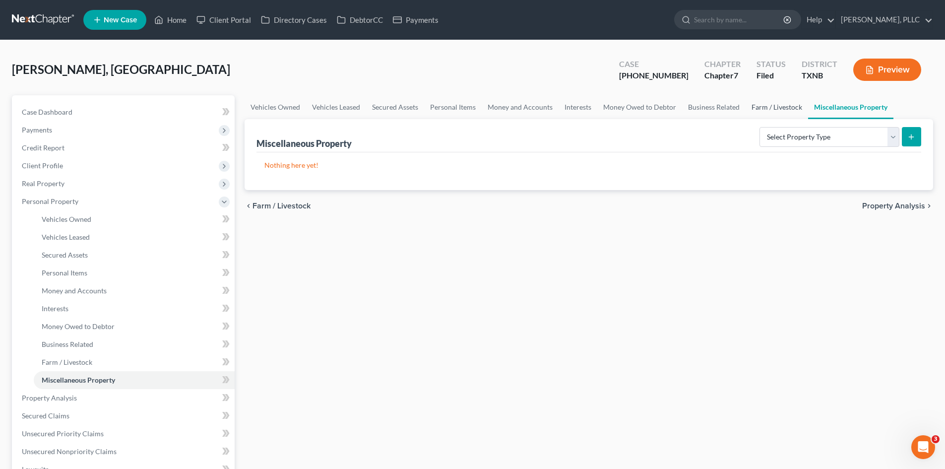
click at [755, 110] on link "Farm / Livestock" at bounding box center [777, 107] width 63 height 24
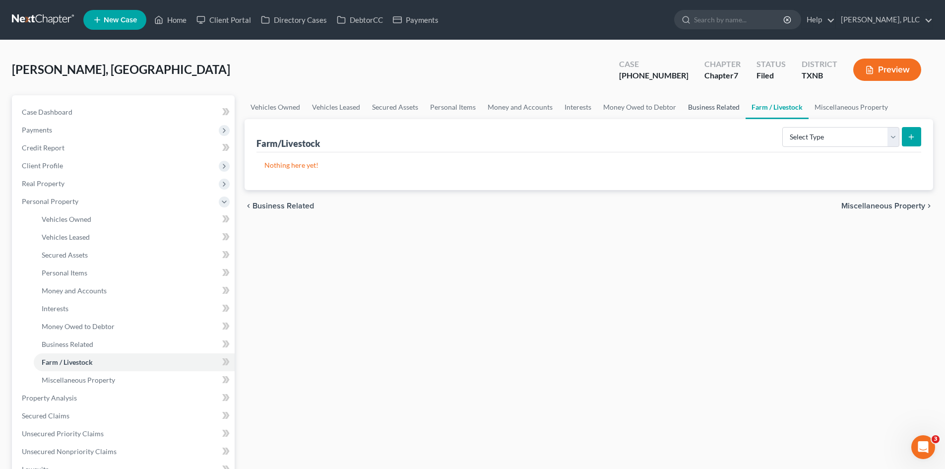
click at [730, 107] on link "Business Related" at bounding box center [713, 107] width 63 height 24
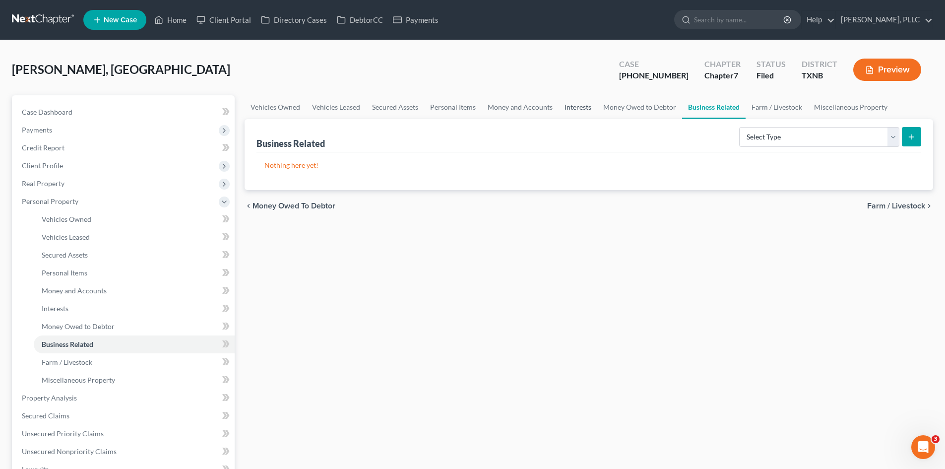
click at [578, 112] on link "Interests" at bounding box center [578, 107] width 39 height 24
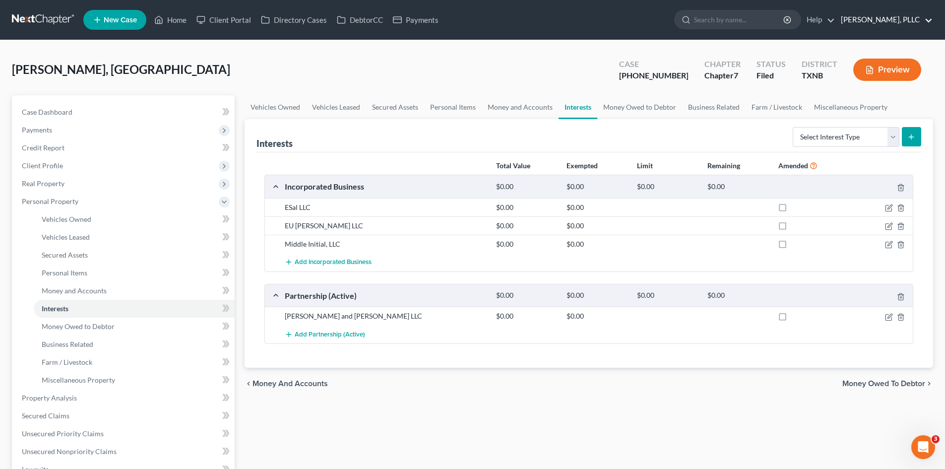
drag, startPoint x: 572, startPoint y: 61, endPoint x: 898, endPoint y: 14, distance: 329.2
click at [800, 21] on div "Home New Case Client Portal Directory Cases DebtorCC Payments Guy Harvey Holman…" at bounding box center [472, 358] width 945 height 716
drag, startPoint x: 38, startPoint y: 126, endPoint x: 47, endPoint y: 128, distance: 9.1
click at [39, 126] on span "Payments" at bounding box center [37, 129] width 30 height 8
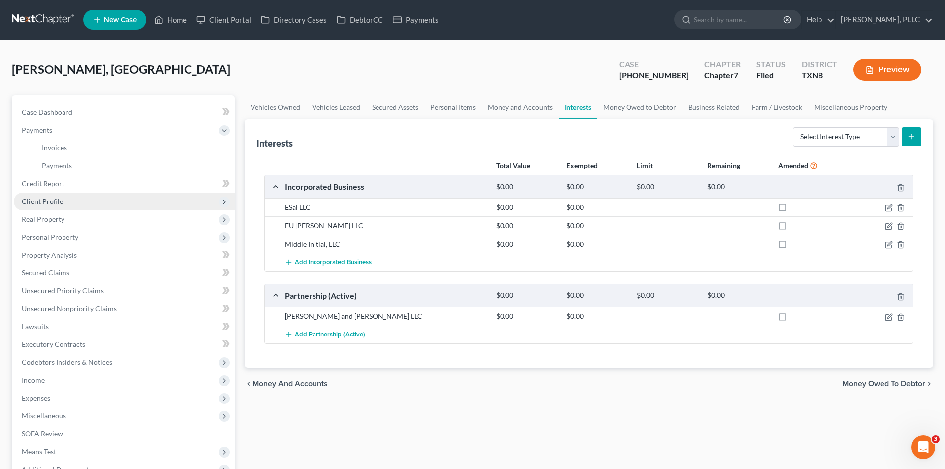
click at [59, 193] on span "Client Profile" at bounding box center [124, 201] width 221 height 18
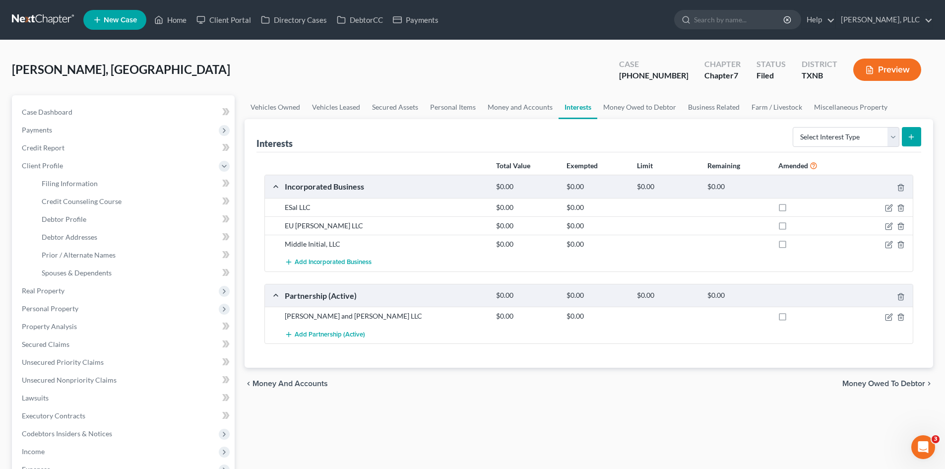
click at [374, 140] on div "Interests Select Interest Type 401K Annuity Bond Education IRA Government Bond …" at bounding box center [588, 135] width 665 height 33
click at [178, 16] on link "Home" at bounding box center [170, 20] width 42 height 18
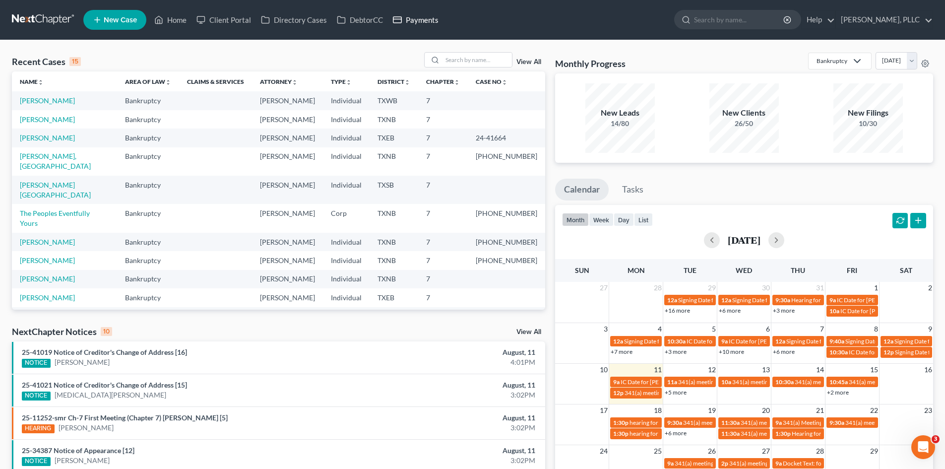
click at [433, 18] on link "Payments" at bounding box center [416, 20] width 56 height 18
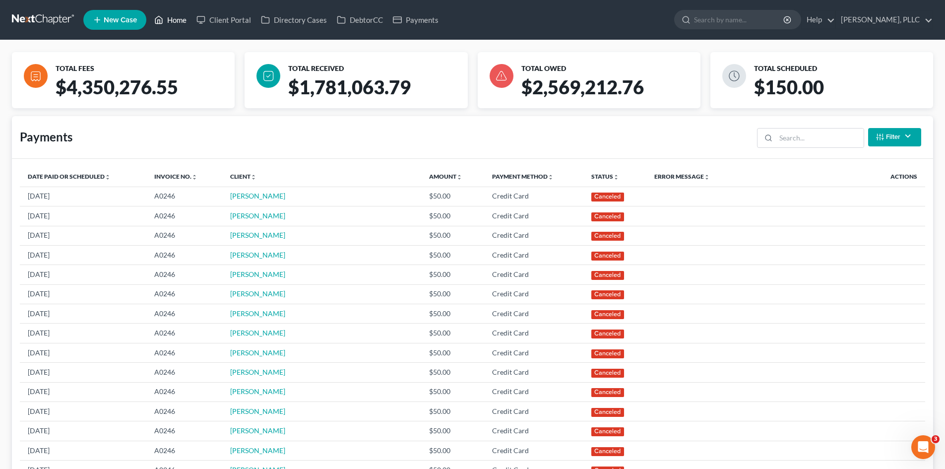
click at [188, 28] on link "Home" at bounding box center [170, 20] width 42 height 18
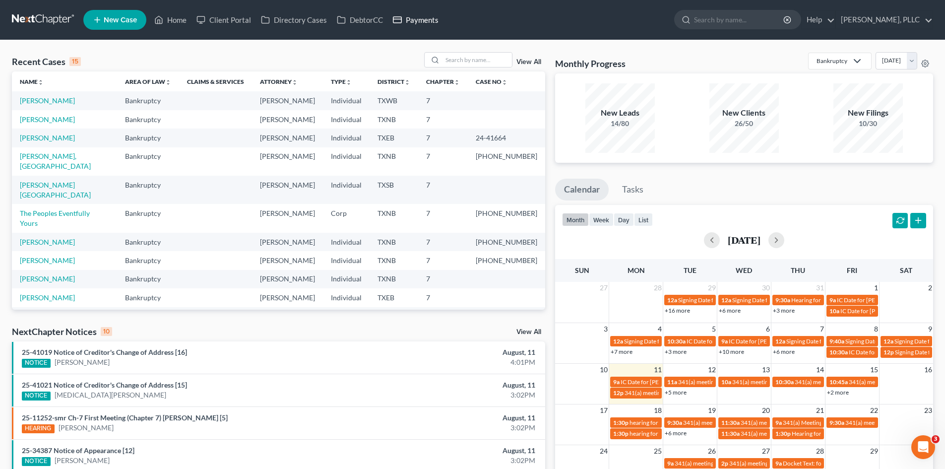
click at [412, 21] on link "Payments" at bounding box center [416, 20] width 56 height 18
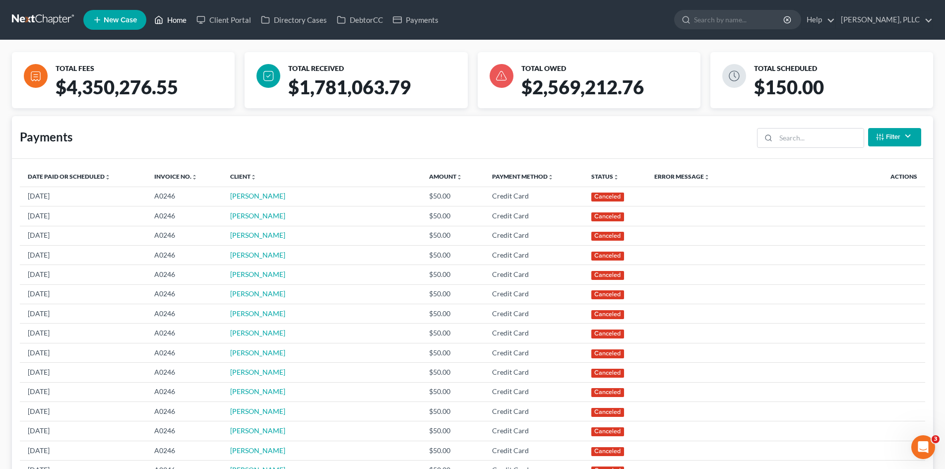
click at [183, 15] on link "Home" at bounding box center [170, 20] width 42 height 18
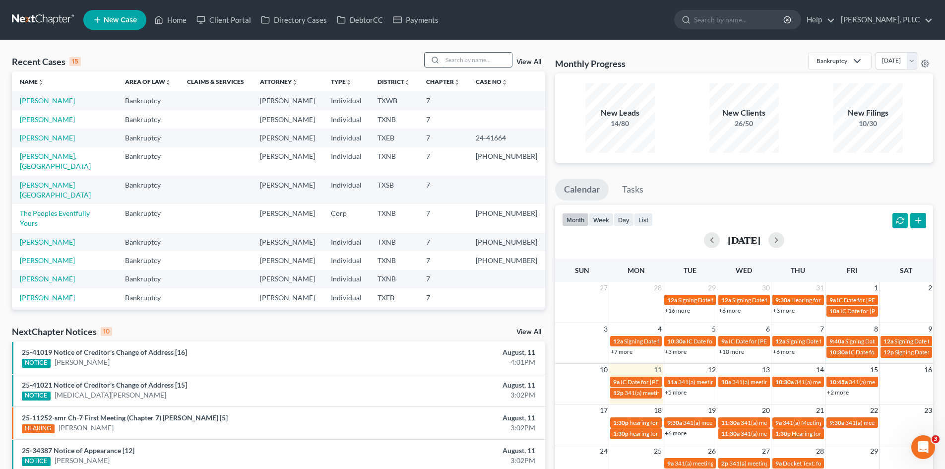
click at [476, 53] on input "search" at bounding box center [476, 60] width 69 height 14
click at [17, 153] on td "Thyne, Salem" at bounding box center [64, 161] width 105 height 28
click at [33, 157] on link "Thyne, Salem" at bounding box center [55, 161] width 71 height 18
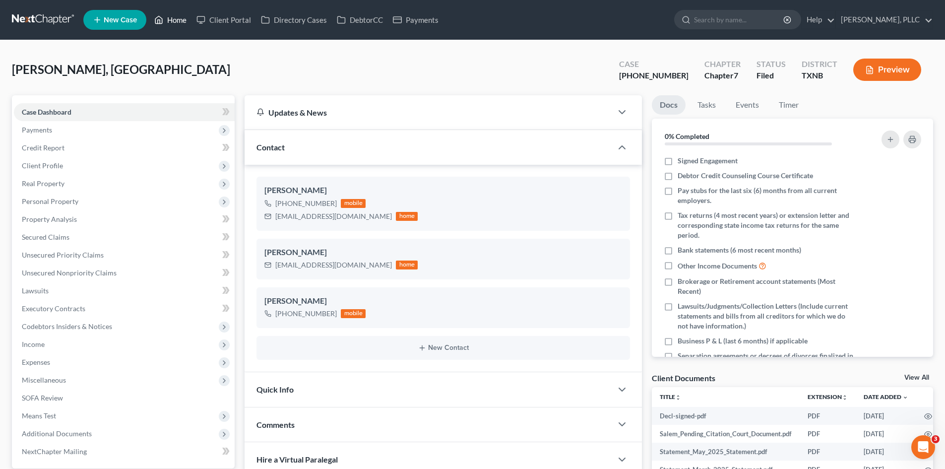
drag, startPoint x: 177, startPoint y: 22, endPoint x: 182, endPoint y: 21, distance: 5.1
click at [178, 22] on link "Home" at bounding box center [170, 20] width 42 height 18
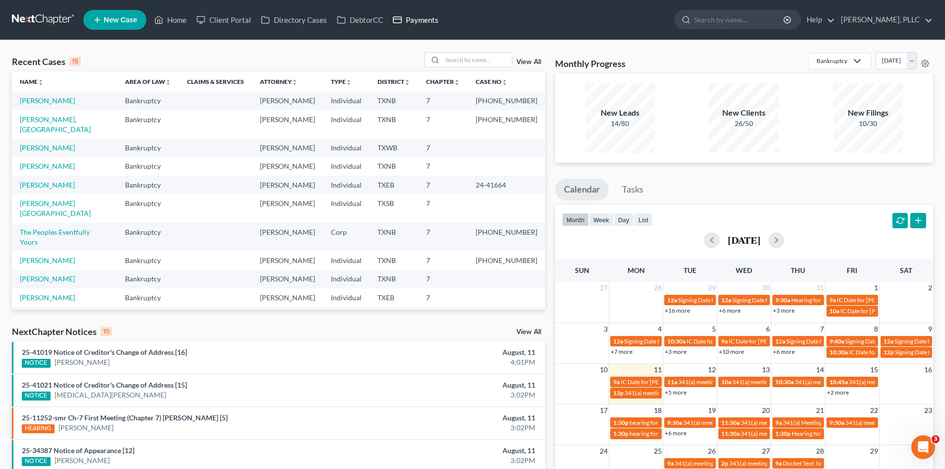
click at [428, 21] on link "Payments" at bounding box center [416, 20] width 56 height 18
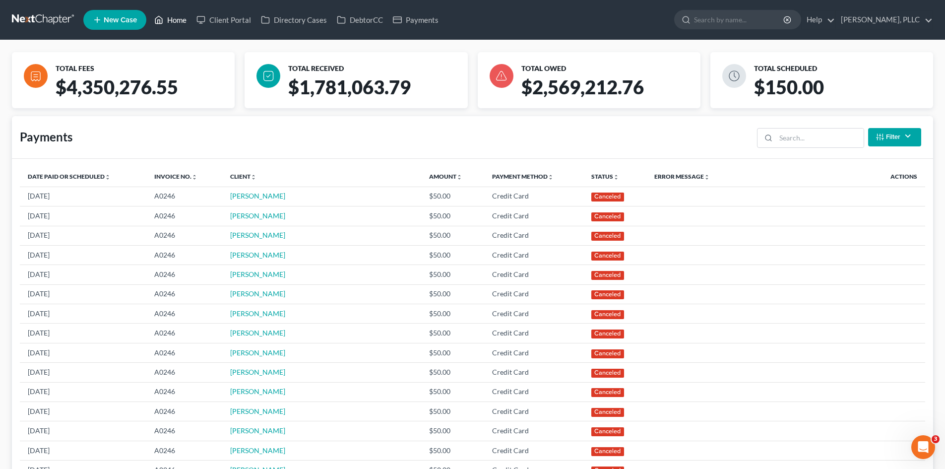
click at [180, 15] on link "Home" at bounding box center [170, 20] width 42 height 18
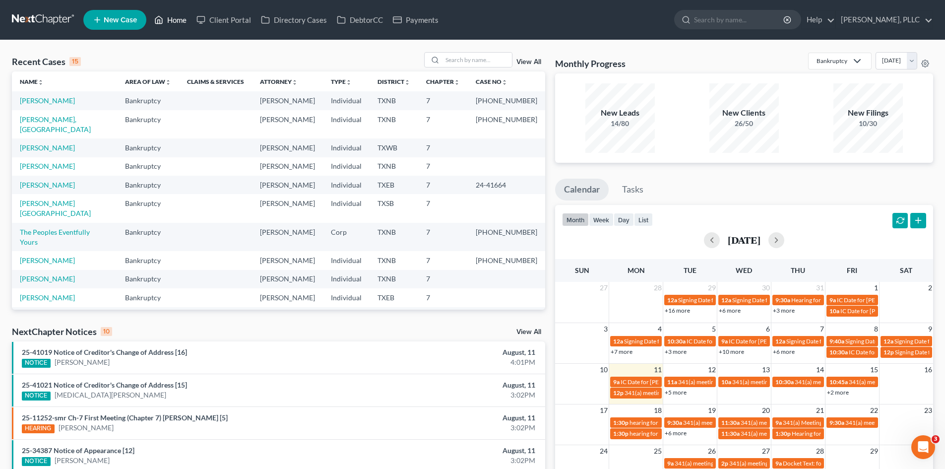
click at [175, 15] on link "Home" at bounding box center [170, 20] width 42 height 18
click at [178, 29] on ul "New Case Home Client Portal Directory Cases DebtorCC Payments - No Result - See…" at bounding box center [508, 20] width 850 height 26
click at [171, 28] on link "Home" at bounding box center [170, 20] width 42 height 18
click at [170, 26] on link "Home" at bounding box center [170, 20] width 42 height 18
click at [423, 15] on link "Payments" at bounding box center [416, 20] width 56 height 18
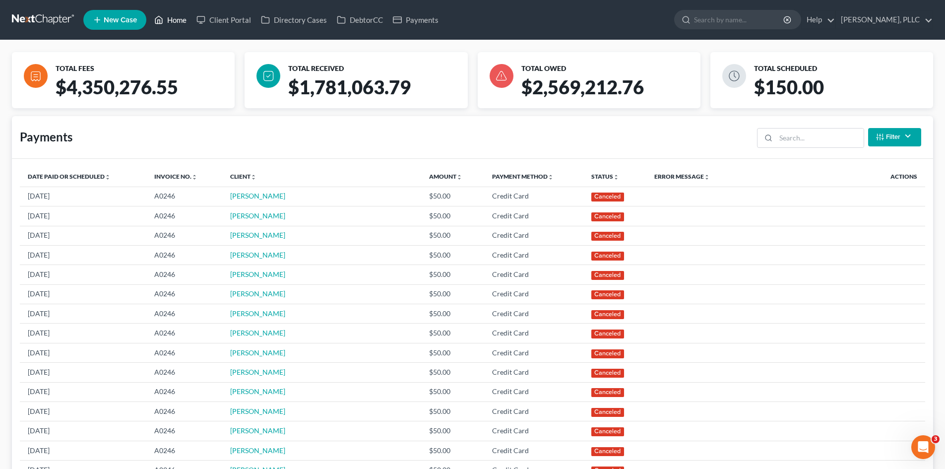
click at [176, 18] on link "Home" at bounding box center [170, 20] width 42 height 18
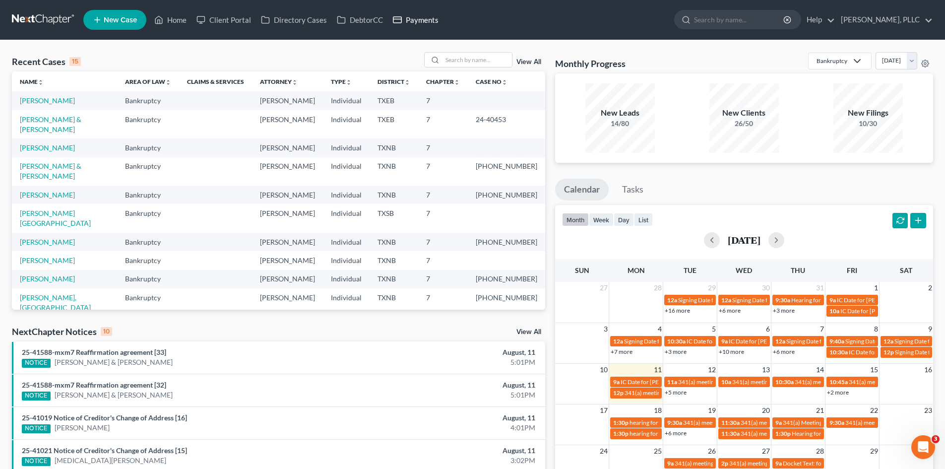
click at [410, 25] on link "Payments" at bounding box center [416, 20] width 56 height 18
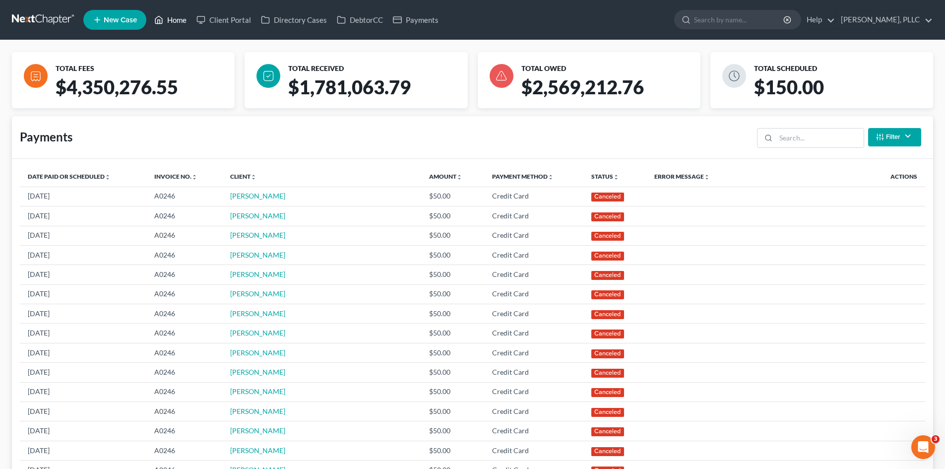
click at [182, 22] on link "Home" at bounding box center [170, 20] width 42 height 18
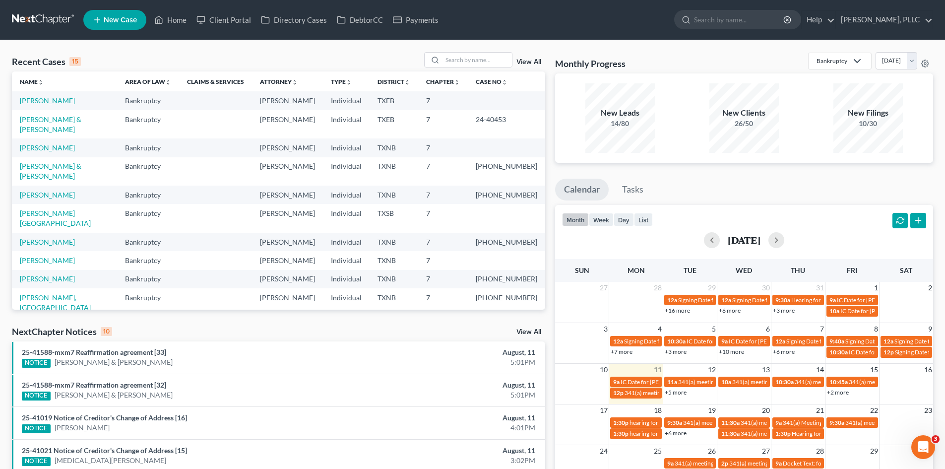
click at [120, 26] on link "New Case" at bounding box center [114, 20] width 63 height 20
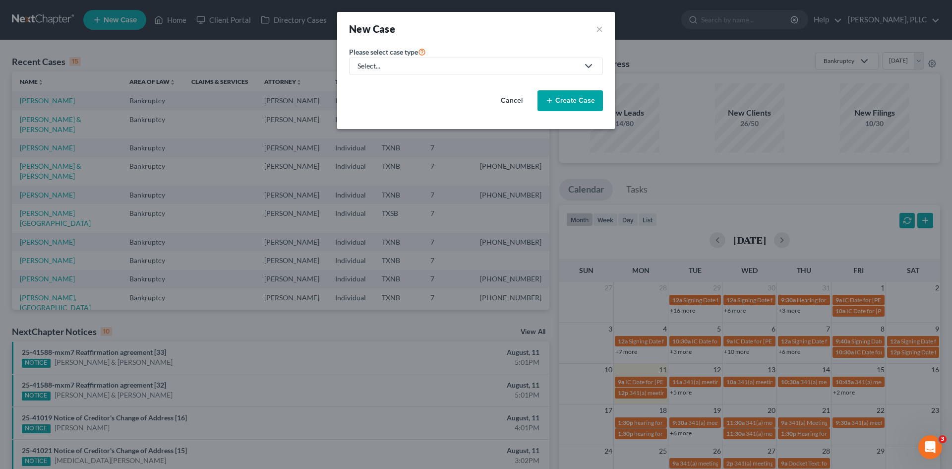
click at [416, 64] on div "Select..." at bounding box center [468, 66] width 221 height 10
click at [379, 85] on div "Bankruptcy" at bounding box center [399, 86] width 81 height 10
select select "78"
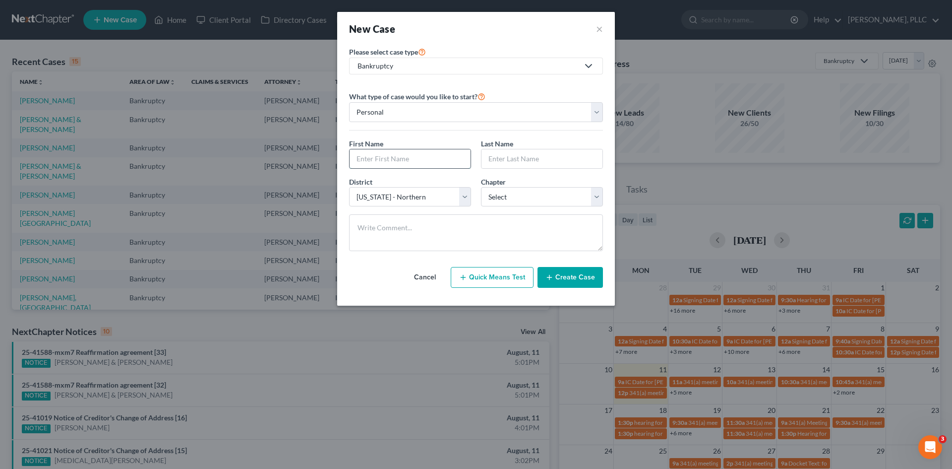
click at [403, 163] on input "text" at bounding box center [410, 158] width 121 height 19
type input "Rebecca"
click at [518, 164] on input "text" at bounding box center [542, 158] width 121 height 19
drag, startPoint x: 491, startPoint y: 158, endPoint x: 498, endPoint y: 156, distance: 6.9
click at [493, 158] on input "hayworth" at bounding box center [542, 158] width 121 height 19
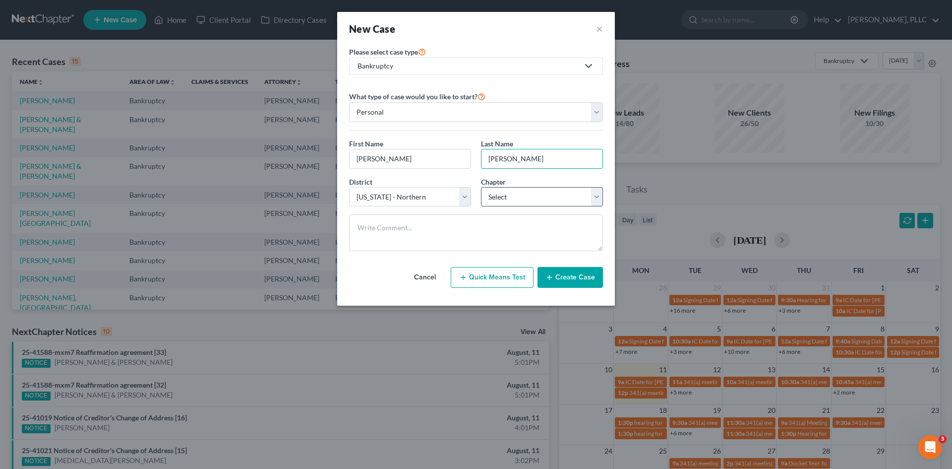
type input "Hayworth"
click at [533, 189] on select "Select 7 11 12 13" at bounding box center [542, 197] width 122 height 20
select select "0"
click at [481, 187] on select "Select 7 11 12 13" at bounding box center [542, 197] width 122 height 20
click at [562, 278] on button "Create Case" at bounding box center [570, 277] width 65 height 21
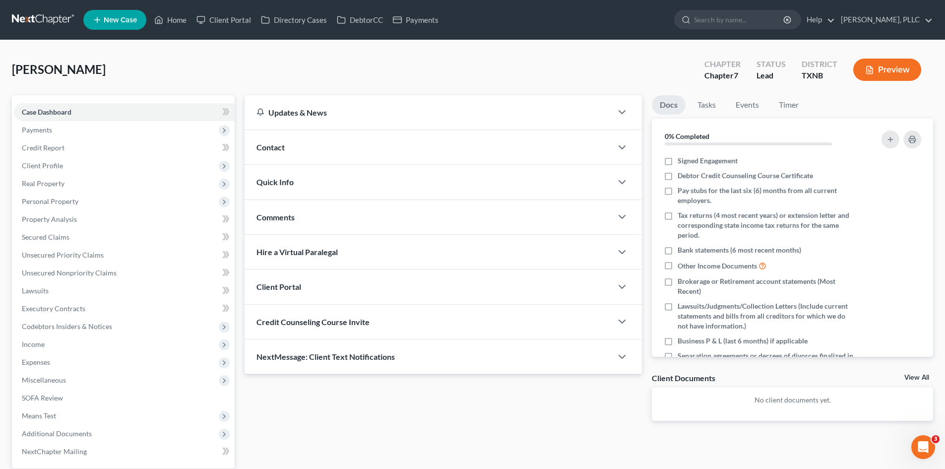
click at [315, 143] on div "Contact" at bounding box center [429, 147] width 368 height 34
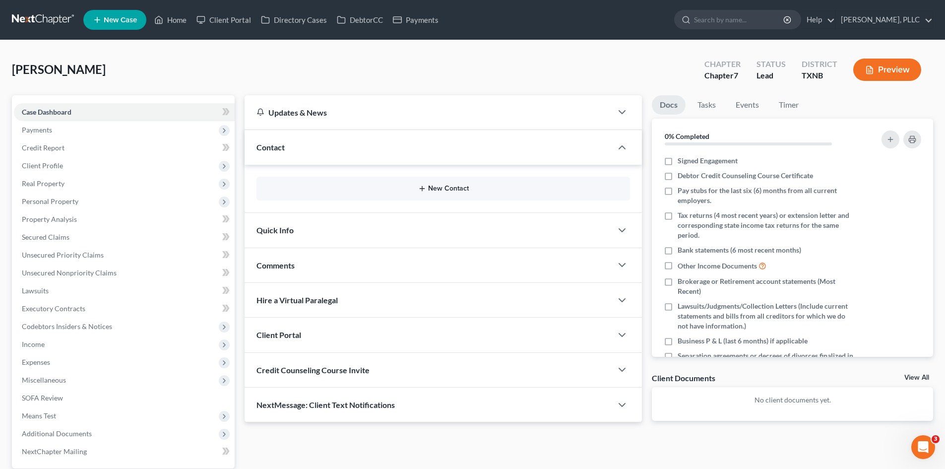
click at [447, 185] on button "New Contact" at bounding box center [443, 189] width 358 height 8
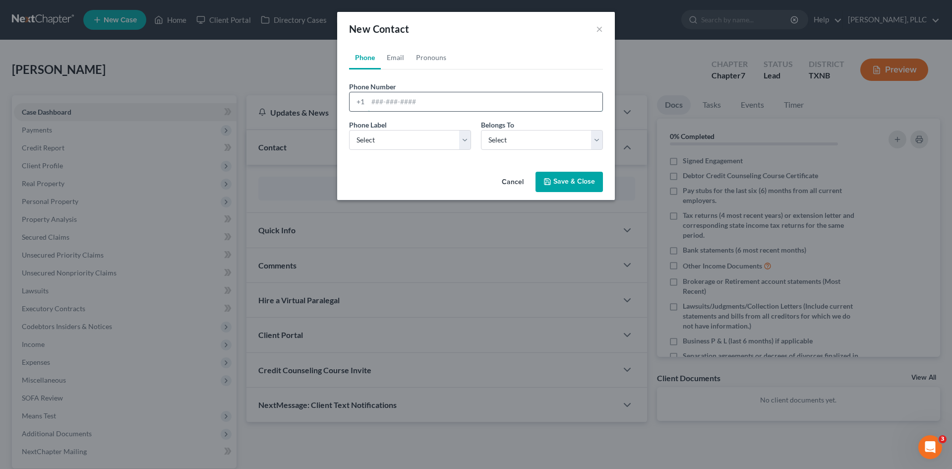
click at [391, 99] on input "tel" at bounding box center [485, 101] width 235 height 19
paste input "rah2030@gmail.com"
type input "rah2030@gmail.com"
drag, startPoint x: 402, startPoint y: 133, endPoint x: 406, endPoint y: 149, distance: 16.2
click at [403, 133] on select "Select Mobile Home Work Other" at bounding box center [410, 140] width 122 height 20
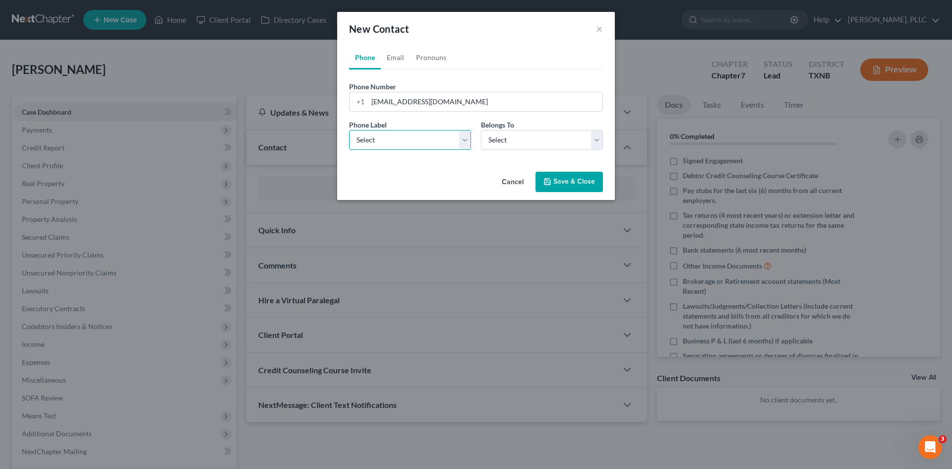
select select "0"
click at [349, 130] on select "Select Mobile Home Work Other" at bounding box center [410, 140] width 122 height 20
drag, startPoint x: 500, startPoint y: 142, endPoint x: 500, endPoint y: 149, distance: 7.5
click at [500, 142] on select "Select Client Other" at bounding box center [542, 140] width 122 height 20
select select "0"
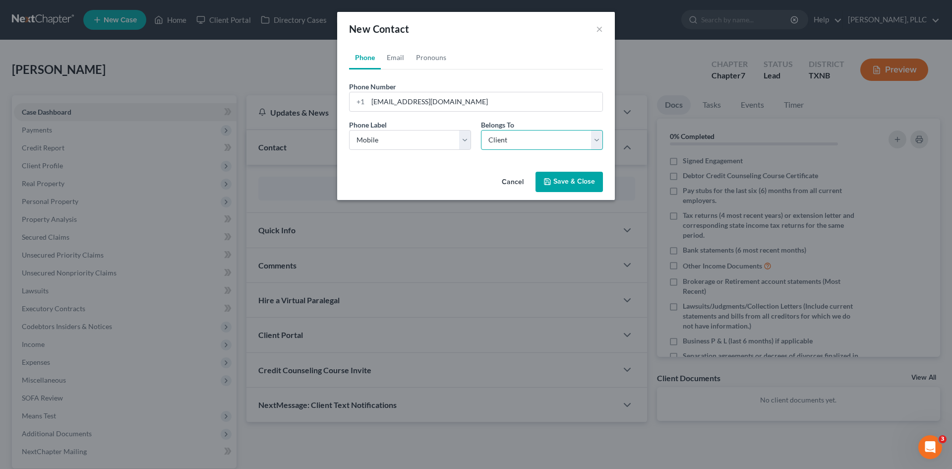
click at [481, 130] on select "Select Client Other" at bounding box center [542, 140] width 122 height 20
select select "0"
click at [397, 54] on link "Email" at bounding box center [395, 58] width 29 height 24
click at [388, 96] on input "email" at bounding box center [485, 101] width 235 height 19
paste input "rah2030@gmail.com"
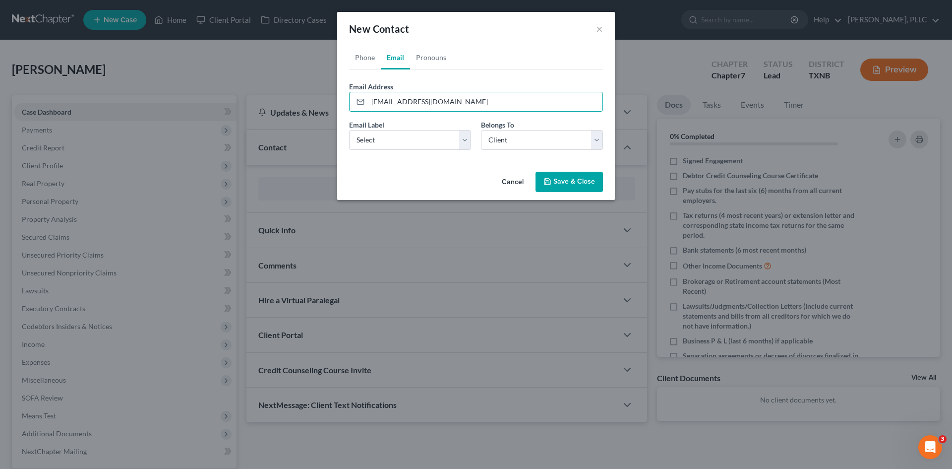
type input "rah2030@gmail.com"
drag, startPoint x: 388, startPoint y: 150, endPoint x: 381, endPoint y: 138, distance: 13.8
click at [388, 150] on div "Email Label Select Home Work Other Belongs To * Select Client Other" at bounding box center [476, 139] width 264 height 38
click at [381, 138] on select "Select Home Work Other" at bounding box center [410, 140] width 122 height 20
select select "0"
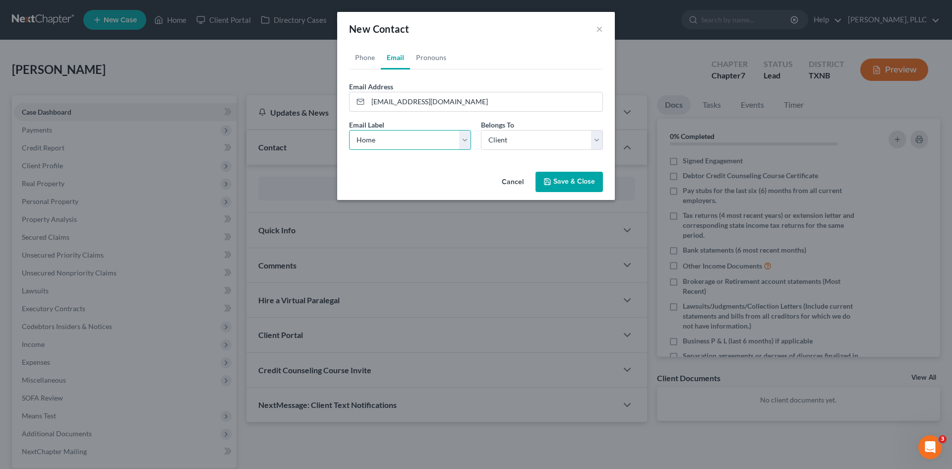
click at [349, 130] on select "Select Home Work Other" at bounding box center [410, 140] width 122 height 20
click at [550, 180] on icon "button" at bounding box center [548, 182] width 8 height 8
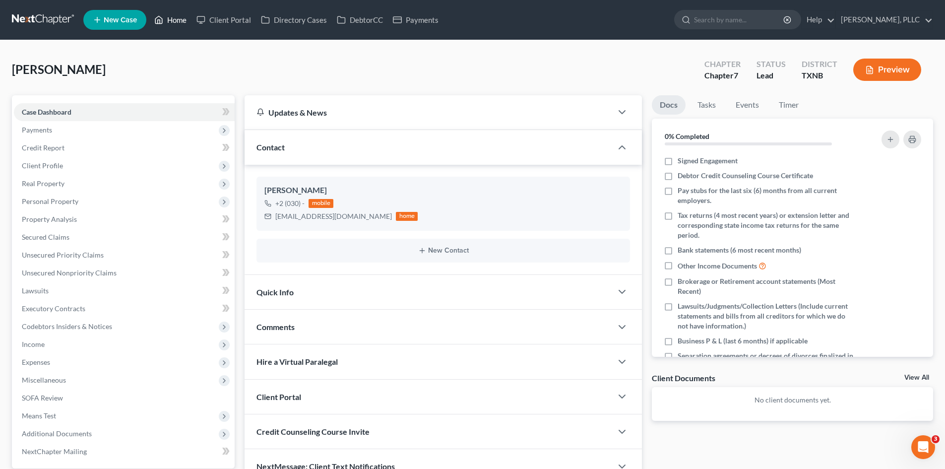
click at [178, 23] on link "Home" at bounding box center [170, 20] width 42 height 18
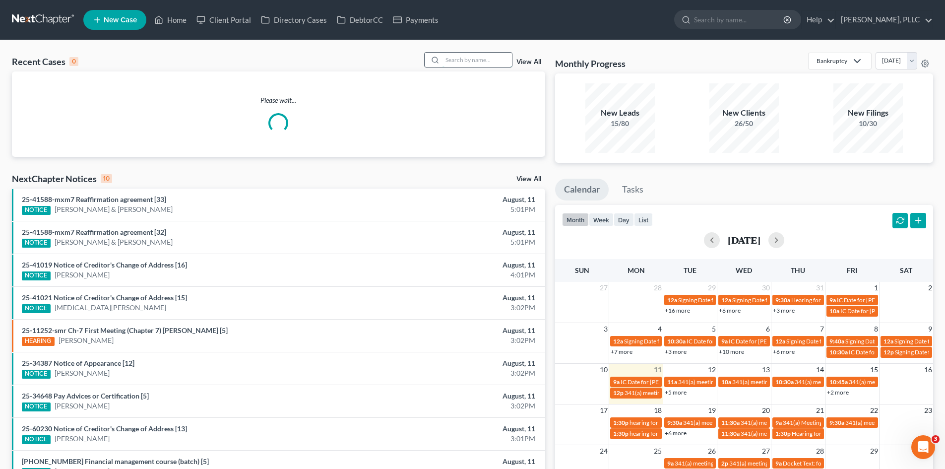
click at [487, 57] on input "search" at bounding box center [476, 60] width 69 height 14
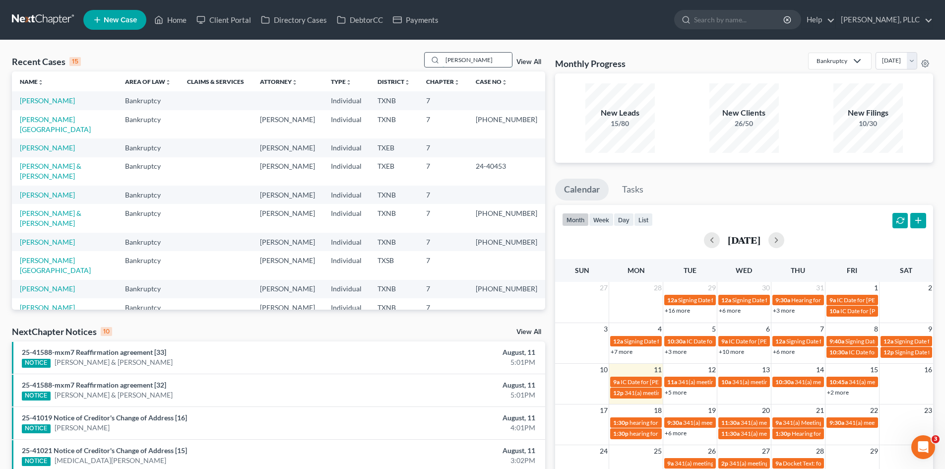
type input "burgess"
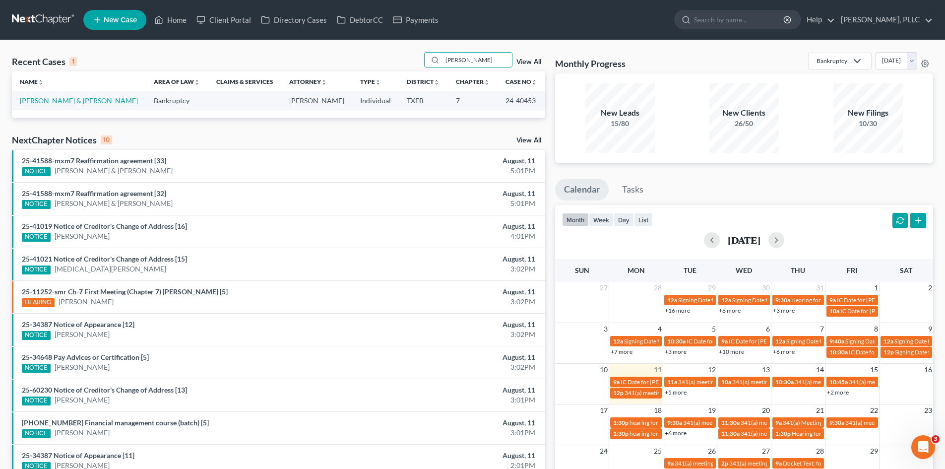
click at [56, 102] on link "Burgess, Ronald & Linda" at bounding box center [79, 100] width 118 height 8
select select "4"
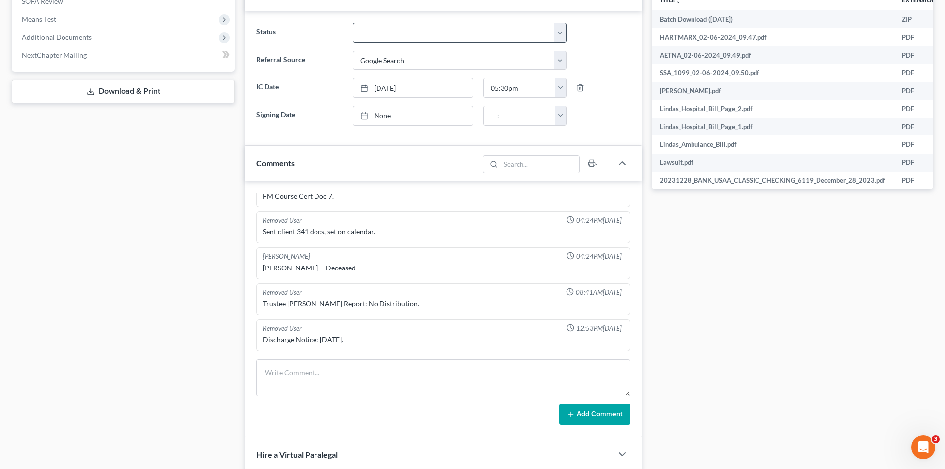
scroll to position [397, 0]
click at [51, 31] on span "Additional Documents" at bounding box center [124, 37] width 221 height 18
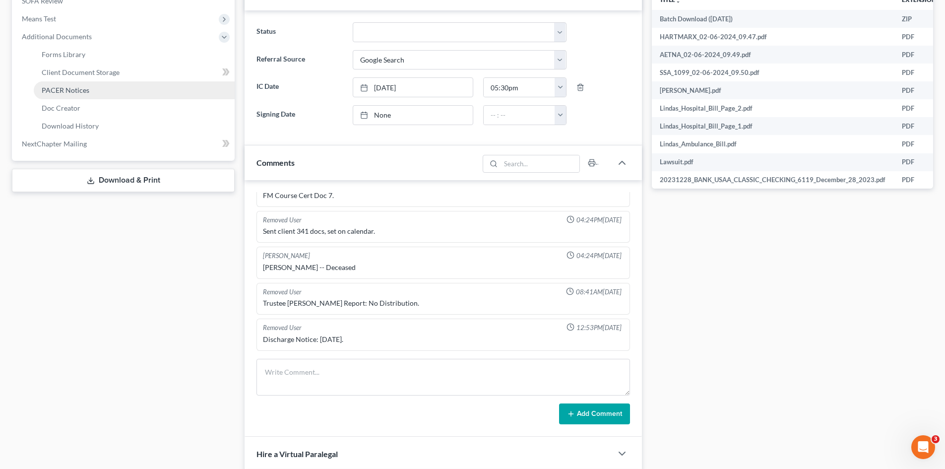
click at [100, 96] on link "PACER Notices" at bounding box center [134, 90] width 201 height 18
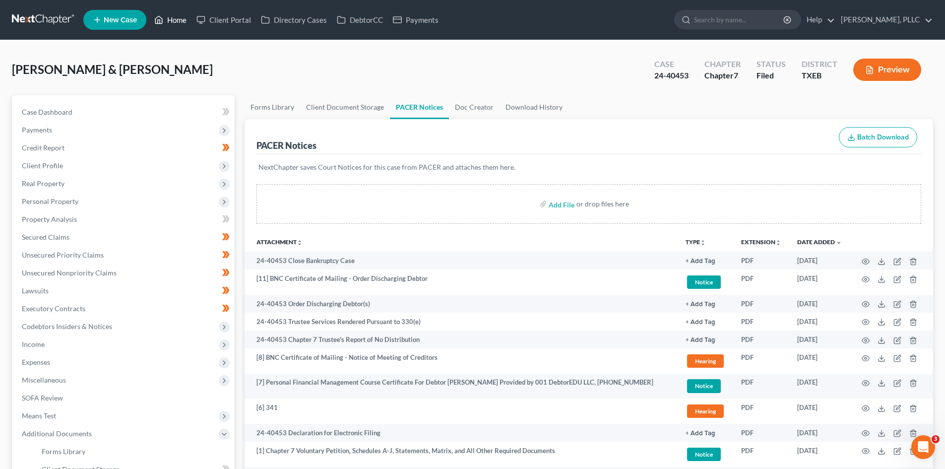
click at [172, 15] on link "Home" at bounding box center [170, 20] width 42 height 18
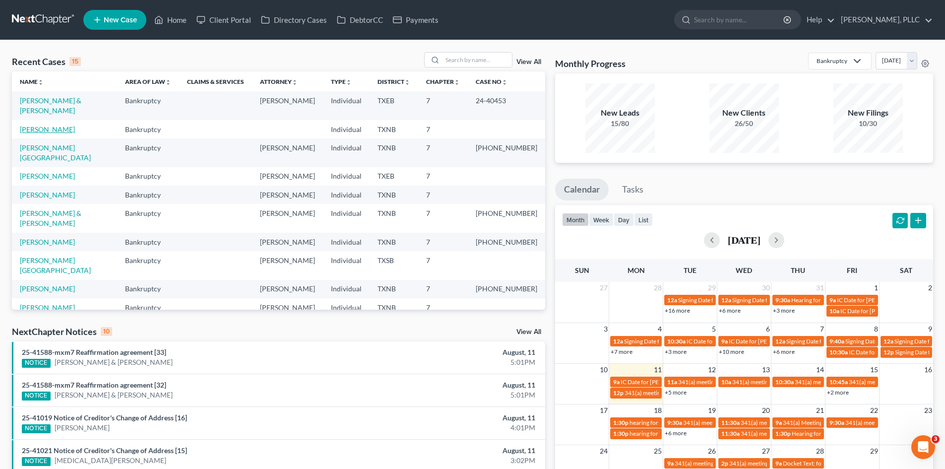
click at [73, 125] on link "Hayworth, Rebecca" at bounding box center [47, 129] width 55 height 8
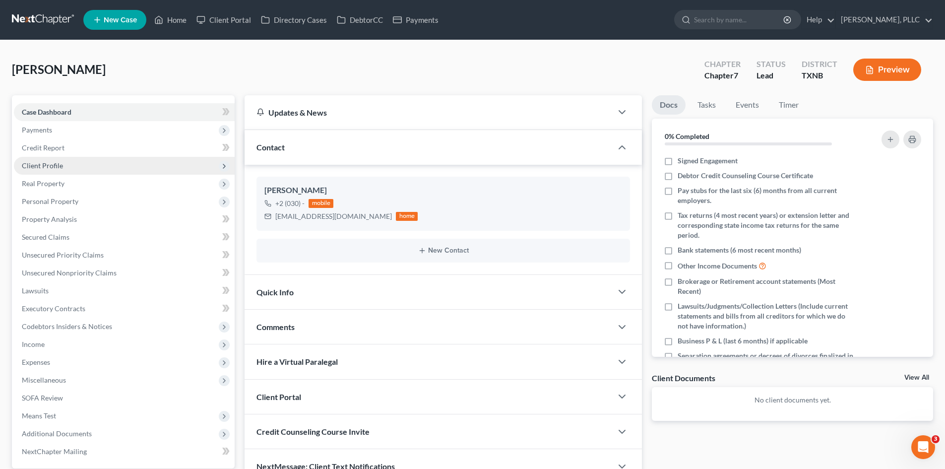
click at [63, 165] on span "Client Profile" at bounding box center [124, 166] width 221 height 18
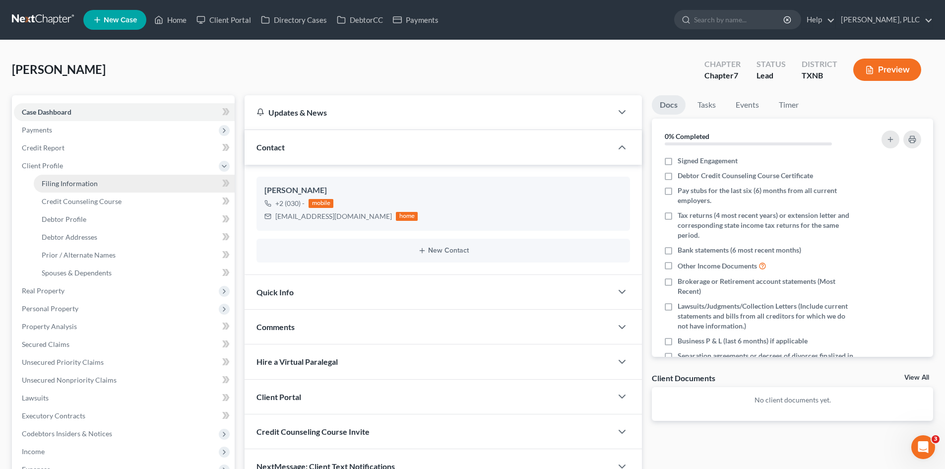
click at [85, 179] on span "Filing Information" at bounding box center [70, 183] width 56 height 8
select select "1"
select select "0"
select select "78"
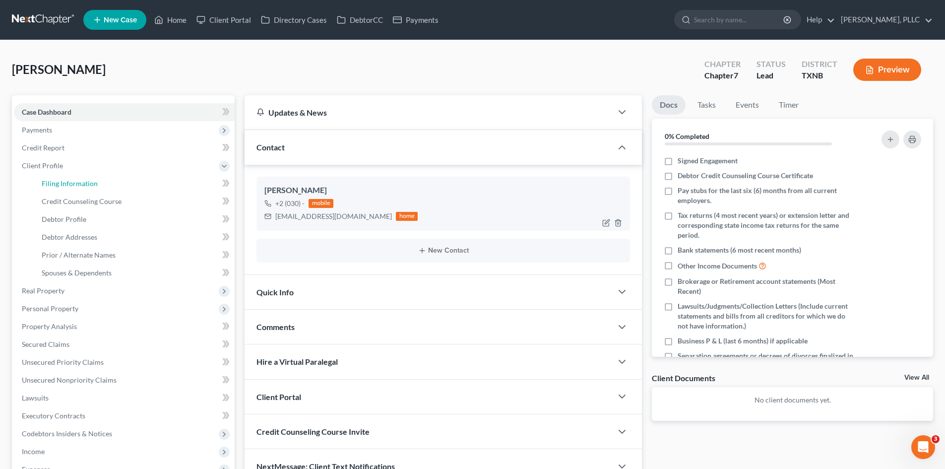
select select "45"
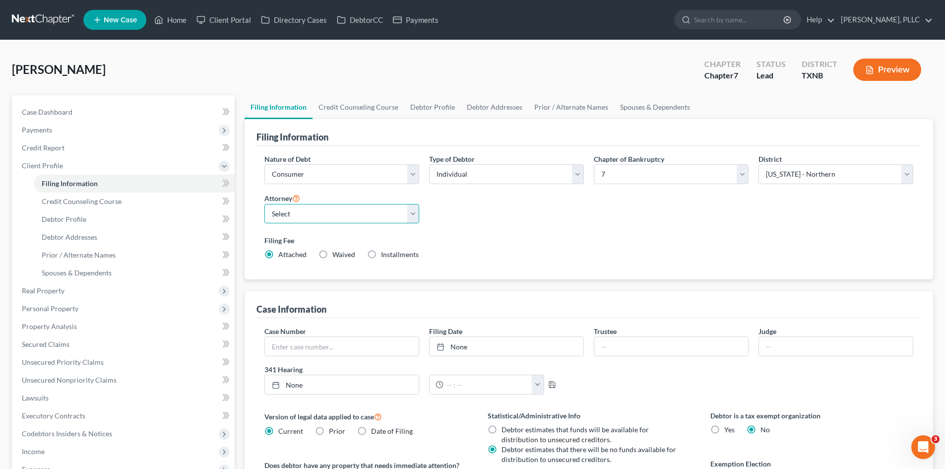
drag, startPoint x: 333, startPoint y: 210, endPoint x: 338, endPoint y: 222, distance: 13.4
click at [333, 209] on select "Select [PERSON_NAME] - TXEB [PERSON_NAME] - [GEOGRAPHIC_DATA] [PERSON_NAME] - […" at bounding box center [341, 214] width 155 height 20
select select "1"
click at [264, 204] on select "Select [PERSON_NAME] - TXEB [PERSON_NAME] - [GEOGRAPHIC_DATA] [PERSON_NAME] - […" at bounding box center [341, 214] width 155 height 20
click at [129, 155] on link "Credit Report" at bounding box center [124, 148] width 221 height 18
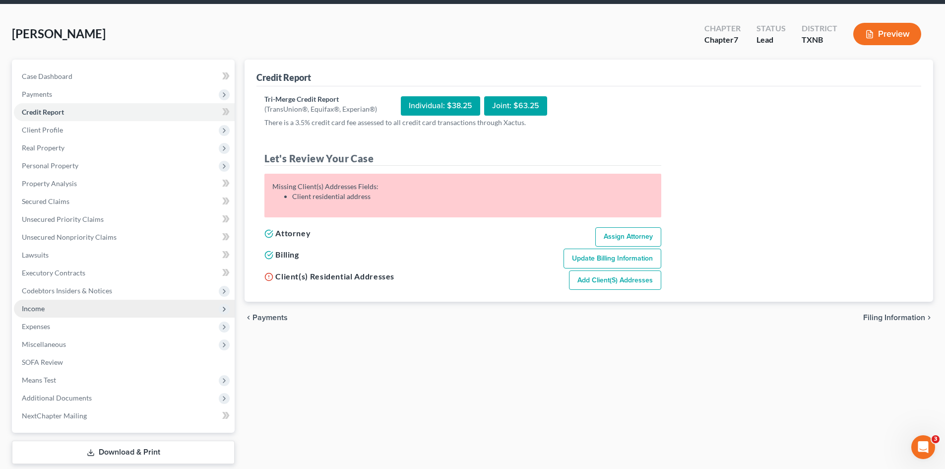
scroll to position [68, 0]
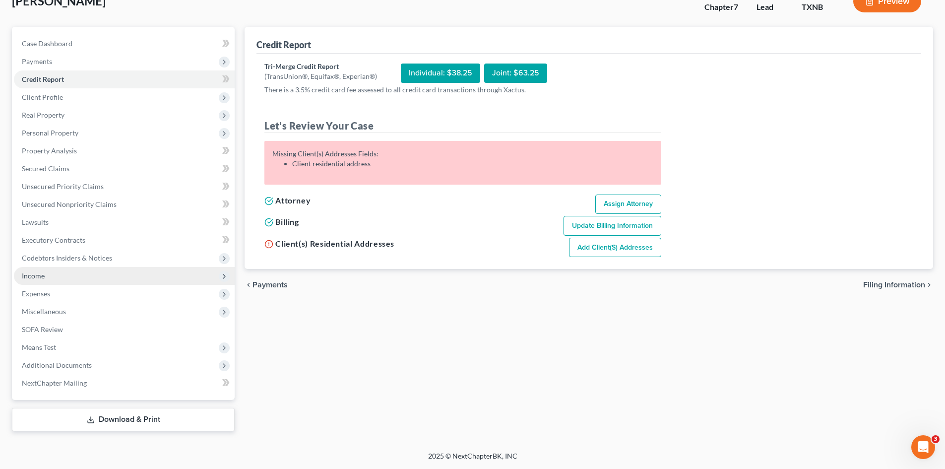
click at [87, 273] on span "Income" at bounding box center [124, 276] width 221 height 18
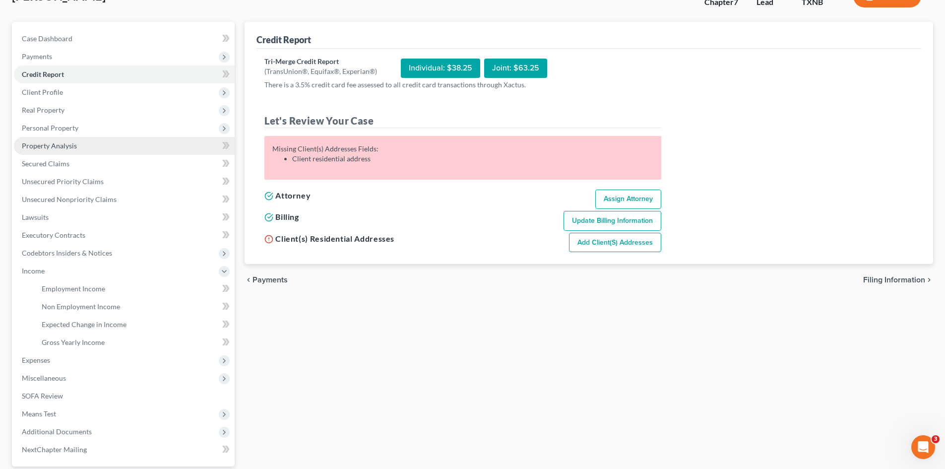
scroll to position [0, 0]
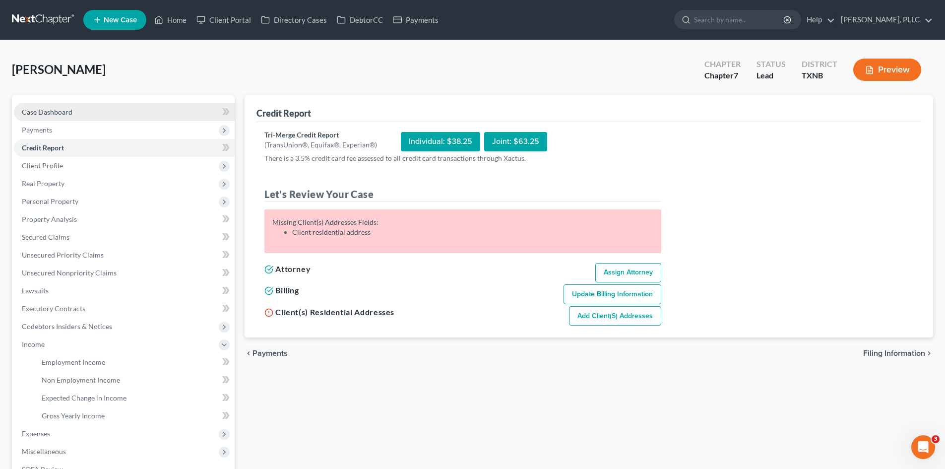
click at [58, 112] on span "Case Dashboard" at bounding box center [47, 112] width 51 height 8
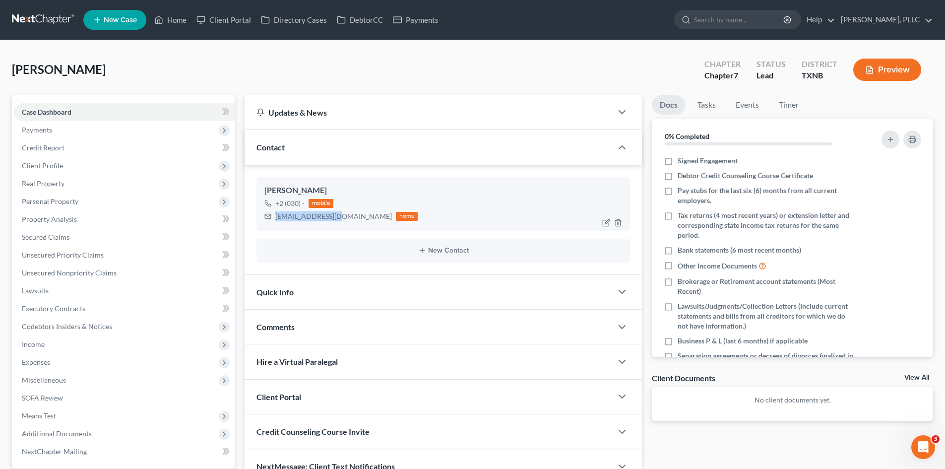
drag, startPoint x: 274, startPoint y: 217, endPoint x: 318, endPoint y: 216, distance: 44.2
click at [337, 221] on div "rah2030@gmail.com home" at bounding box center [340, 216] width 153 height 13
copy div "rah2030@gmail.com"
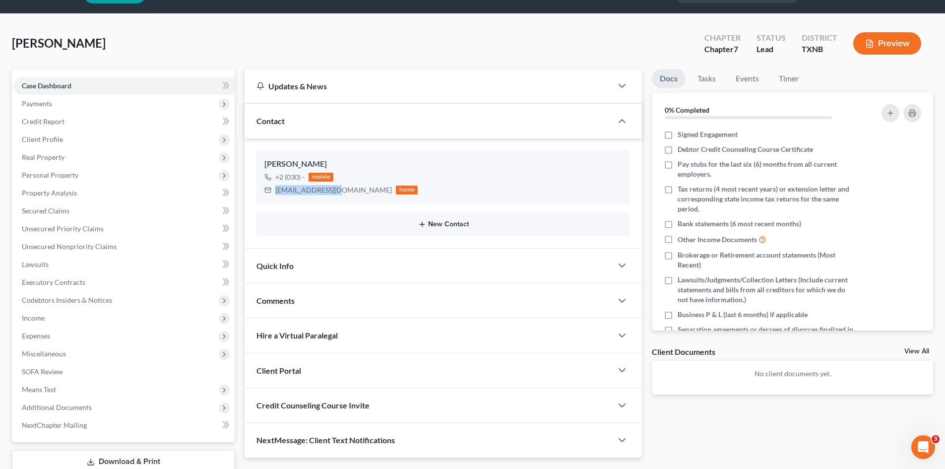
scroll to position [68, 0]
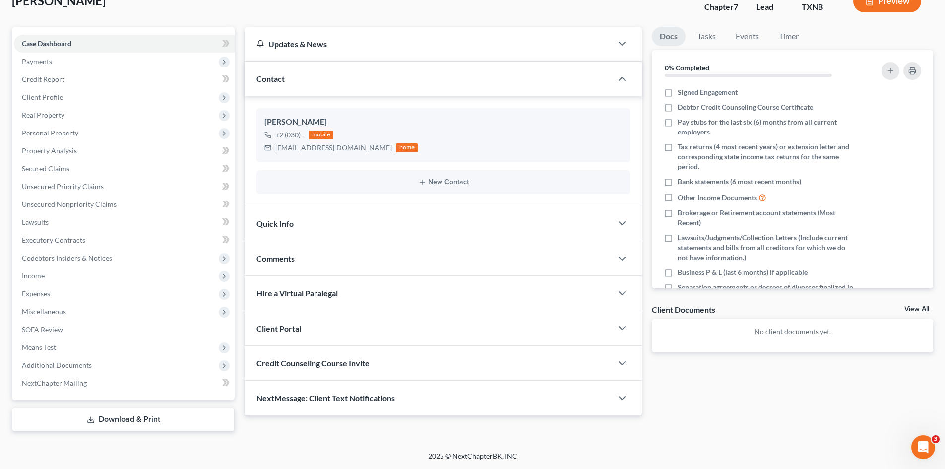
click at [334, 332] on div "Client Portal" at bounding box center [429, 328] width 368 height 34
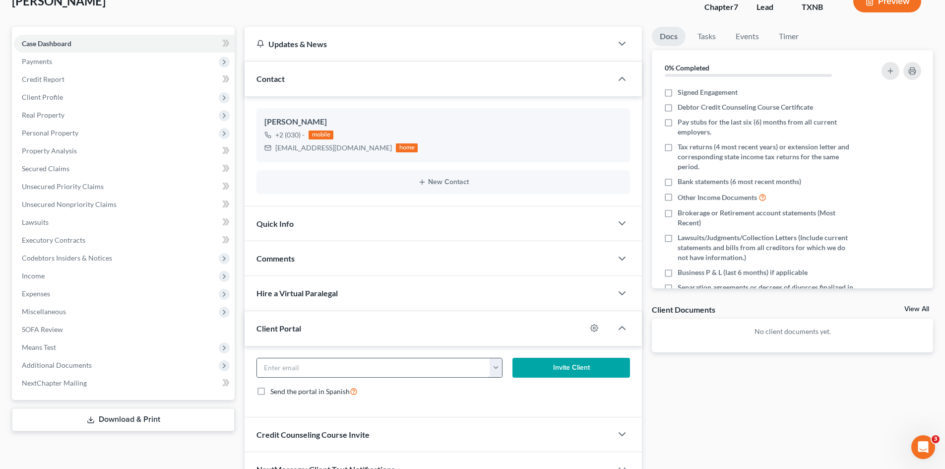
click at [361, 369] on input "email" at bounding box center [373, 367] width 233 height 19
paste input "rah2030@gmail.com"
type input "rah2030@gmail.com"
click at [577, 374] on button "Invite Client" at bounding box center [571, 368] width 118 height 20
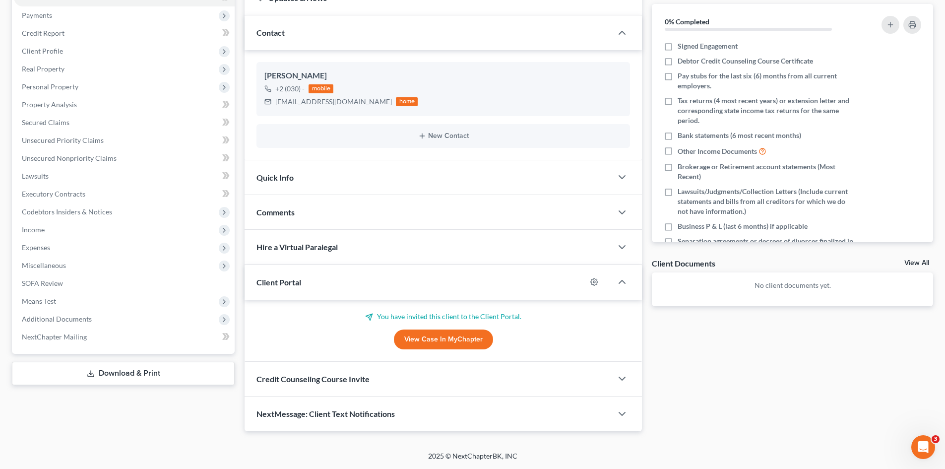
click at [423, 382] on div "Credit Counseling Course Invite" at bounding box center [429, 379] width 368 height 34
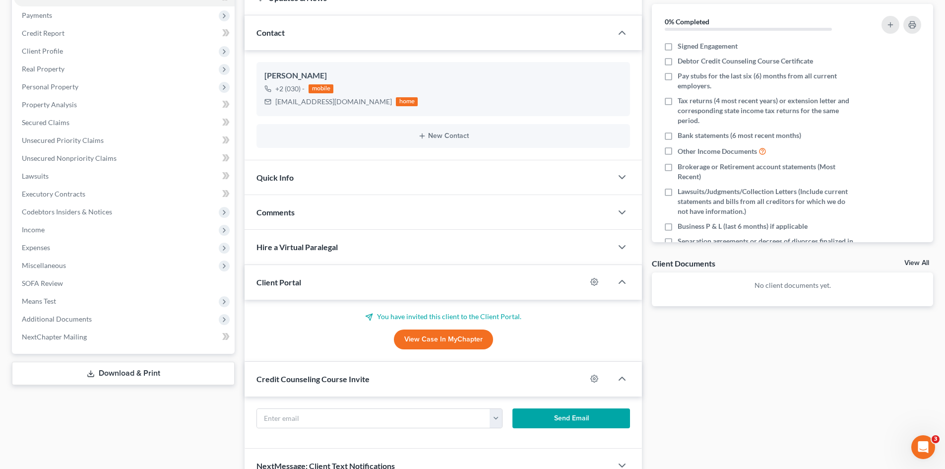
scroll to position [163, 0]
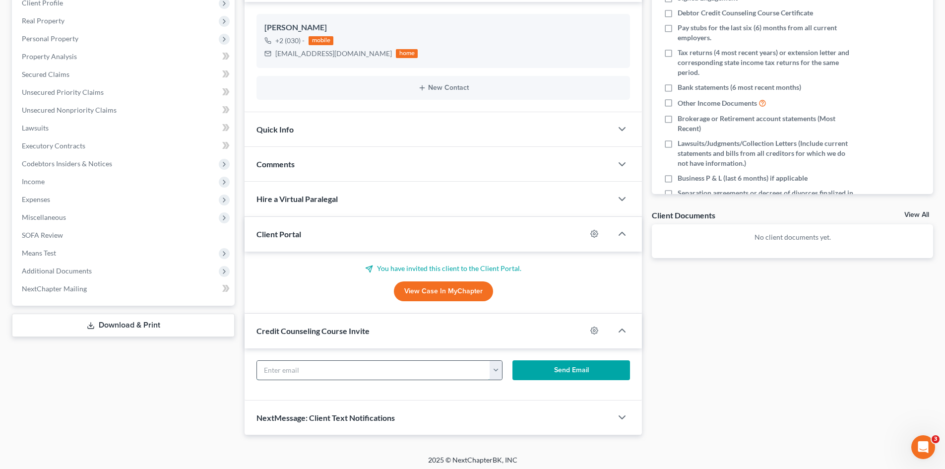
click at [359, 372] on input "text" at bounding box center [373, 370] width 233 height 19
paste input "rah2030@gmail.com"
type input "rah2030@gmail.com"
click at [556, 371] on button "Send Email" at bounding box center [571, 370] width 118 height 20
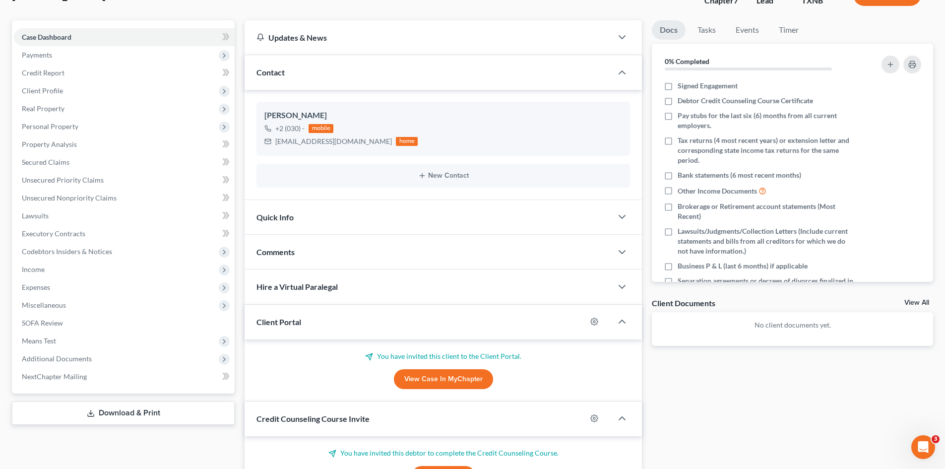
scroll to position [63, 0]
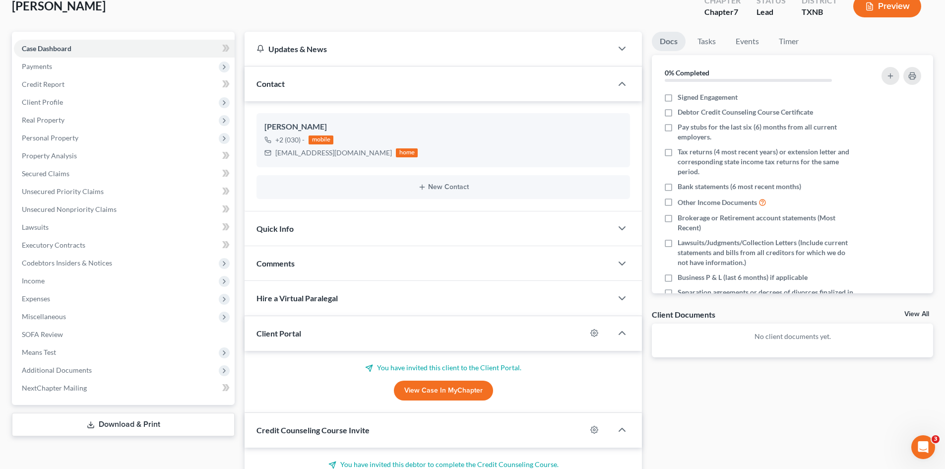
click at [279, 221] on div "Quick Info" at bounding box center [429, 228] width 368 height 34
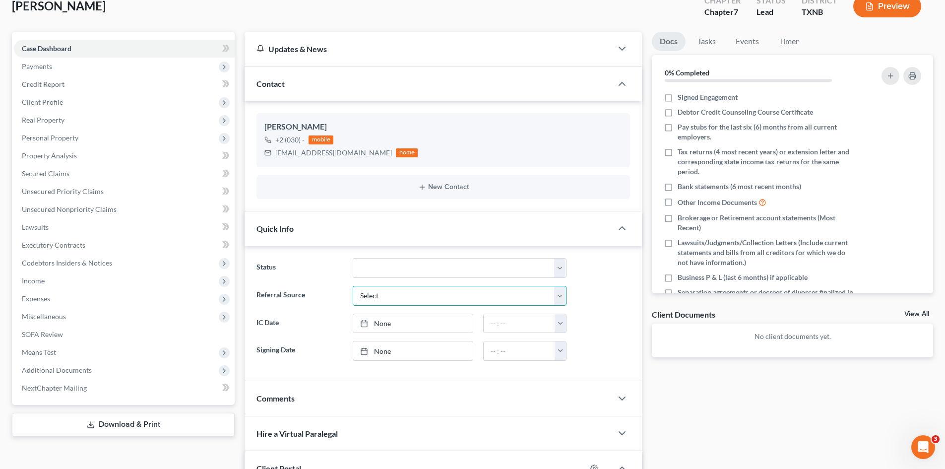
click at [409, 291] on select "Select Word Of Mouth Previous Clients Direct Mail Website Google Search Modern …" at bounding box center [460, 296] width 214 height 20
select select "5"
click at [353, 286] on select "Select Word Of Mouth Previous Clients Direct Mail Website Google Search Modern …" at bounding box center [460, 296] width 214 height 20
click at [418, 318] on link "8/11/2025" at bounding box center [413, 323] width 120 height 19
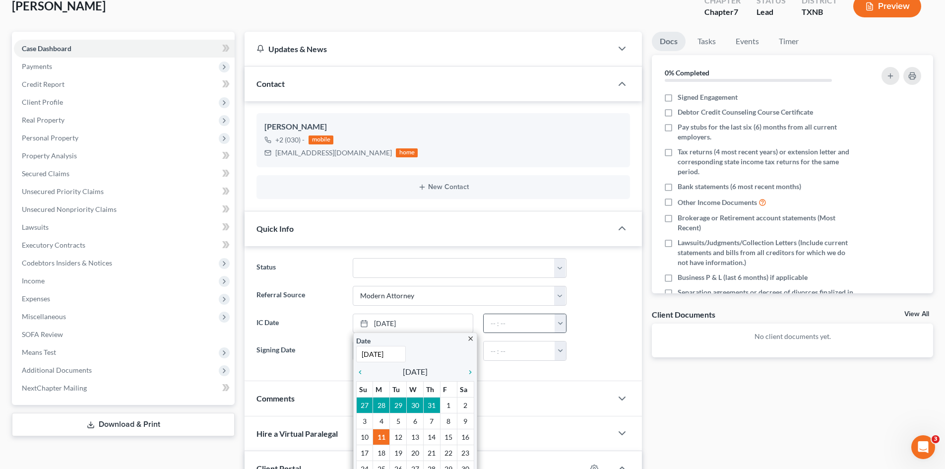
click at [563, 322] on button "button" at bounding box center [560, 323] width 11 height 19
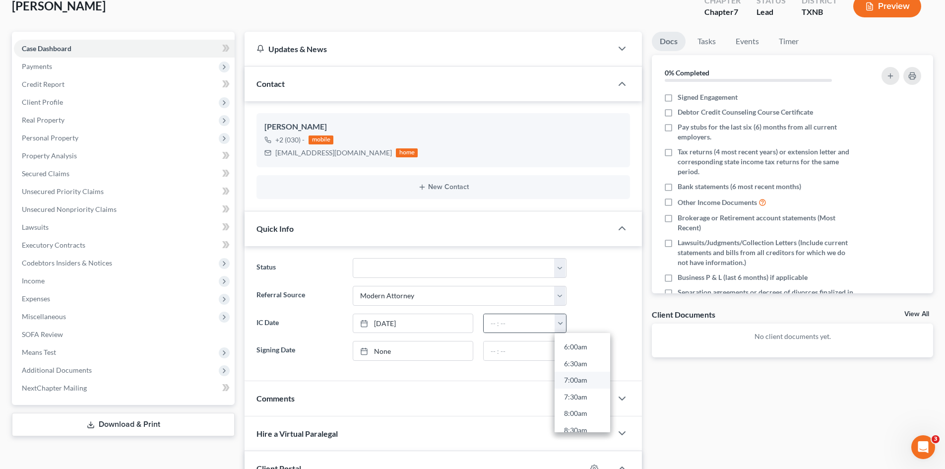
scroll to position [347, 0]
click at [583, 373] on link "11:30am" at bounding box center [583, 381] width 56 height 17
type input "11:30am"
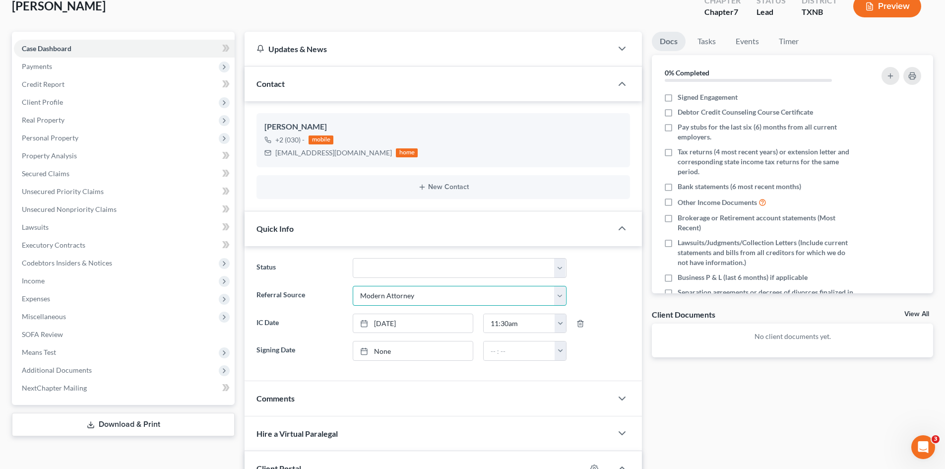
click at [439, 295] on select "Select Word Of Mouth Previous Clients Direct Mail Website Google Search Modern …" at bounding box center [460, 296] width 214 height 20
select select "6"
click at [353, 286] on select "Select Word Of Mouth Previous Clients Direct Mail Website Google Search Modern …" at bounding box center [460, 296] width 214 height 20
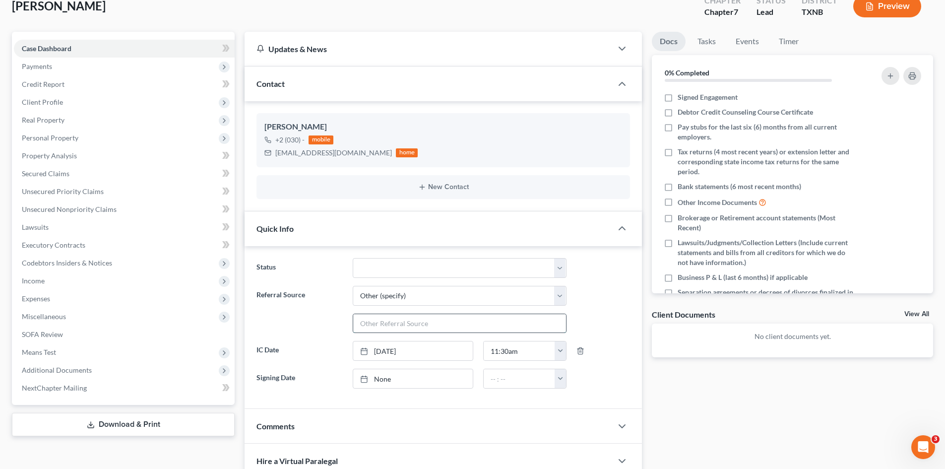
click at [411, 325] on input "text" at bounding box center [459, 323] width 213 height 19
type input "legalmatch"
click at [82, 70] on span "Payments" at bounding box center [124, 67] width 221 height 18
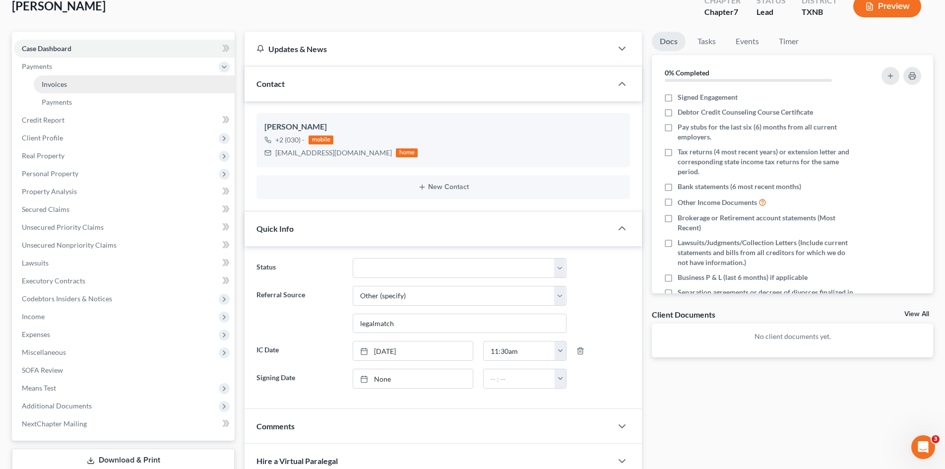
click at [84, 86] on link "Invoices" at bounding box center [134, 84] width 201 height 18
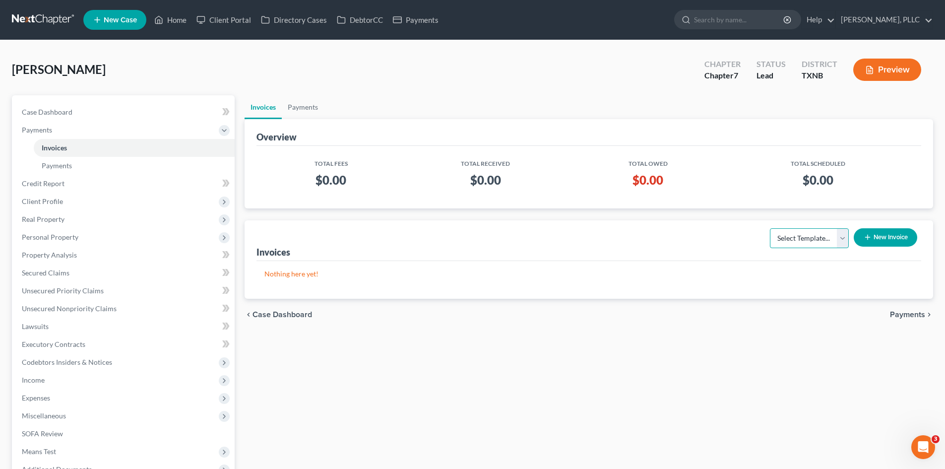
click at [814, 246] on select "Select Template... Invoice" at bounding box center [809, 238] width 79 height 20
select select "0"
click at [770, 228] on select "Select Template... Invoice" at bounding box center [809, 238] width 79 height 20
click at [875, 241] on button "New Invoice" at bounding box center [885, 237] width 63 height 18
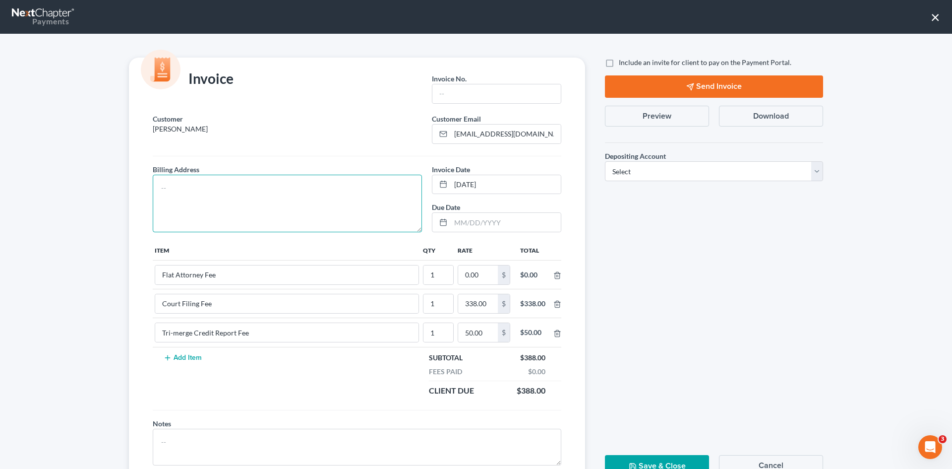
click at [297, 197] on textarea at bounding box center [287, 204] width 269 height 58
type textarea "To be provided."
click at [470, 93] on input "text" at bounding box center [497, 93] width 128 height 19
type input "A0541"
click at [483, 273] on input "0.00" at bounding box center [478, 274] width 40 height 19
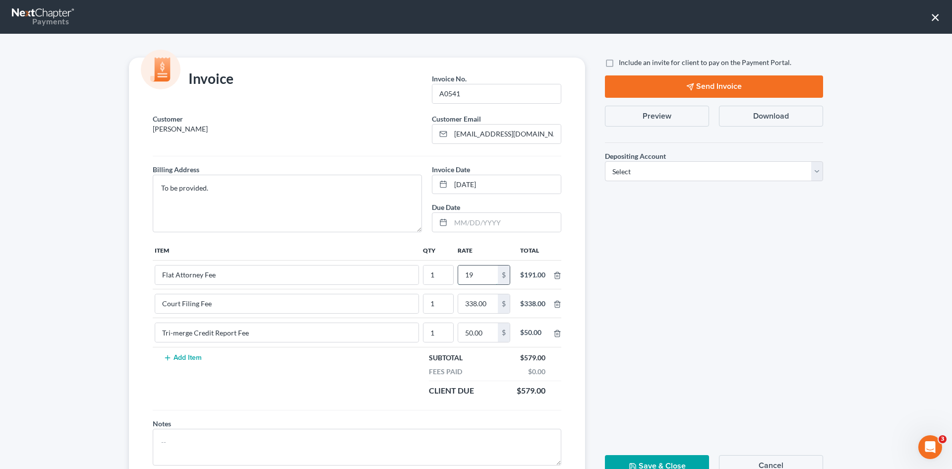
type input "1"
type input "1,712.00"
click at [619, 63] on label "Include an invite for client to pay on the Payment Portal." at bounding box center [705, 63] width 173 height 10
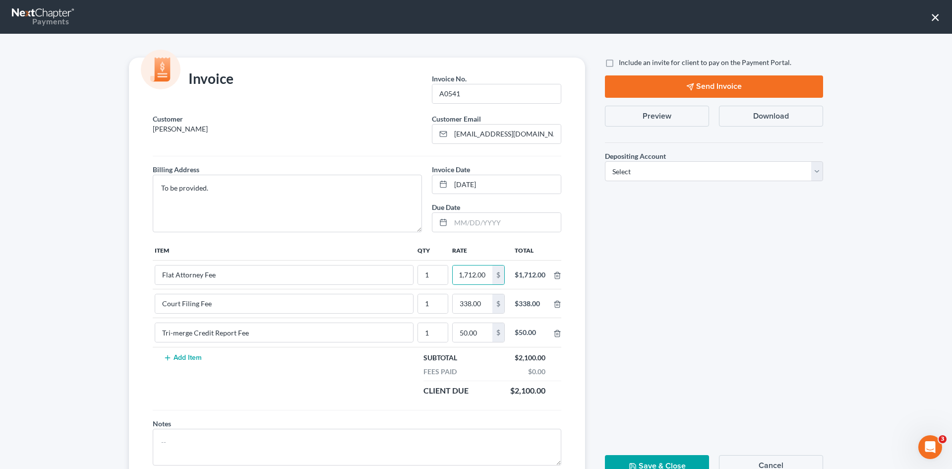
click at [623, 63] on input "Include an invite for client to pay on the Payment Portal." at bounding box center [626, 61] width 6 height 6
checkbox input "true"
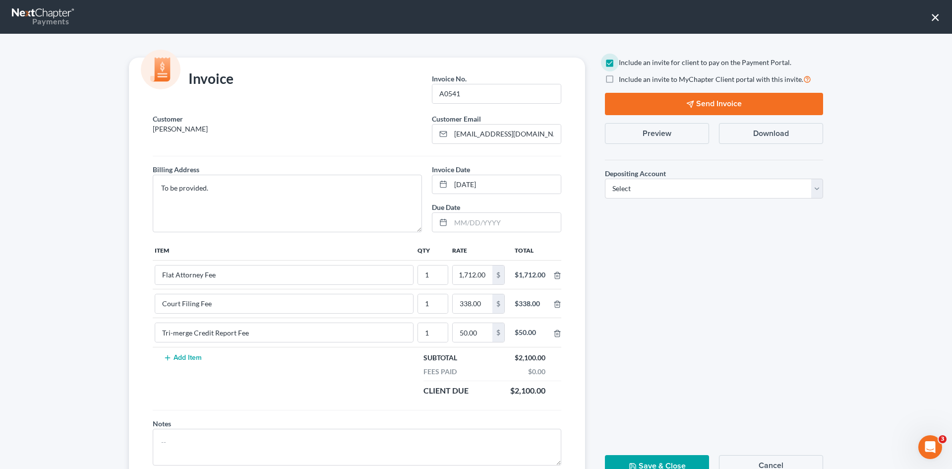
scroll to position [0, 0]
drag, startPoint x: 686, startPoint y: 183, endPoint x: 682, endPoint y: 197, distance: 15.5
click at [686, 183] on select "Select Operation Trust" at bounding box center [714, 189] width 218 height 20
select select "1"
click at [605, 179] on select "Select Operation Trust" at bounding box center [714, 189] width 218 height 20
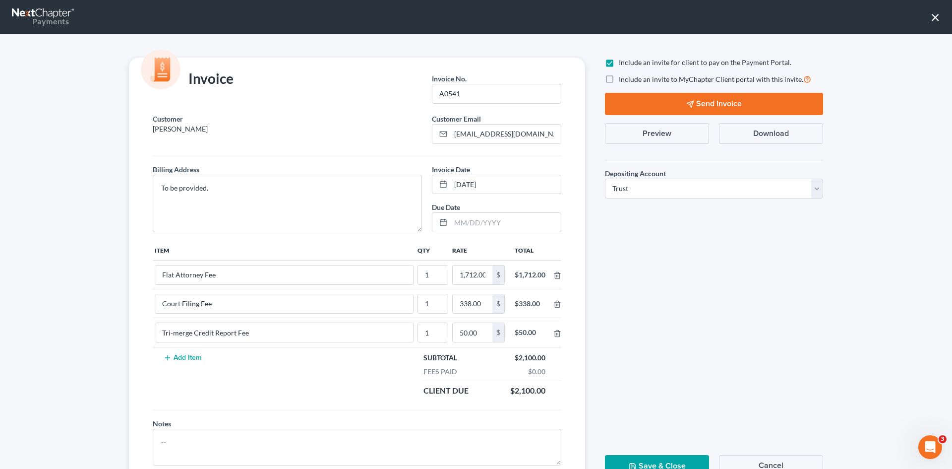
click at [670, 105] on button "Send Invoice" at bounding box center [714, 104] width 218 height 22
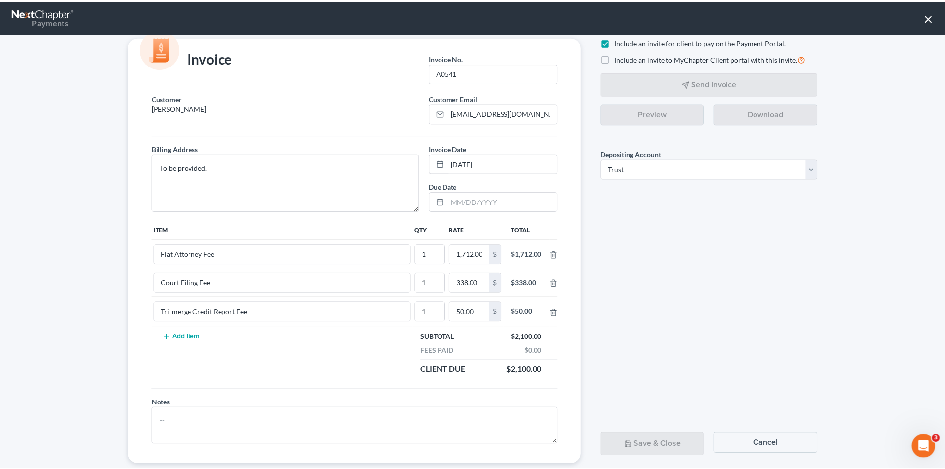
scroll to position [40, 0]
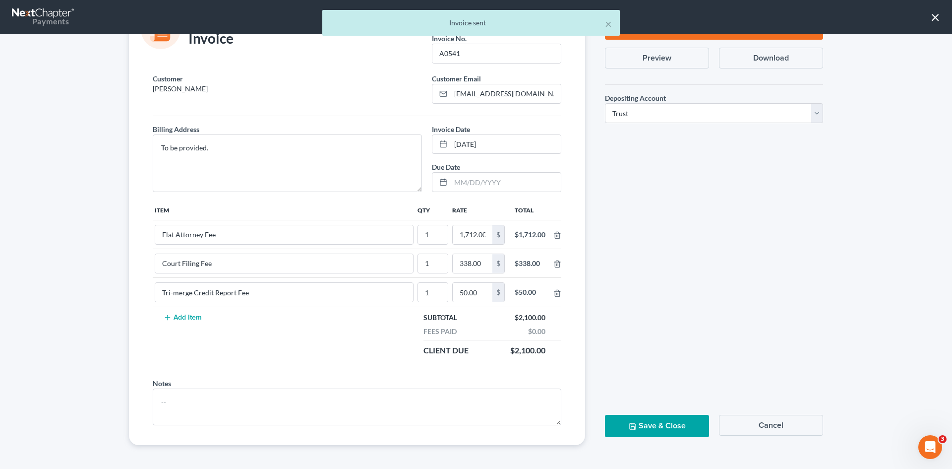
click at [647, 432] on button "Save & Close" at bounding box center [657, 426] width 104 height 22
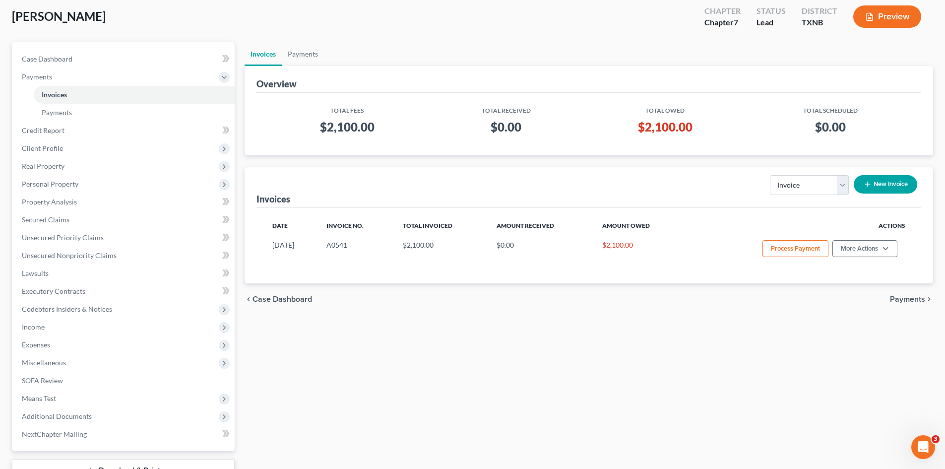
scroll to position [0, 0]
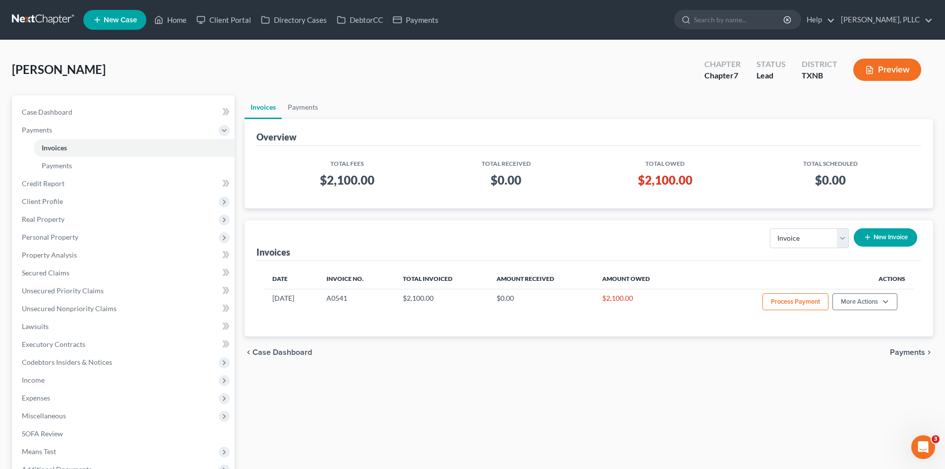
click at [126, 26] on link "New Case" at bounding box center [114, 20] width 63 height 20
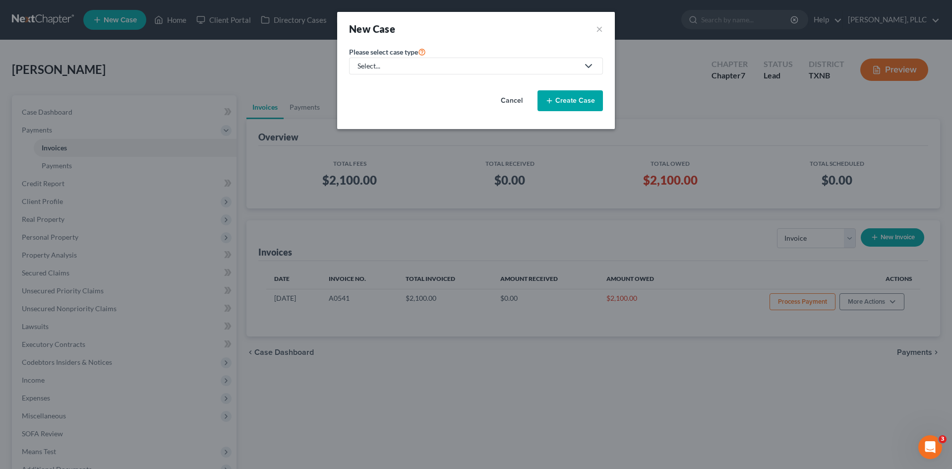
click at [387, 64] on div "Select..." at bounding box center [468, 66] width 221 height 10
click at [392, 82] on div "Bankruptcy" at bounding box center [399, 86] width 81 height 10
select select "78"
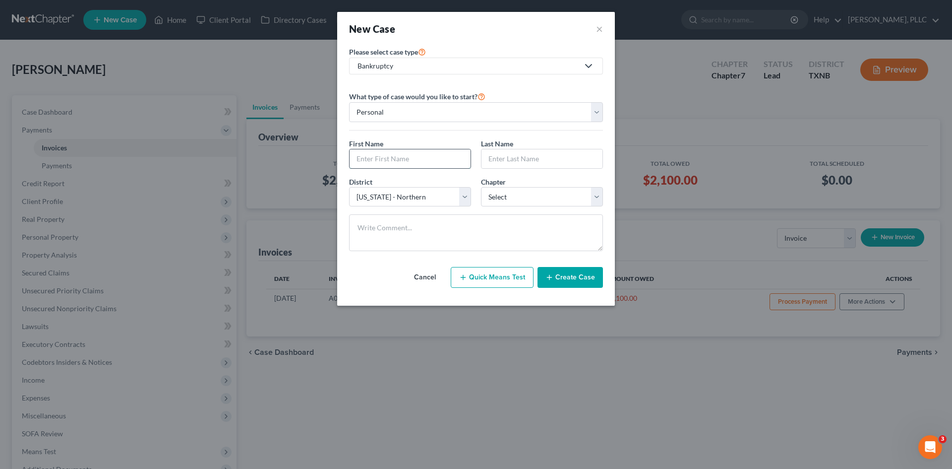
click at [429, 160] on input "text" at bounding box center [410, 158] width 121 height 19
type input "Valerie"
drag, startPoint x: 516, startPoint y: 158, endPoint x: 517, endPoint y: 153, distance: 5.2
click at [516, 158] on input "text" at bounding box center [542, 158] width 121 height 19
type input "Perez"
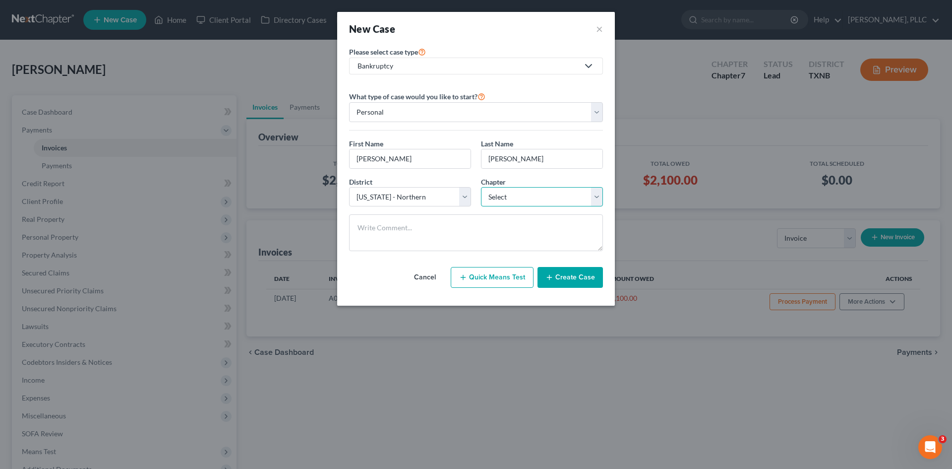
click at [531, 201] on select "Select 7 11 12 13" at bounding box center [542, 197] width 122 height 20
select select "0"
click at [481, 187] on select "Select 7 11 12 13" at bounding box center [542, 197] width 122 height 20
click at [564, 278] on button "Create Case" at bounding box center [570, 277] width 65 height 21
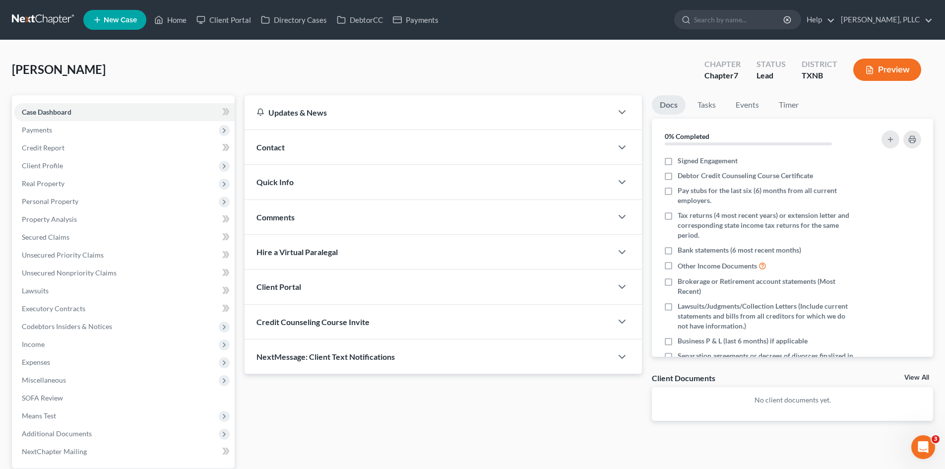
click at [296, 151] on div "Contact" at bounding box center [429, 147] width 368 height 34
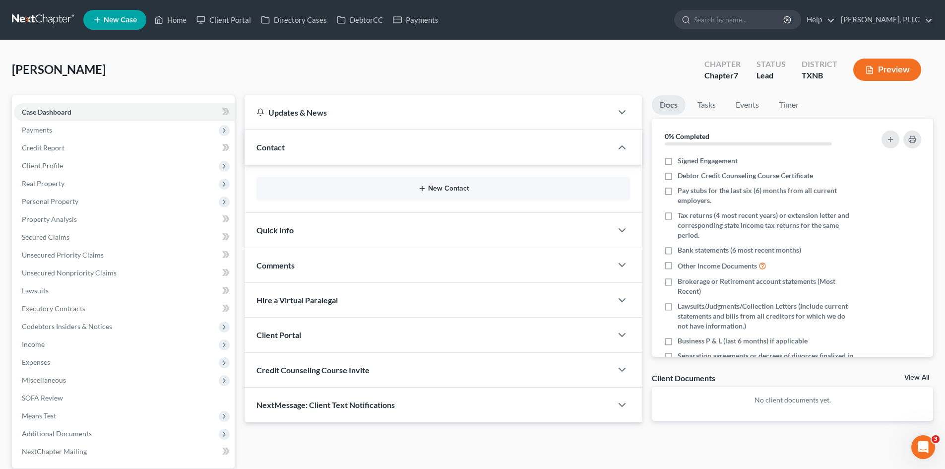
click at [448, 188] on button "New Contact" at bounding box center [443, 189] width 358 height 8
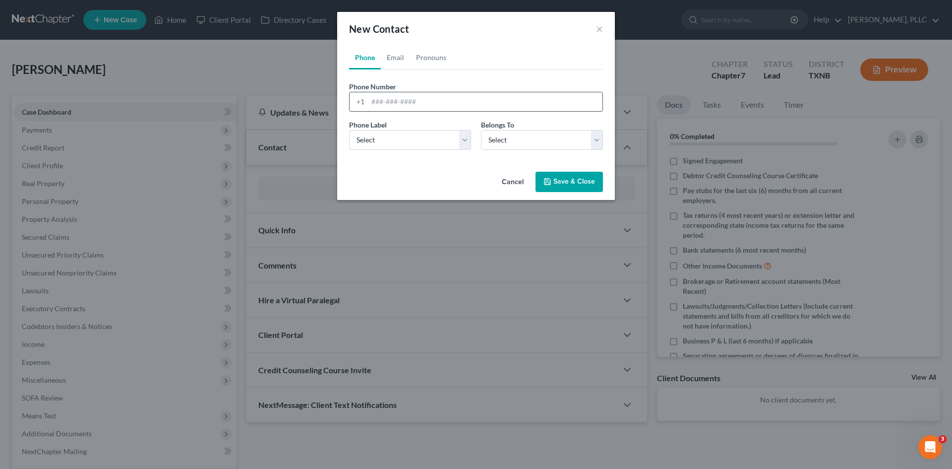
drag, startPoint x: 387, startPoint y: 92, endPoint x: 383, endPoint y: 103, distance: 11.9
click at [387, 92] on div "+1" at bounding box center [476, 102] width 254 height 20
click at [383, 103] on input "tel" at bounding box center [485, 101] width 235 height 19
type input "214-868-4807"
drag, startPoint x: 388, startPoint y: 131, endPoint x: 396, endPoint y: 147, distance: 18.4
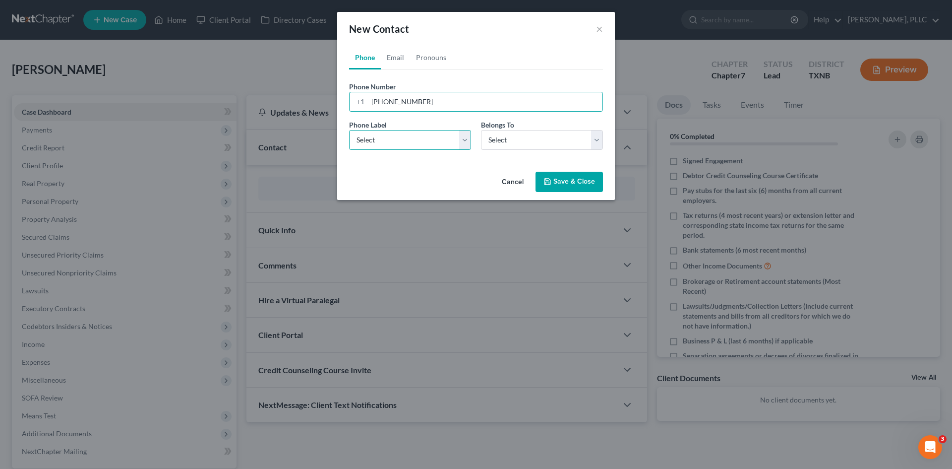
click at [388, 131] on select "Select Mobile Home Work Other" at bounding box center [410, 140] width 122 height 20
select select "0"
click at [349, 130] on select "Select Mobile Home Work Other" at bounding box center [410, 140] width 122 height 20
click at [526, 138] on select "Select Client Other" at bounding box center [542, 140] width 122 height 20
select select "0"
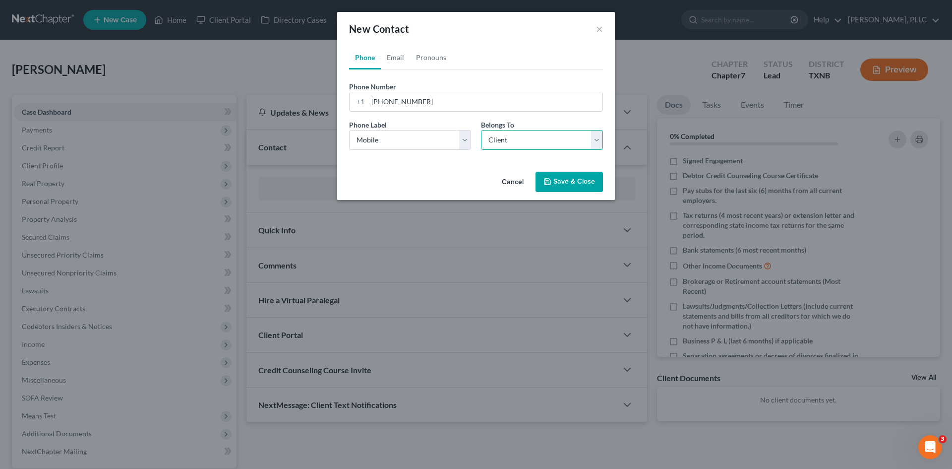
click at [481, 130] on select "Select Client Other" at bounding box center [542, 140] width 122 height 20
select select "0"
click at [404, 59] on link "Email" at bounding box center [395, 58] width 29 height 24
click at [402, 103] on input "email" at bounding box center [485, 101] width 235 height 19
paste input "vperez92@icloud.com"
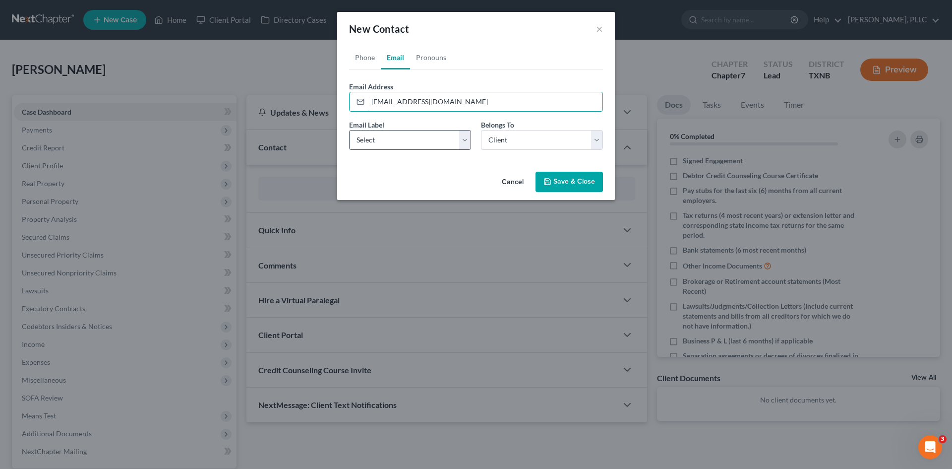
type input "vperez92@icloud.com"
click at [433, 140] on select "Select Home Work Other" at bounding box center [410, 140] width 122 height 20
select select "0"
click at [349, 130] on select "Select Home Work Other" at bounding box center [410, 140] width 122 height 20
click at [590, 188] on button "Save & Close" at bounding box center [569, 182] width 67 height 21
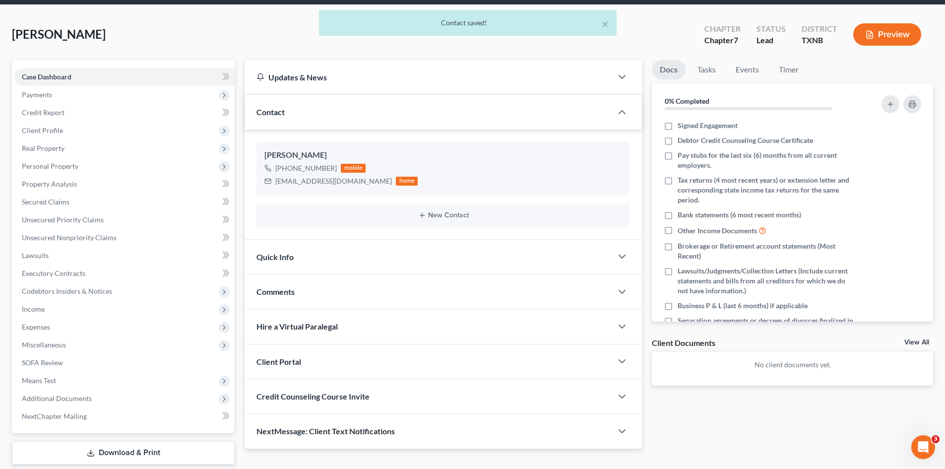
scroll to position [68, 0]
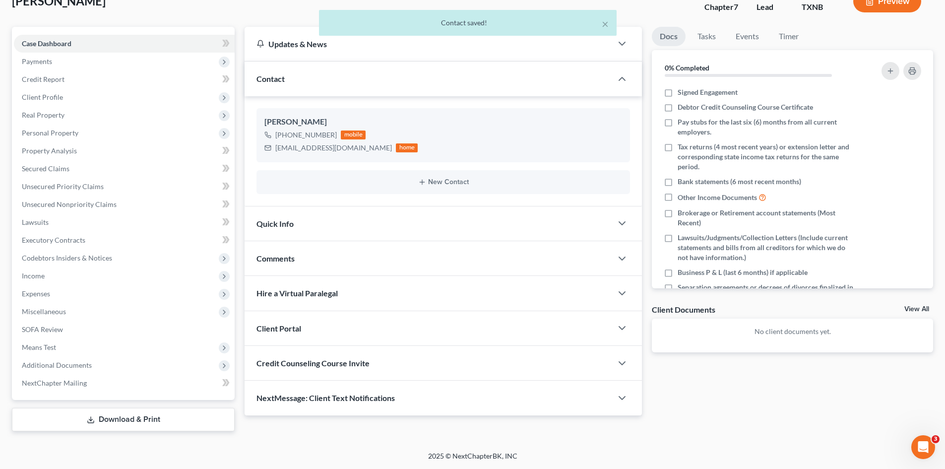
click at [328, 219] on div "Quick Info" at bounding box center [429, 223] width 368 height 34
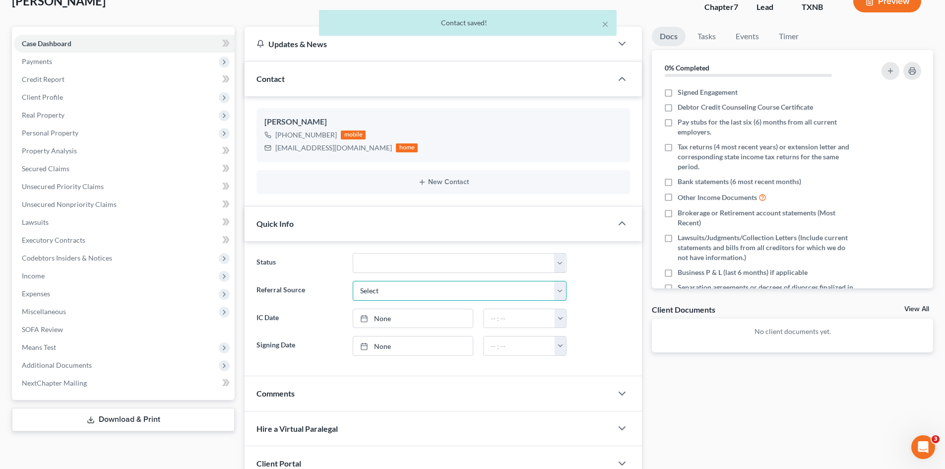
drag, startPoint x: 424, startPoint y: 292, endPoint x: 424, endPoint y: 300, distance: 7.9
click at [424, 292] on select "Select Word Of Mouth Previous Clients Direct Mail Website Google Search Modern …" at bounding box center [460, 291] width 214 height 20
select select "6"
click at [353, 281] on select "Select Word Of Mouth Previous Clients Direct Mail Website Google Search Modern …" at bounding box center [460, 291] width 214 height 20
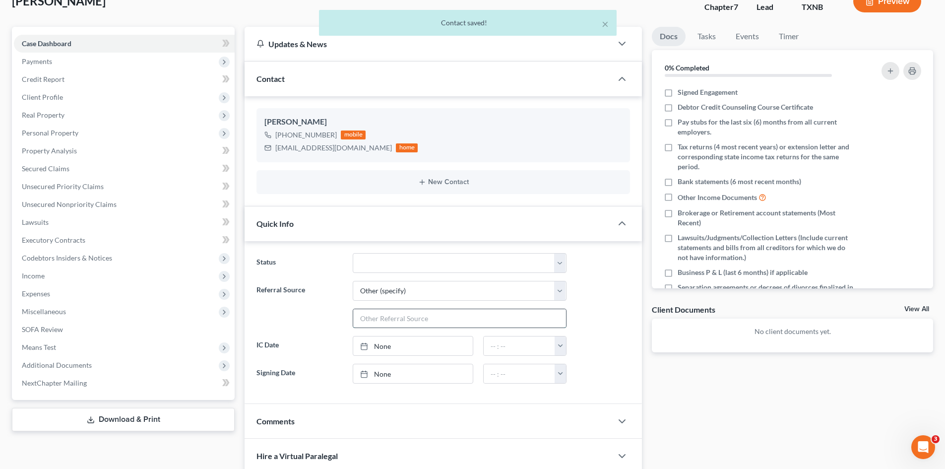
click at [392, 320] on input "text" at bounding box center [459, 318] width 213 height 19
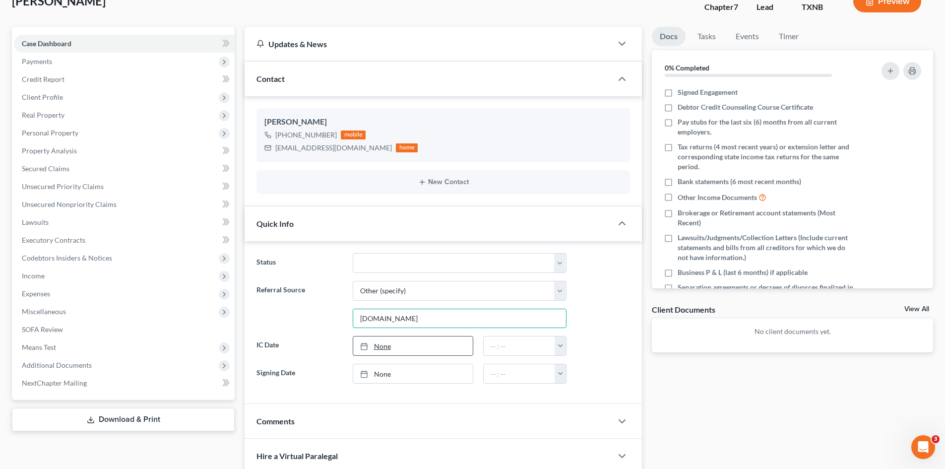
type input "lawyer.com"
type input "8/11/2025"
click at [422, 349] on link "8/11/2025" at bounding box center [413, 345] width 120 height 19
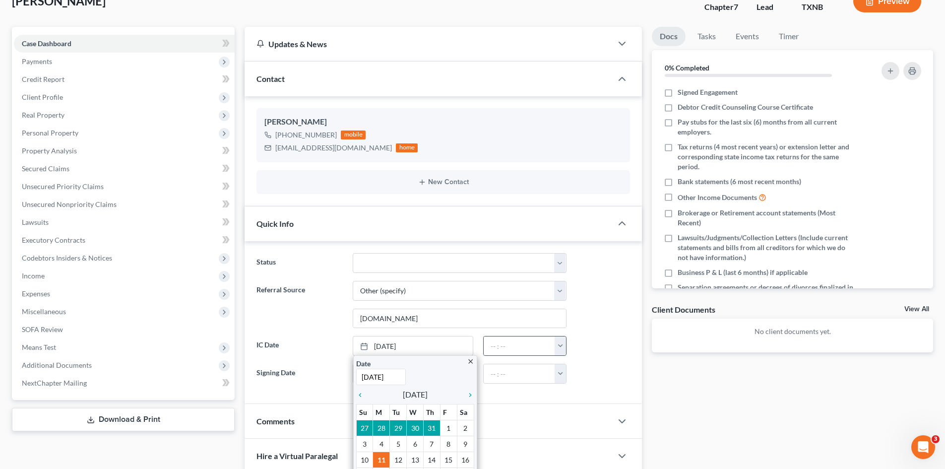
click at [563, 352] on button "button" at bounding box center [560, 345] width 11 height 19
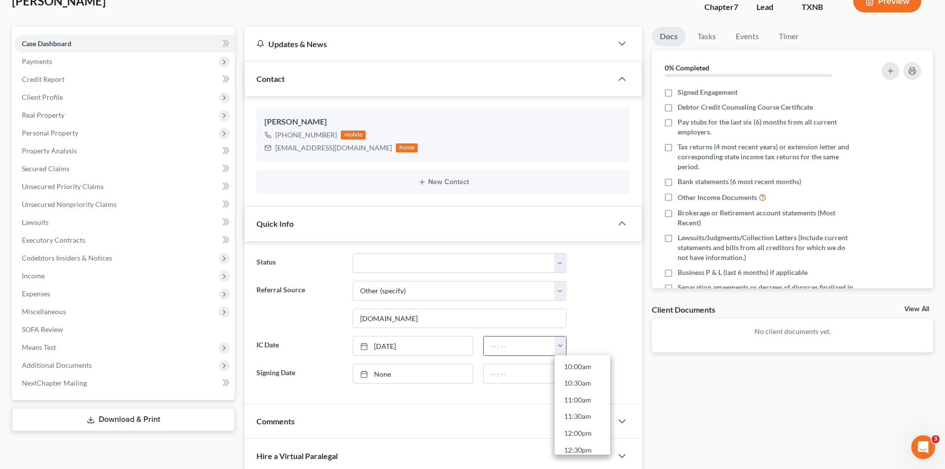
scroll to position [347, 0]
click at [582, 403] on link "11:30am" at bounding box center [583, 403] width 56 height 17
type input "11:30am"
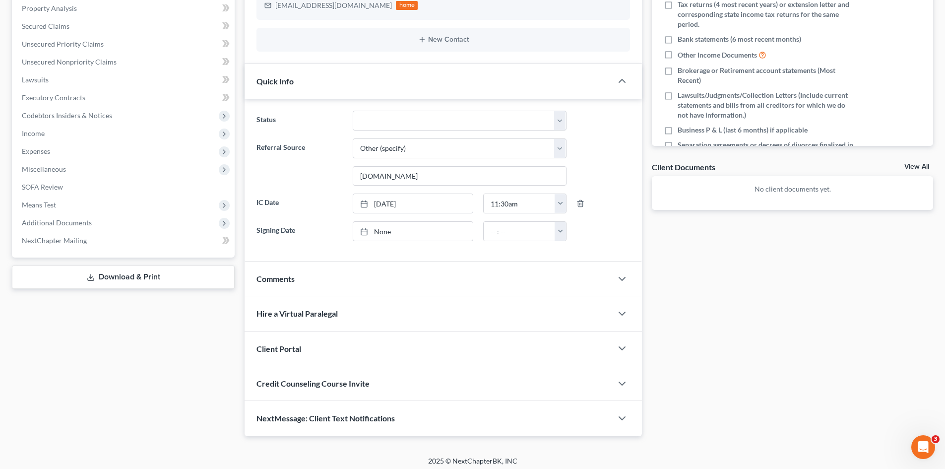
scroll to position [216, 0]
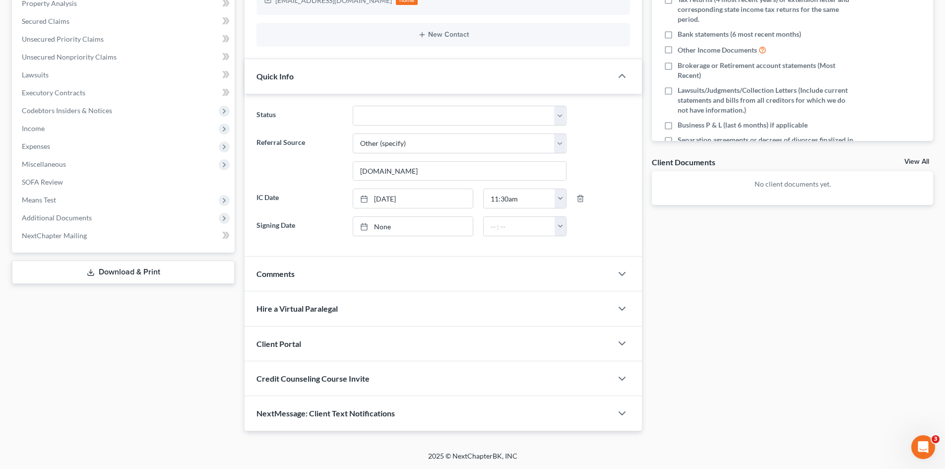
click at [336, 355] on div "Client Portal" at bounding box center [429, 343] width 368 height 34
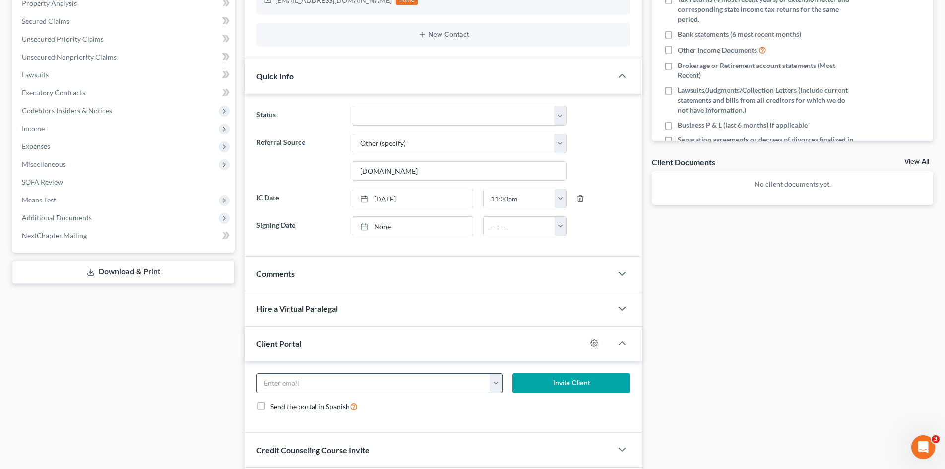
click at [341, 384] on input "email" at bounding box center [373, 383] width 233 height 19
paste input "vperez92@icloud.com"
type input "vperez92@icloud.com"
click at [545, 391] on button "Invite Client" at bounding box center [571, 383] width 118 height 20
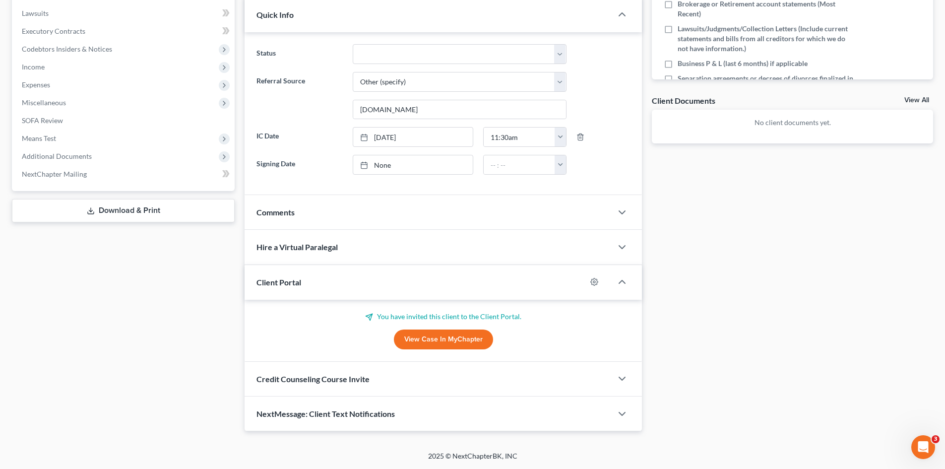
click at [467, 376] on div "Credit Counseling Course Invite" at bounding box center [429, 379] width 368 height 34
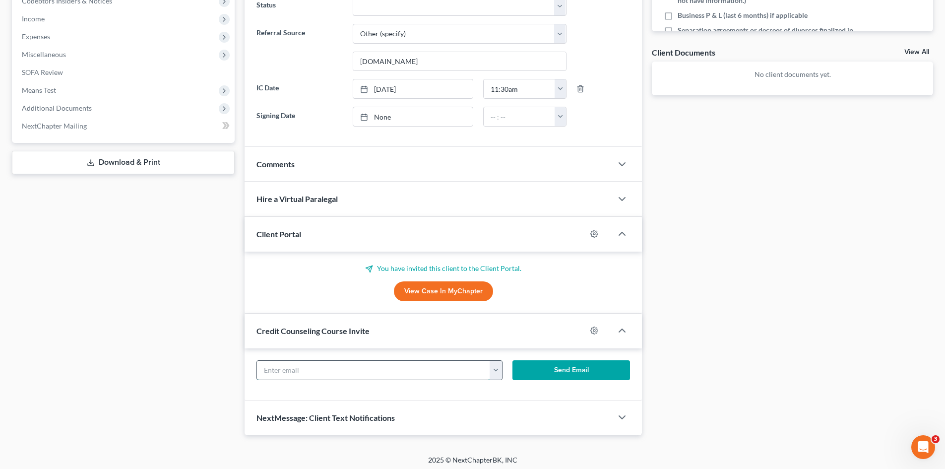
click at [343, 373] on input "text" at bounding box center [373, 370] width 233 height 19
paste input "vperez92@icloud.com"
type input "vperez92@icloud.com"
click at [555, 370] on button "Send Email" at bounding box center [571, 370] width 118 height 20
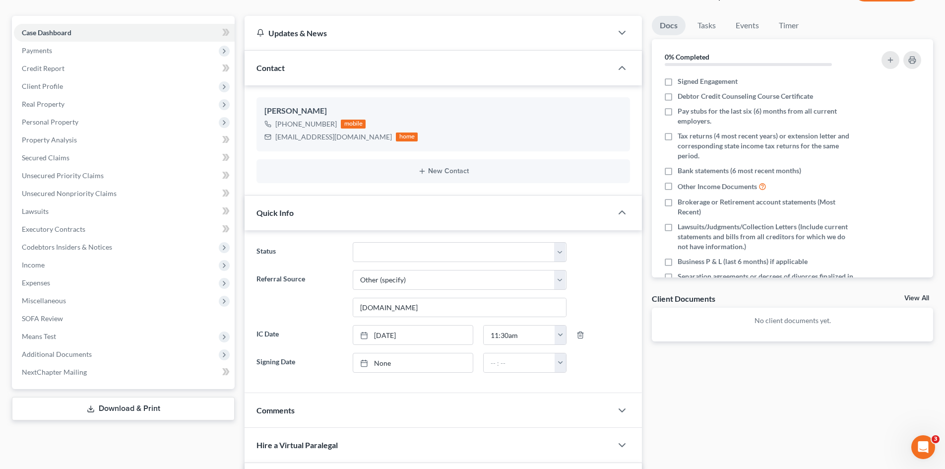
scroll to position [77, 0]
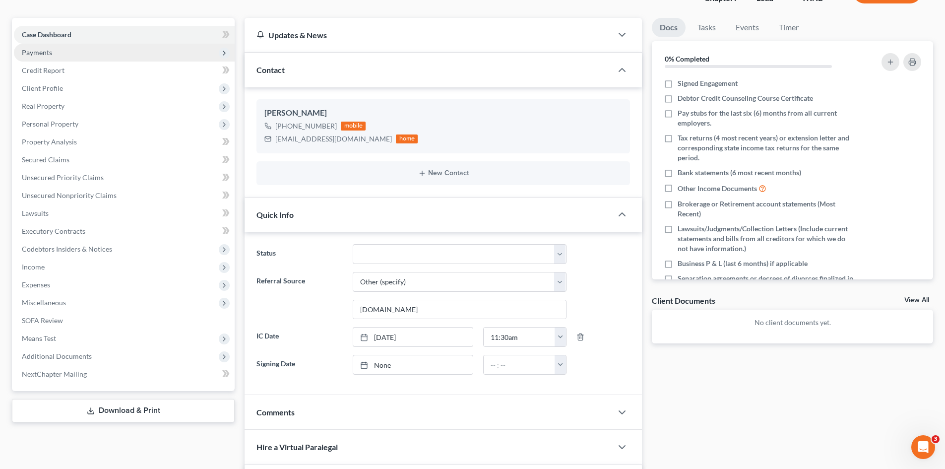
click at [34, 53] on span "Payments" at bounding box center [37, 52] width 30 height 8
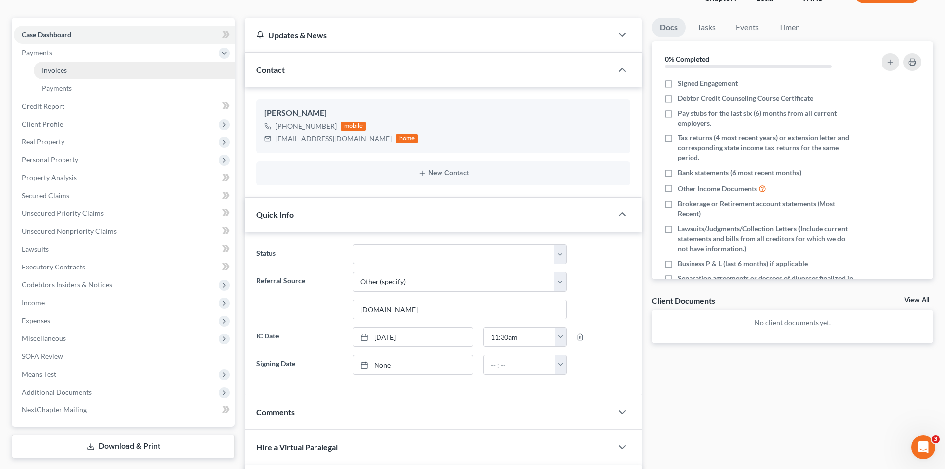
click at [80, 71] on link "Invoices" at bounding box center [134, 71] width 201 height 18
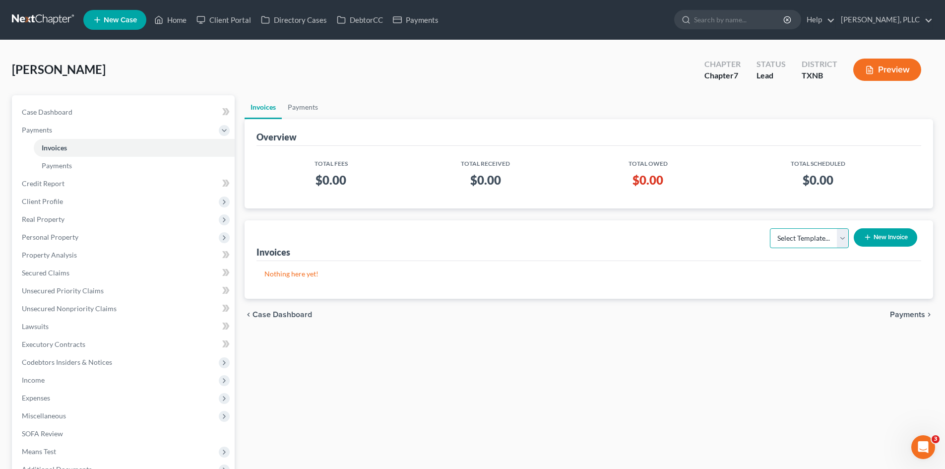
drag, startPoint x: 790, startPoint y: 245, endPoint x: 790, endPoint y: 276, distance: 31.3
click at [790, 244] on select "Select Template... Invoice" at bounding box center [809, 238] width 79 height 20
select select "0"
click at [770, 228] on select "Select Template... Invoice" at bounding box center [809, 238] width 79 height 20
click at [873, 240] on button "New Invoice" at bounding box center [885, 237] width 63 height 18
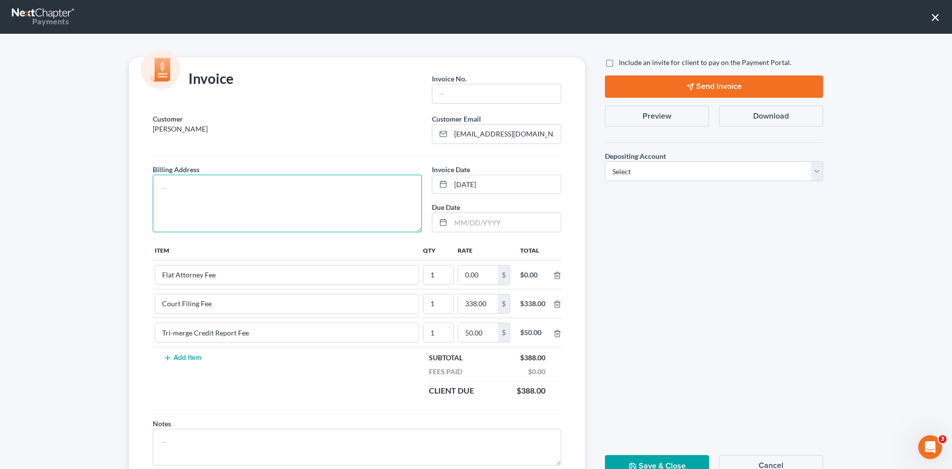
click at [311, 217] on textarea at bounding box center [287, 204] width 269 height 58
type textarea "To be provided."
click at [468, 92] on input "text" at bounding box center [497, 93] width 128 height 19
click at [447, 96] on input "A05342" at bounding box center [497, 93] width 128 height 19
type input "A0342"
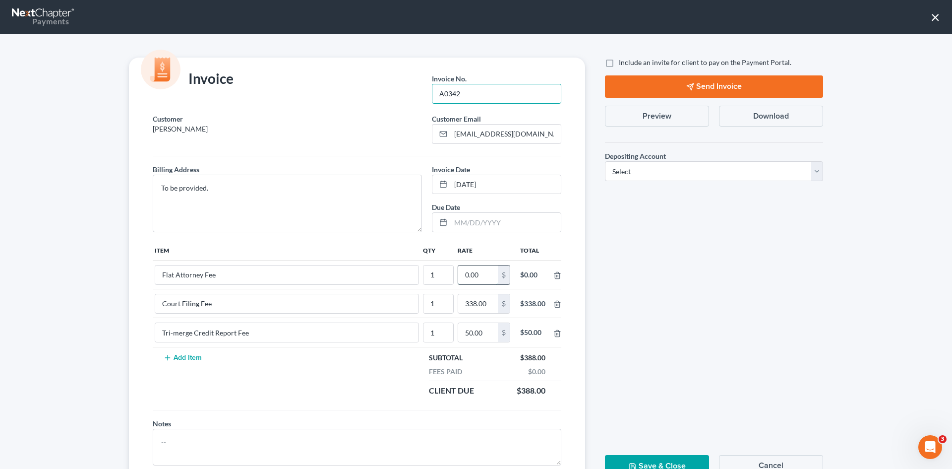
click at [475, 272] on input "0.00" at bounding box center [478, 274] width 40 height 19
type input "1"
type input "1,112.00"
click at [619, 62] on span "Include an invite for client to pay on the Payment Portal." at bounding box center [705, 62] width 173 height 8
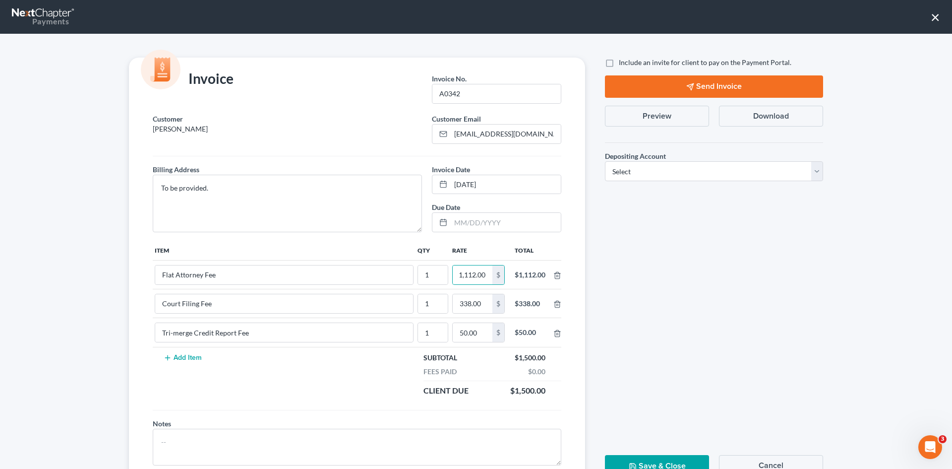
click at [623, 62] on input "Include an invite for client to pay on the Payment Portal." at bounding box center [626, 61] width 6 height 6
checkbox input "true"
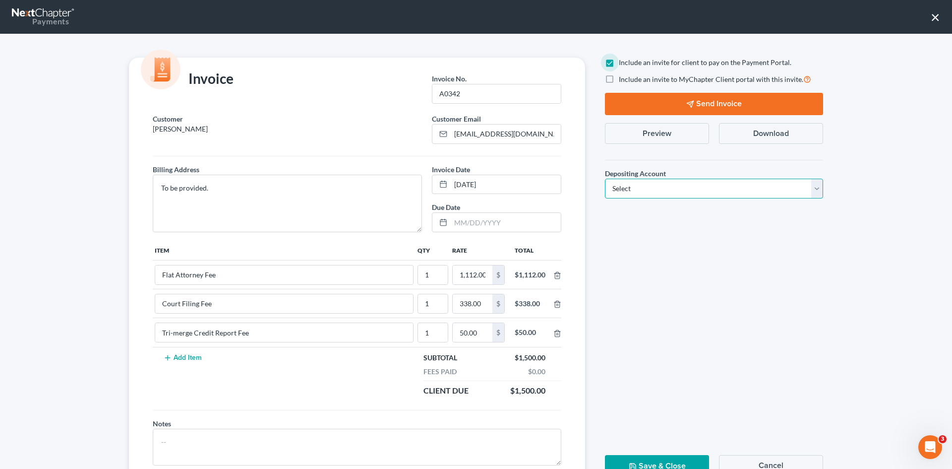
drag, startPoint x: 762, startPoint y: 180, endPoint x: 753, endPoint y: 190, distance: 13.3
click at [762, 180] on select "Select Operation Trust" at bounding box center [714, 189] width 218 height 20
select select "1"
click at [605, 179] on select "Select Operation Trust" at bounding box center [714, 189] width 218 height 20
click at [696, 98] on button "Send Invoice" at bounding box center [714, 104] width 218 height 22
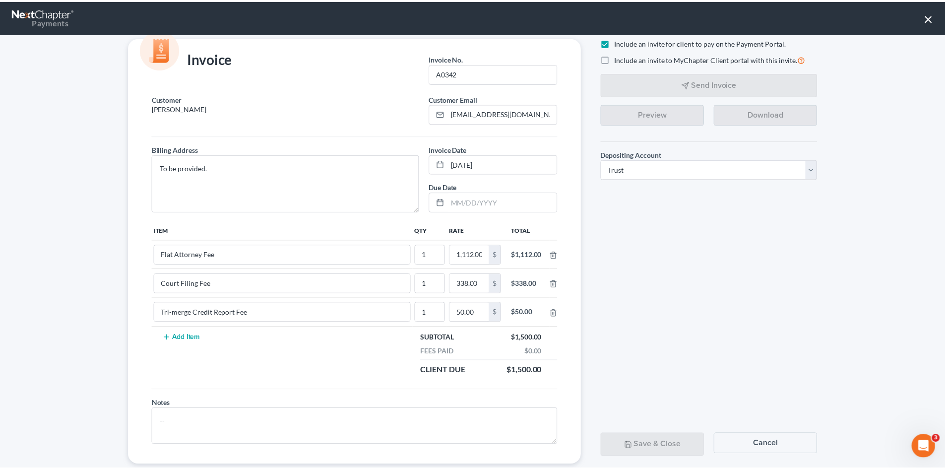
scroll to position [40, 0]
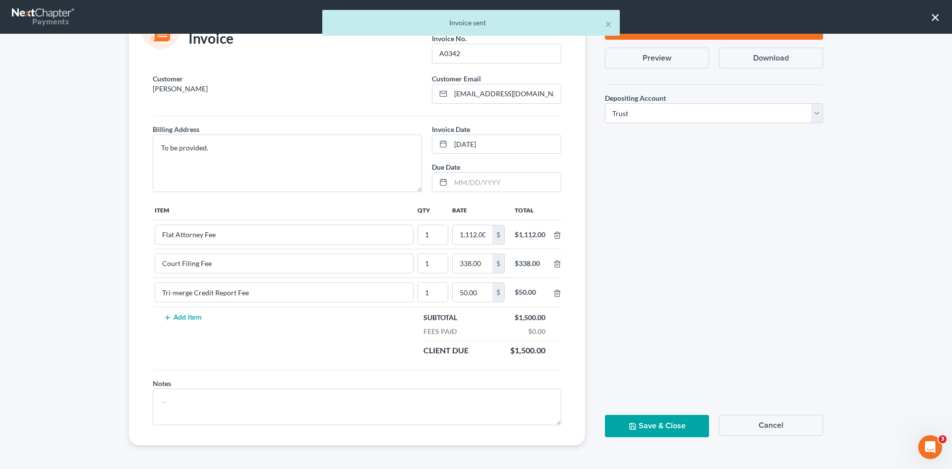
click at [644, 423] on button "Save & Close" at bounding box center [657, 426] width 104 height 22
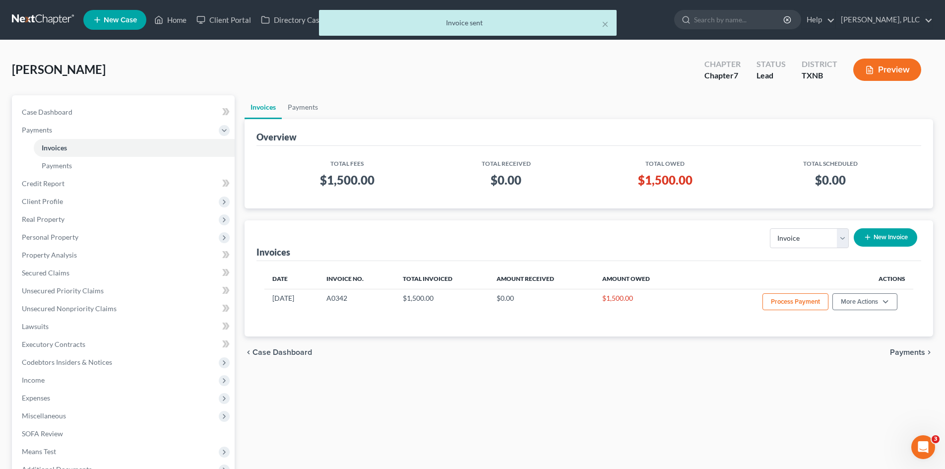
click at [172, 22] on div "× Invoice sent" at bounding box center [467, 25] width 945 height 31
click at [178, 18] on div "× Invoice sent" at bounding box center [467, 25] width 945 height 31
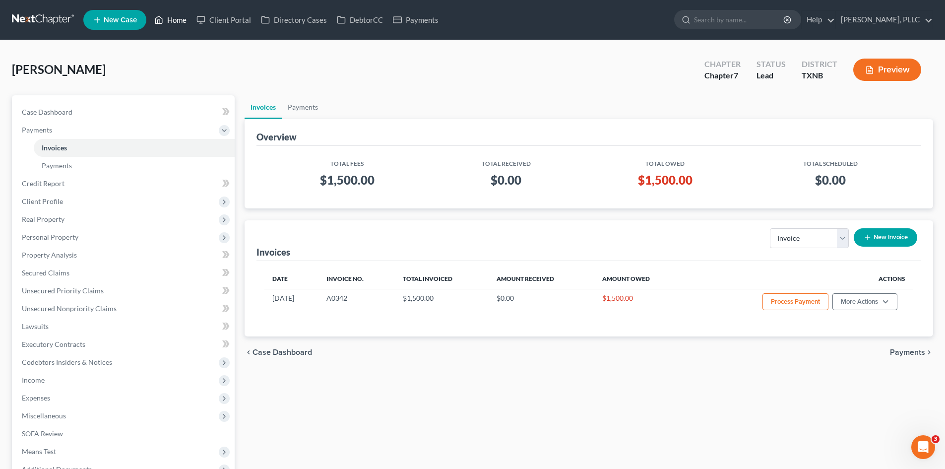
click at [180, 15] on link "Home" at bounding box center [170, 20] width 42 height 18
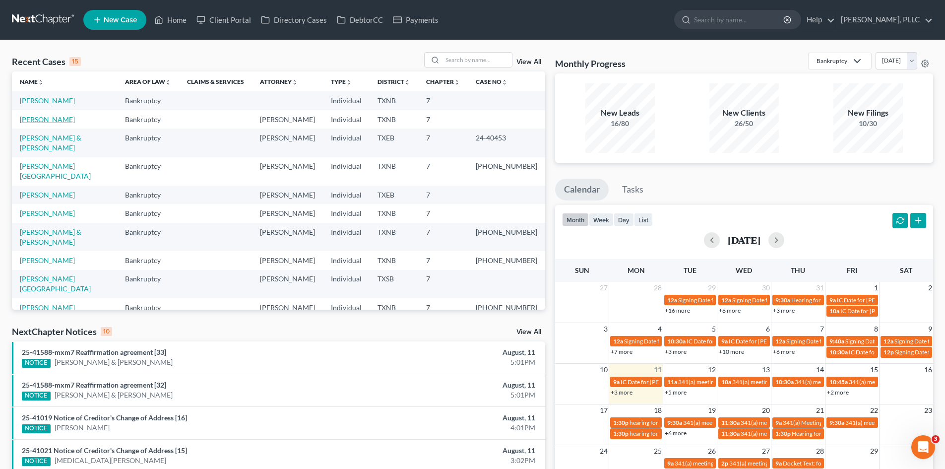
click at [62, 118] on link "Hayworth, Rebecca" at bounding box center [47, 119] width 55 height 8
select select "6"
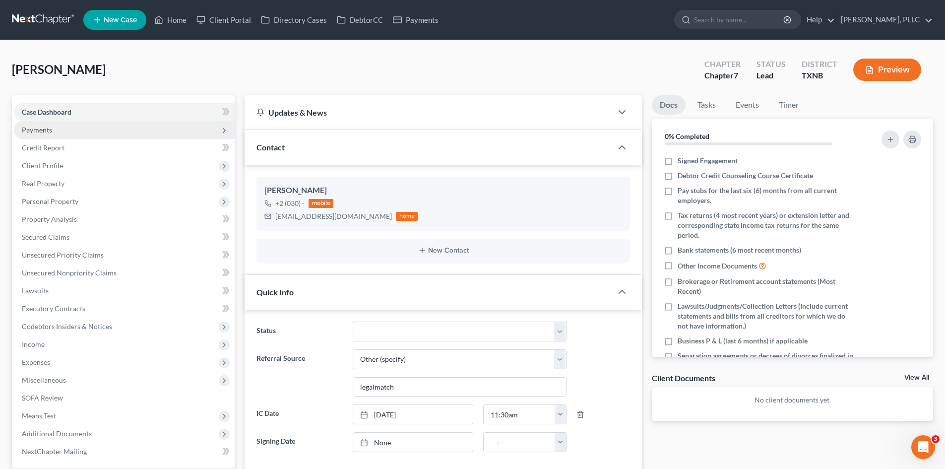
click at [151, 133] on span "Payments" at bounding box center [124, 130] width 221 height 18
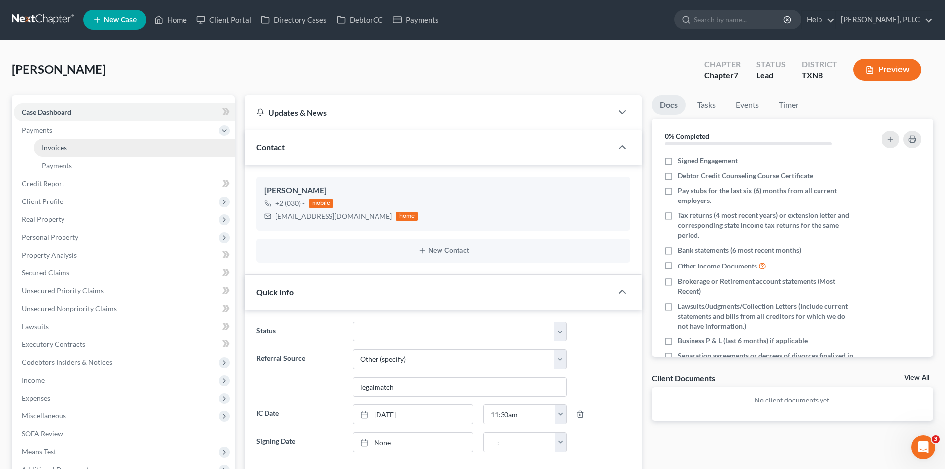
click at [113, 147] on link "Invoices" at bounding box center [134, 148] width 201 height 18
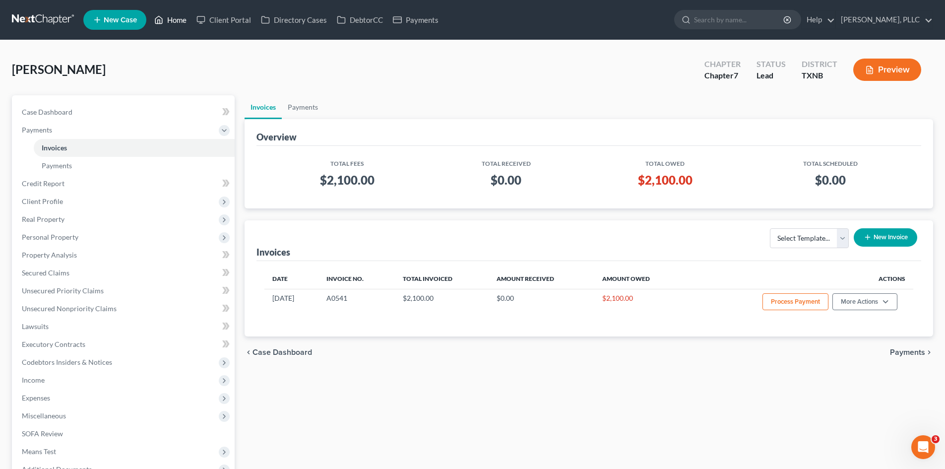
click at [182, 24] on link "Home" at bounding box center [170, 20] width 42 height 18
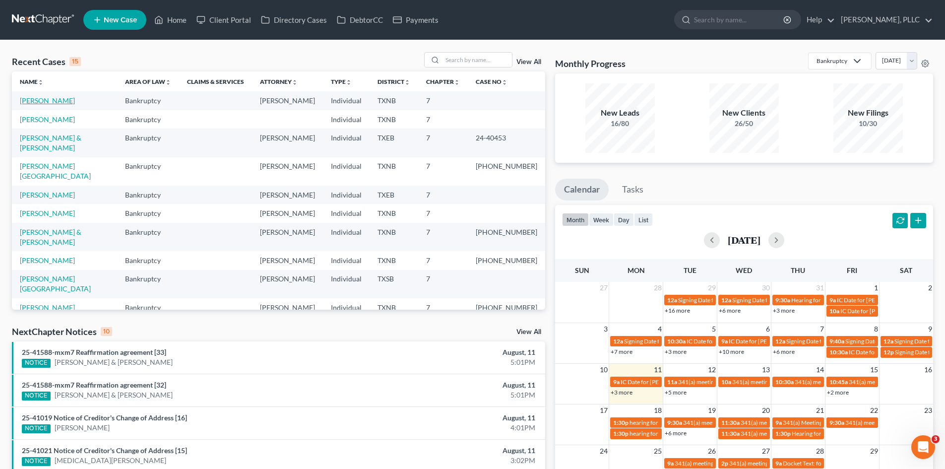
click at [52, 101] on link "Hayworth, Rebecca" at bounding box center [47, 100] width 55 height 8
select select "6"
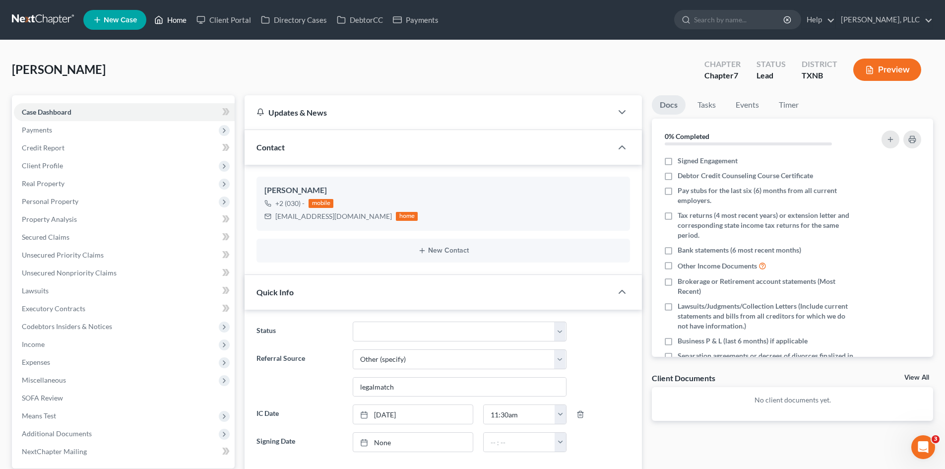
click at [174, 20] on link "Home" at bounding box center [170, 20] width 42 height 18
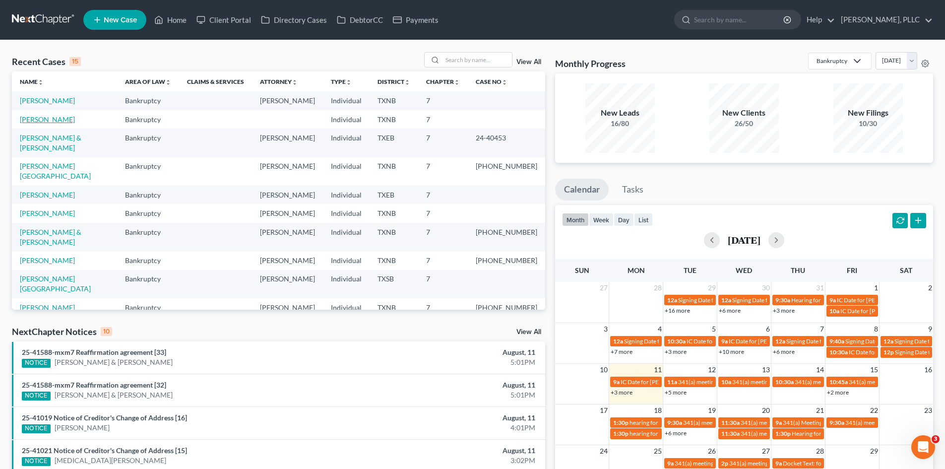
click at [52, 122] on link "Perez, Valerie" at bounding box center [47, 119] width 55 height 8
select select "6"
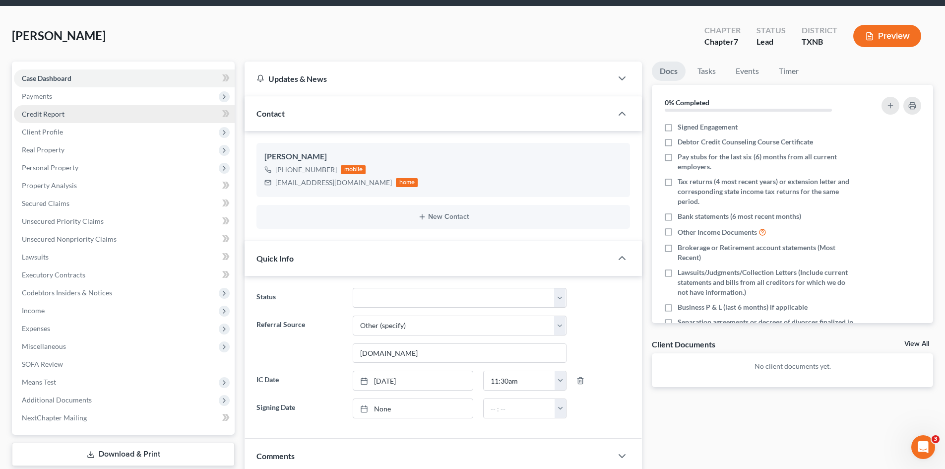
scroll to position [50, 0]
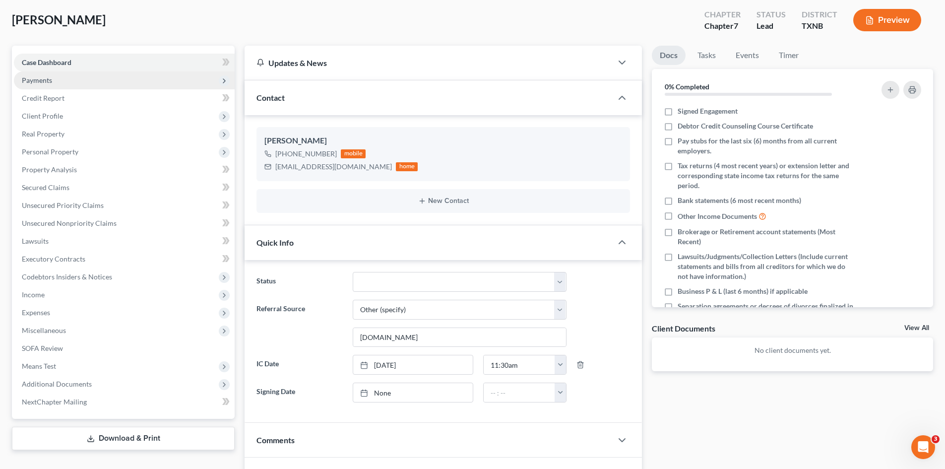
click at [96, 82] on span "Payments" at bounding box center [124, 80] width 221 height 18
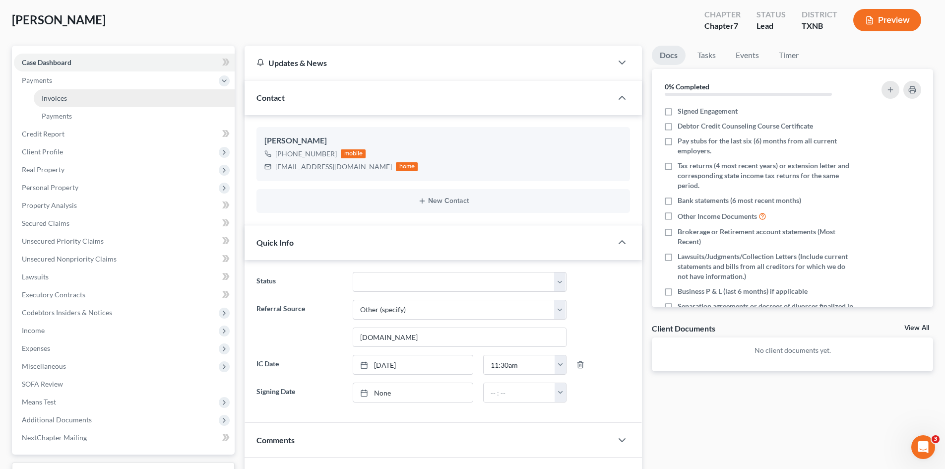
click at [109, 103] on link "Invoices" at bounding box center [134, 98] width 201 height 18
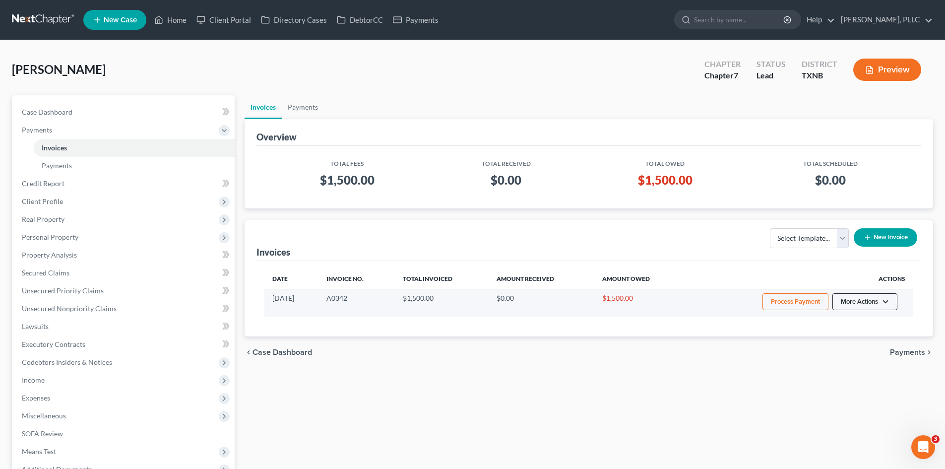
click at [871, 301] on button "More Actions" at bounding box center [864, 301] width 65 height 17
click at [859, 327] on link "View/Edit" at bounding box center [878, 322] width 116 height 17
select select "1"
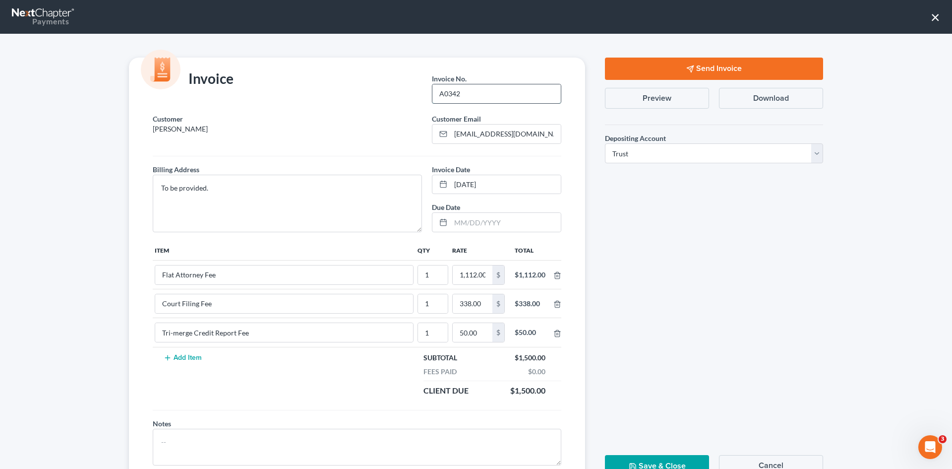
click at [447, 94] on input "A0342" at bounding box center [497, 93] width 128 height 19
type input "A0542"
click at [652, 461] on button "Save & Close" at bounding box center [657, 466] width 104 height 22
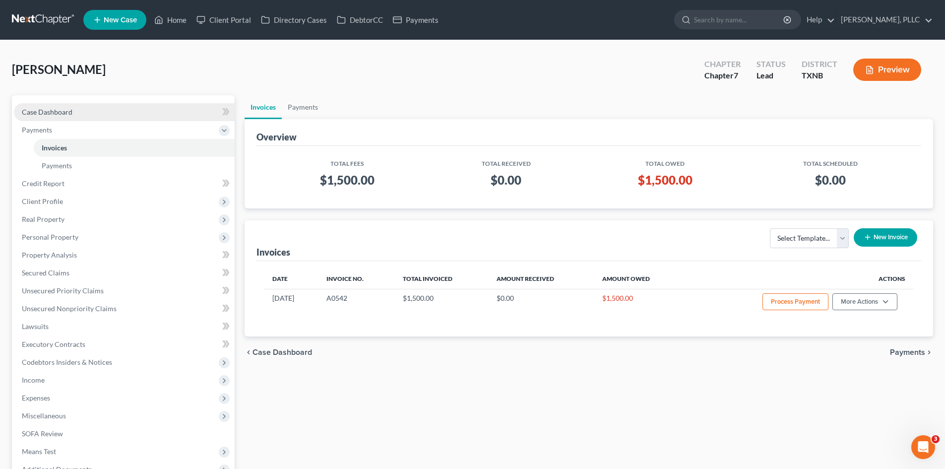
click at [74, 118] on link "Case Dashboard" at bounding box center [124, 112] width 221 height 18
select select "6"
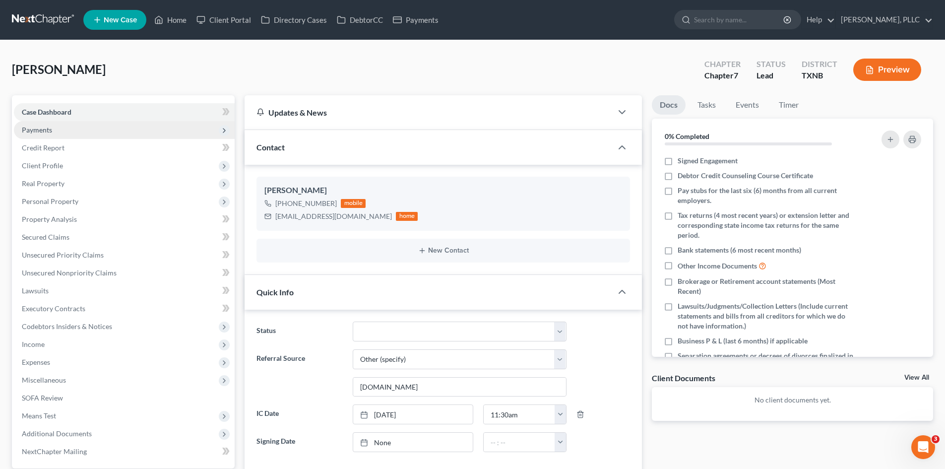
click at [137, 130] on span "Payments" at bounding box center [124, 130] width 221 height 18
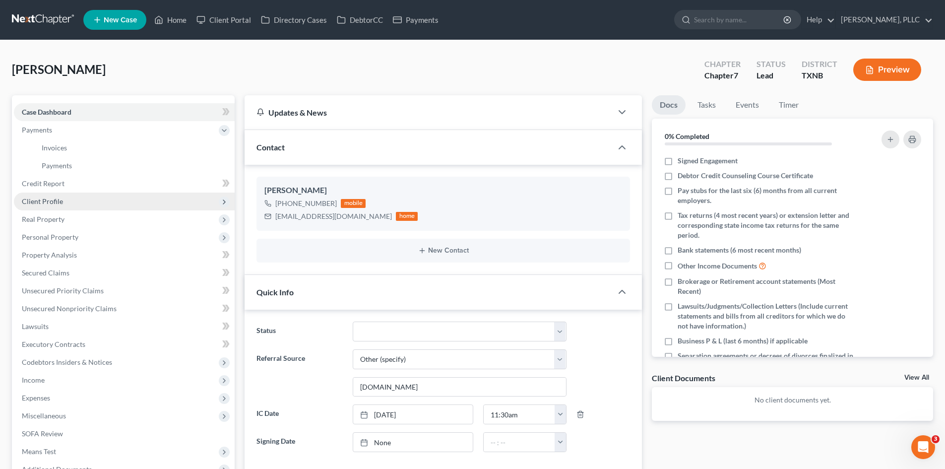
click at [140, 201] on span "Client Profile" at bounding box center [124, 201] width 221 height 18
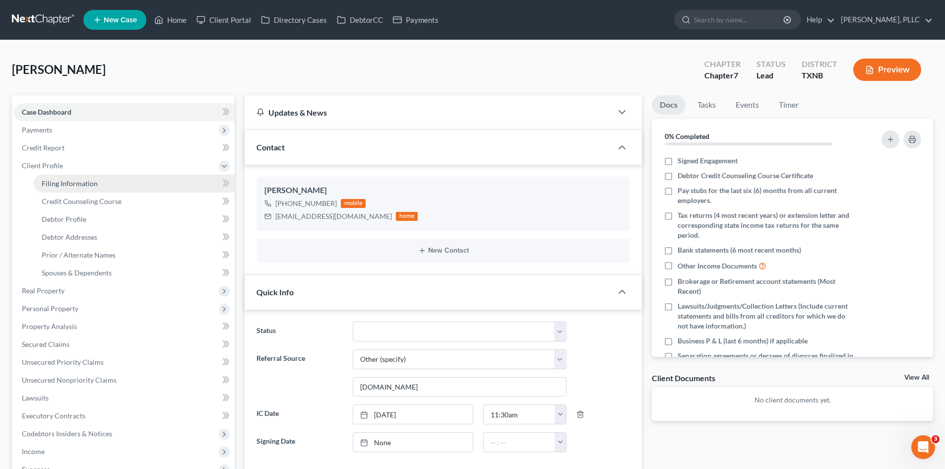
click at [133, 188] on link "Filing Information" at bounding box center [134, 184] width 201 height 18
select select "1"
select select "0"
select select "78"
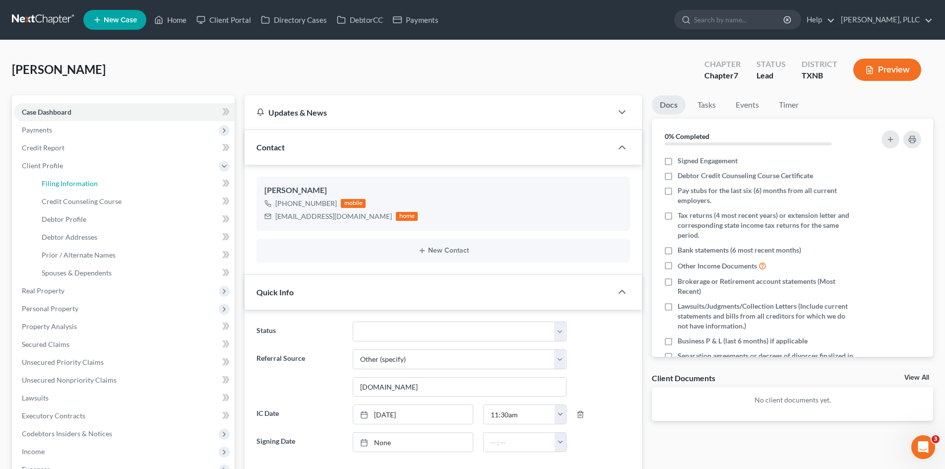
select select "45"
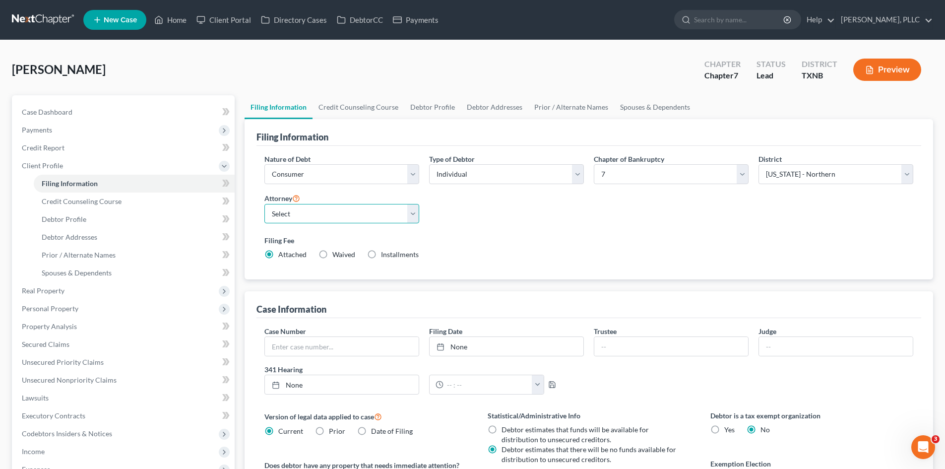
click at [323, 217] on select "Select [PERSON_NAME] - TXEB [PERSON_NAME] - [GEOGRAPHIC_DATA] [PERSON_NAME] - […" at bounding box center [341, 214] width 155 height 20
select select "1"
click at [264, 204] on select "Select [PERSON_NAME] - TXEB [PERSON_NAME] - [GEOGRAPHIC_DATA] [PERSON_NAME] - […" at bounding box center [341, 214] width 155 height 20
click at [541, 232] on div "Filing Fee Attached Waived Waived Installments Installments" at bounding box center [588, 249] width 659 height 36
click at [137, 20] on span "New Case" at bounding box center [120, 19] width 33 height 7
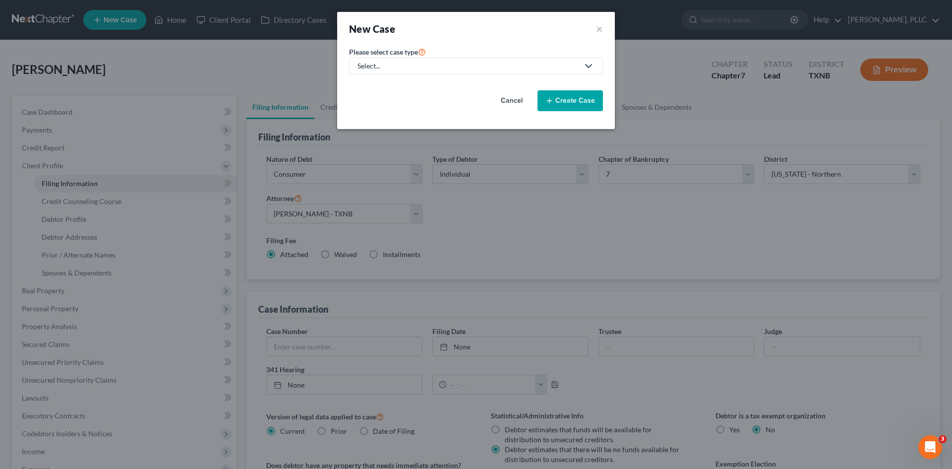
click at [470, 68] on div "Select..." at bounding box center [468, 66] width 221 height 10
click at [399, 90] on div "Bankruptcy" at bounding box center [399, 86] width 81 height 10
select select "78"
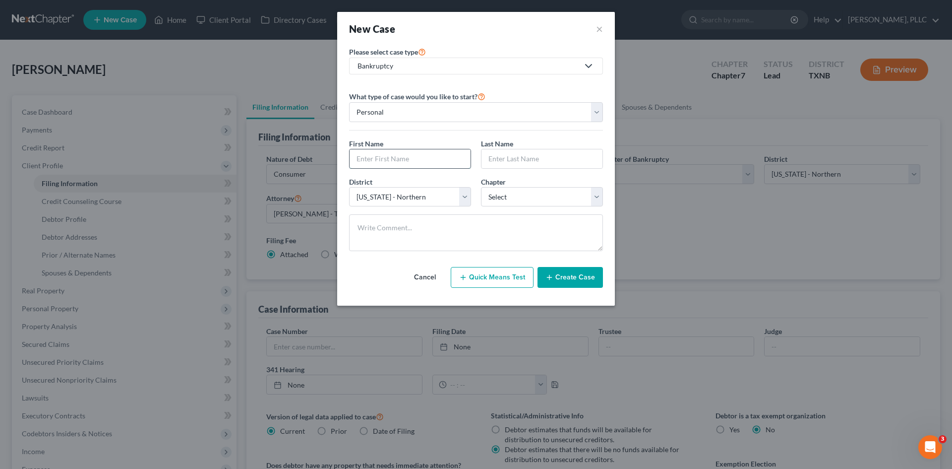
click at [409, 158] on input "text" at bounding box center [410, 158] width 121 height 19
type input "Ndea"
click at [527, 152] on input "text" at bounding box center [542, 158] width 121 height 19
type input "Moore"
click at [536, 193] on select "Select 7 11 12 13" at bounding box center [542, 197] width 122 height 20
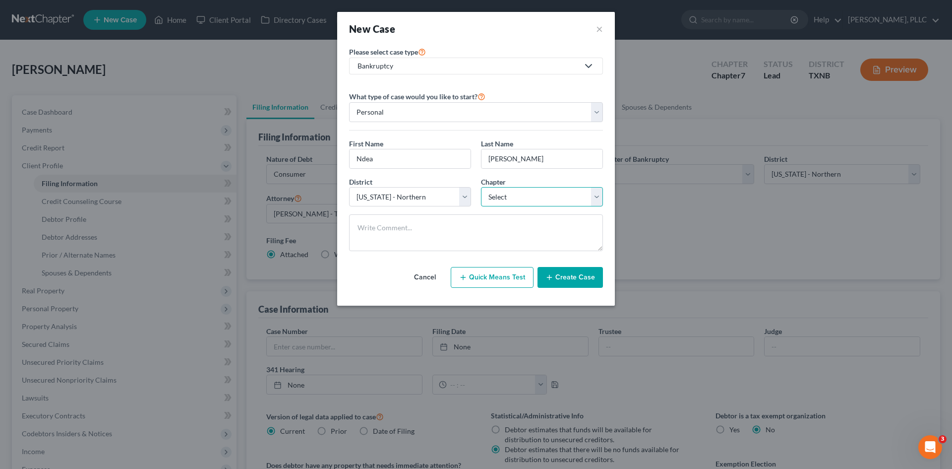
select select "0"
click at [481, 187] on select "Select 7 11 12 13" at bounding box center [542, 197] width 122 height 20
click at [568, 272] on button "Create Case" at bounding box center [570, 277] width 65 height 21
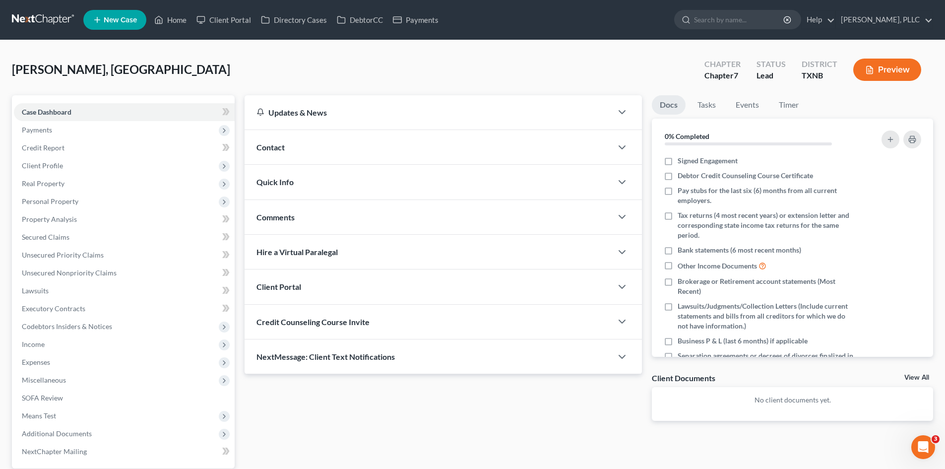
click at [309, 151] on div "Contact" at bounding box center [429, 147] width 368 height 34
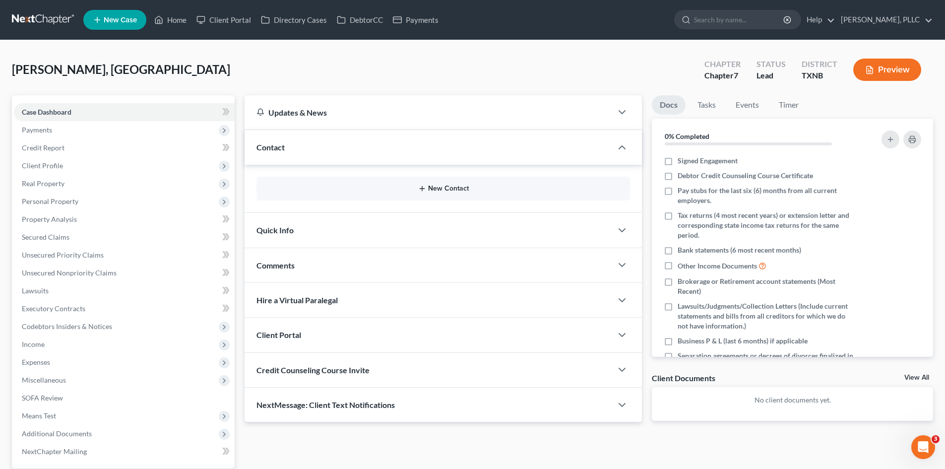
click at [452, 188] on button "New Contact" at bounding box center [443, 189] width 358 height 8
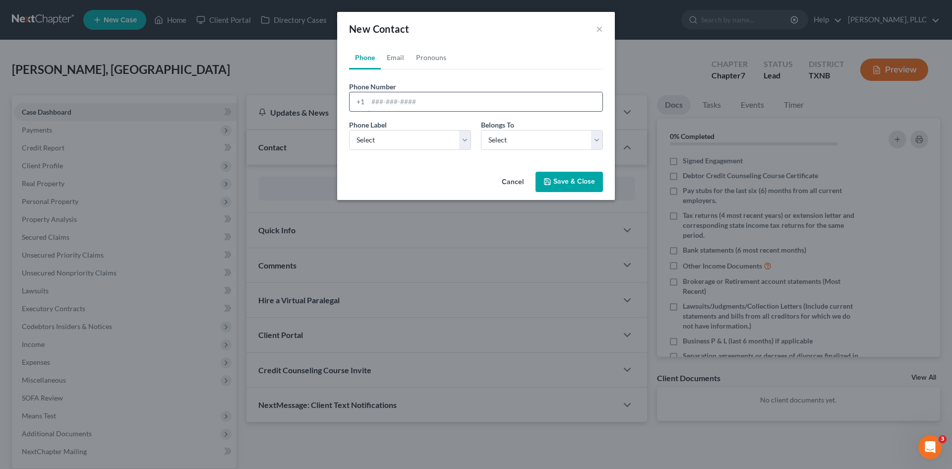
click at [376, 99] on input "tel" at bounding box center [485, 101] width 235 height 19
type input "303-522-4633"
drag, startPoint x: 440, startPoint y: 152, endPoint x: 435, endPoint y: 134, distance: 18.5
click at [440, 152] on div "Phone Label * Select Mobile Home Work Other Belongs To * Select Client Other" at bounding box center [476, 139] width 264 height 38
click at [435, 131] on select "Select Mobile Home Work Other" at bounding box center [410, 140] width 122 height 20
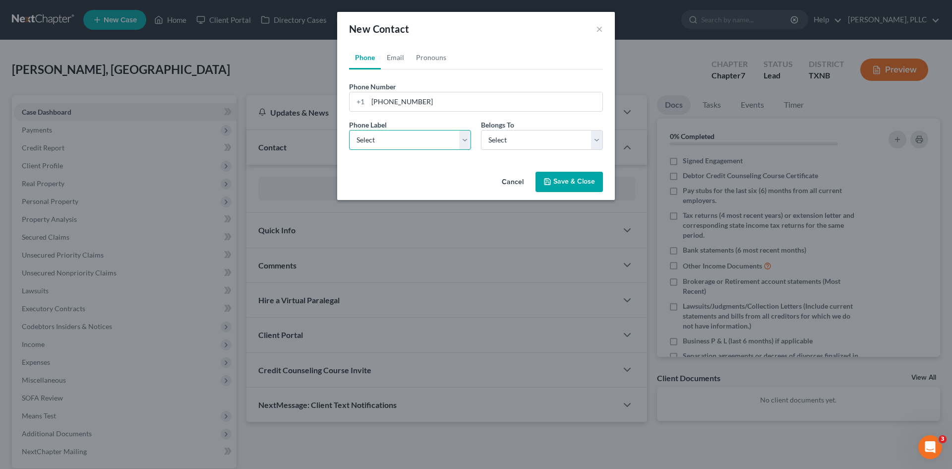
drag, startPoint x: 435, startPoint y: 134, endPoint x: 434, endPoint y: 142, distance: 8.0
click at [435, 134] on select "Select Mobile Home Work Other" at bounding box center [410, 140] width 122 height 20
drag, startPoint x: 434, startPoint y: 142, endPoint x: 435, endPoint y: 149, distance: 7.0
click at [434, 142] on select "Select Mobile Home Work Other" at bounding box center [410, 140] width 122 height 20
select select "0"
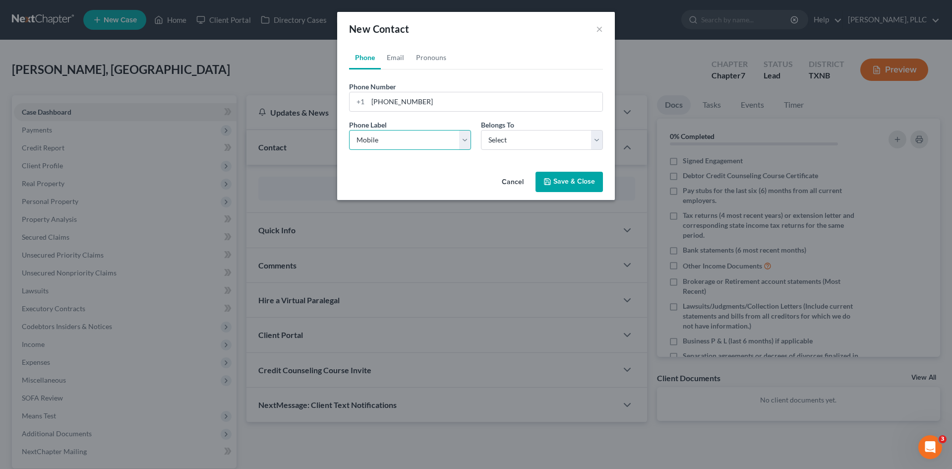
click at [349, 130] on select "Select Mobile Home Work Other" at bounding box center [410, 140] width 122 height 20
click at [505, 140] on select "Select Client Other" at bounding box center [542, 140] width 122 height 20
select select "0"
click at [481, 130] on select "Select Client Other" at bounding box center [542, 140] width 122 height 20
select select "0"
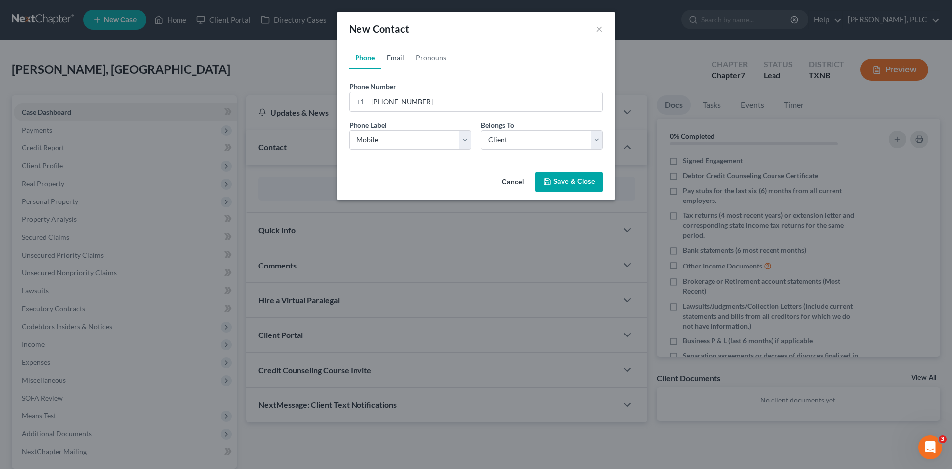
click at [396, 54] on link "Email" at bounding box center [395, 58] width 29 height 24
click at [385, 102] on input "email" at bounding box center [485, 101] width 235 height 19
paste input "ndmoore73@gmail.com"
type input "ndmoore73@gmail.com"
click at [405, 139] on select "Select Home Work Other" at bounding box center [410, 140] width 122 height 20
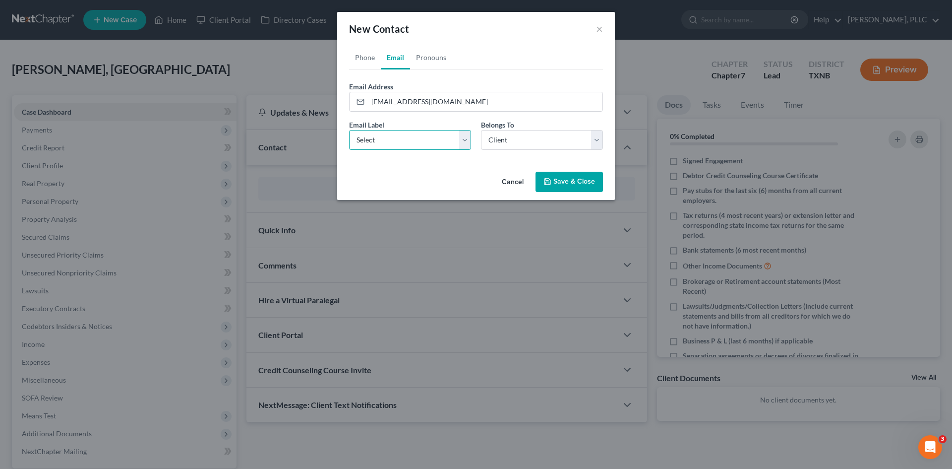
select select "0"
click at [349, 130] on select "Select Home Work Other" at bounding box center [410, 140] width 122 height 20
click at [551, 185] on icon "button" at bounding box center [548, 182] width 8 height 8
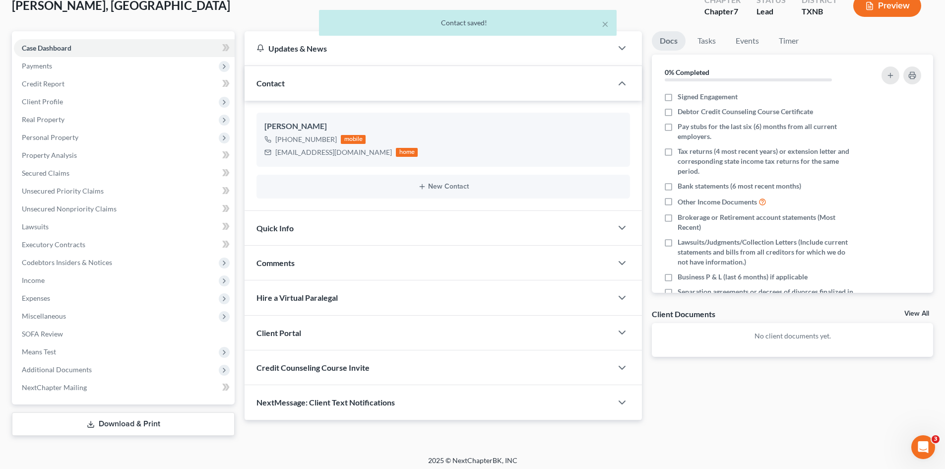
scroll to position [68, 0]
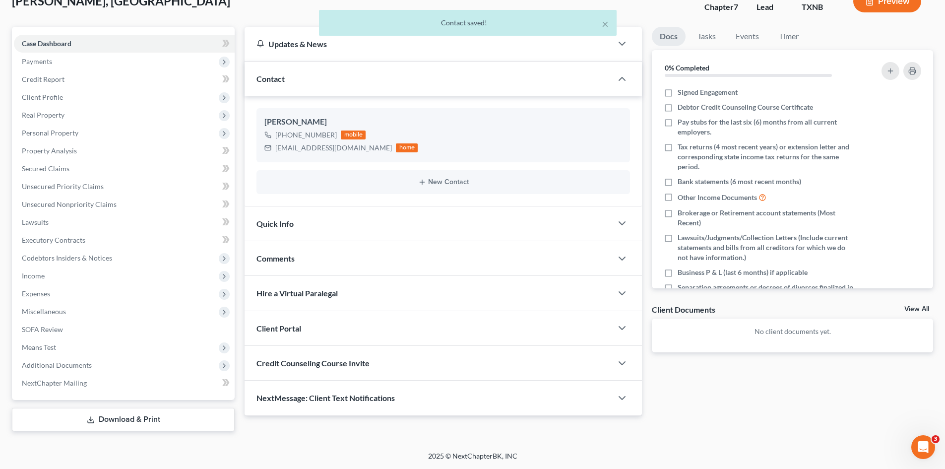
click at [399, 237] on div "Quick Info" at bounding box center [429, 223] width 368 height 34
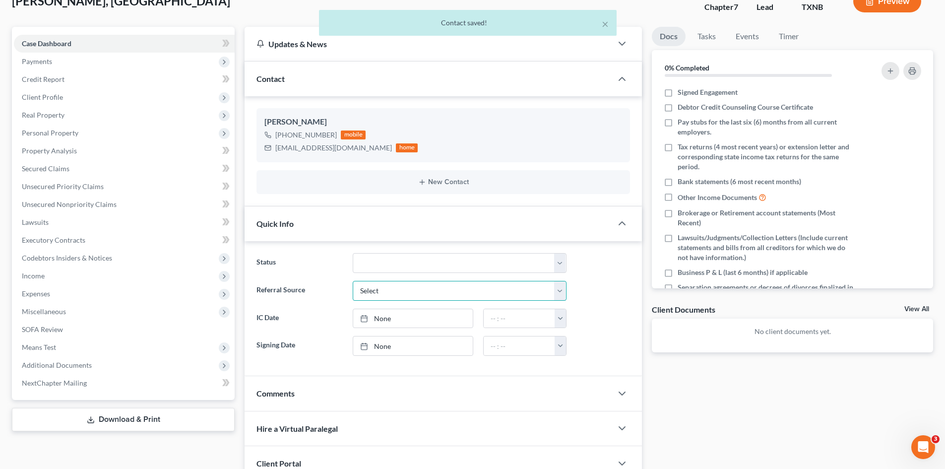
drag, startPoint x: 396, startPoint y: 290, endPoint x: 375, endPoint y: 401, distance: 113.6
click at [396, 290] on select "Select Word Of Mouth Previous Clients Direct Mail Website Google Search Modern …" at bounding box center [460, 291] width 214 height 20
click at [353, 281] on select "Select Word Of Mouth Previous Clients Direct Mail Website Google Search Modern …" at bounding box center [460, 291] width 214 height 20
drag, startPoint x: 380, startPoint y: 292, endPoint x: 384, endPoint y: 299, distance: 7.8
click at [380, 292] on select "Select Word Of Mouth Previous Clients Direct Mail Website Google Search Modern …" at bounding box center [460, 291] width 214 height 20
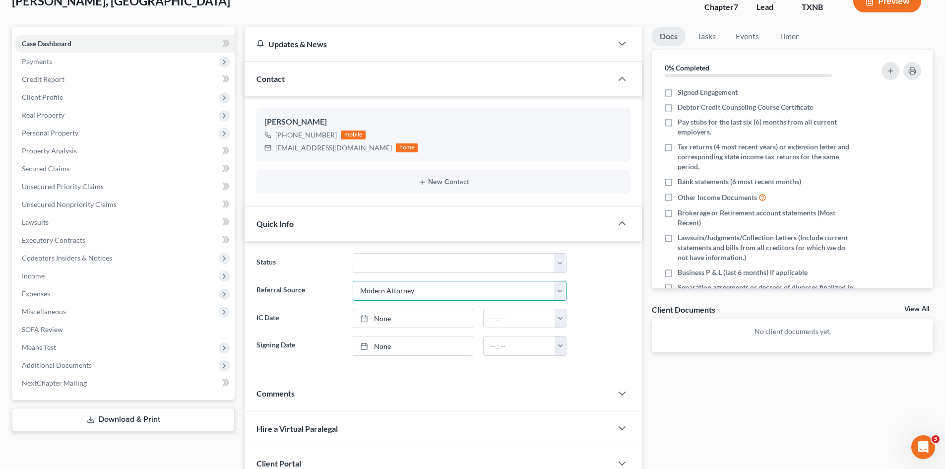
select select "4"
click at [353, 281] on select "Select Word Of Mouth Previous Clients Direct Mail Website Google Search Modern …" at bounding box center [460, 291] width 214 height 20
type input "8/11/2025"
click at [389, 316] on link "None" at bounding box center [413, 318] width 120 height 19
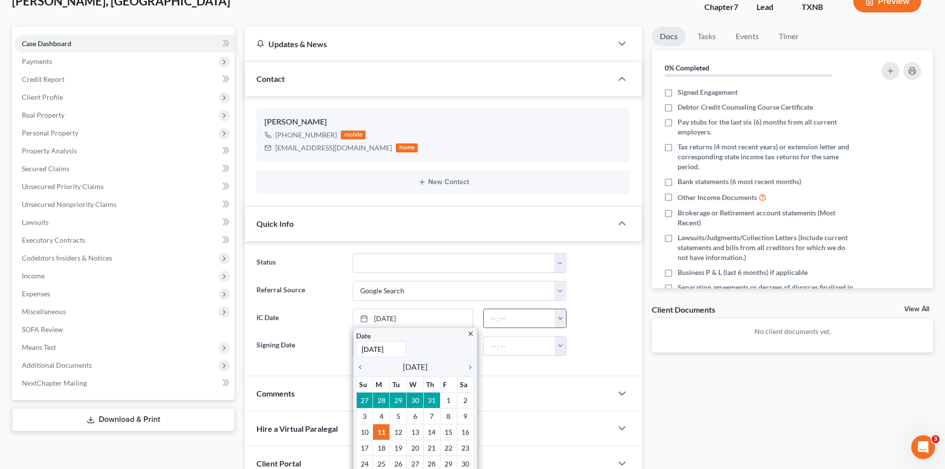
click at [562, 319] on button "button" at bounding box center [560, 318] width 11 height 19
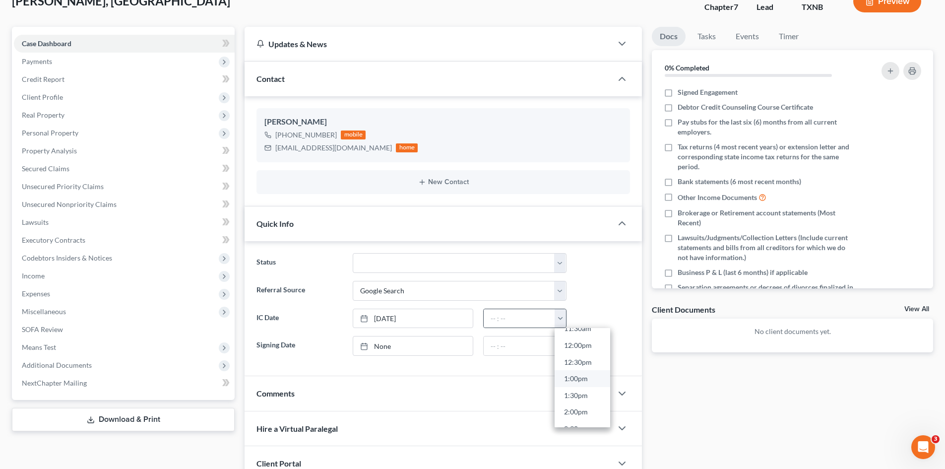
scroll to position [397, 0]
click at [576, 363] on link "12:30pm" at bounding box center [583, 360] width 56 height 17
type input "12:30pm"
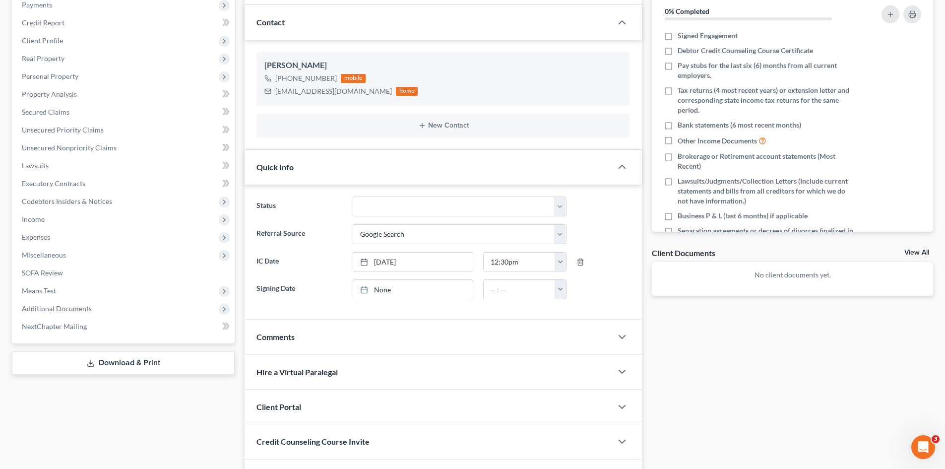
scroll to position [188, 0]
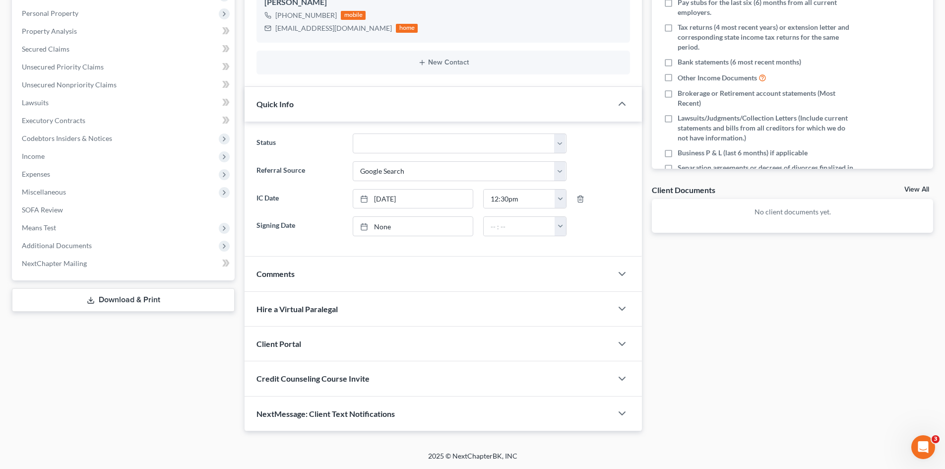
click at [293, 351] on div "Client Portal" at bounding box center [429, 343] width 368 height 34
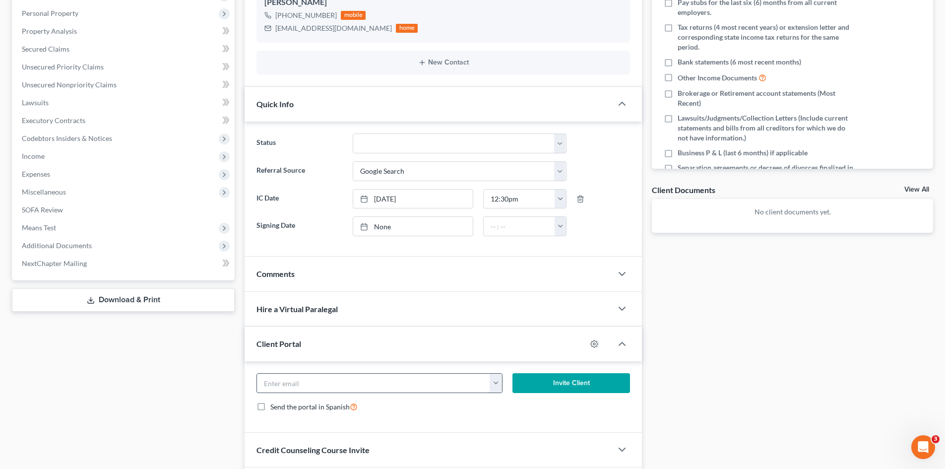
click at [332, 385] on input "email" at bounding box center [373, 383] width 233 height 19
paste input "ndmoore73@gmail.com"
type input "ndmoore73@gmail.com"
click at [571, 381] on button "Invite Client" at bounding box center [571, 383] width 118 height 20
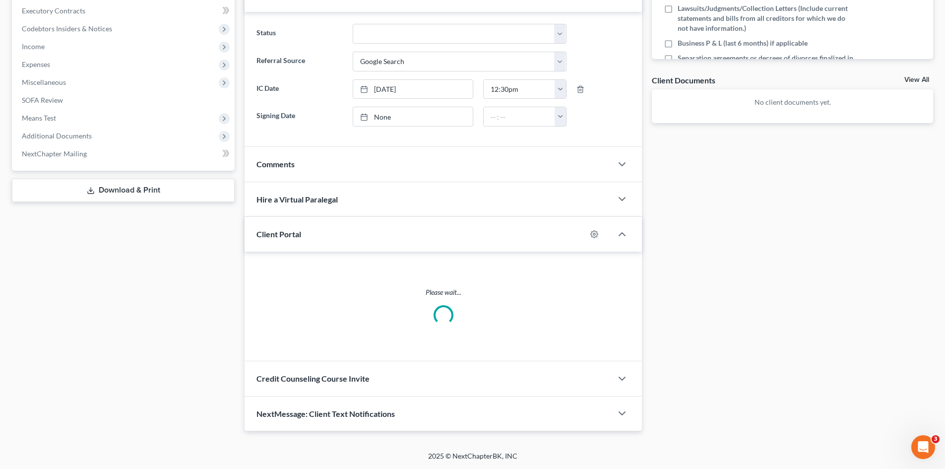
scroll to position [250, 0]
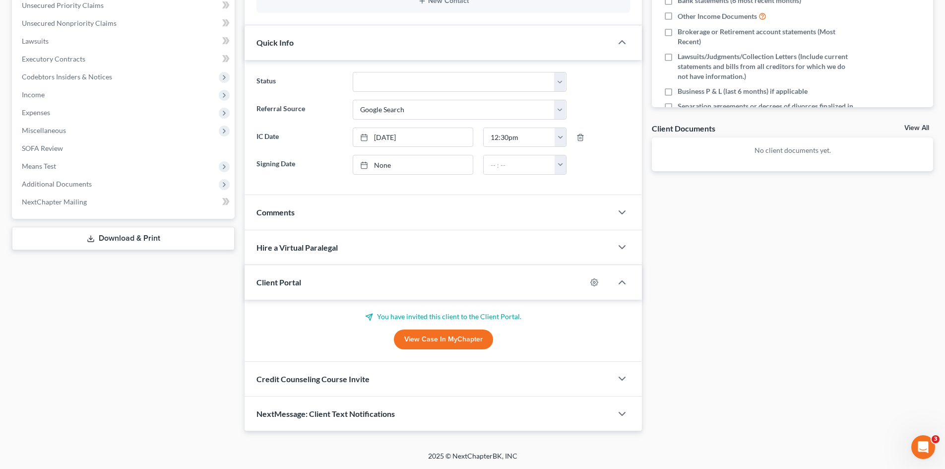
click at [457, 378] on div "Credit Counseling Course Invite" at bounding box center [429, 379] width 368 height 34
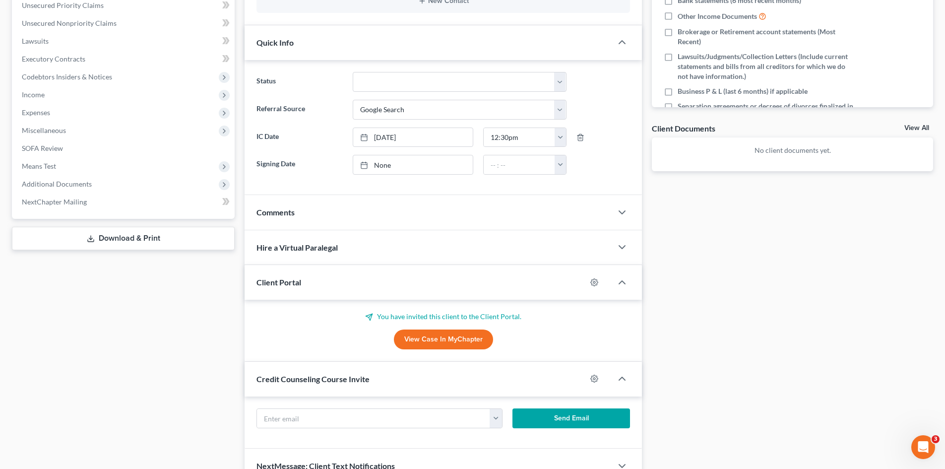
scroll to position [298, 0]
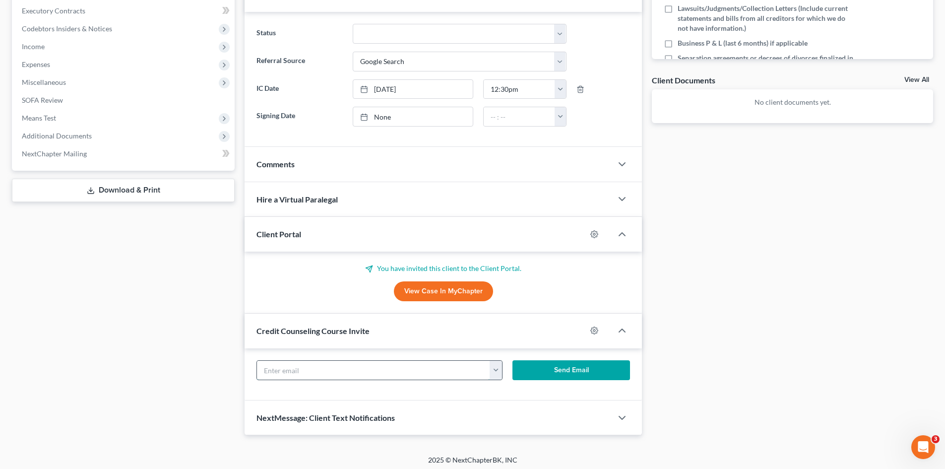
click at [329, 376] on input "text" at bounding box center [373, 370] width 233 height 19
paste input "ndmoore73@gmail.com"
type input "ndmoore73@gmail.com"
drag, startPoint x: 563, startPoint y: 381, endPoint x: 557, endPoint y: 376, distance: 8.1
click at [562, 381] on form "ndmoore73@gmail.com ndmoore73@gmail.com Send Email" at bounding box center [442, 374] width 383 height 28
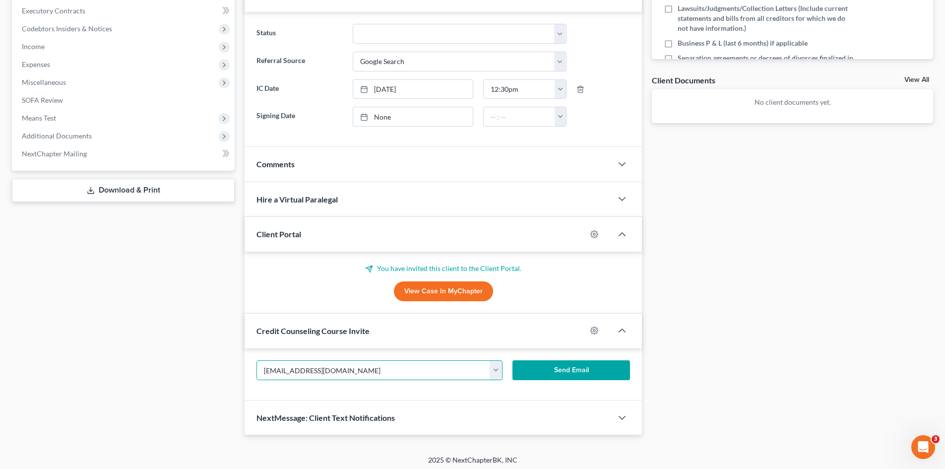
click at [557, 376] on button "Send Email" at bounding box center [571, 370] width 118 height 20
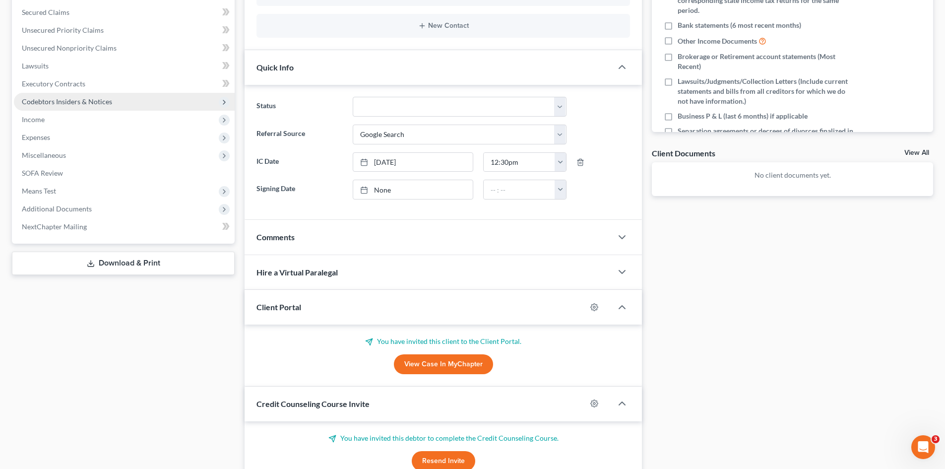
scroll to position [99, 0]
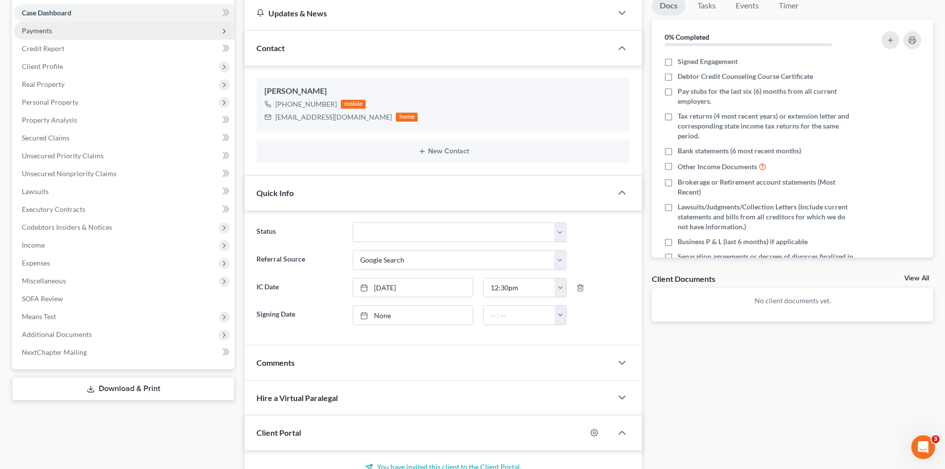
click at [73, 33] on span "Payments" at bounding box center [124, 31] width 221 height 18
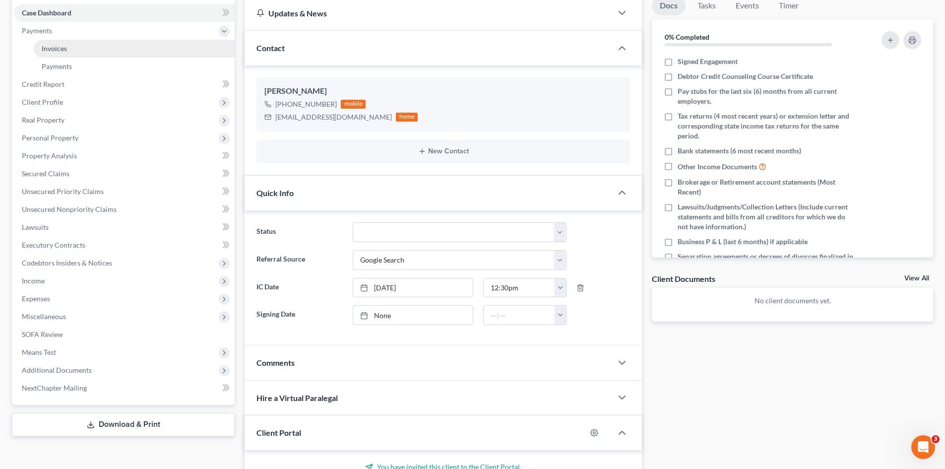
click at [78, 50] on link "Invoices" at bounding box center [134, 49] width 201 height 18
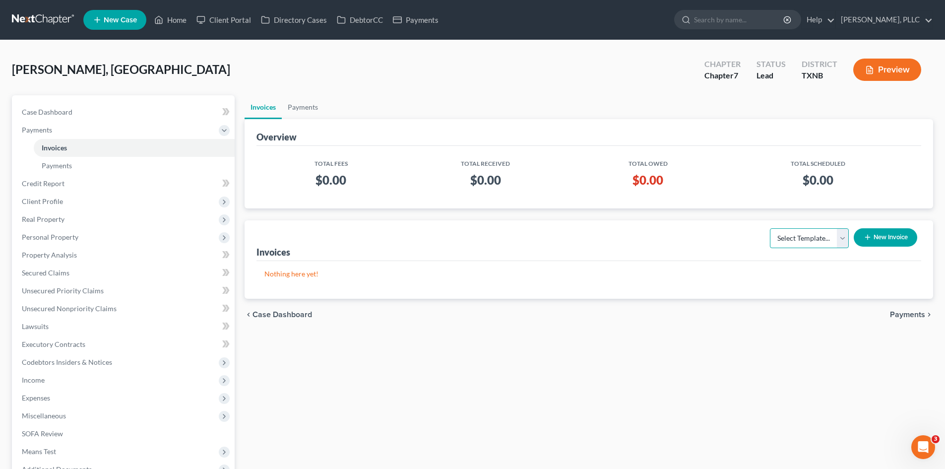
drag, startPoint x: 837, startPoint y: 242, endPoint x: 835, endPoint y: 247, distance: 5.1
click at [836, 242] on select "Select Template... Invoice" at bounding box center [809, 238] width 79 height 20
select select "0"
click at [770, 228] on select "Select Template... Invoice" at bounding box center [809, 238] width 79 height 20
click at [883, 237] on button "New Invoice" at bounding box center [885, 237] width 63 height 18
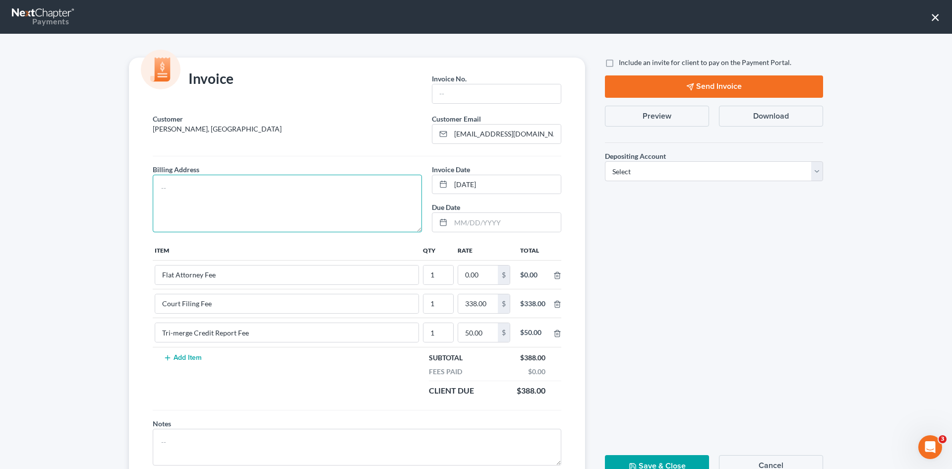
click at [234, 195] on textarea at bounding box center [287, 204] width 269 height 58
type textarea "To be provided."
click at [499, 88] on input "text" at bounding box center [497, 93] width 128 height 19
type input "A0543"
click at [477, 277] on input "0.00" at bounding box center [478, 274] width 40 height 19
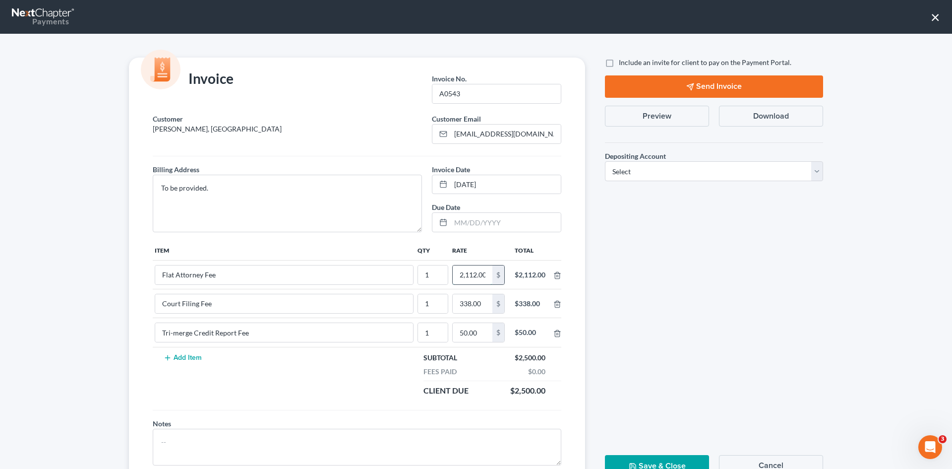
scroll to position [0, 1]
type input "2,112.00"
click at [619, 60] on label "Include an invite for client to pay on the Payment Portal." at bounding box center [705, 63] width 173 height 10
click at [623, 60] on input "Include an invite for client to pay on the Payment Portal." at bounding box center [626, 61] width 6 height 6
checkbox input "true"
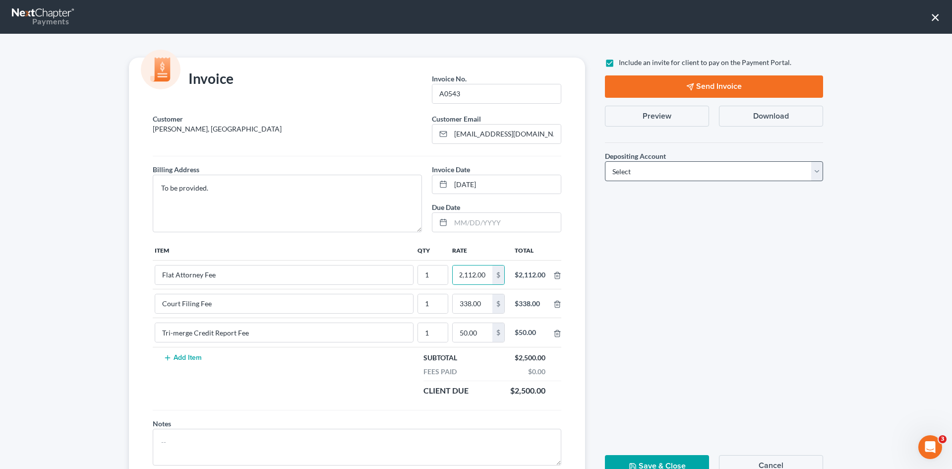
scroll to position [0, 0]
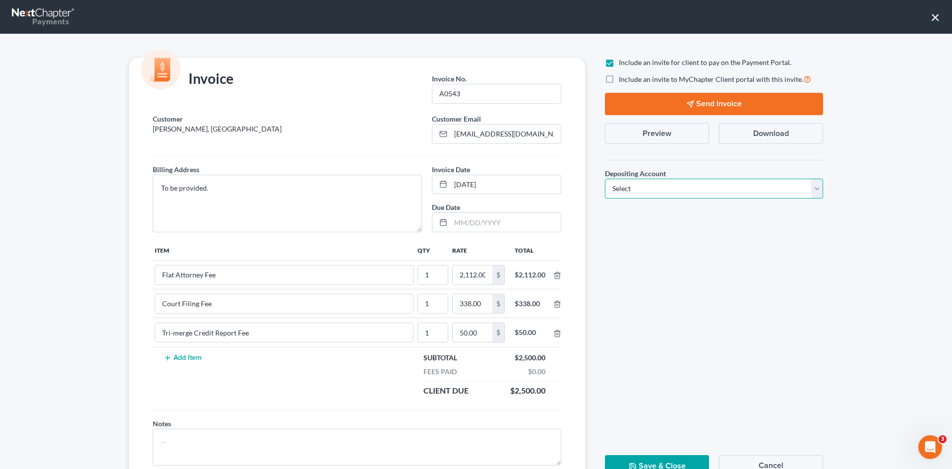
click at [643, 193] on select "Select Operation Trust" at bounding box center [714, 189] width 218 height 20
select select "1"
click at [605, 179] on select "Select Operation Trust" at bounding box center [714, 189] width 218 height 20
click at [704, 95] on button "Send Invoice" at bounding box center [714, 104] width 218 height 22
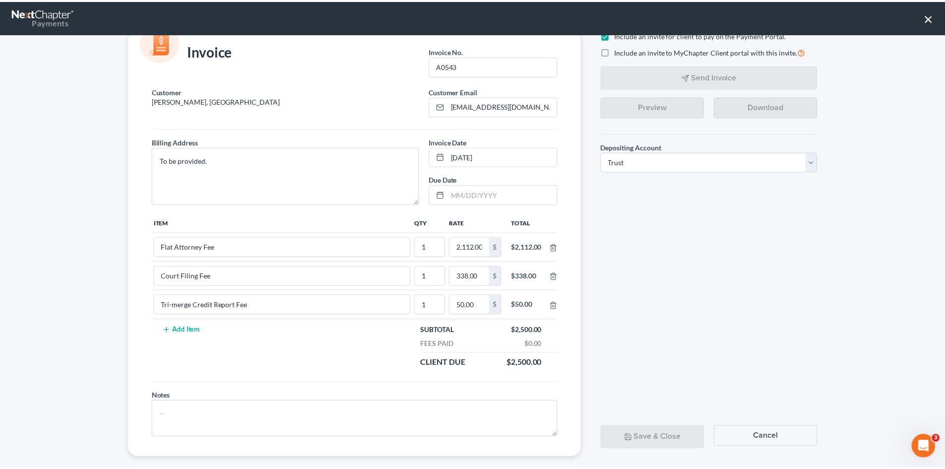
scroll to position [40, 0]
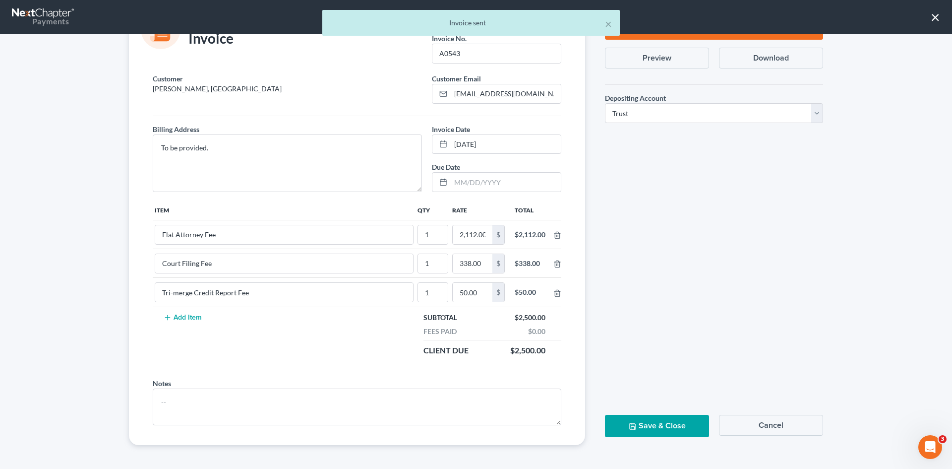
click at [671, 429] on button "Save & Close" at bounding box center [657, 426] width 104 height 22
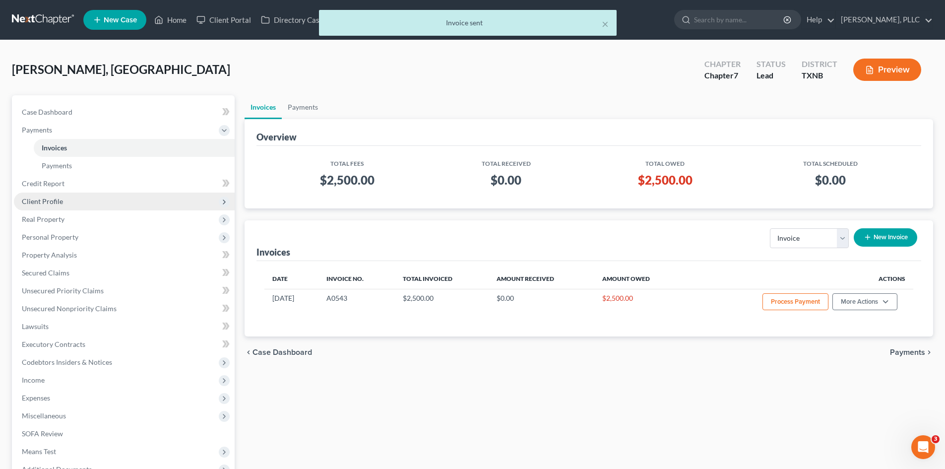
click at [109, 196] on span "Client Profile" at bounding box center [124, 201] width 221 height 18
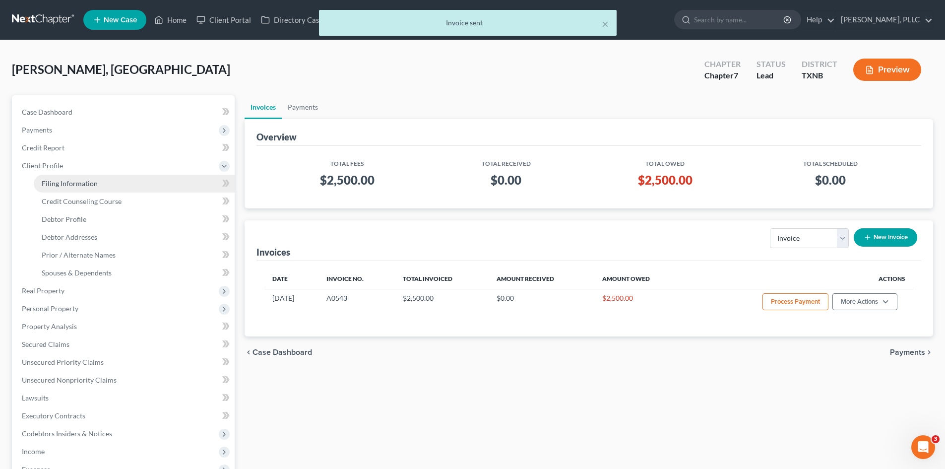
click at [111, 183] on link "Filing Information" at bounding box center [134, 184] width 201 height 18
select select "1"
select select "0"
select select "78"
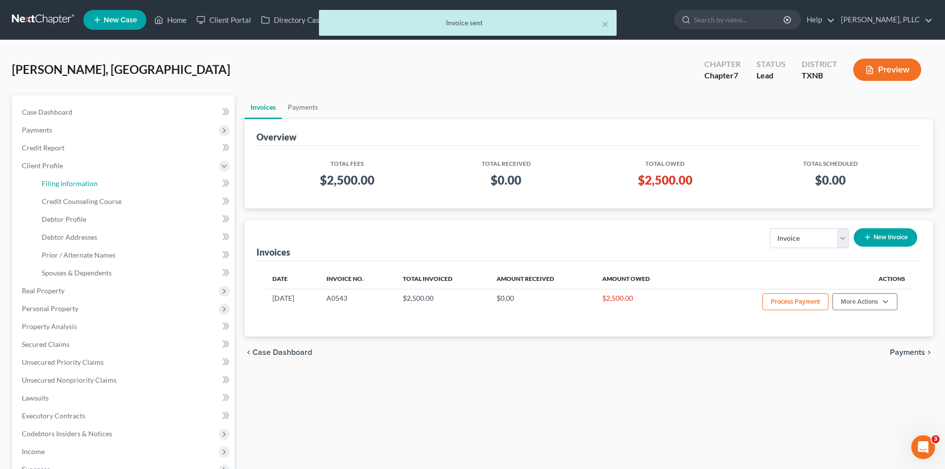
select select "45"
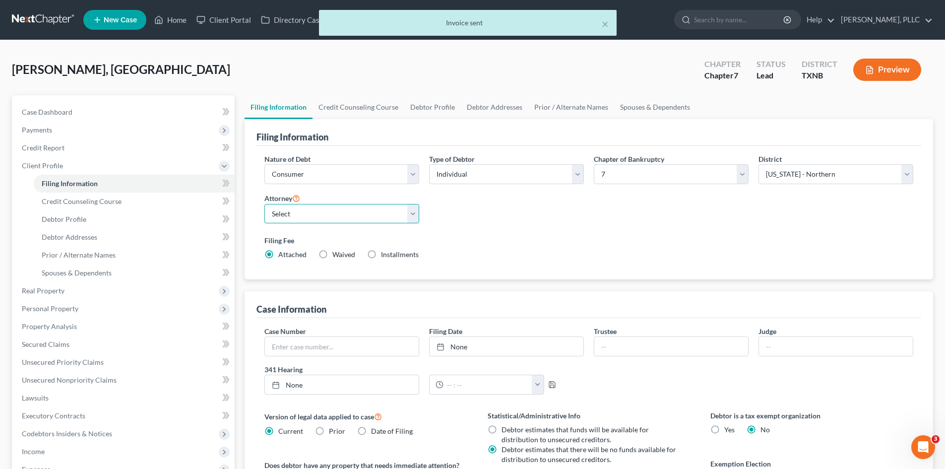
drag, startPoint x: 345, startPoint y: 217, endPoint x: 356, endPoint y: 223, distance: 12.0
click at [345, 217] on select "Select [PERSON_NAME] - TXEB [PERSON_NAME] - [GEOGRAPHIC_DATA] [PERSON_NAME] - […" at bounding box center [341, 214] width 155 height 20
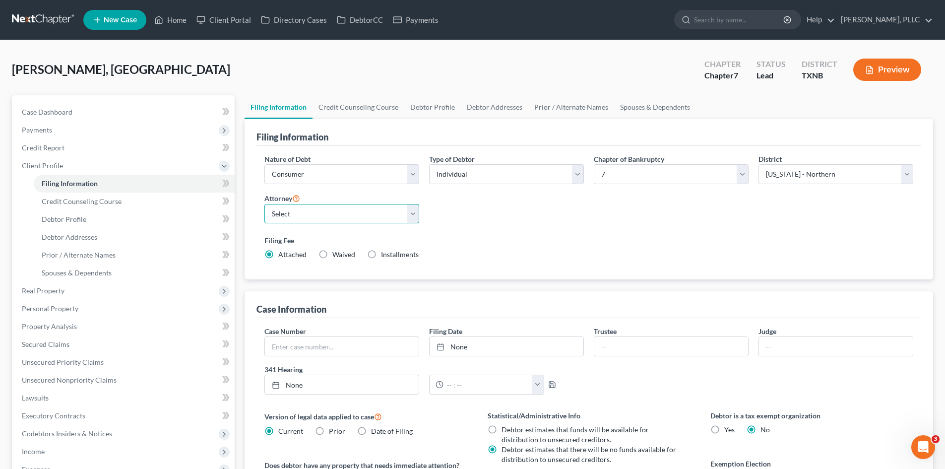
select select "1"
click at [264, 204] on select "Select [PERSON_NAME] - TXEB [PERSON_NAME] - [GEOGRAPHIC_DATA] [PERSON_NAME] - […" at bounding box center [341, 214] width 155 height 20
click at [375, 59] on div "Moore, Ndea Upgraded Chapter Chapter 7 Status Lead District TXNB Preview" at bounding box center [472, 73] width 921 height 43
click at [68, 113] on span "Case Dashboard" at bounding box center [47, 112] width 51 height 8
select select "4"
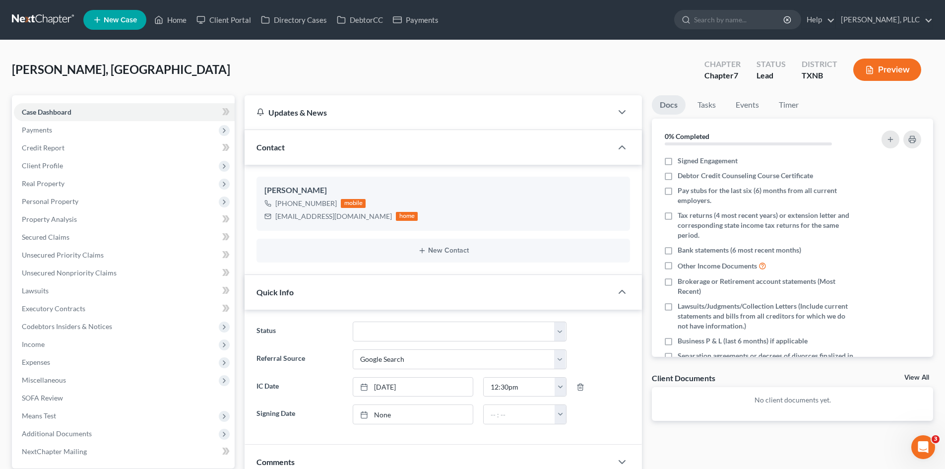
click at [113, 16] on span "New Case" at bounding box center [120, 19] width 33 height 7
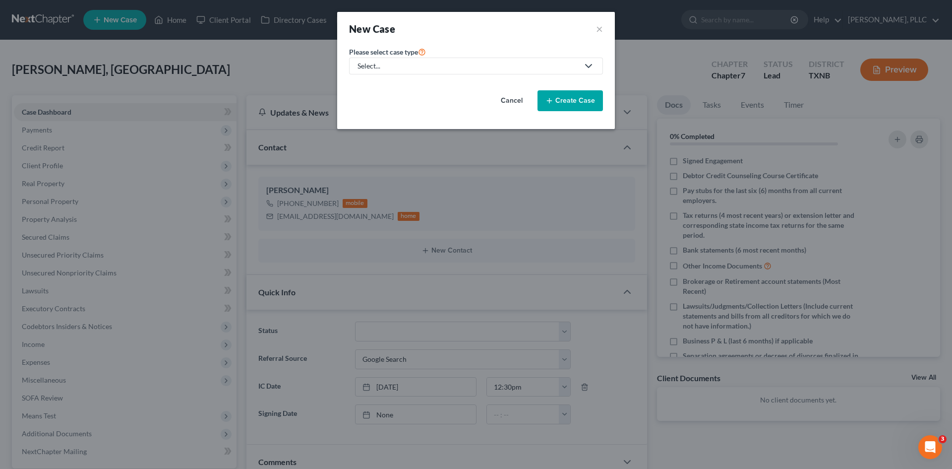
click at [442, 67] on div "Select..." at bounding box center [468, 66] width 221 height 10
click at [406, 86] on div "Bankruptcy" at bounding box center [399, 86] width 81 height 10
select select "78"
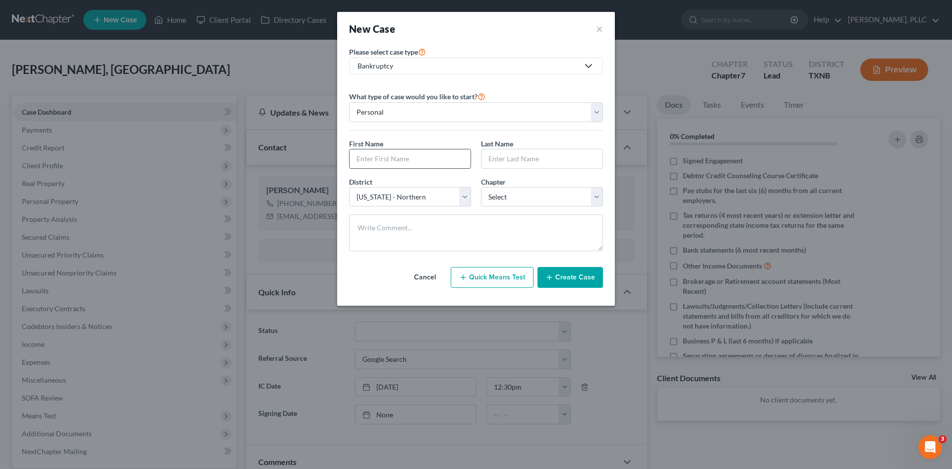
drag, startPoint x: 412, startPoint y: 161, endPoint x: 401, endPoint y: 155, distance: 12.7
click at [412, 161] on input "text" at bounding box center [410, 158] width 121 height 19
type input "Duncan"
click at [496, 158] on input "text" at bounding box center [542, 158] width 121 height 19
type input "Joys"
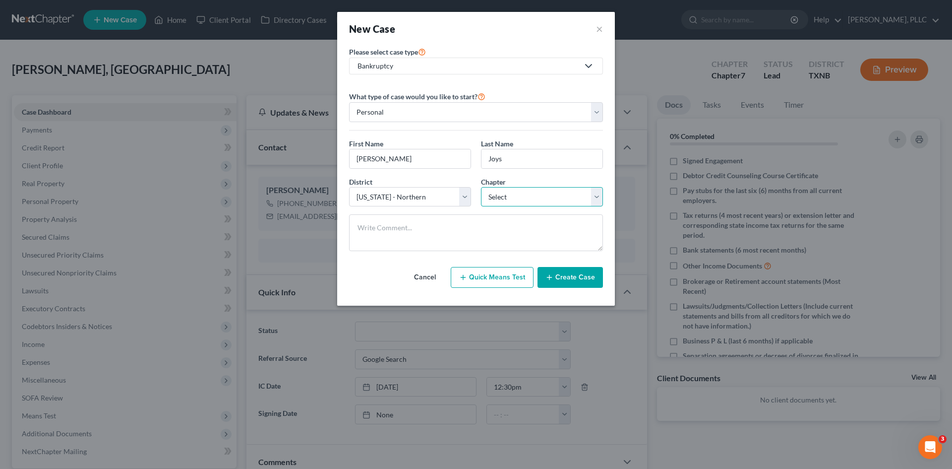
click at [506, 198] on select "Select 7 11 12 13" at bounding box center [542, 197] width 122 height 20
select select "0"
click at [481, 187] on select "Select 7 11 12 13" at bounding box center [542, 197] width 122 height 20
click at [457, 199] on select "Select Alabama - Middle Alabama - Northern Alabama - Southern Alaska Arizona Ar…" at bounding box center [410, 197] width 122 height 20
select select "79"
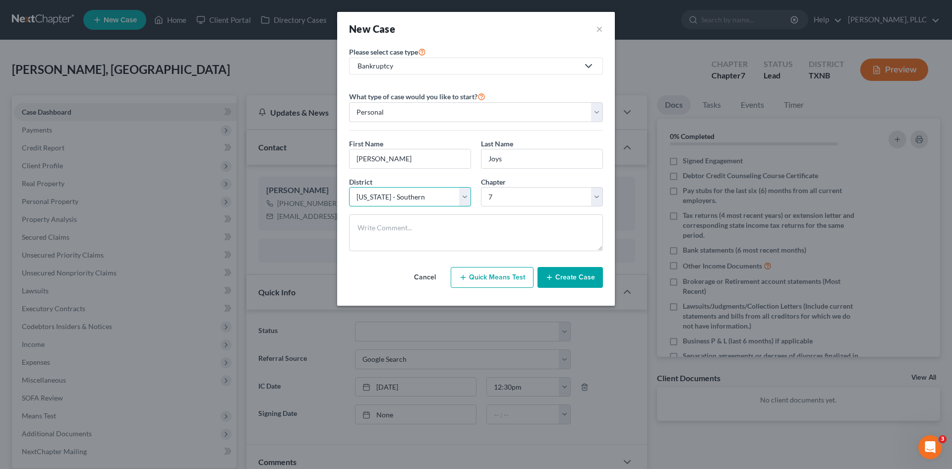
click at [349, 187] on select "Select Alabama - Middle Alabama - Northern Alabama - Southern Alaska Arizona Ar…" at bounding box center [410, 197] width 122 height 20
click at [564, 276] on button "Create Case" at bounding box center [570, 277] width 65 height 21
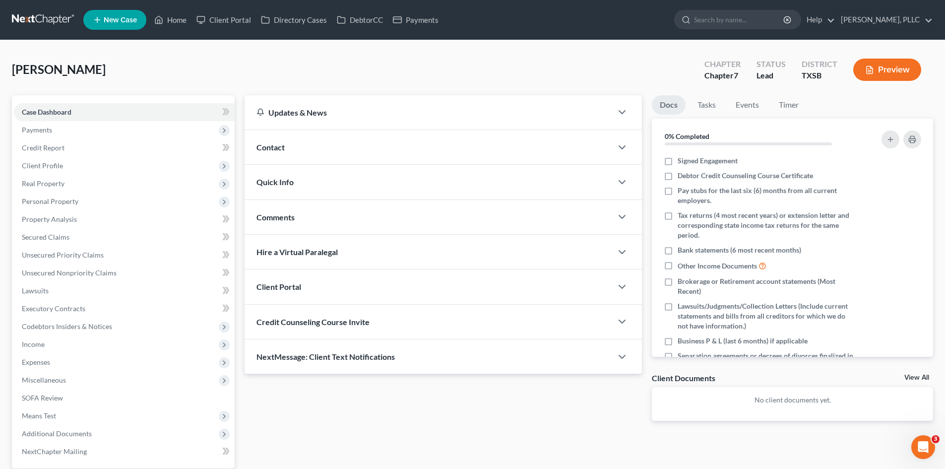
click at [315, 147] on div "Contact" at bounding box center [429, 147] width 368 height 34
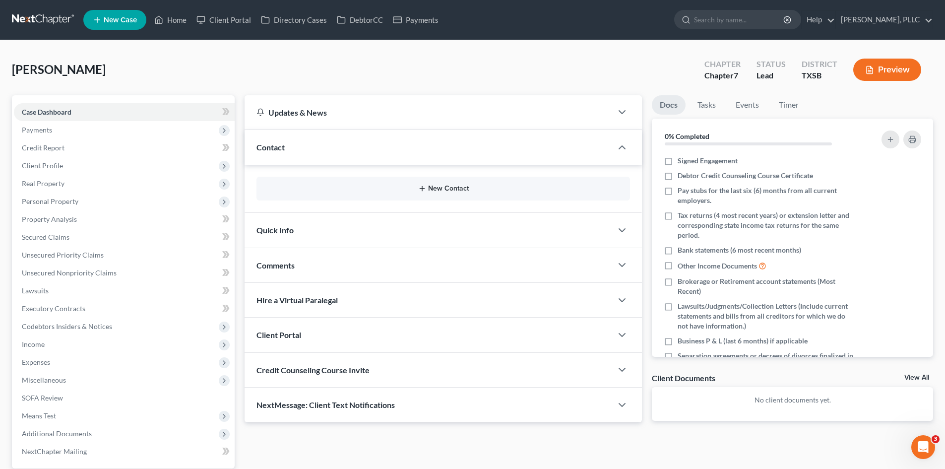
click at [440, 189] on button "New Contact" at bounding box center [443, 189] width 358 height 8
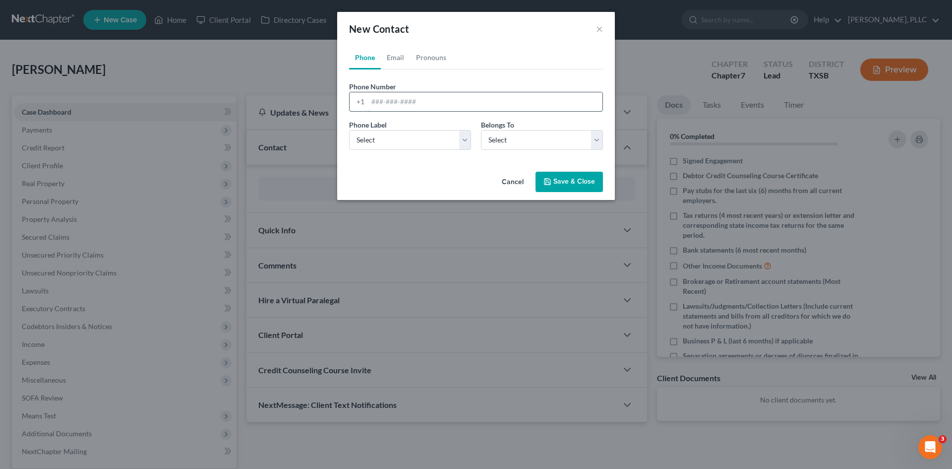
click at [384, 104] on input "tel" at bounding box center [485, 101] width 235 height 19
type input "512-799-4566"
drag, startPoint x: 376, startPoint y: 133, endPoint x: 388, endPoint y: 147, distance: 18.6
click at [376, 133] on select "Select Mobile Home Work Other" at bounding box center [410, 140] width 122 height 20
select select "0"
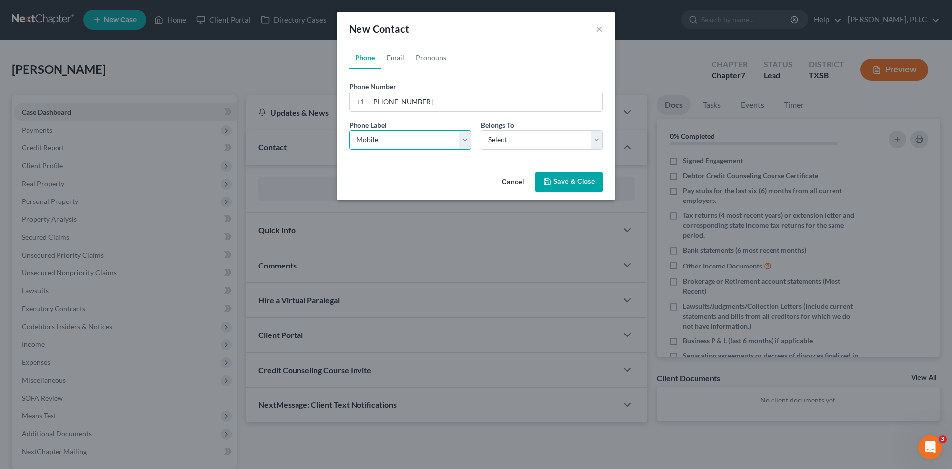
click at [349, 130] on select "Select Mobile Home Work Other" at bounding box center [410, 140] width 122 height 20
click at [519, 145] on select "Select Client Other" at bounding box center [542, 140] width 122 height 20
select select "0"
click at [481, 130] on select "Select Client Other" at bounding box center [542, 140] width 122 height 20
select select "0"
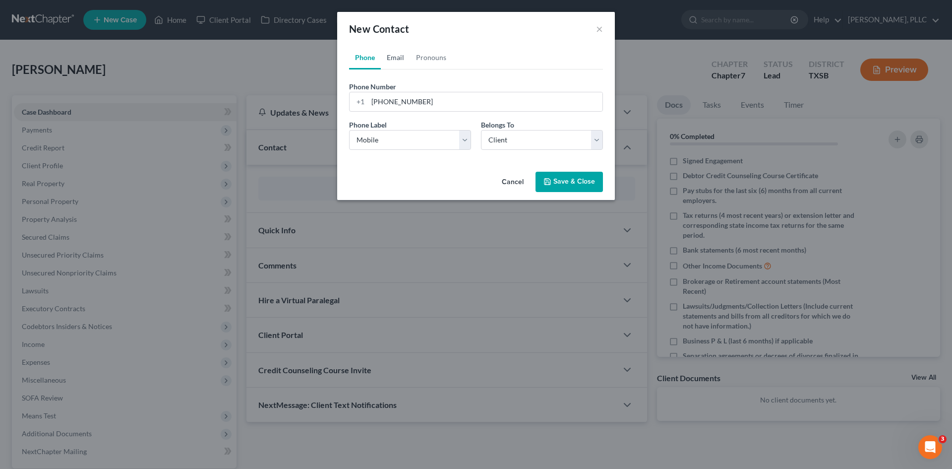
click at [405, 56] on link "Email" at bounding box center [395, 58] width 29 height 24
click at [403, 99] on input "email" at bounding box center [485, 101] width 235 height 19
paste input "dj@chipos.com"
type input "dj@chipos.com"
click at [417, 144] on select "Select Home Work Other" at bounding box center [410, 140] width 122 height 20
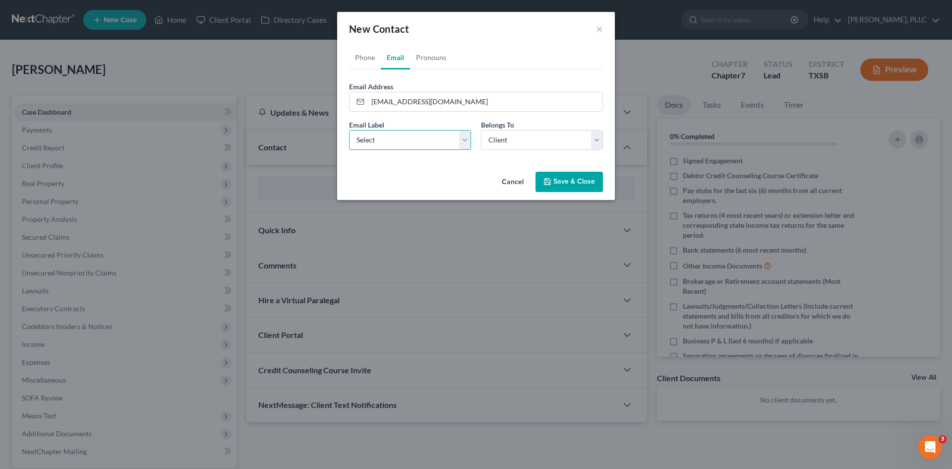
select select "0"
click at [349, 130] on select "Select Home Work Other" at bounding box center [410, 140] width 122 height 20
drag, startPoint x: 586, startPoint y: 188, endPoint x: 381, endPoint y: 228, distance: 208.8
click at [586, 188] on button "Save & Close" at bounding box center [569, 182] width 67 height 21
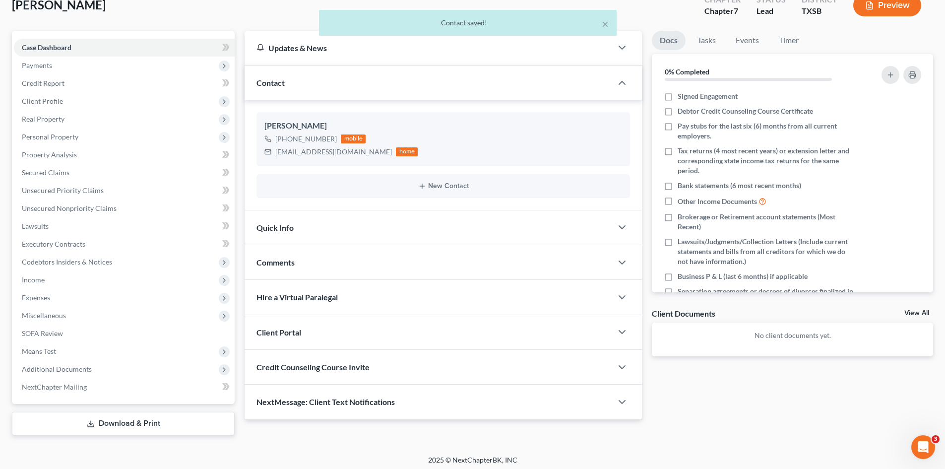
scroll to position [68, 0]
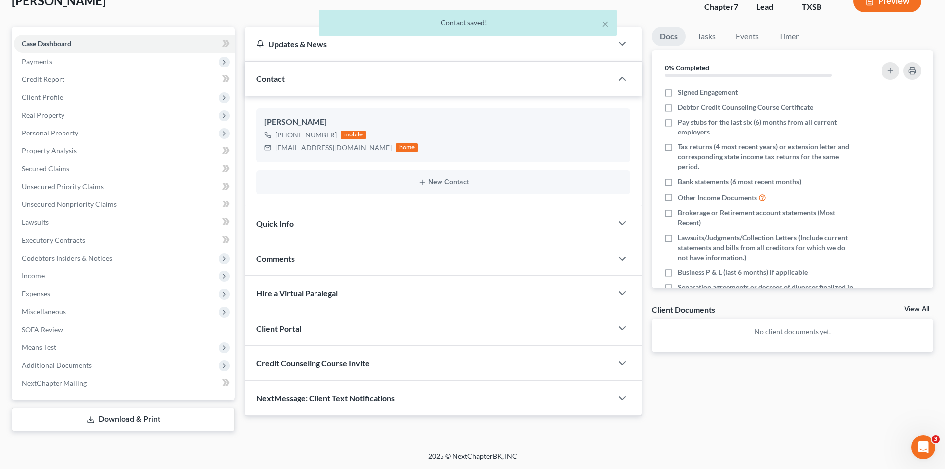
click at [332, 222] on div "Quick Info" at bounding box center [429, 223] width 368 height 34
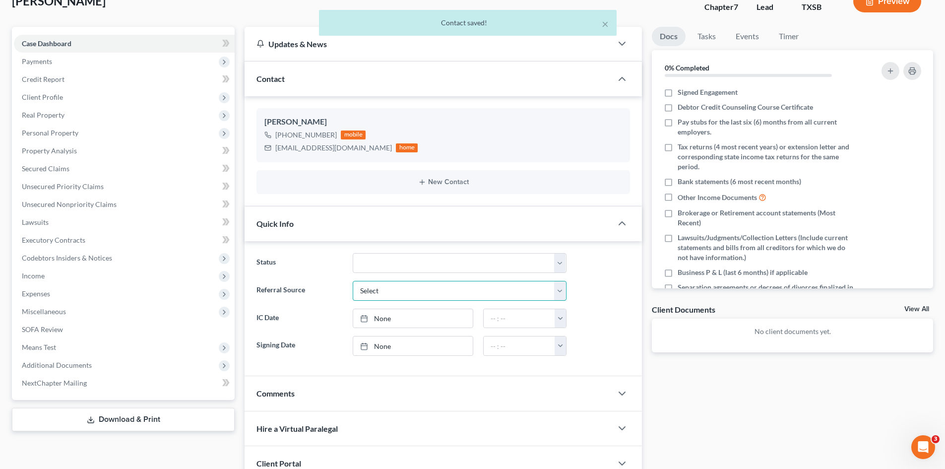
drag, startPoint x: 443, startPoint y: 285, endPoint x: 421, endPoint y: 298, distance: 25.8
click at [442, 285] on select "Select Word Of Mouth Previous Clients Direct Mail Website Google Search Modern …" at bounding box center [460, 291] width 214 height 20
select select "6"
click at [353, 281] on select "Select Word Of Mouth Previous Clients Direct Mail Website Google Search Modern …" at bounding box center [460, 291] width 214 height 20
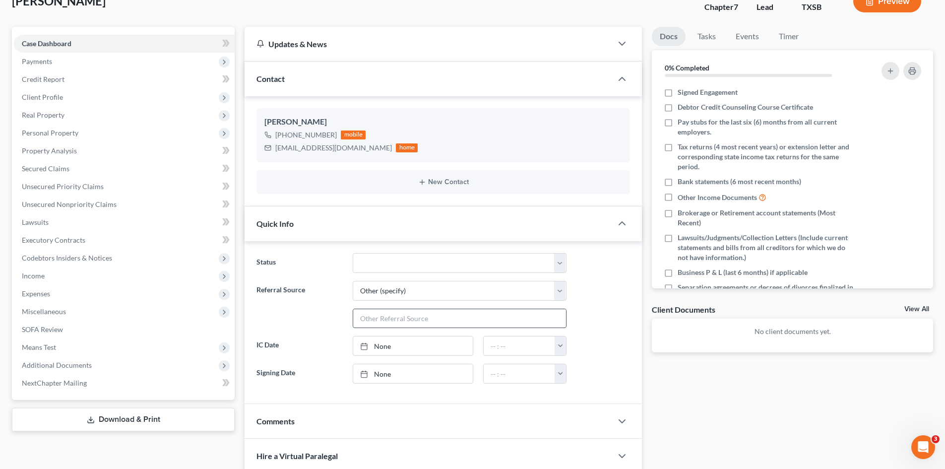
click at [402, 319] on input "text" at bounding box center [459, 318] width 213 height 19
type input "lawyer.com"
click at [432, 349] on link "None" at bounding box center [413, 345] width 120 height 19
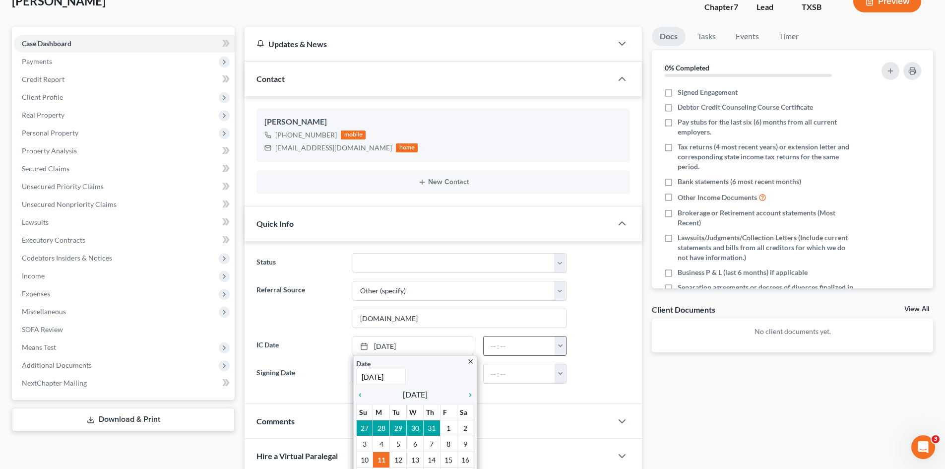
click at [560, 349] on button "button" at bounding box center [560, 345] width 11 height 19
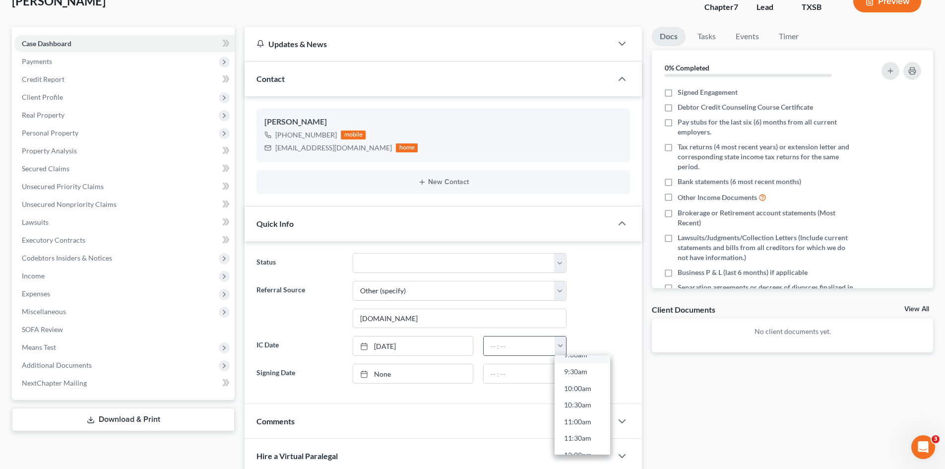
scroll to position [397, 0]
drag, startPoint x: 587, startPoint y: 429, endPoint x: 676, endPoint y: 412, distance: 91.0
click at [586, 429] on link "2:00pm" at bounding box center [583, 437] width 56 height 17
type input "2:00pm"
click at [676, 412] on div "Docs Tasks Events Timer 0% Completed Nothing here yet! Signed Engagement Debtor…" at bounding box center [792, 303] width 291 height 552
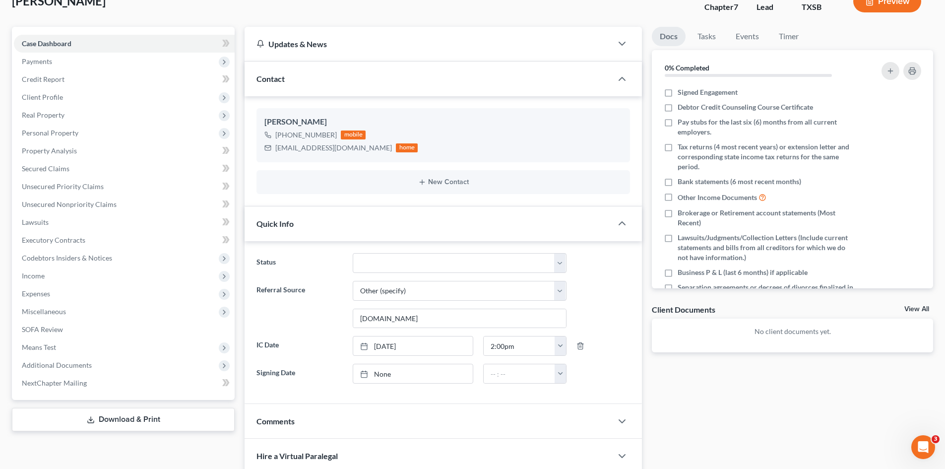
scroll to position [216, 0]
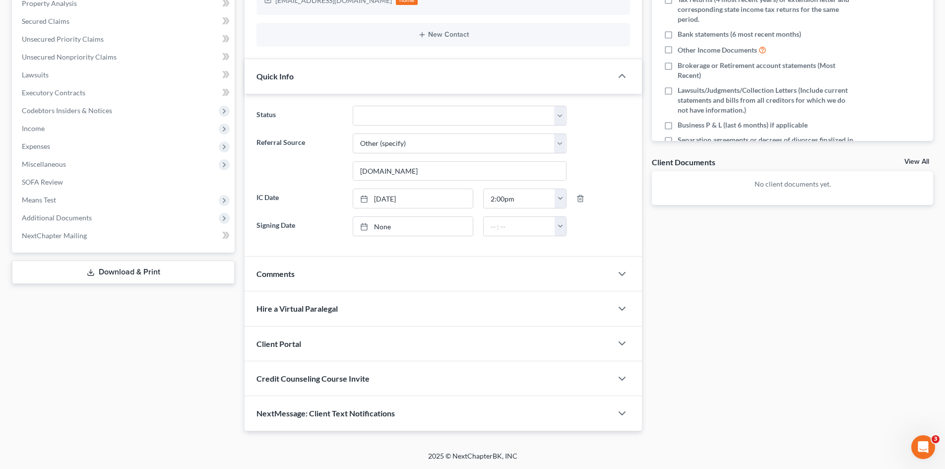
drag, startPoint x: 351, startPoint y: 341, endPoint x: 371, endPoint y: 348, distance: 20.6
click at [350, 341] on div "Client Portal" at bounding box center [429, 343] width 368 height 34
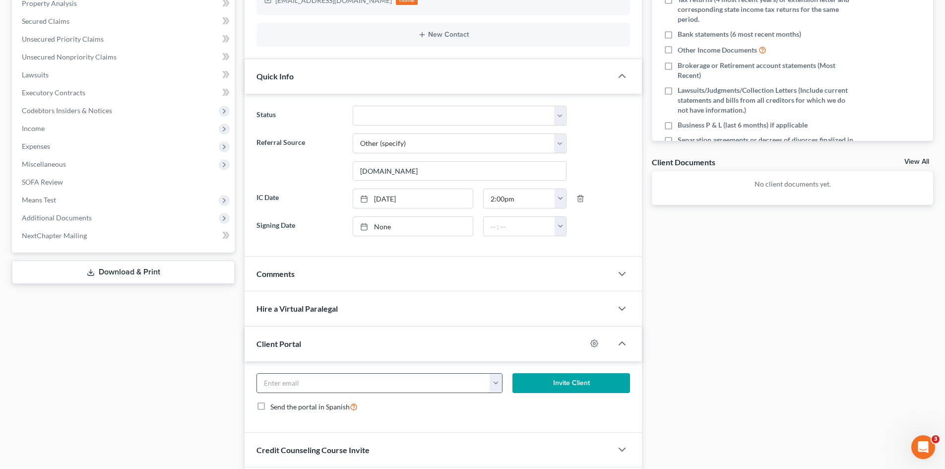
click at [370, 386] on input "email" at bounding box center [373, 383] width 233 height 19
paste input "dj@chipos.com"
type input "dj@chipos.com"
click at [546, 376] on button "Invite Client" at bounding box center [571, 383] width 118 height 20
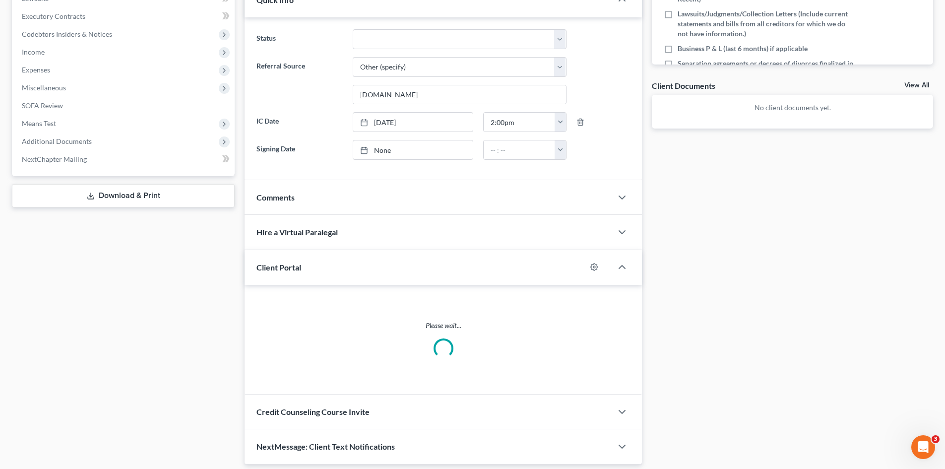
scroll to position [325, 0]
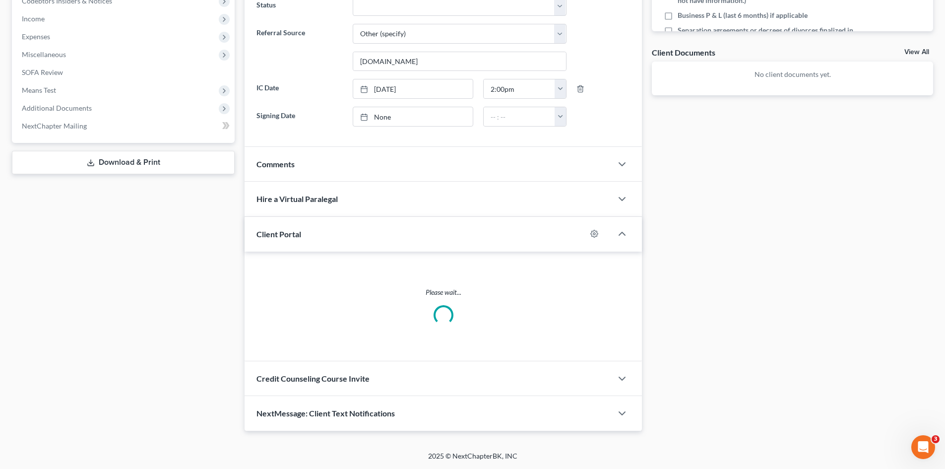
click at [499, 364] on div "Credit Counseling Course Invite" at bounding box center [429, 378] width 368 height 34
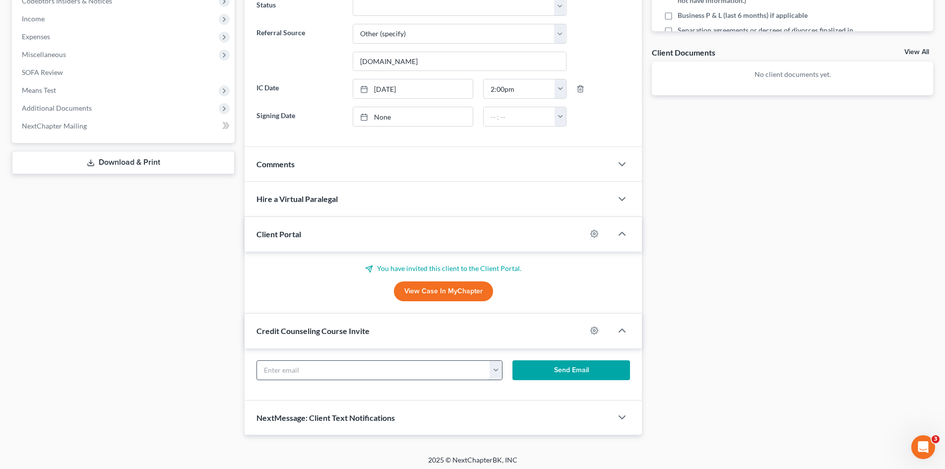
click at [399, 378] on input "text" at bounding box center [373, 370] width 233 height 19
paste input "dj@chipos.com"
type input "dj@chipos.com"
click at [589, 369] on button "Send Email" at bounding box center [571, 370] width 118 height 20
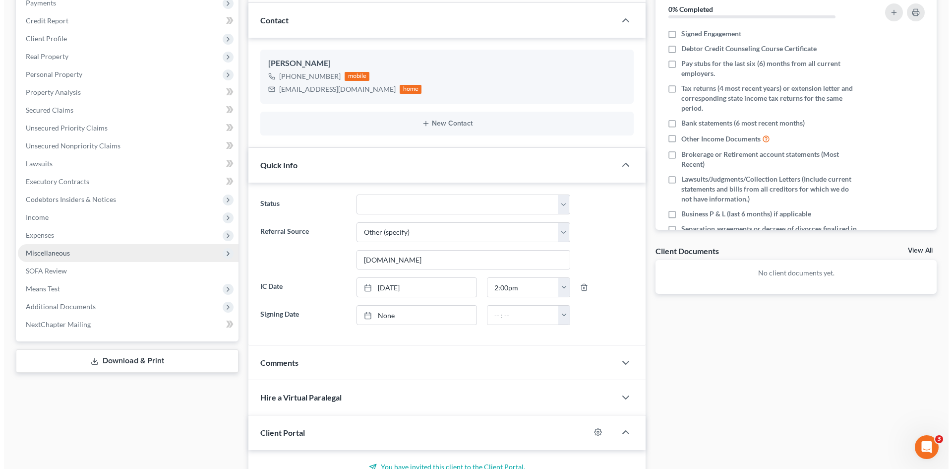
scroll to position [0, 0]
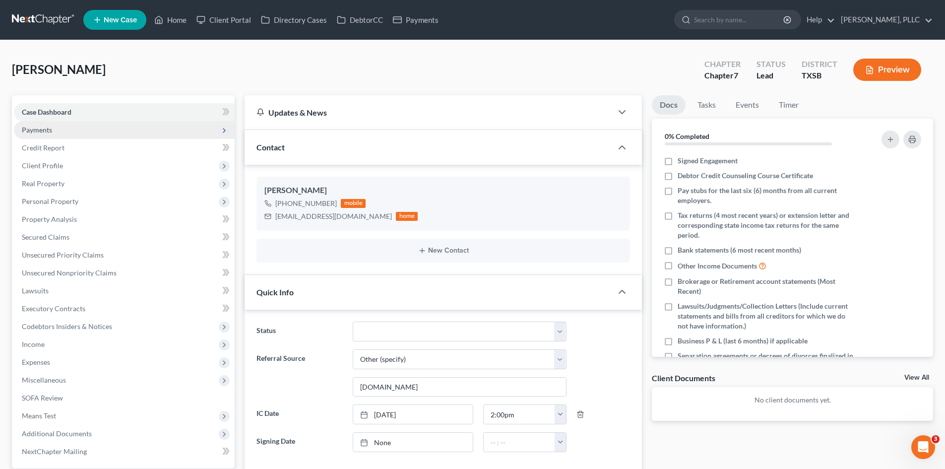
click at [50, 130] on span "Payments" at bounding box center [37, 129] width 30 height 8
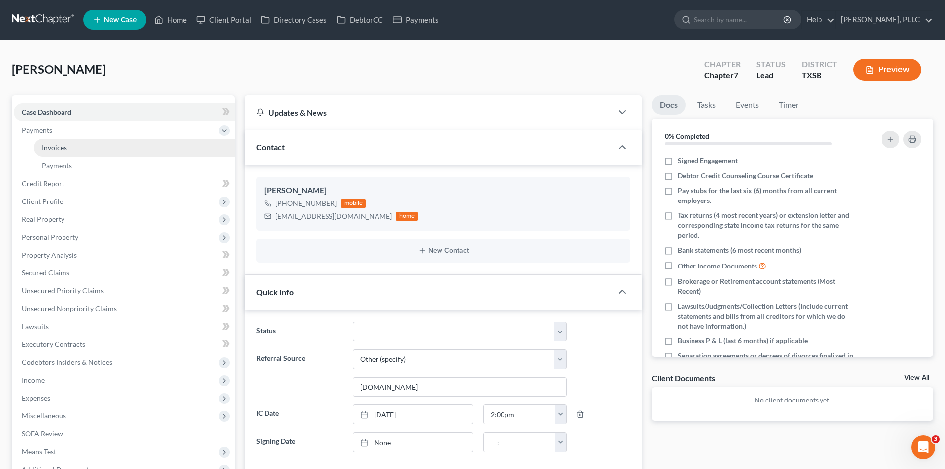
click at [67, 145] on link "Invoices" at bounding box center [134, 148] width 201 height 18
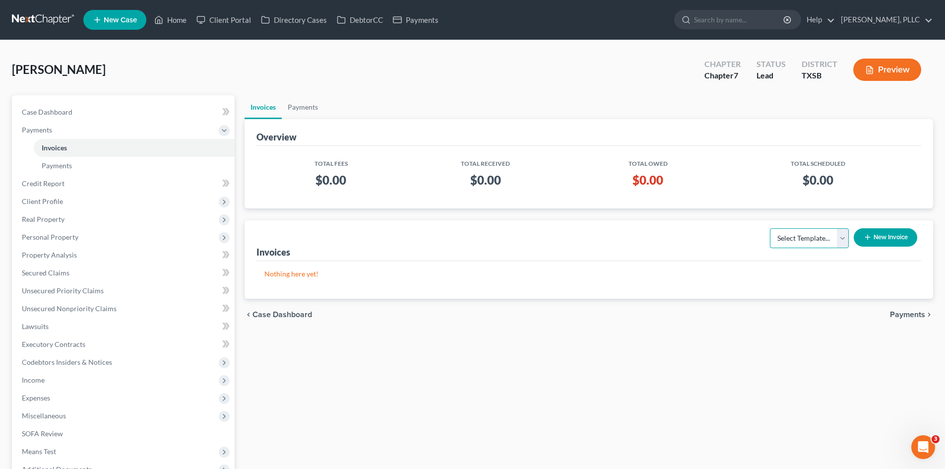
click at [780, 244] on select "Select Template... Invoice" at bounding box center [809, 238] width 79 height 20
select select "0"
click at [770, 228] on select "Select Template... Invoice" at bounding box center [809, 238] width 79 height 20
click at [878, 237] on button "New Invoice" at bounding box center [885, 237] width 63 height 18
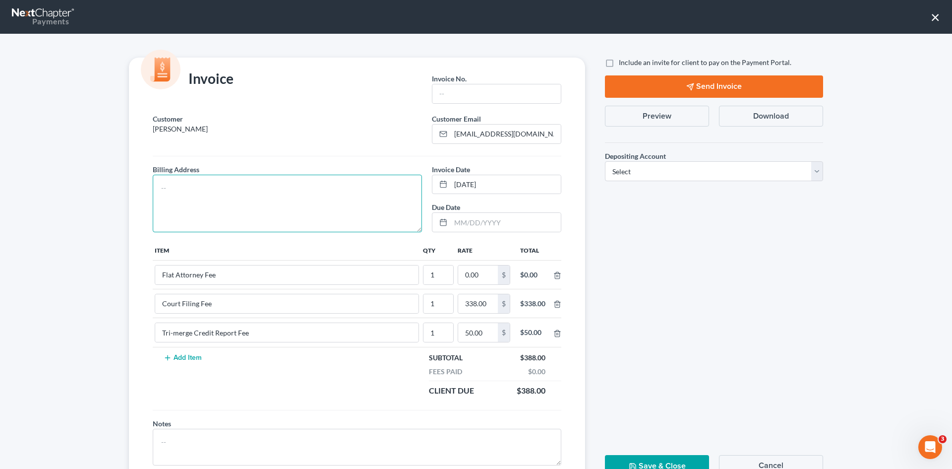
click at [257, 205] on textarea at bounding box center [287, 204] width 269 height 58
type textarea "To be provided."
click at [465, 100] on input "text" at bounding box center [497, 93] width 128 height 19
type input "A0543"
click at [480, 272] on input "0.00" at bounding box center [478, 274] width 40 height 19
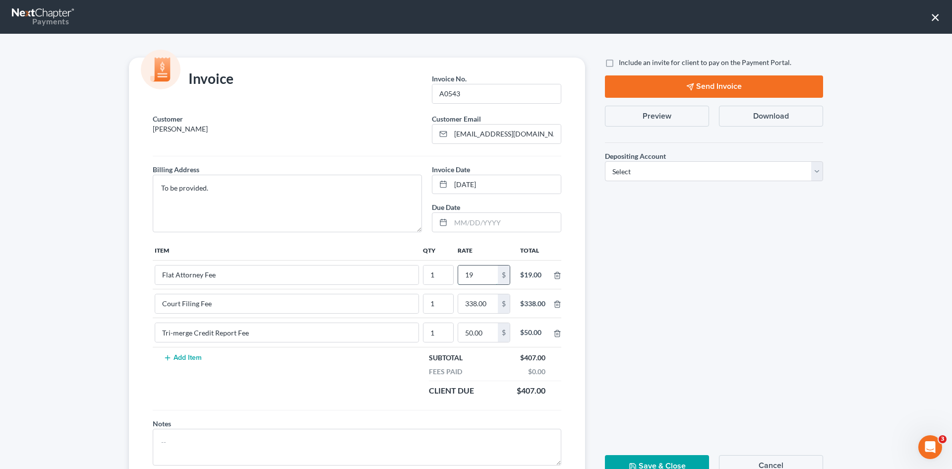
type input "1"
type input "2"
type input "2,712.00"
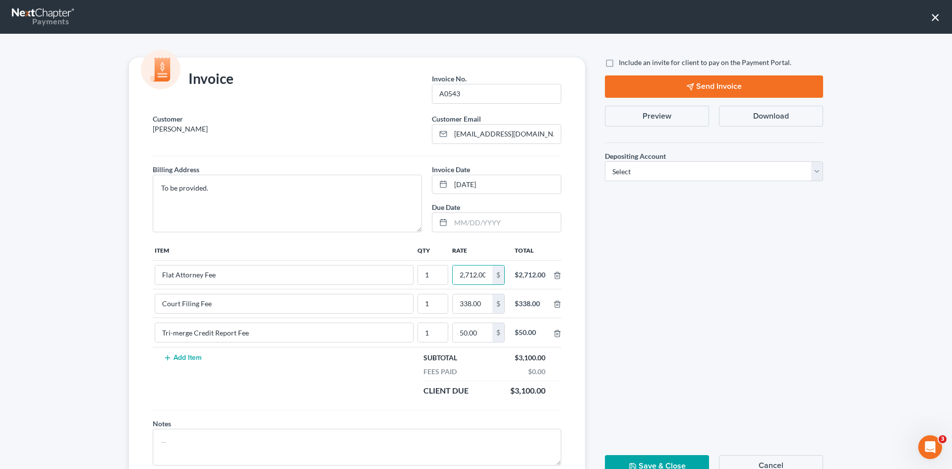
click at [619, 63] on label "Include an invite for client to pay on the Payment Portal." at bounding box center [705, 63] width 173 height 10
click at [623, 63] on input "Include an invite for client to pay on the Payment Portal." at bounding box center [626, 61] width 6 height 6
checkbox input "true"
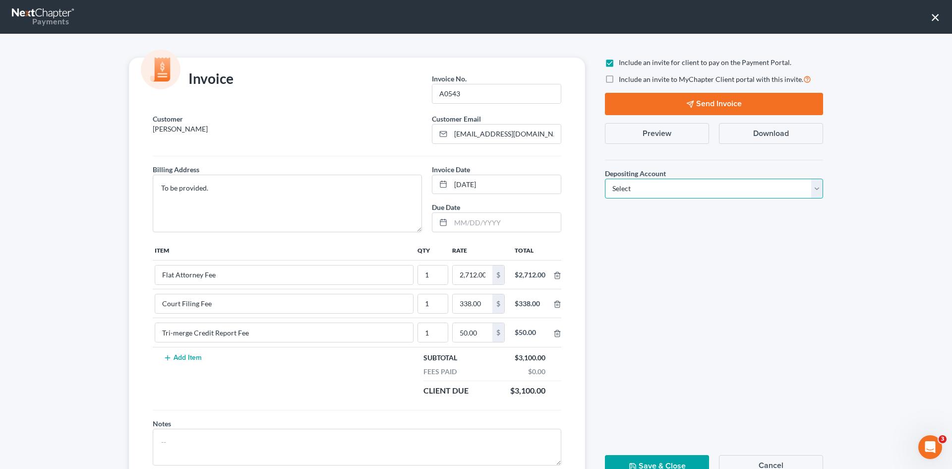
click at [664, 195] on select "Select Operation Trust" at bounding box center [714, 189] width 218 height 20
select select "1"
click at [605, 179] on select "Select Operation Trust" at bounding box center [714, 189] width 218 height 20
click at [709, 103] on button "Send Invoice" at bounding box center [714, 104] width 218 height 22
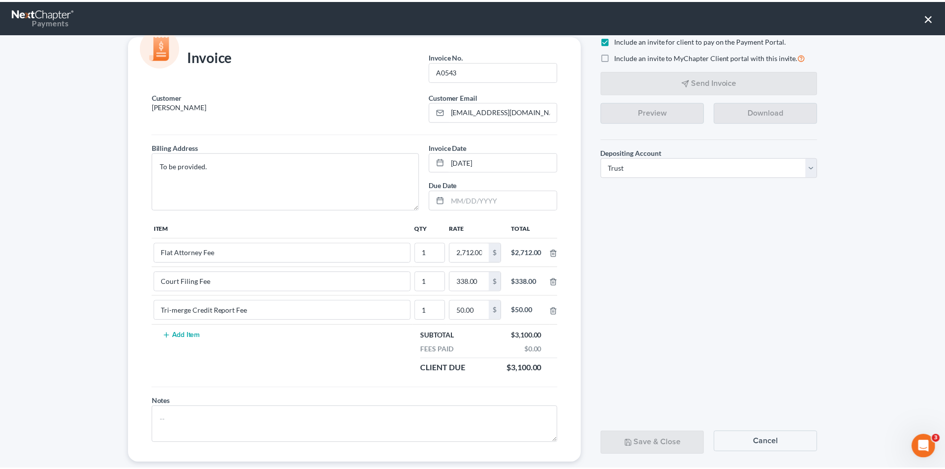
scroll to position [40, 0]
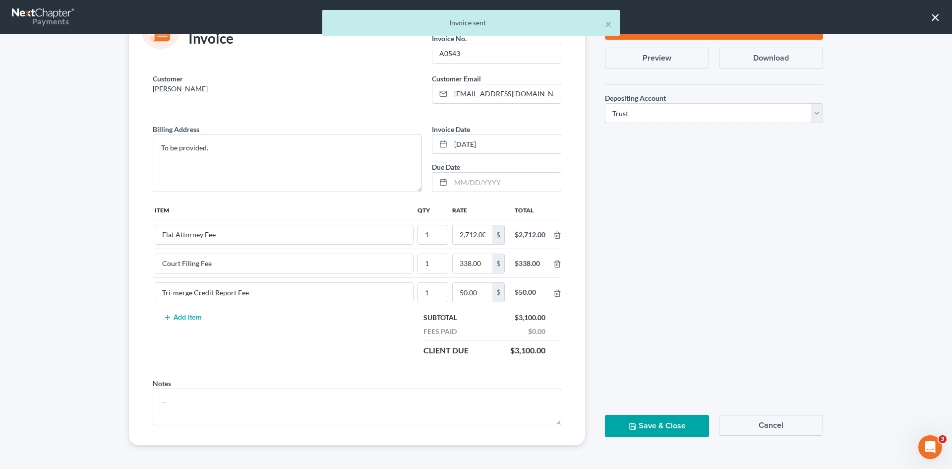
click at [673, 416] on button "Save & Close" at bounding box center [657, 426] width 104 height 22
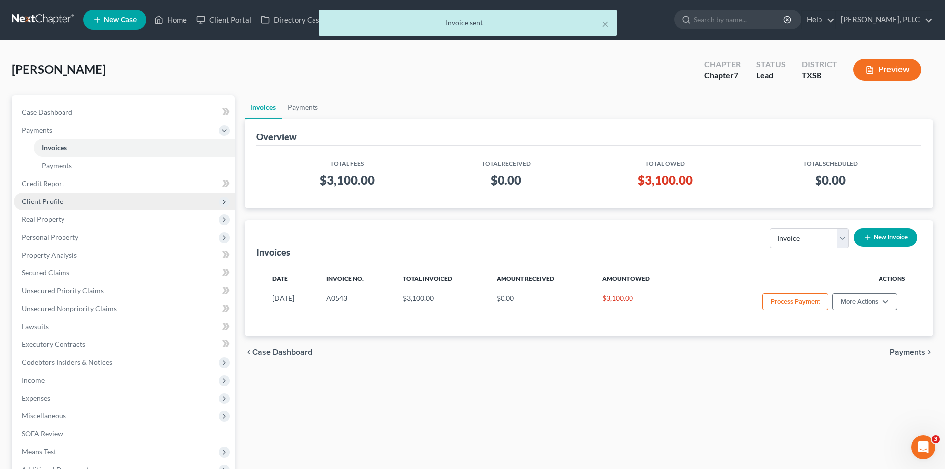
click at [85, 204] on span "Client Profile" at bounding box center [124, 201] width 221 height 18
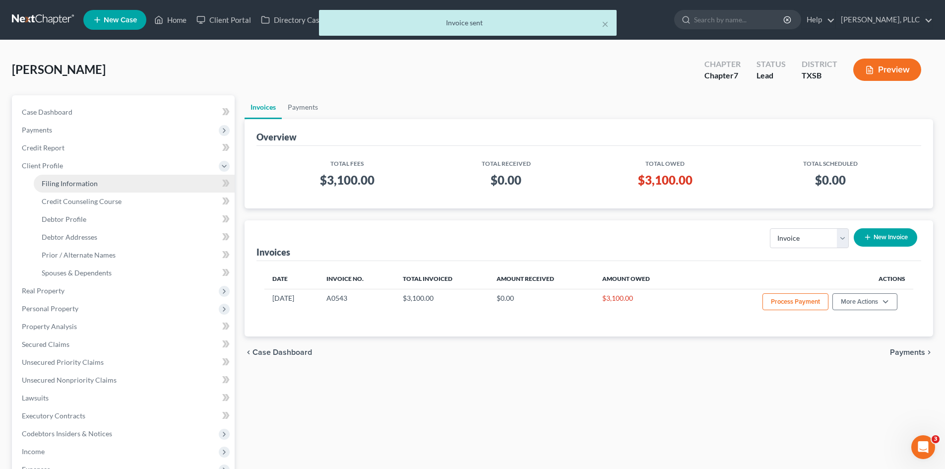
click at [85, 181] on span "Filing Information" at bounding box center [70, 183] width 56 height 8
select select "1"
select select "0"
select select "79"
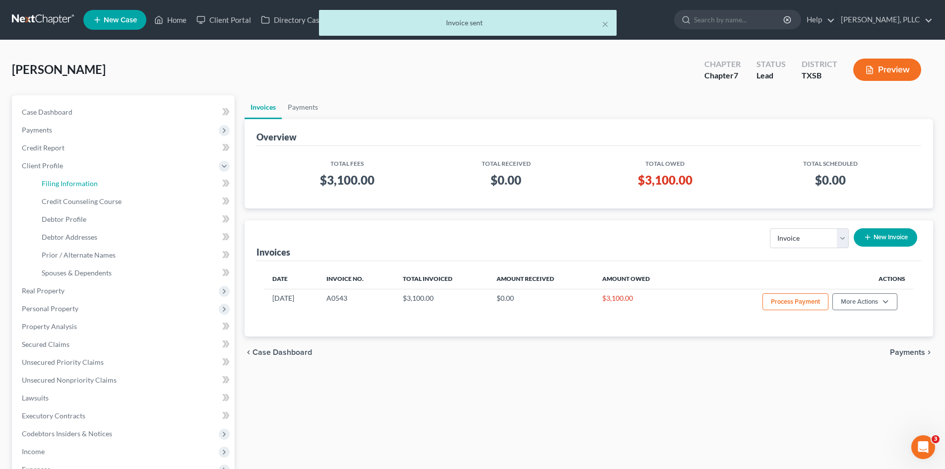
select select "45"
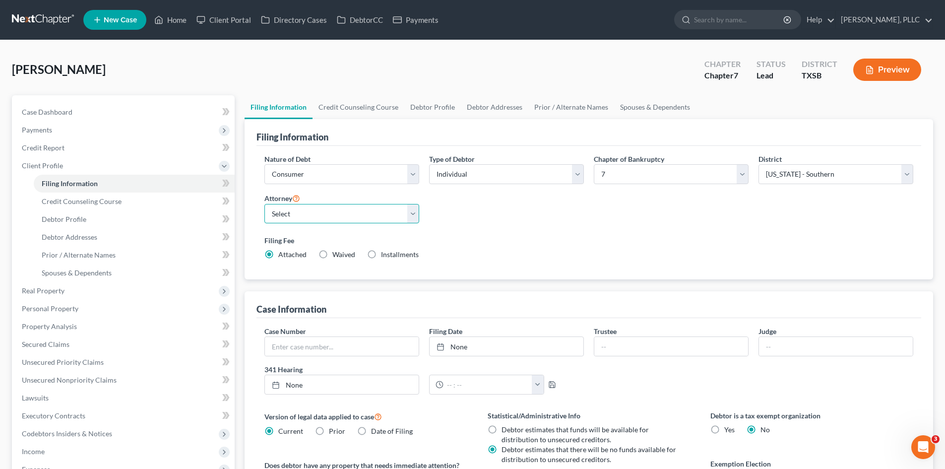
drag, startPoint x: 319, startPoint y: 216, endPoint x: 328, endPoint y: 223, distance: 10.6
click at [319, 216] on select "Select [PERSON_NAME] - TXEB [PERSON_NAME] - [GEOGRAPHIC_DATA] [PERSON_NAME] - […" at bounding box center [341, 214] width 155 height 20
select select "2"
click at [264, 204] on select "Select [PERSON_NAME] - TXEB [PERSON_NAME] - [GEOGRAPHIC_DATA] [PERSON_NAME] - […" at bounding box center [341, 214] width 155 height 20
click at [453, 181] on select "Select Individual Joint" at bounding box center [506, 174] width 155 height 20
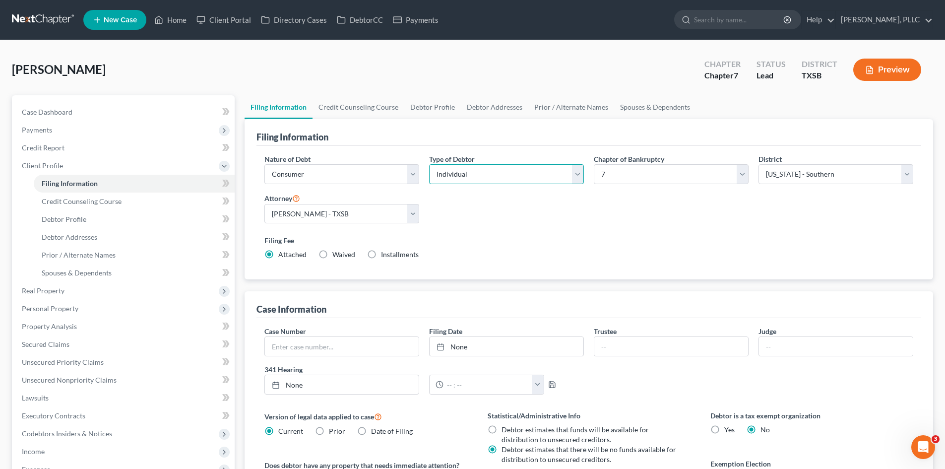
select select "1"
click at [429, 164] on select "Select Individual Joint" at bounding box center [506, 174] width 155 height 20
click at [571, 106] on link "Joint Debtor Profile" at bounding box center [564, 107] width 73 height 24
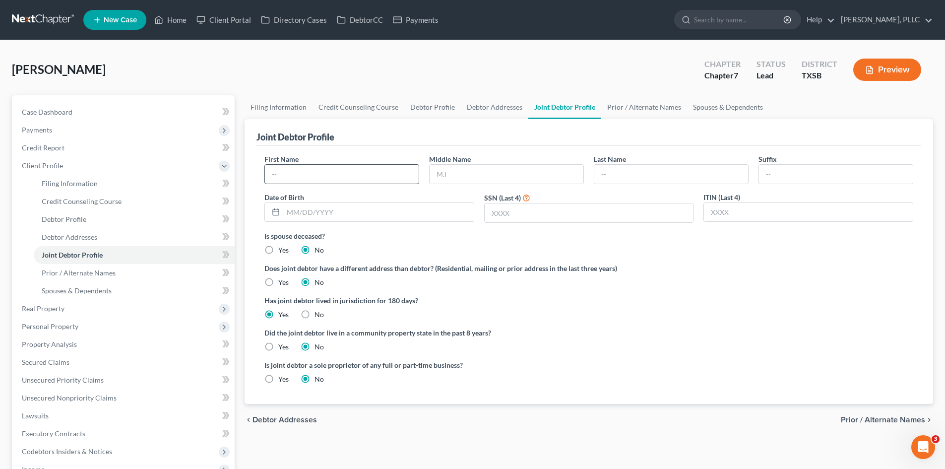
drag, startPoint x: 332, startPoint y: 183, endPoint x: 336, endPoint y: 179, distance: 5.7
click at [332, 183] on input "text" at bounding box center [342, 174] width 154 height 19
type input "Gina"
click at [691, 171] on input "text" at bounding box center [671, 174] width 154 height 19
type input "Joys"
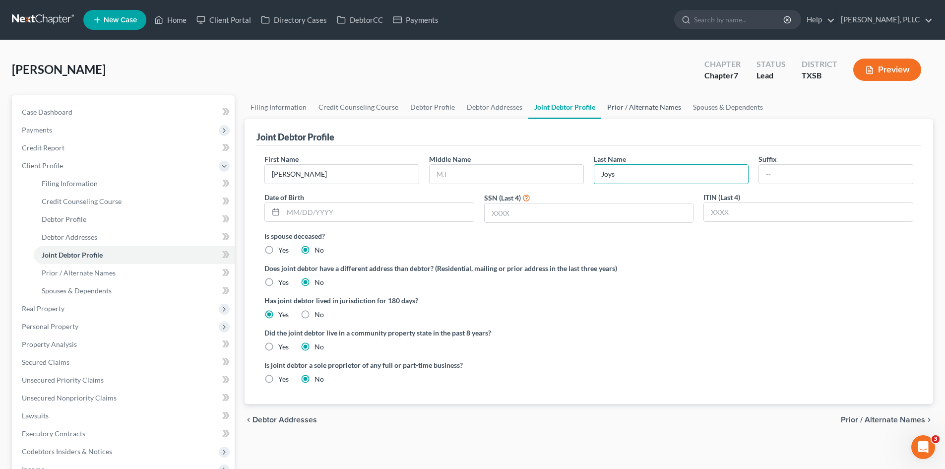
click at [628, 110] on link "Prior / Alternate Names" at bounding box center [644, 107] width 86 height 24
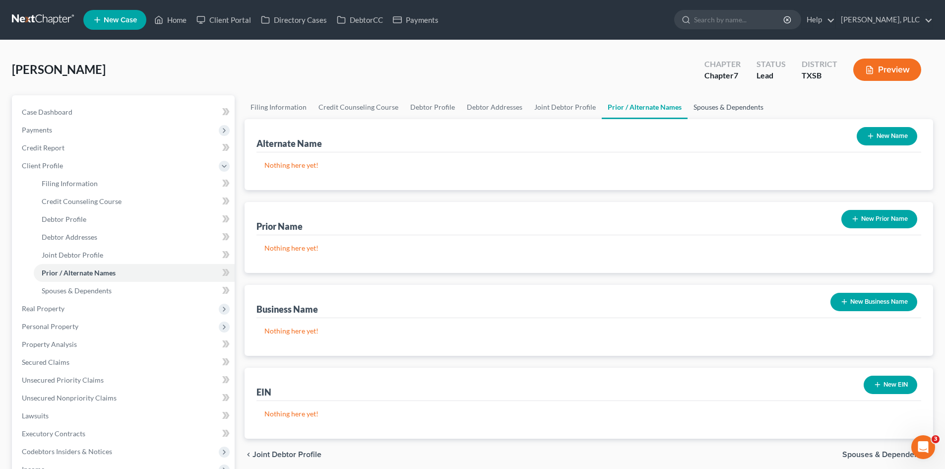
click at [740, 111] on link "Spouses & Dependents" at bounding box center [729, 107] width 82 height 24
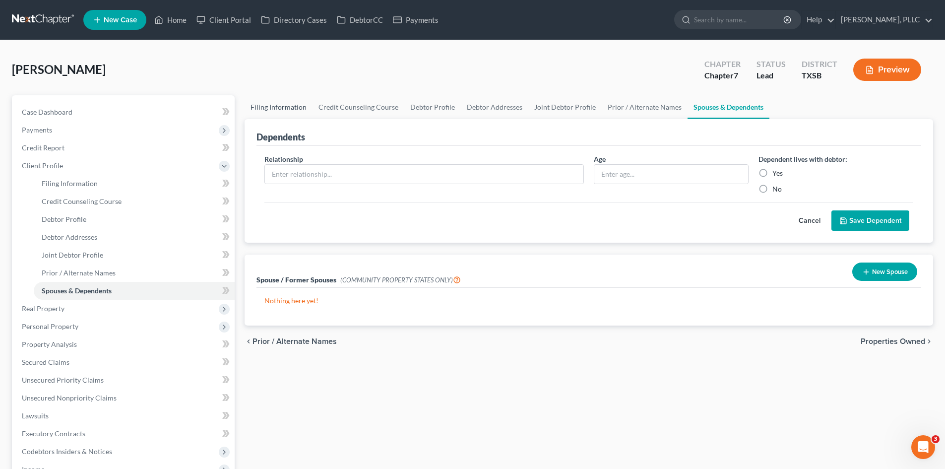
click at [284, 111] on link "Filing Information" at bounding box center [279, 107] width 68 height 24
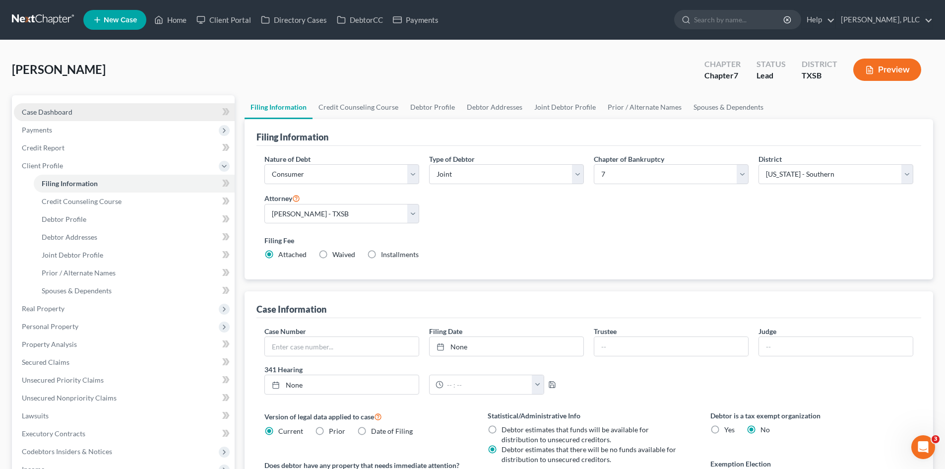
click at [66, 112] on span "Case Dashboard" at bounding box center [47, 112] width 51 height 8
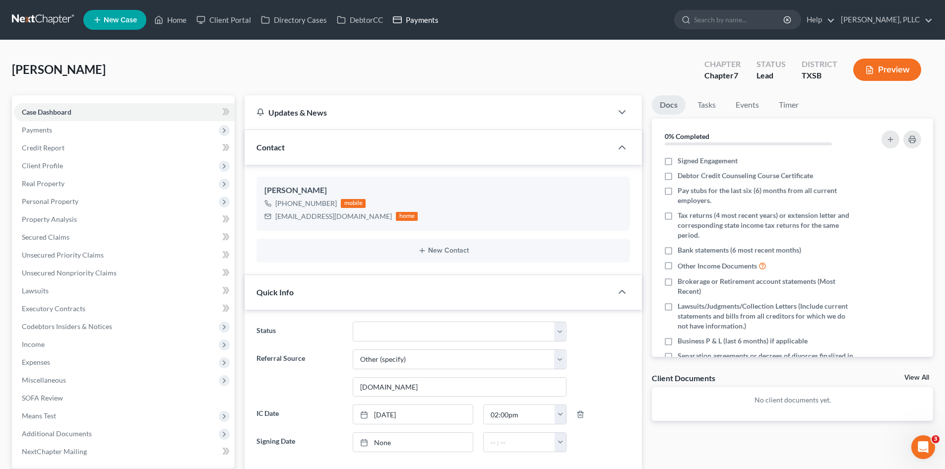
click at [427, 27] on link "Payments" at bounding box center [416, 20] width 56 height 18
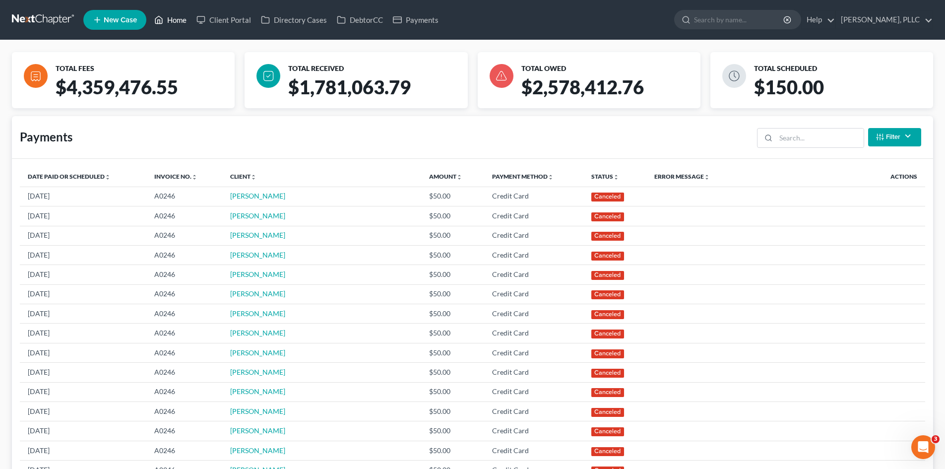
click at [173, 20] on link "Home" at bounding box center [170, 20] width 42 height 18
